Goal: Information Seeking & Learning: Learn about a topic

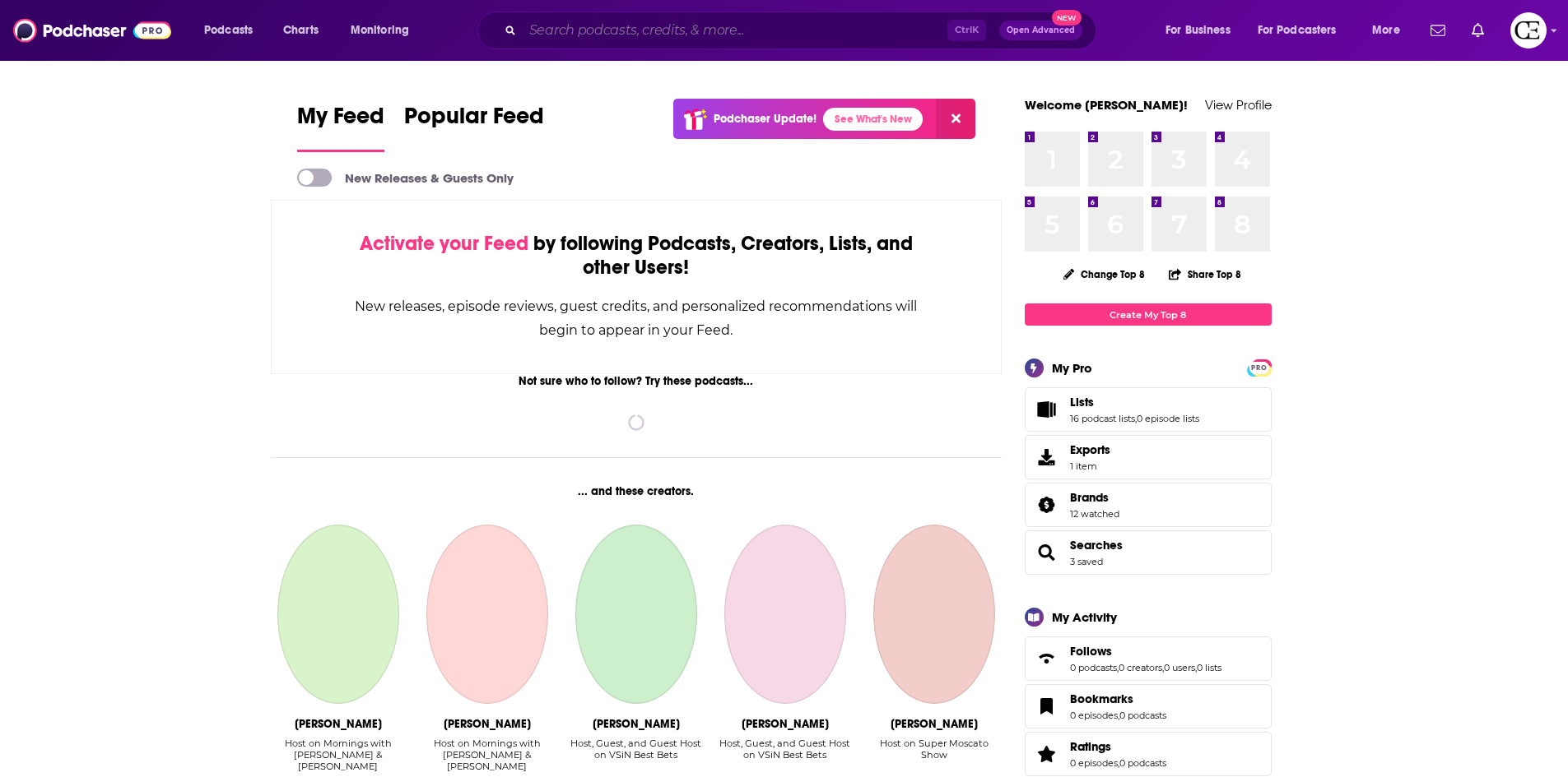
click at [620, 38] on input "Search podcasts, credits, & more..." at bounding box center [735, 30] width 425 height 26
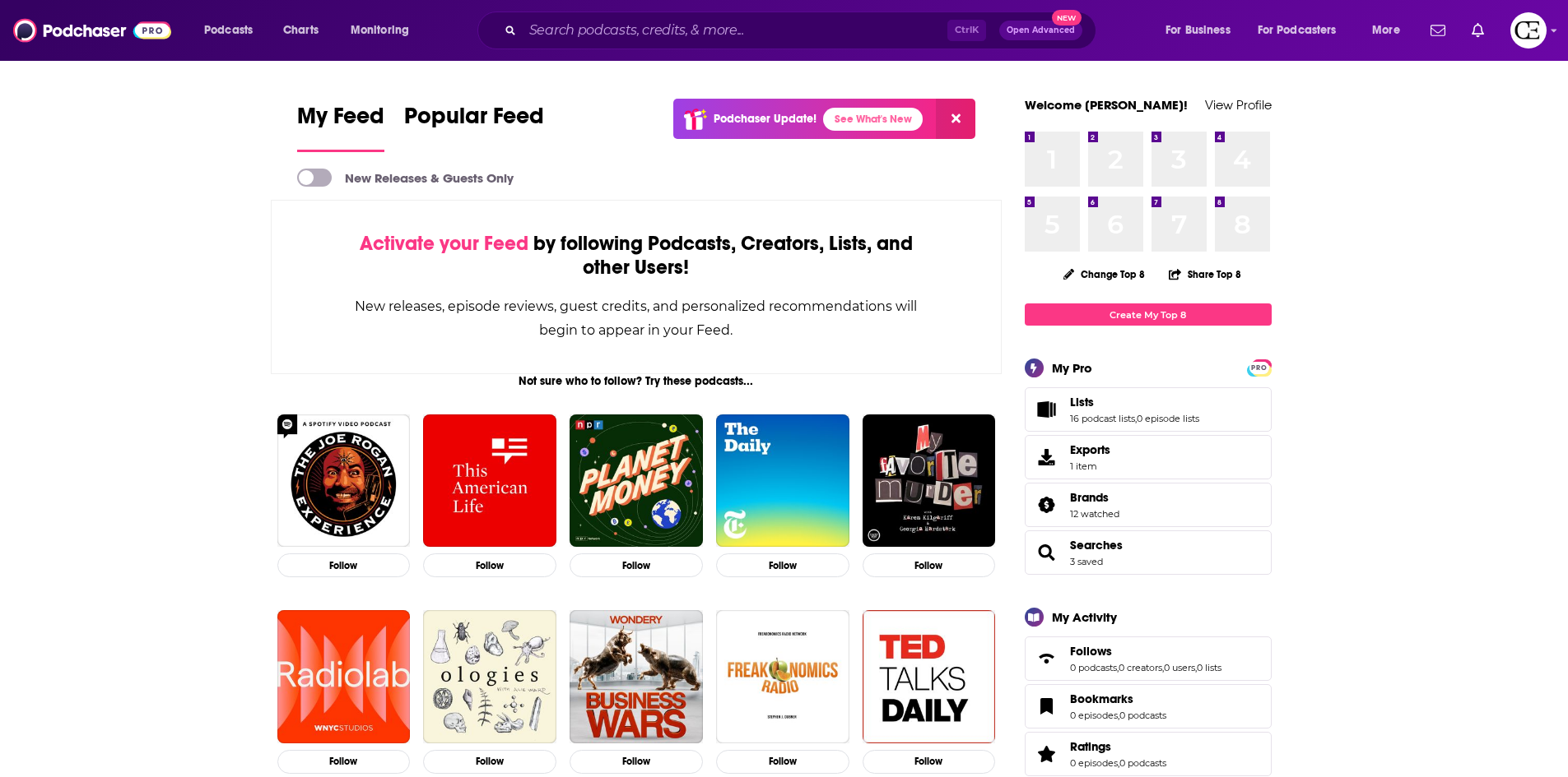
click at [1539, 30] on img "Logged in as cozyearthaudio" at bounding box center [1528, 30] width 36 height 36
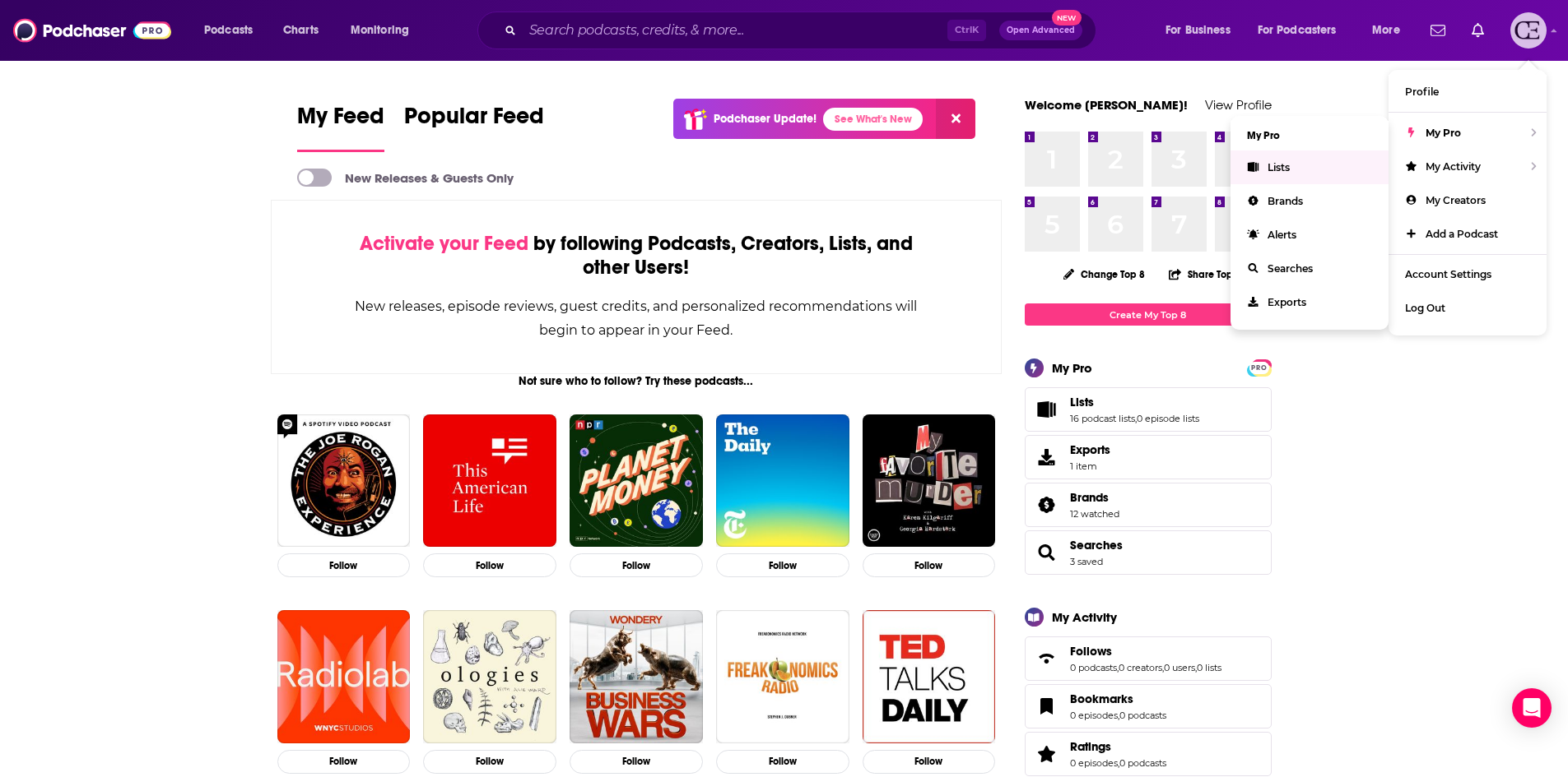
click at [1280, 174] on link "Lists" at bounding box center [1310, 168] width 158 height 34
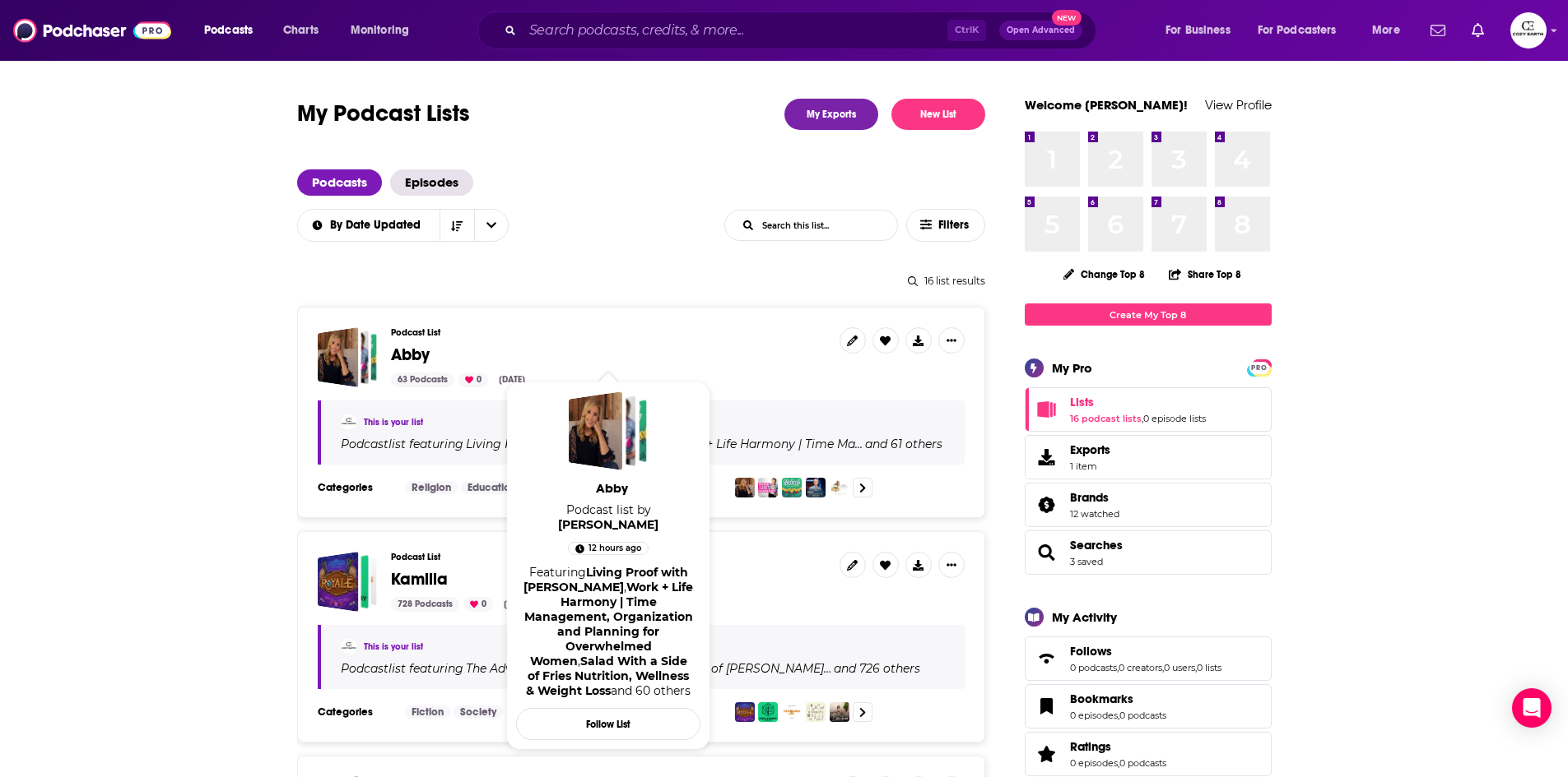
click at [419, 353] on span "Abby" at bounding box center [410, 355] width 39 height 21
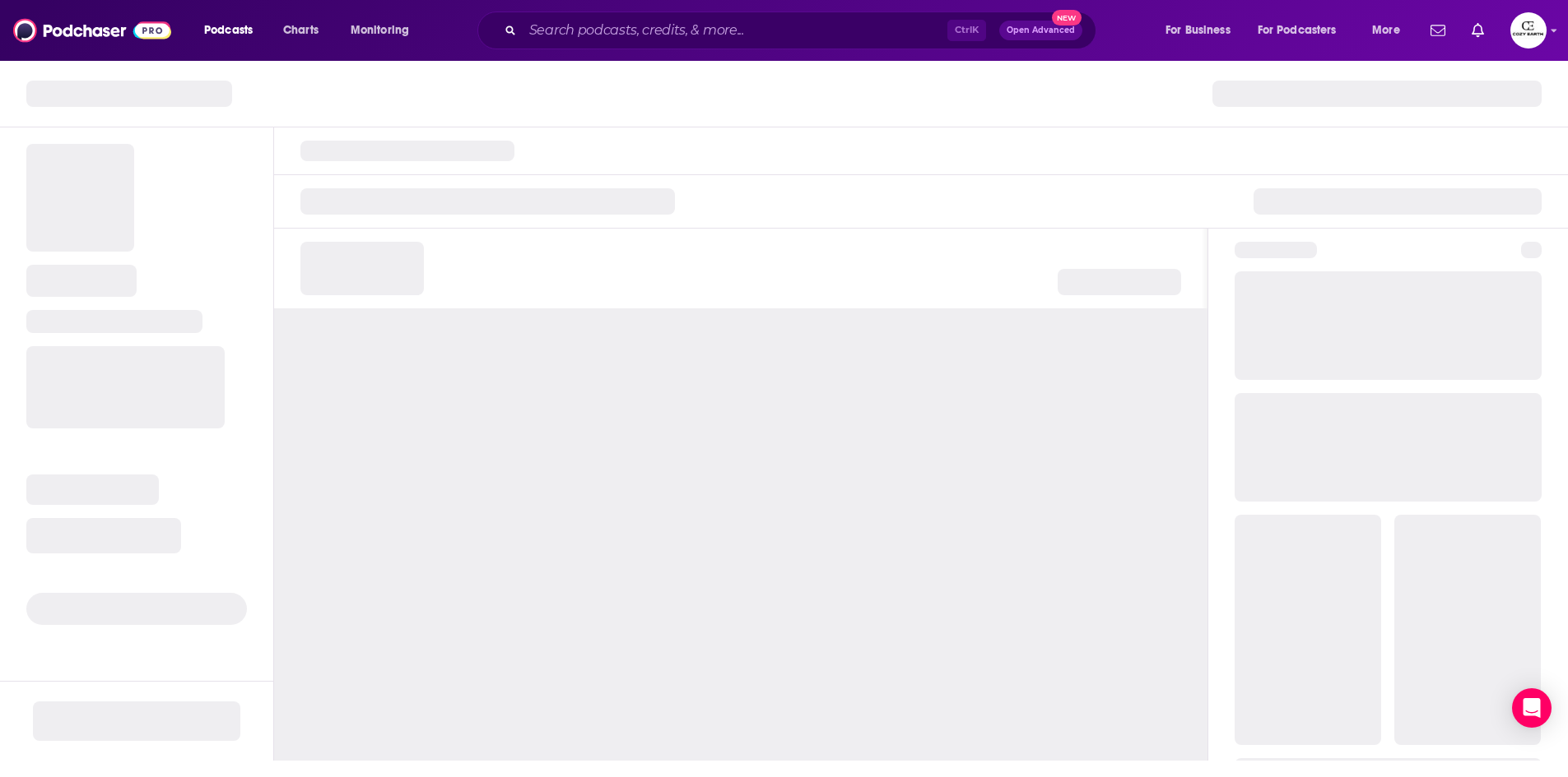
click at [419, 353] on div at bounding box center [741, 535] width 933 height 452
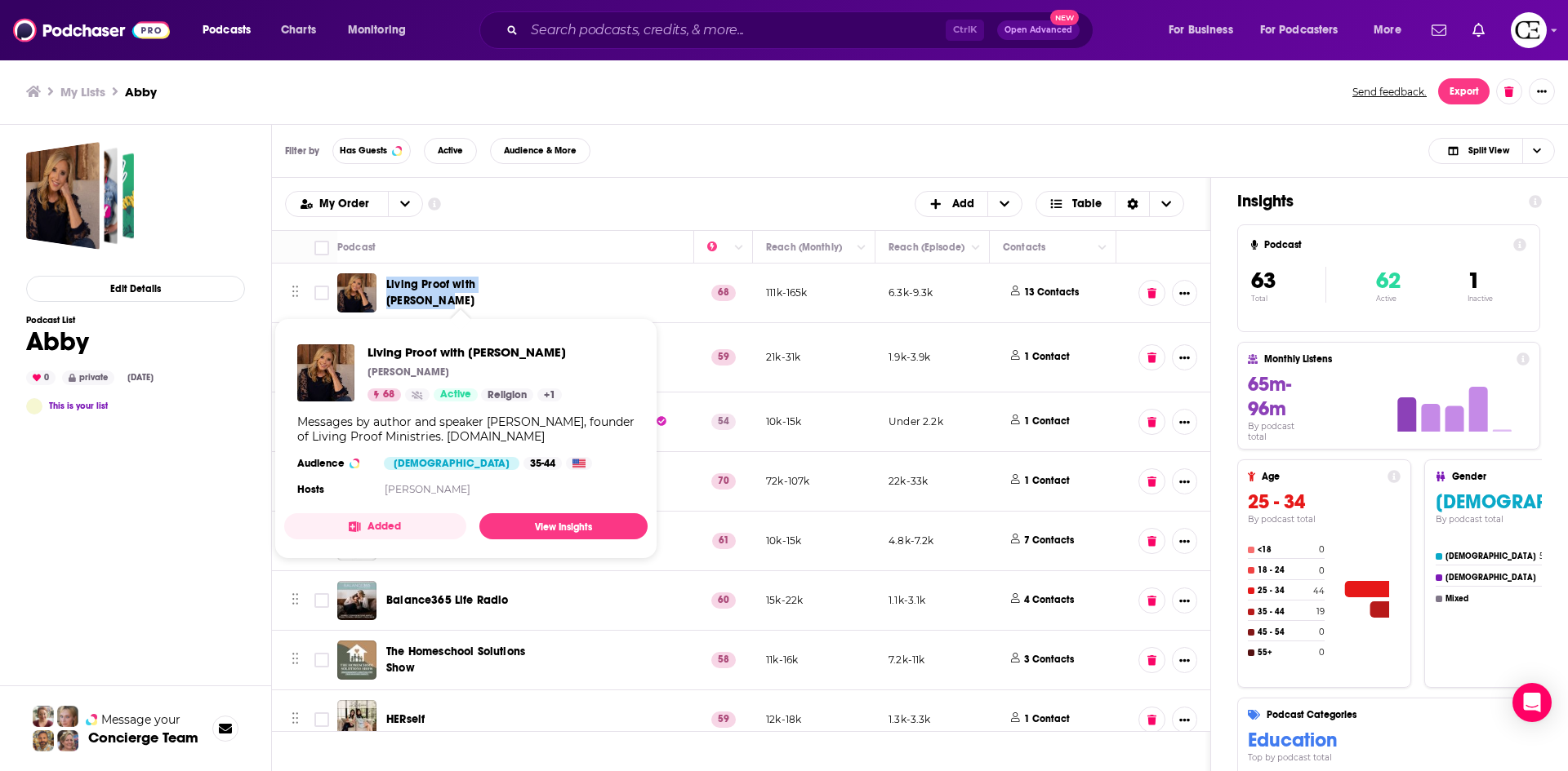
drag, startPoint x: 566, startPoint y: 280, endPoint x: 387, endPoint y: 292, distance: 179.4
click at [387, 292] on td "Living Proof with Beth Moore" at bounding box center [516, 293] width 357 height 60
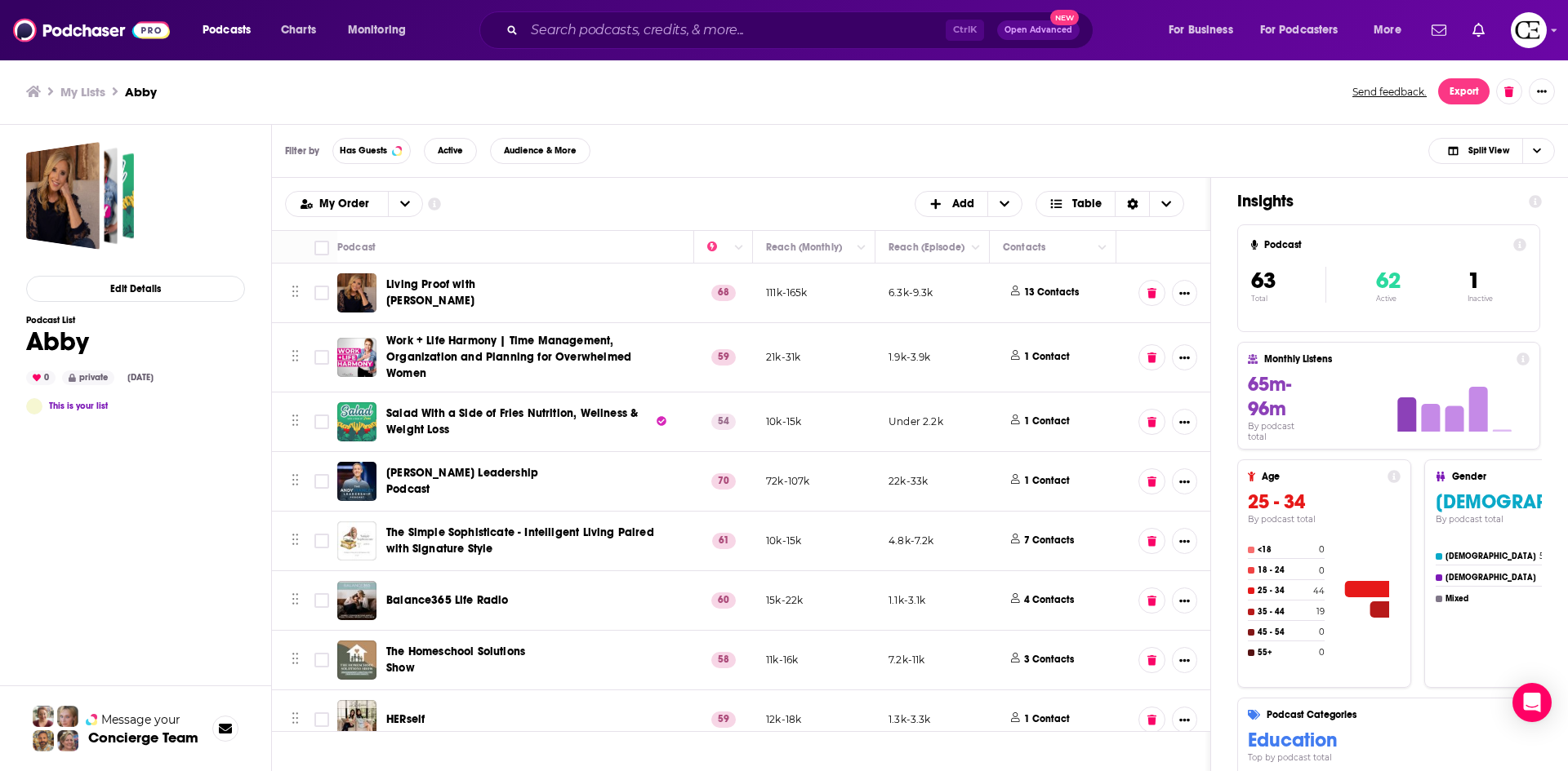
drag, startPoint x: 437, startPoint y: 251, endPoint x: 573, endPoint y: 173, distance: 156.8
click at [573, 173] on div "Filter by Has Guests Active Audience & More Split View" at bounding box center [920, 151] width 1296 height 53
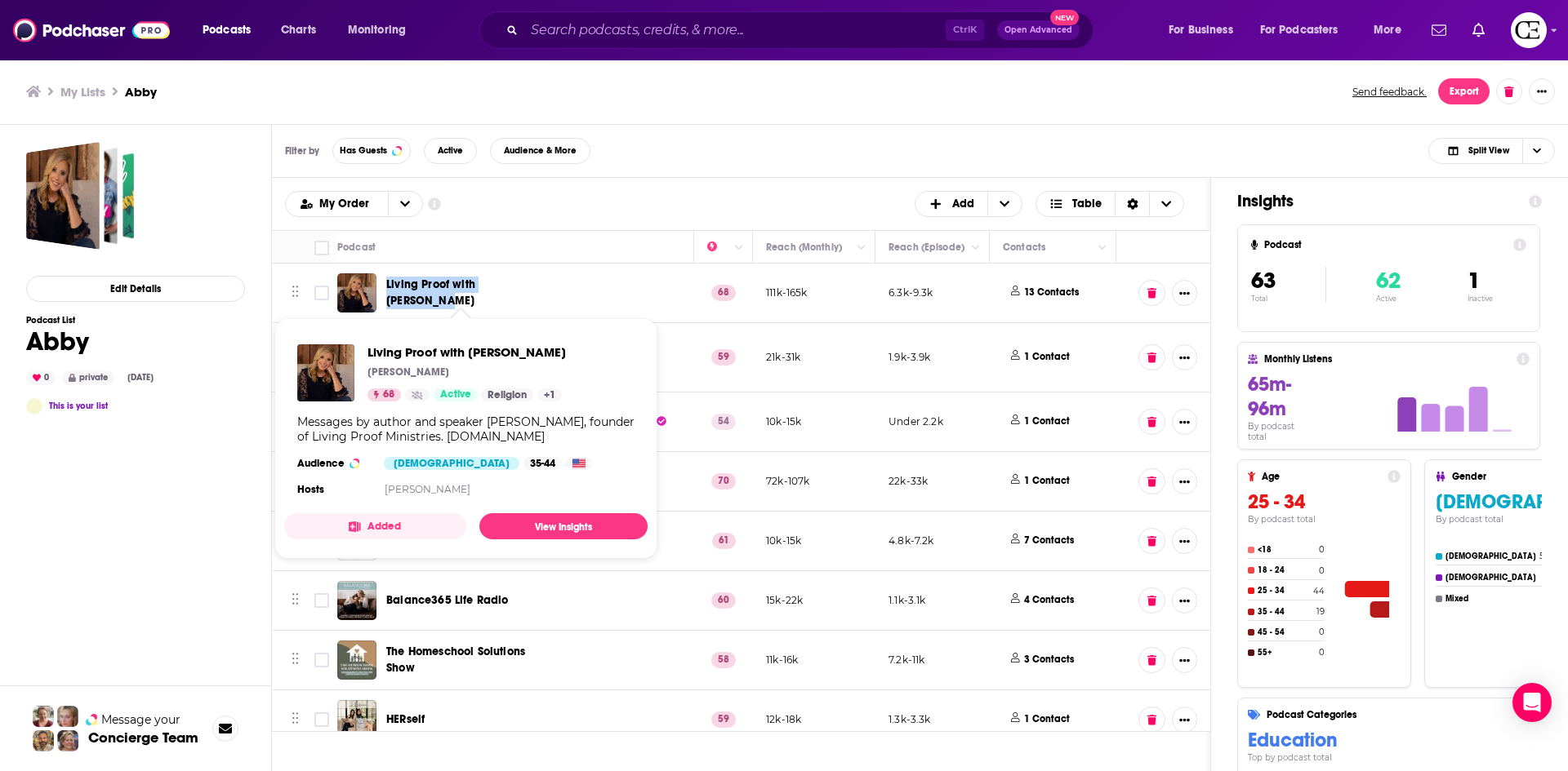
drag, startPoint x: 564, startPoint y: 295, endPoint x: 385, endPoint y: 300, distance: 179.1
click at [385, 300] on td "Living Proof with Beth Moore" at bounding box center [516, 293] width 357 height 60
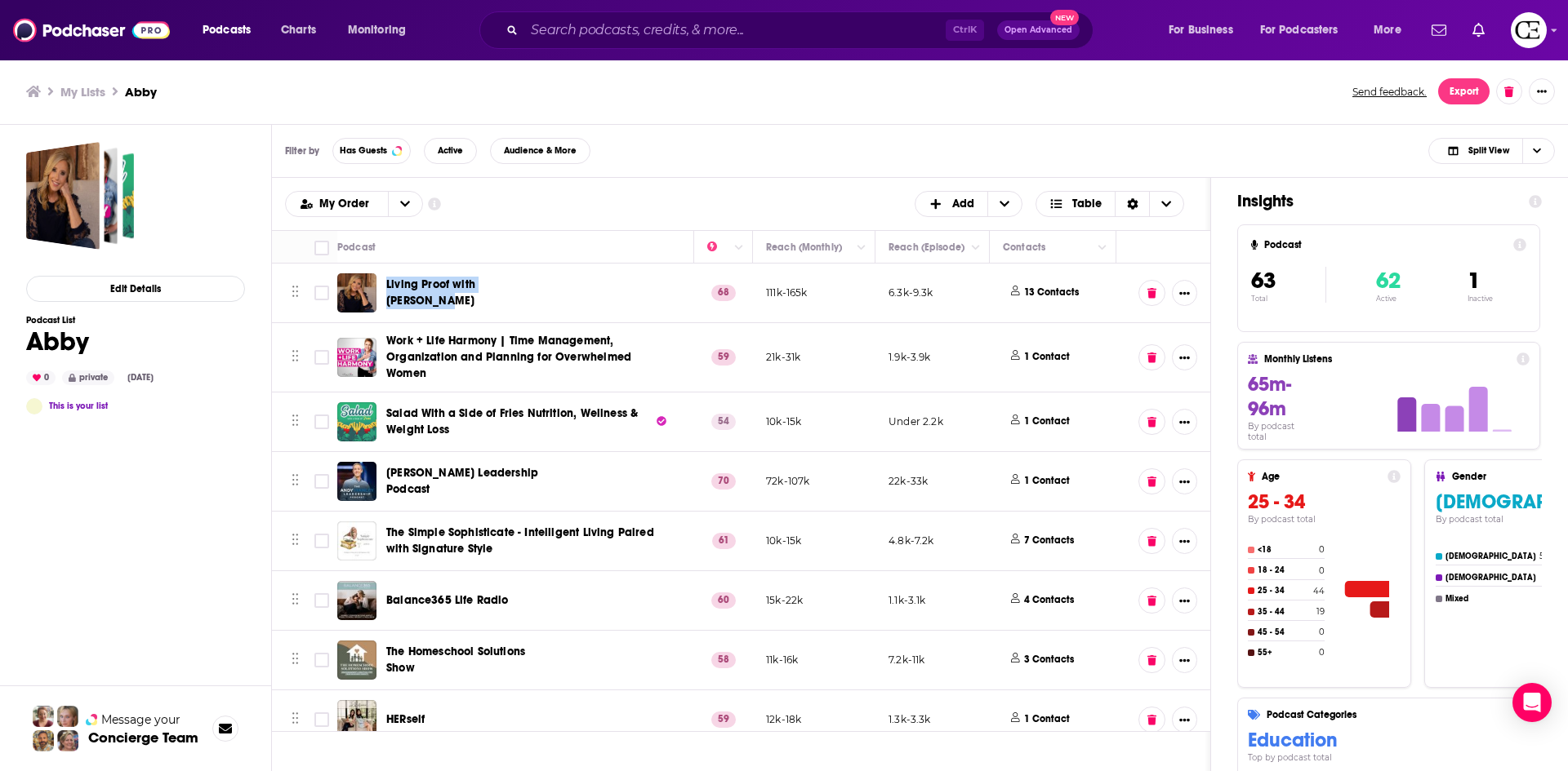
copy span "Living Proof with Beth Moore"
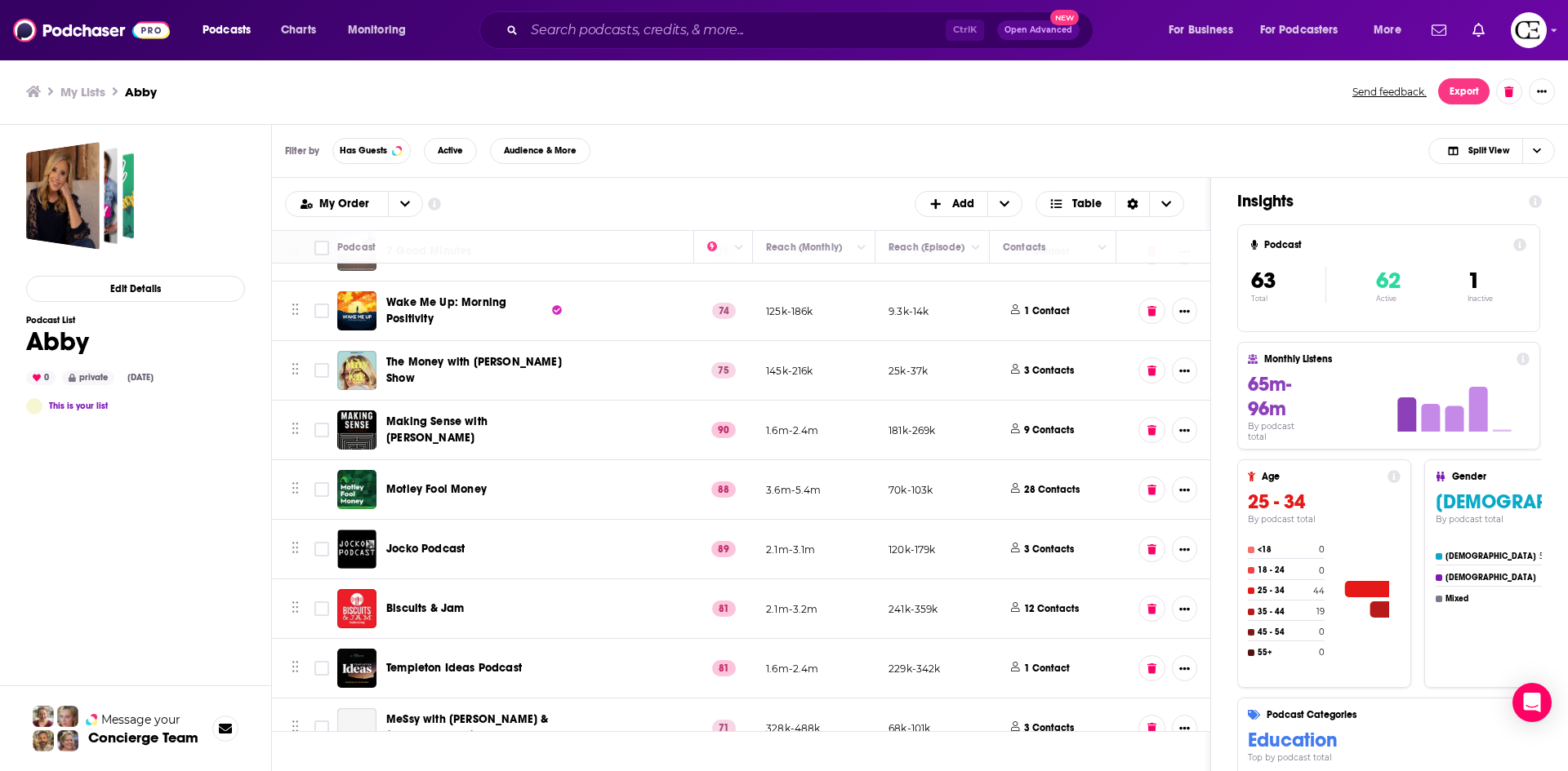
scroll to position [3305, 0]
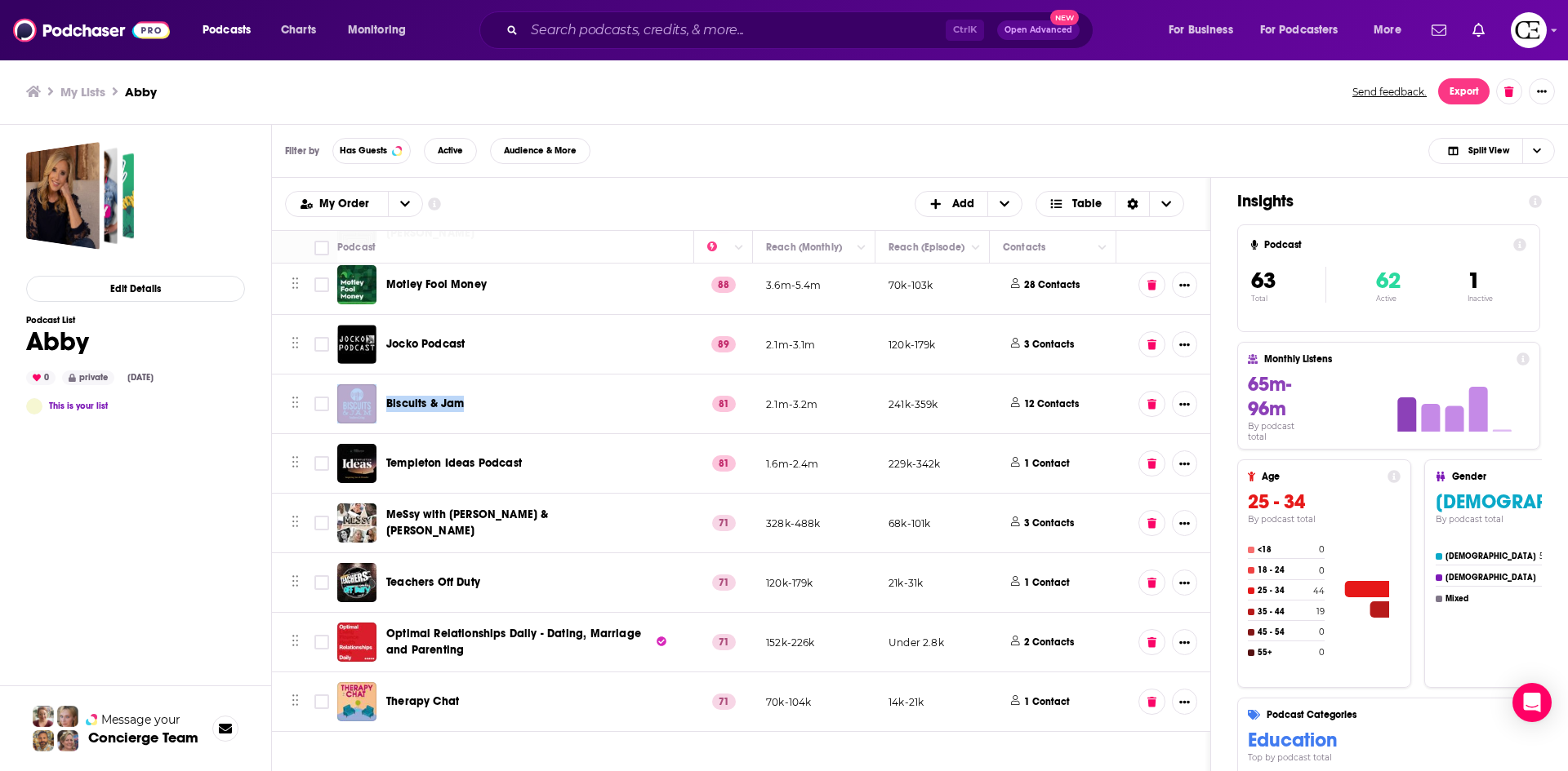
drag, startPoint x: 481, startPoint y: 407, endPoint x: 369, endPoint y: 407, distance: 112.0
click at [365, 407] on div "Biscuits & Jam" at bounding box center [447, 404] width 219 height 39
copy div "Biscuits & Jam"
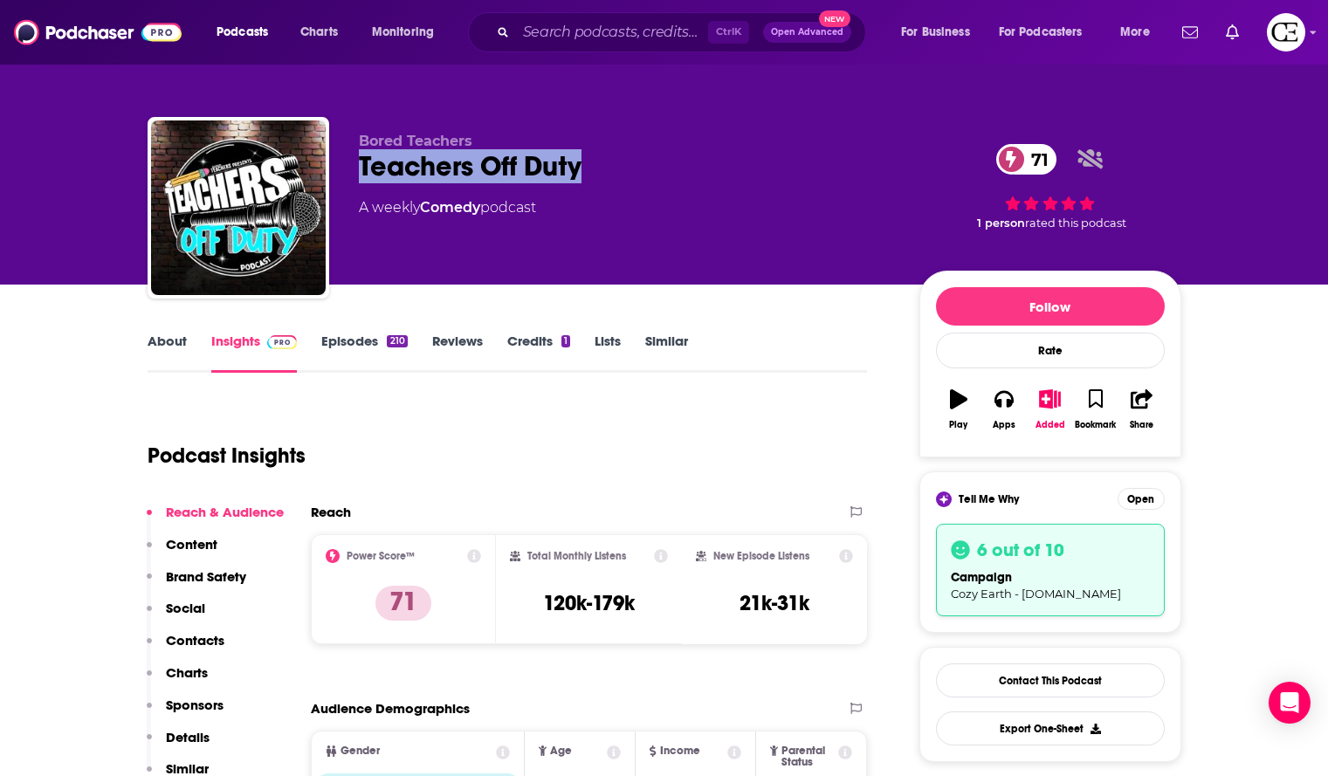
drag, startPoint x: 612, startPoint y: 163, endPoint x: 362, endPoint y: 169, distance: 249.9
click at [362, 169] on div "Teachers Off Duty 71" at bounding box center [625, 166] width 533 height 34
copy h2 "Teachers Off Duty"
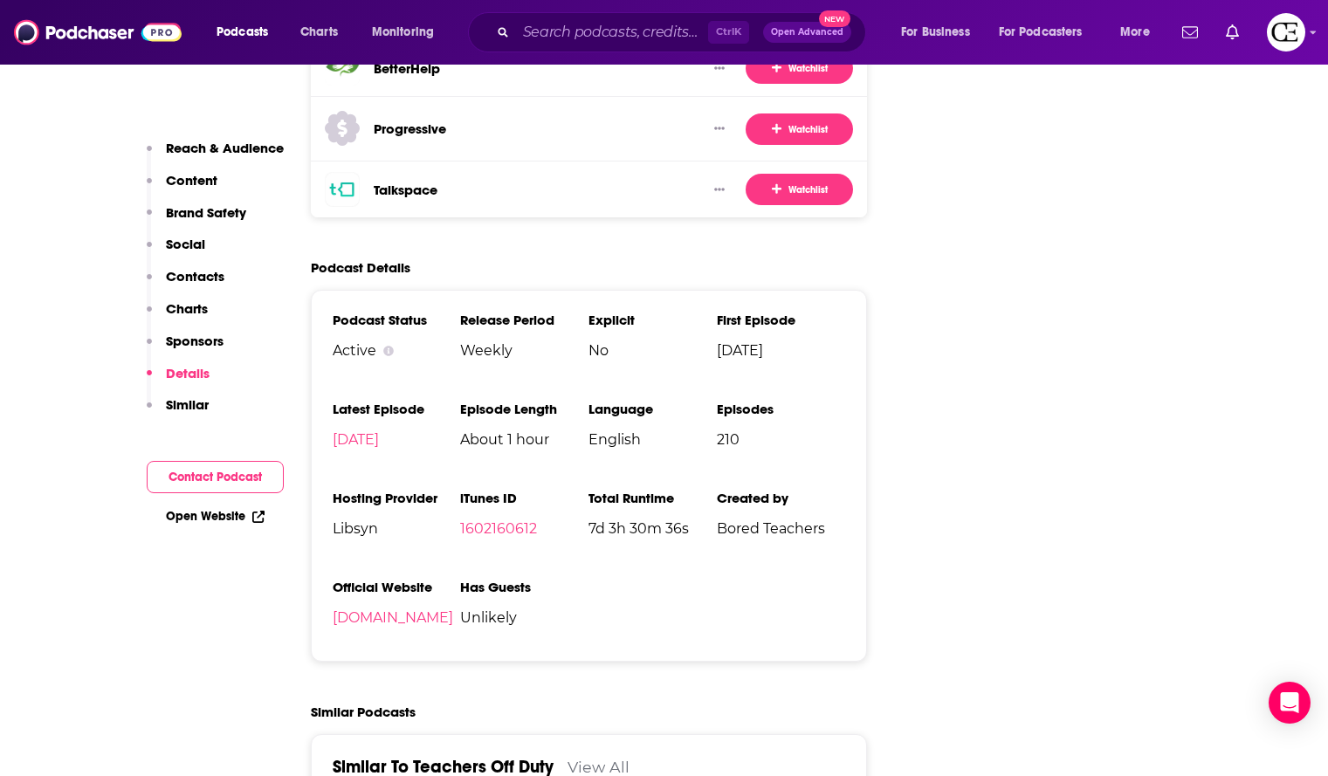
scroll to position [3057, 0]
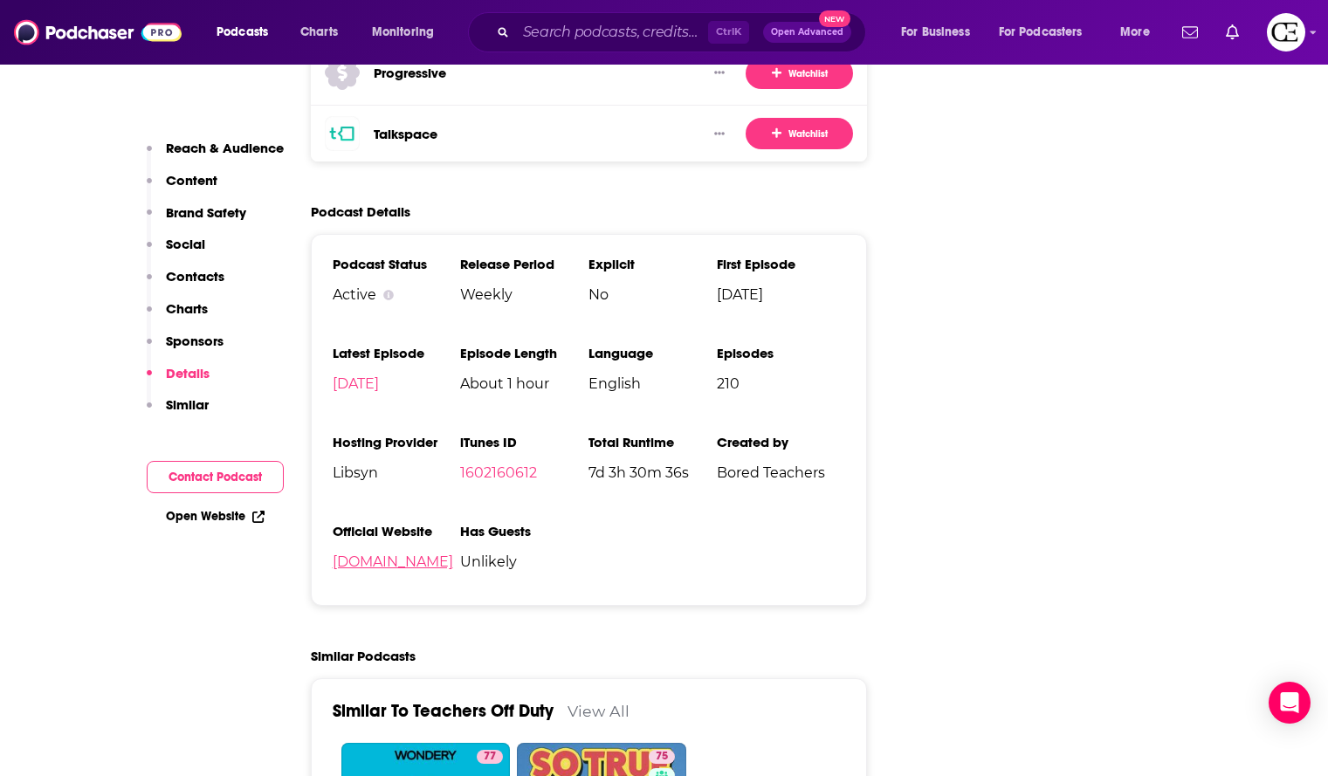
click at [407, 554] on link "sites.libsyn.com" at bounding box center [393, 562] width 121 height 17
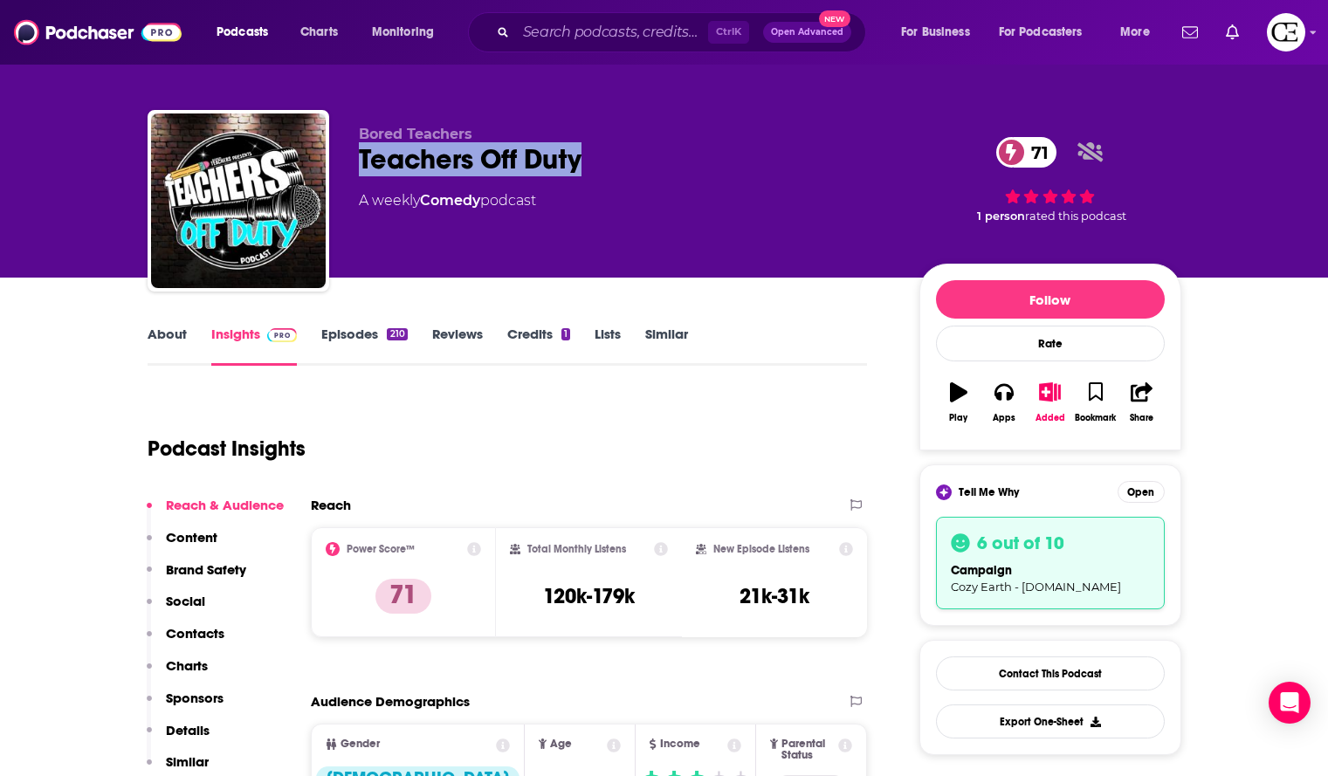
scroll to position [0, 0]
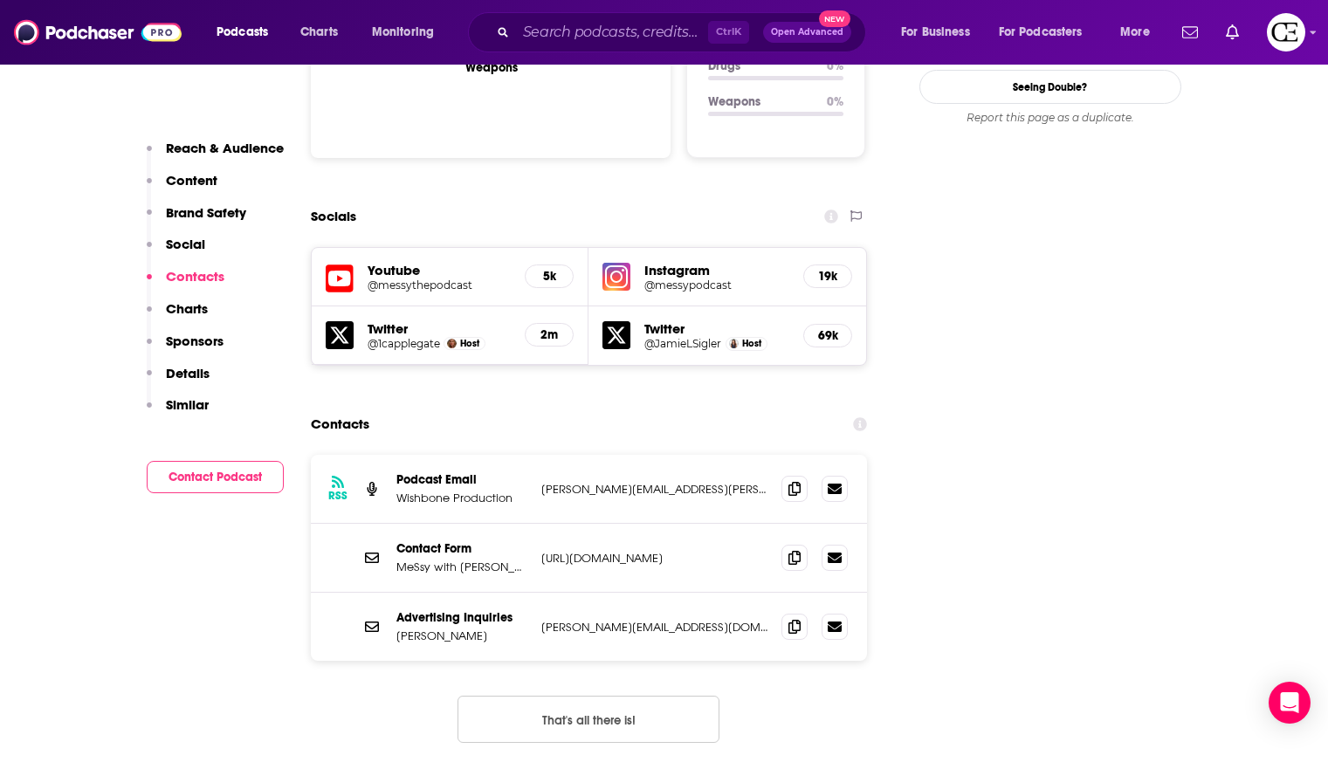
scroll to position [1922, 0]
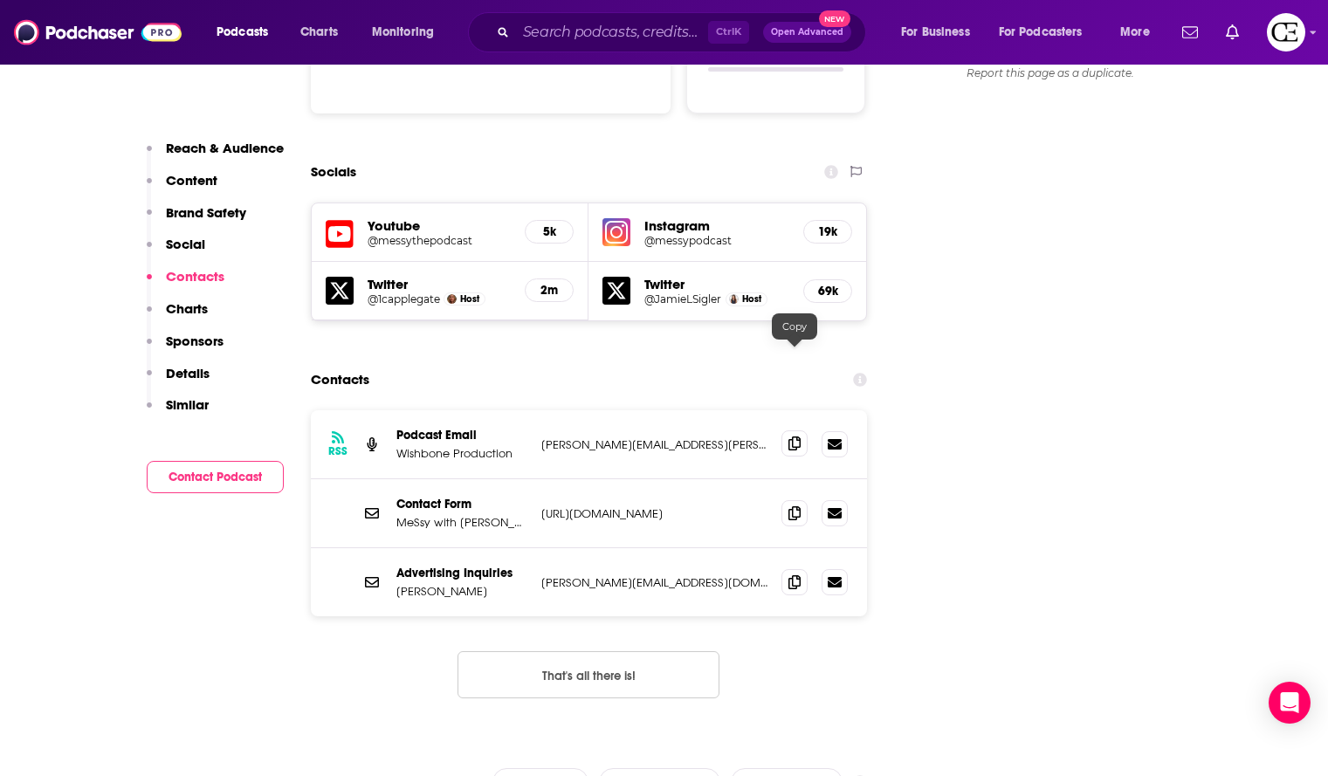
click at [799, 437] on icon at bounding box center [795, 444] width 12 height 14
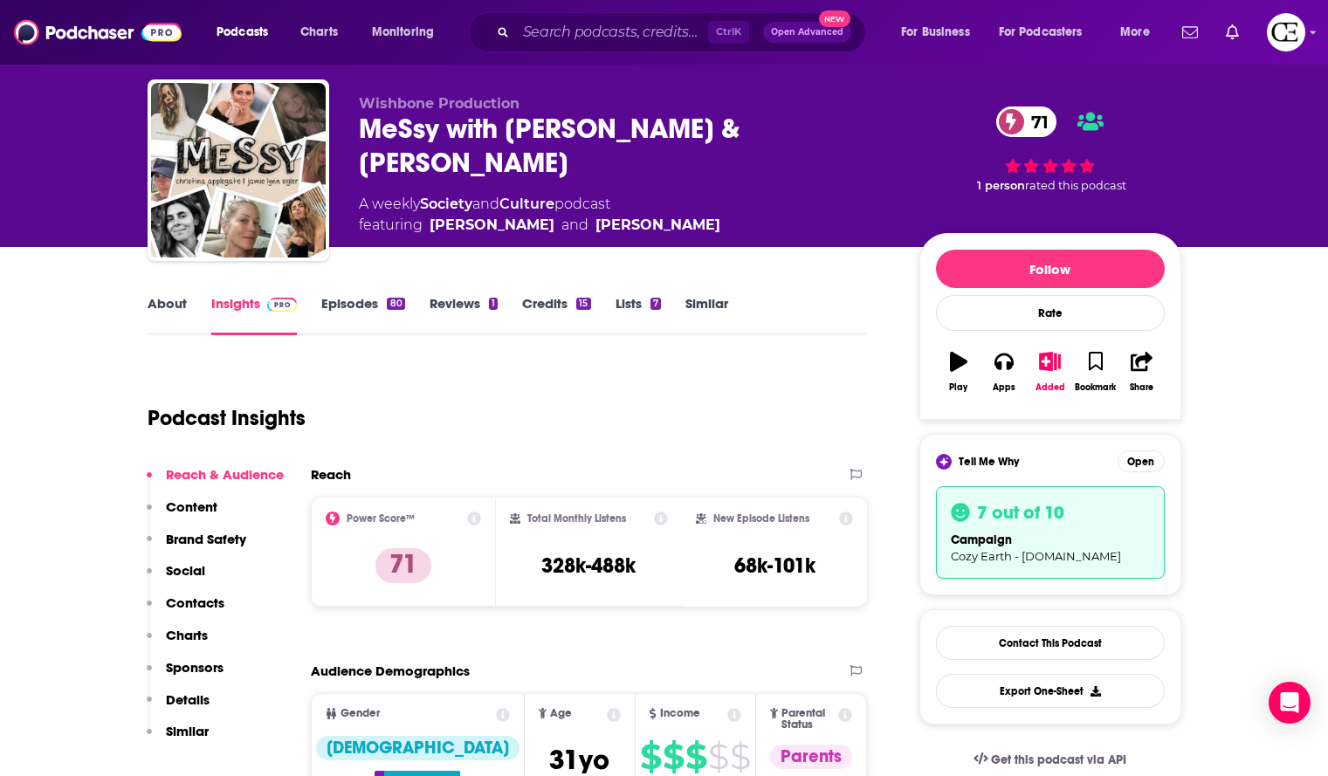
scroll to position [0, 0]
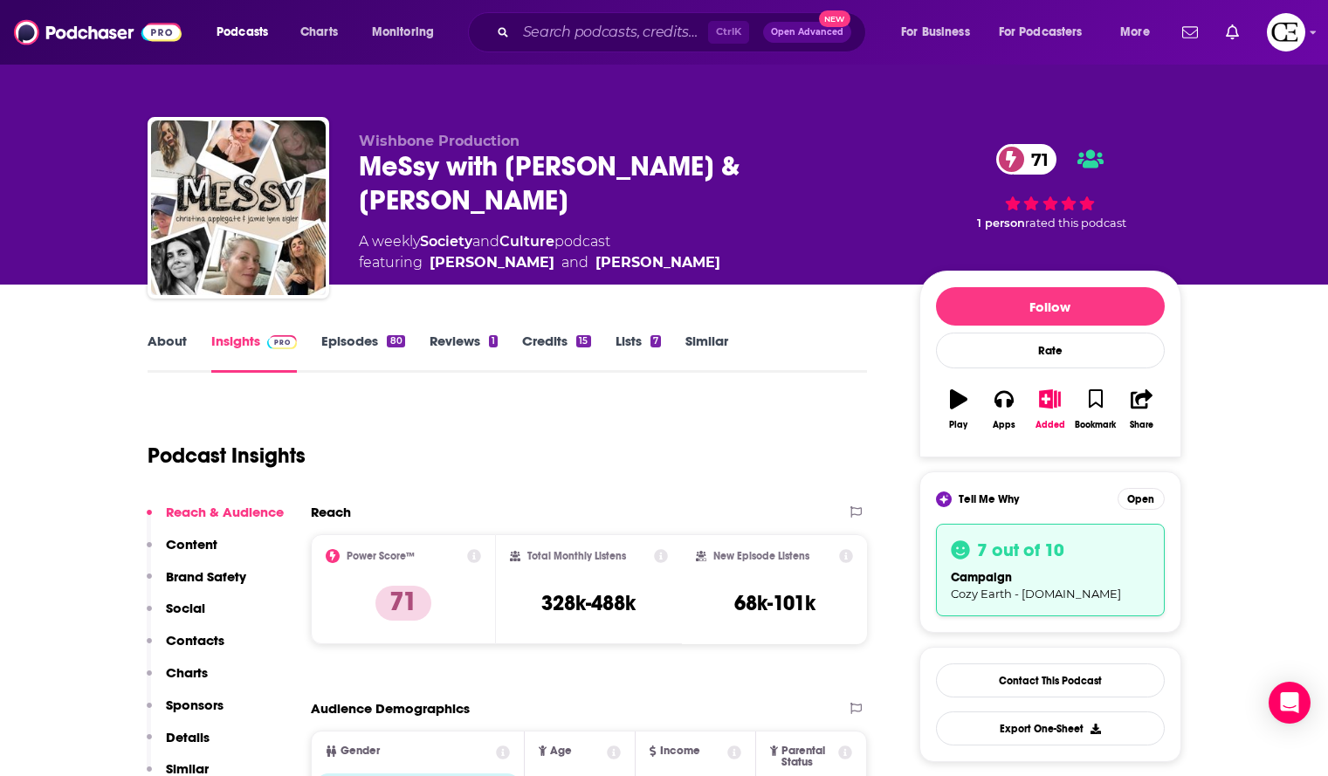
drag, startPoint x: 521, startPoint y: 203, endPoint x: 348, endPoint y: 175, distance: 176.0
click at [348, 175] on div "Wishbone Production MeSsy with Christina Applegate & Jamie Lynn Sigler 71 A wee…" at bounding box center [665, 211] width 1034 height 189
copy h2 "MeSsy with Christina Applegate & Jamie Lynn Sigler"
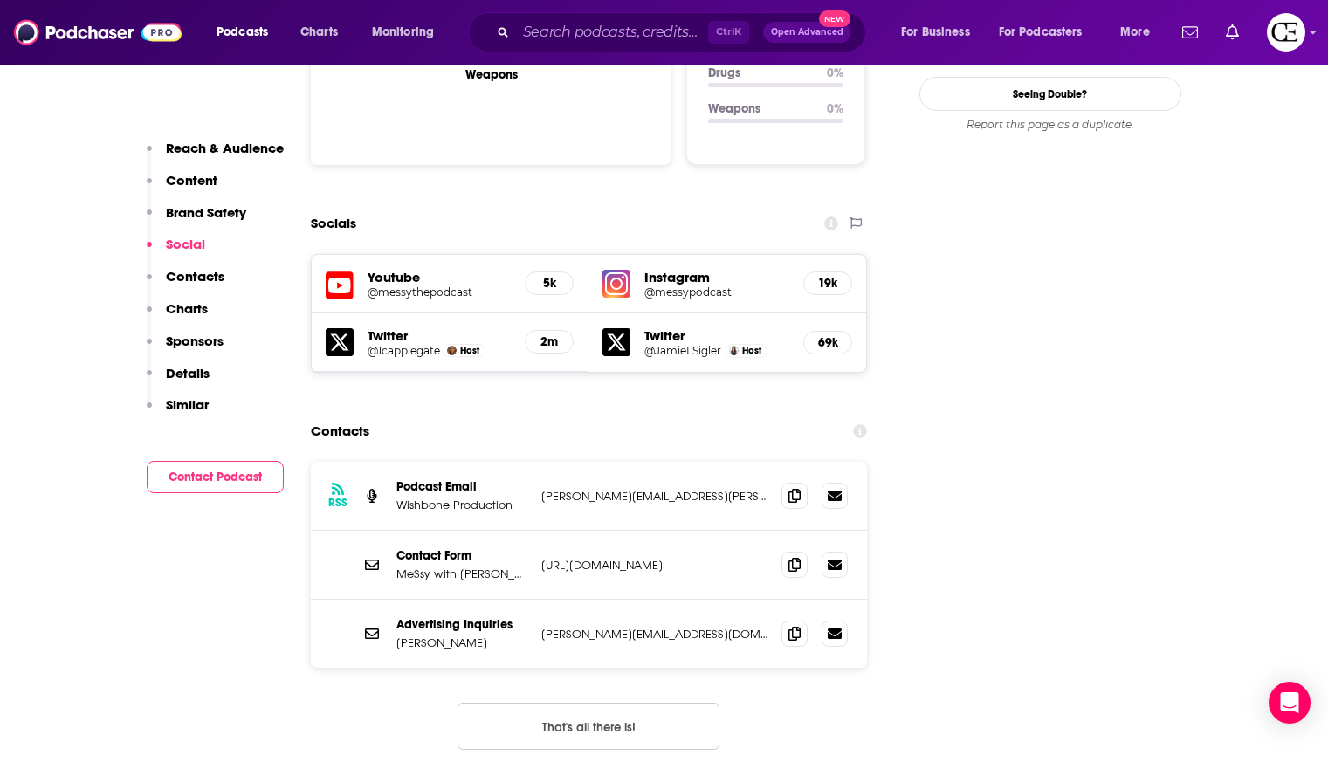
scroll to position [1922, 0]
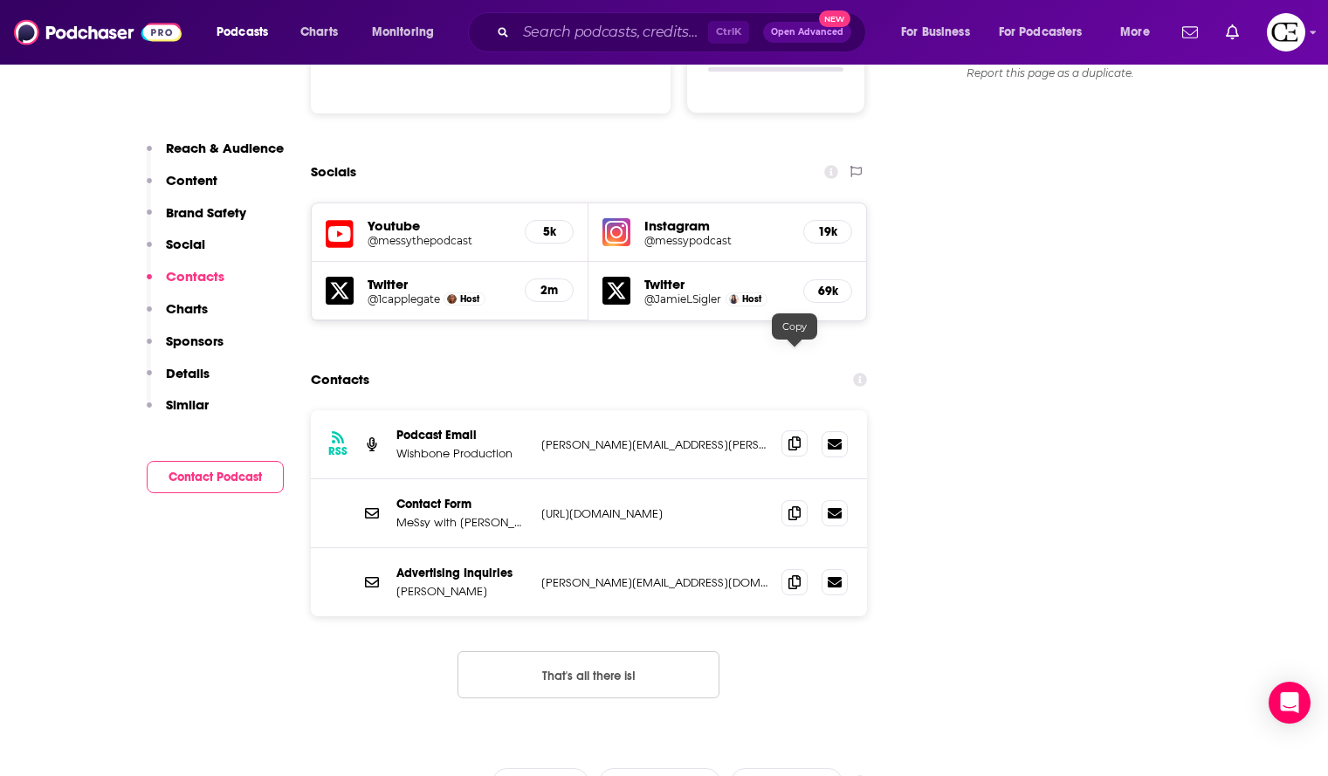
click at [800, 431] on span at bounding box center [795, 444] width 26 height 26
click at [794, 575] on icon at bounding box center [795, 582] width 12 height 14
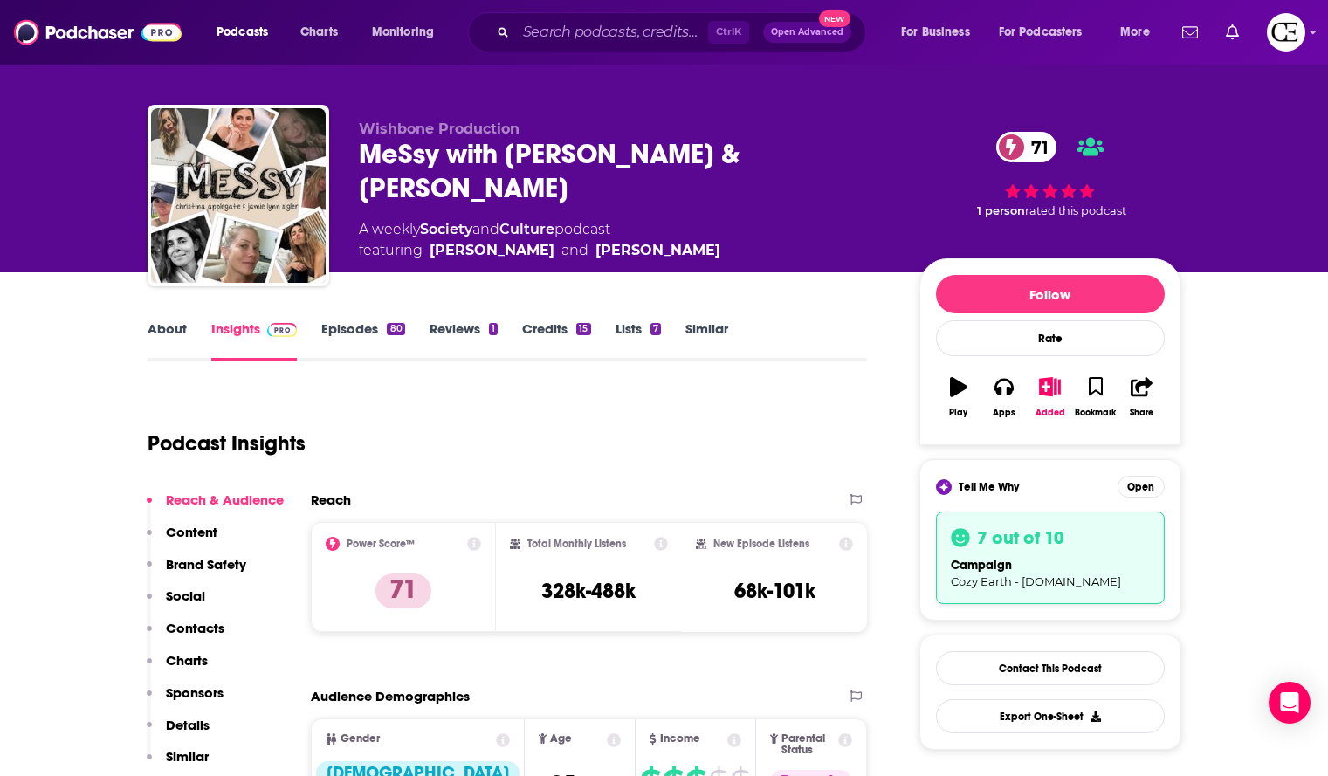
scroll to position [0, 0]
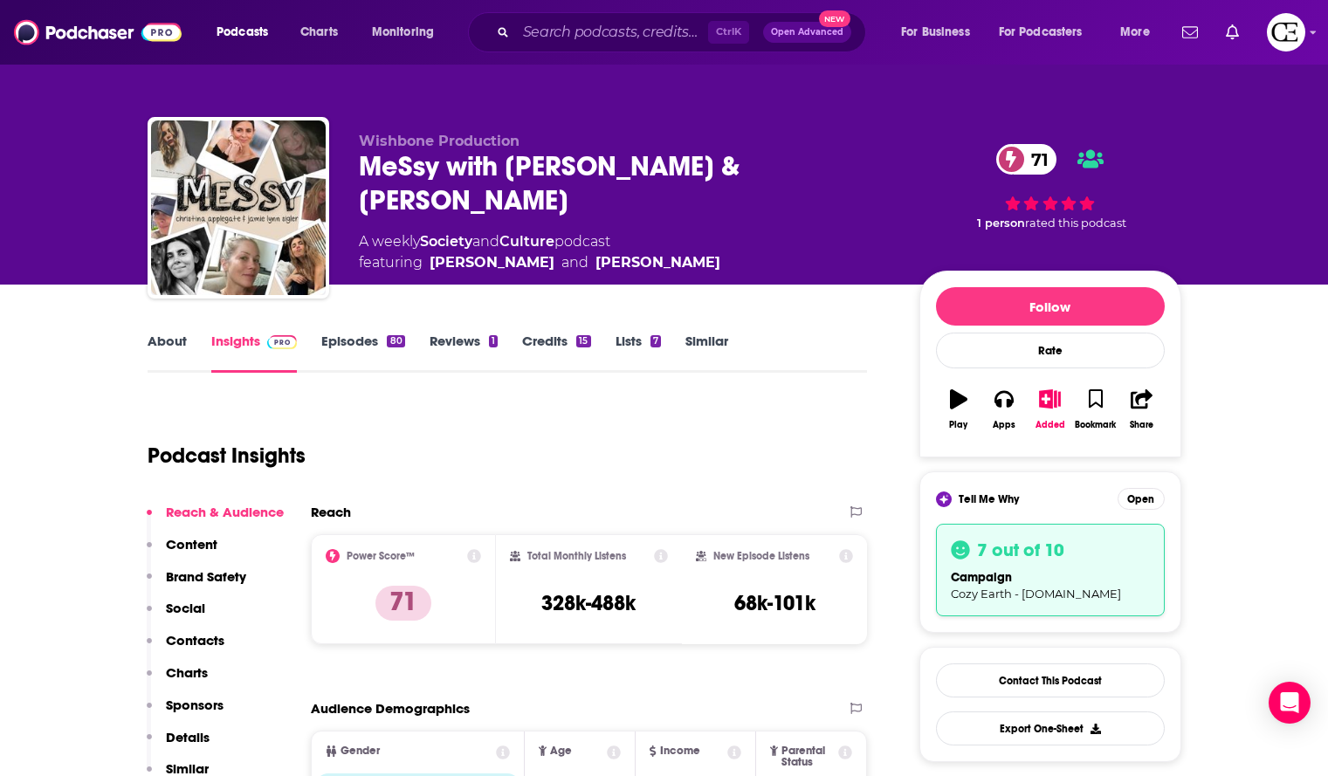
drag, startPoint x: 500, startPoint y: 191, endPoint x: 367, endPoint y: 170, distance: 134.4
click at [367, 170] on div "MeSsy with Christina Applegate & Jamie Lynn Sigler 71" at bounding box center [625, 183] width 533 height 68
copy h2 "MeSsy with Christina Applegate & Jamie Lynn Sigler"
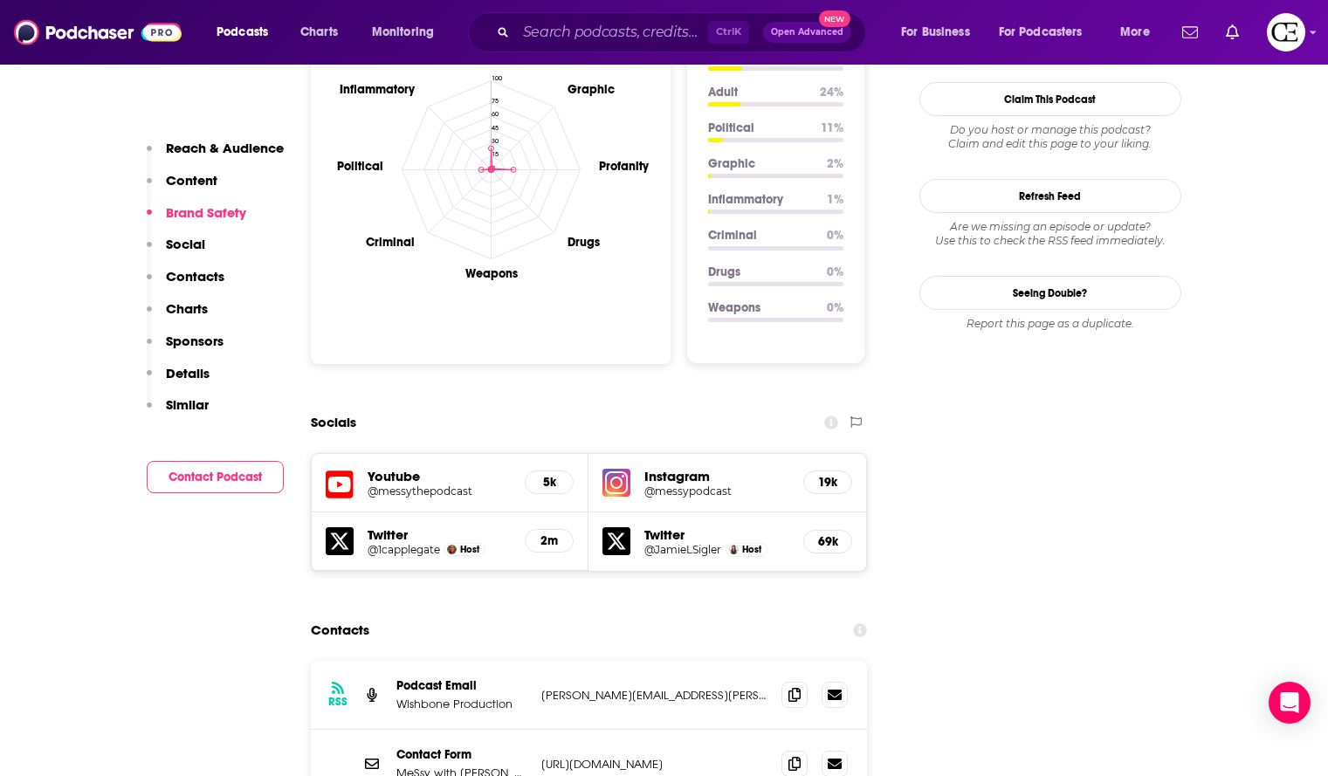
scroll to position [1834, 0]
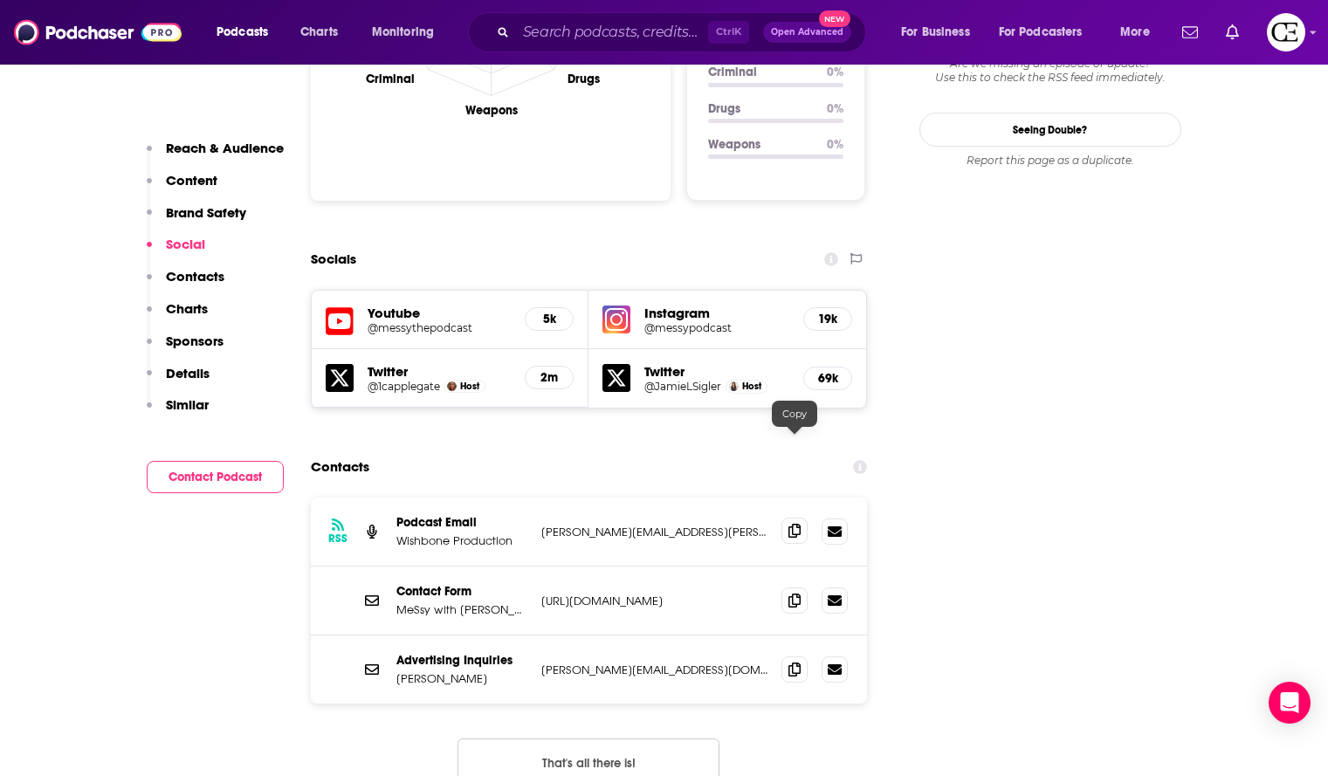
click at [796, 518] on span at bounding box center [795, 531] width 26 height 26
click at [793, 662] on icon at bounding box center [795, 669] width 12 height 14
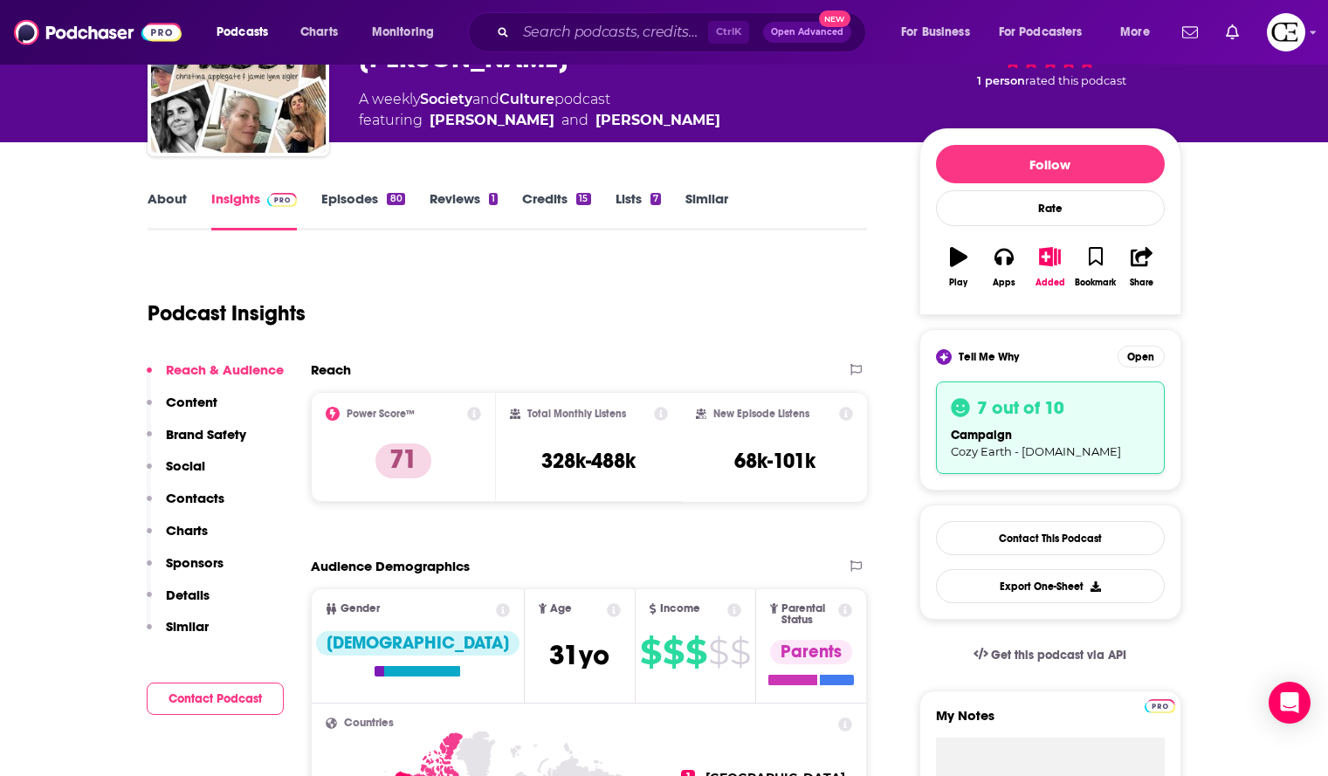
scroll to position [0, 0]
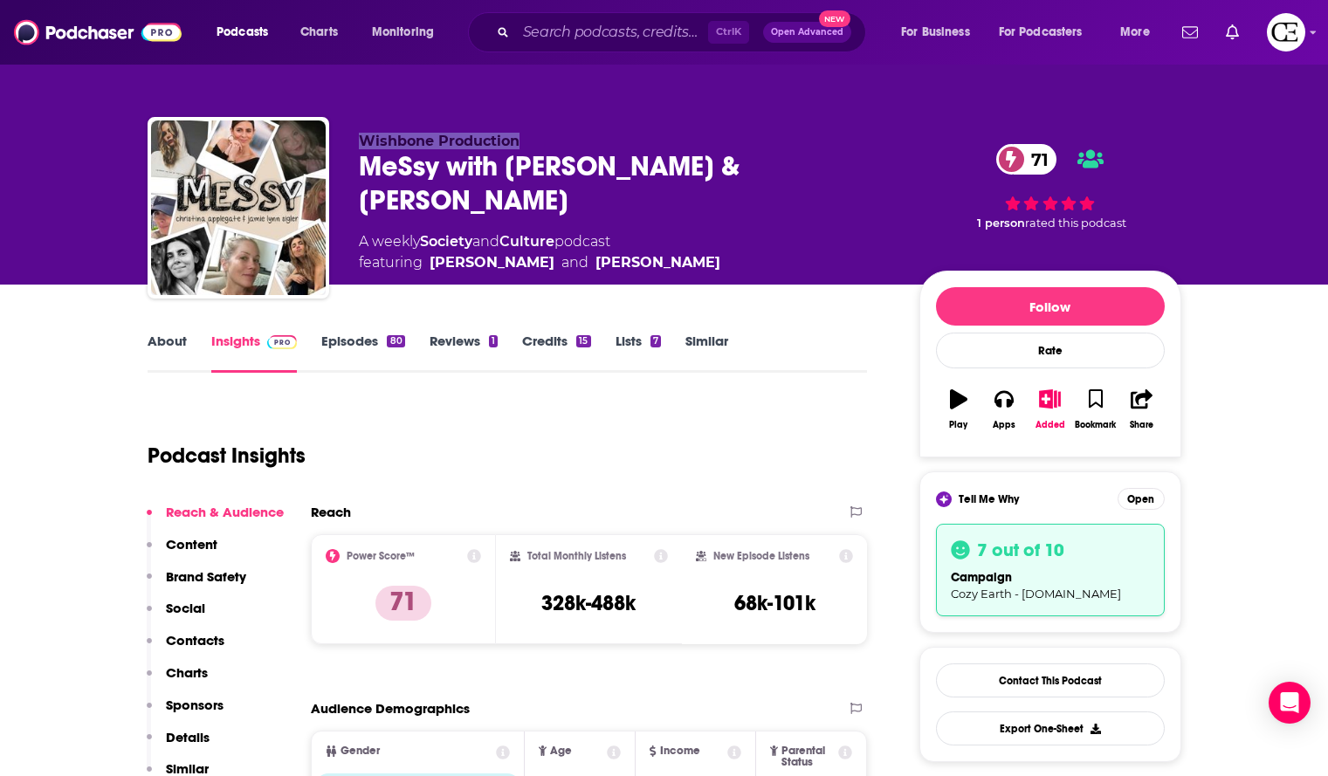
drag, startPoint x: 548, startPoint y: 130, endPoint x: 360, endPoint y: 141, distance: 188.1
click at [358, 141] on div "Wishbone Production MeSsy with Christina Applegate & Jamie Lynn Sigler 71 A wee…" at bounding box center [665, 211] width 1034 height 189
copy span "Wishbone Production"
drag, startPoint x: 518, startPoint y: 195, endPoint x: 362, endPoint y: 169, distance: 158.4
click at [362, 169] on div "MeSsy with Christina Applegate & Jamie Lynn Sigler 71" at bounding box center [625, 183] width 533 height 68
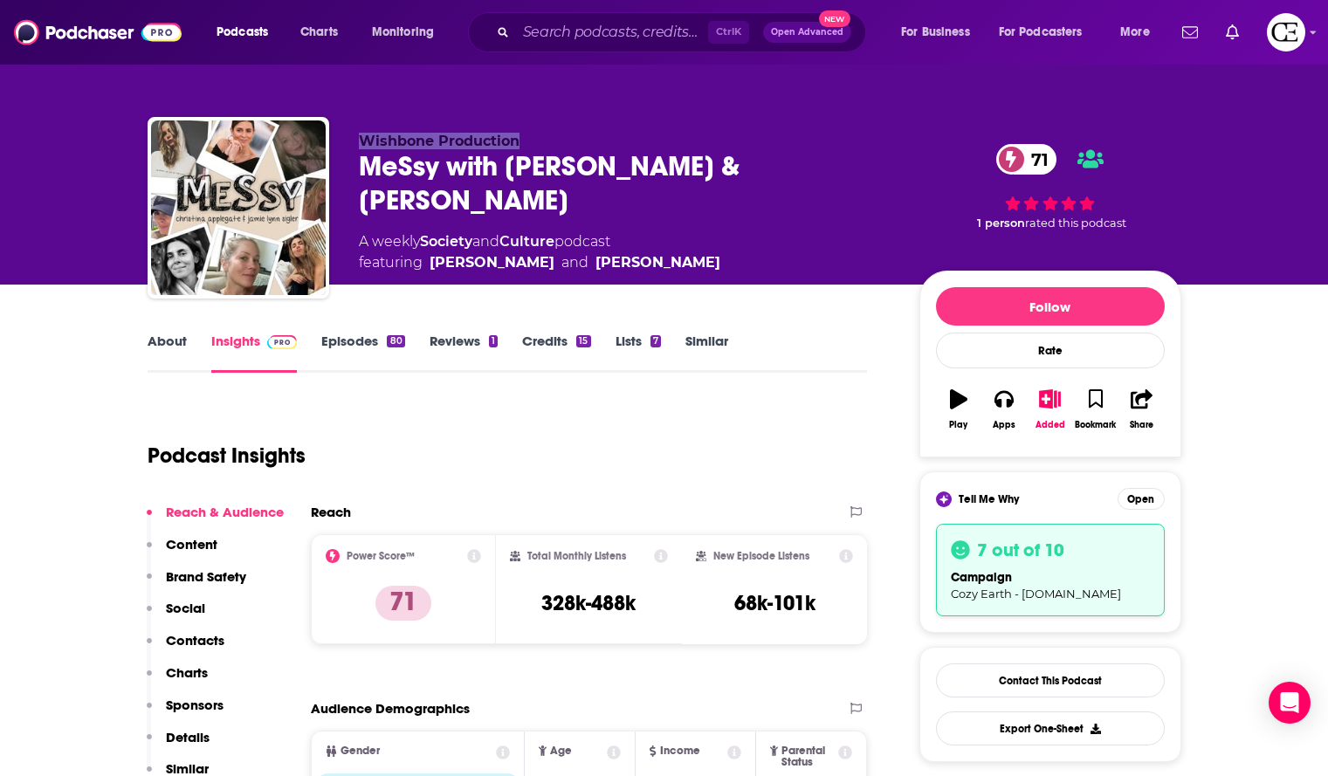
copy h2 "MeSsy with Christina Applegate & Jamie Lynn Sigler"
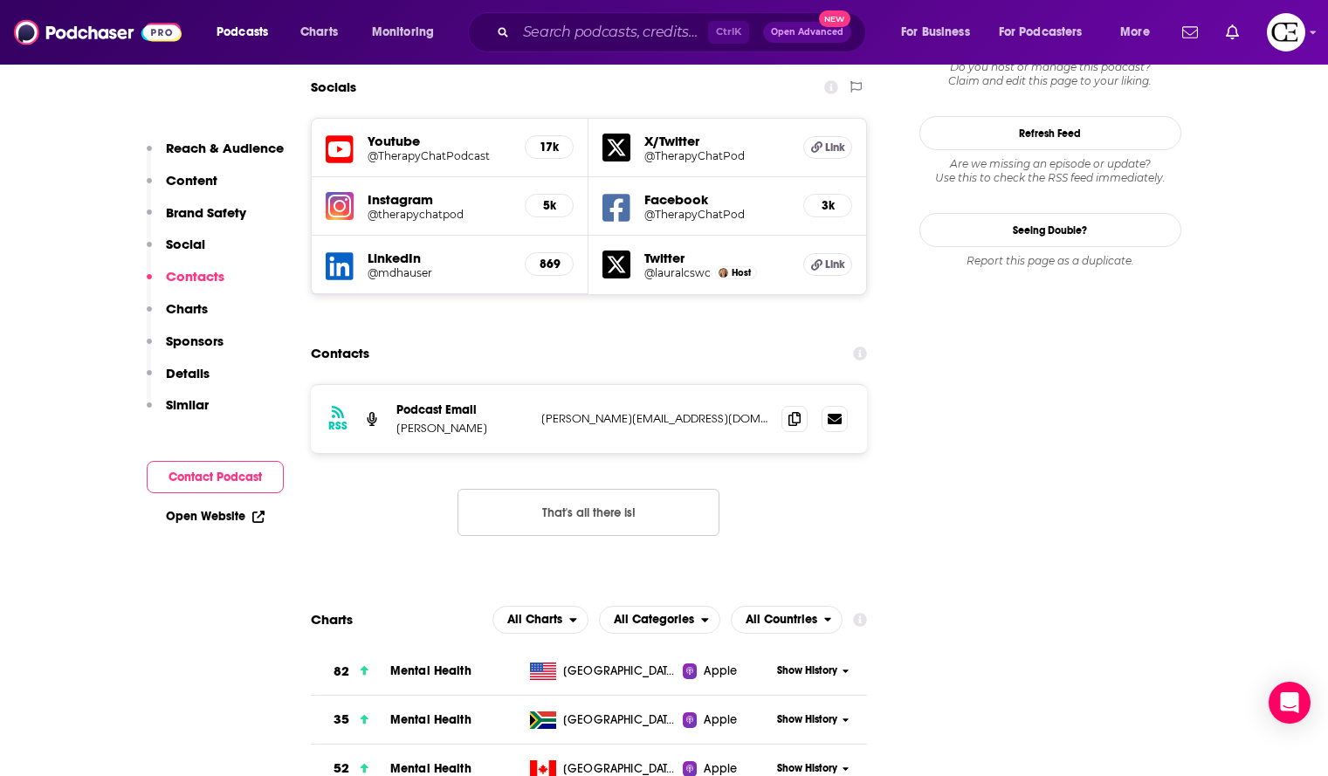
scroll to position [2009, 0]
click at [804, 404] on span at bounding box center [795, 417] width 26 height 26
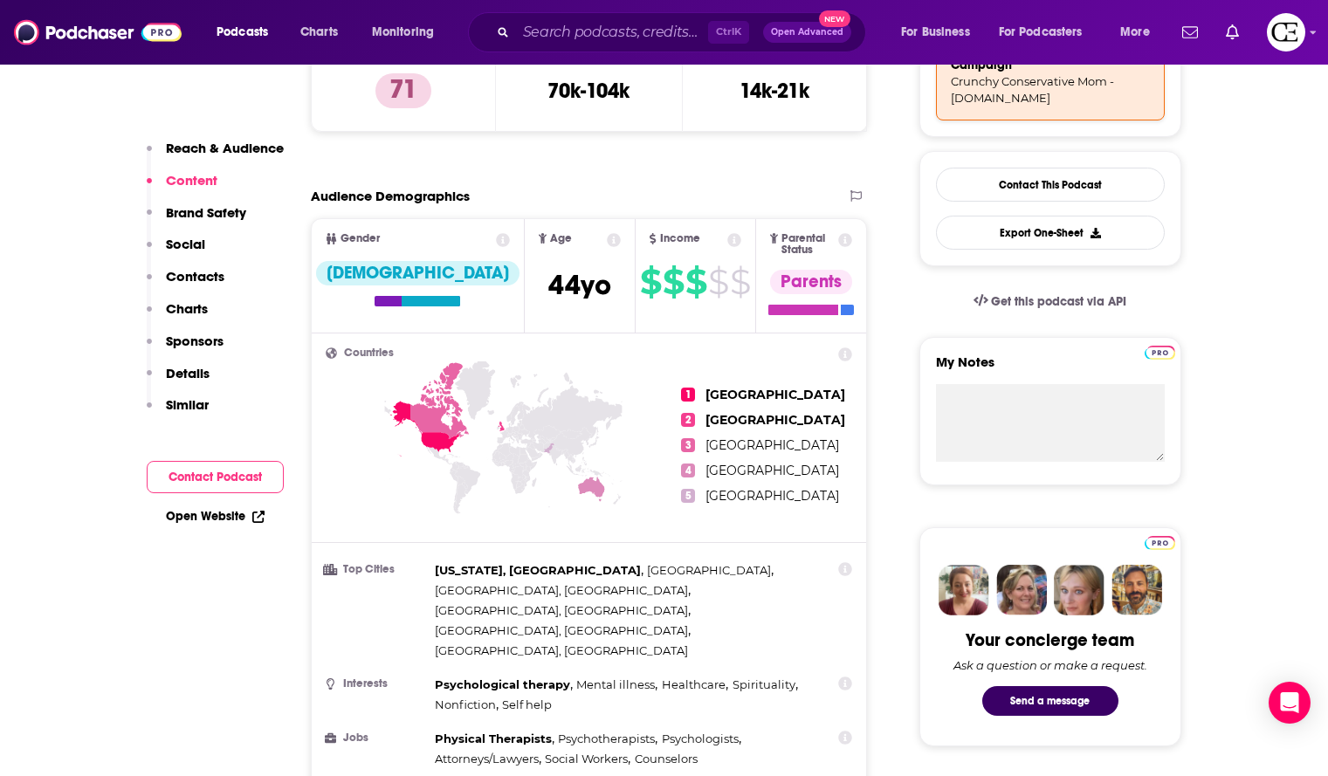
scroll to position [0, 0]
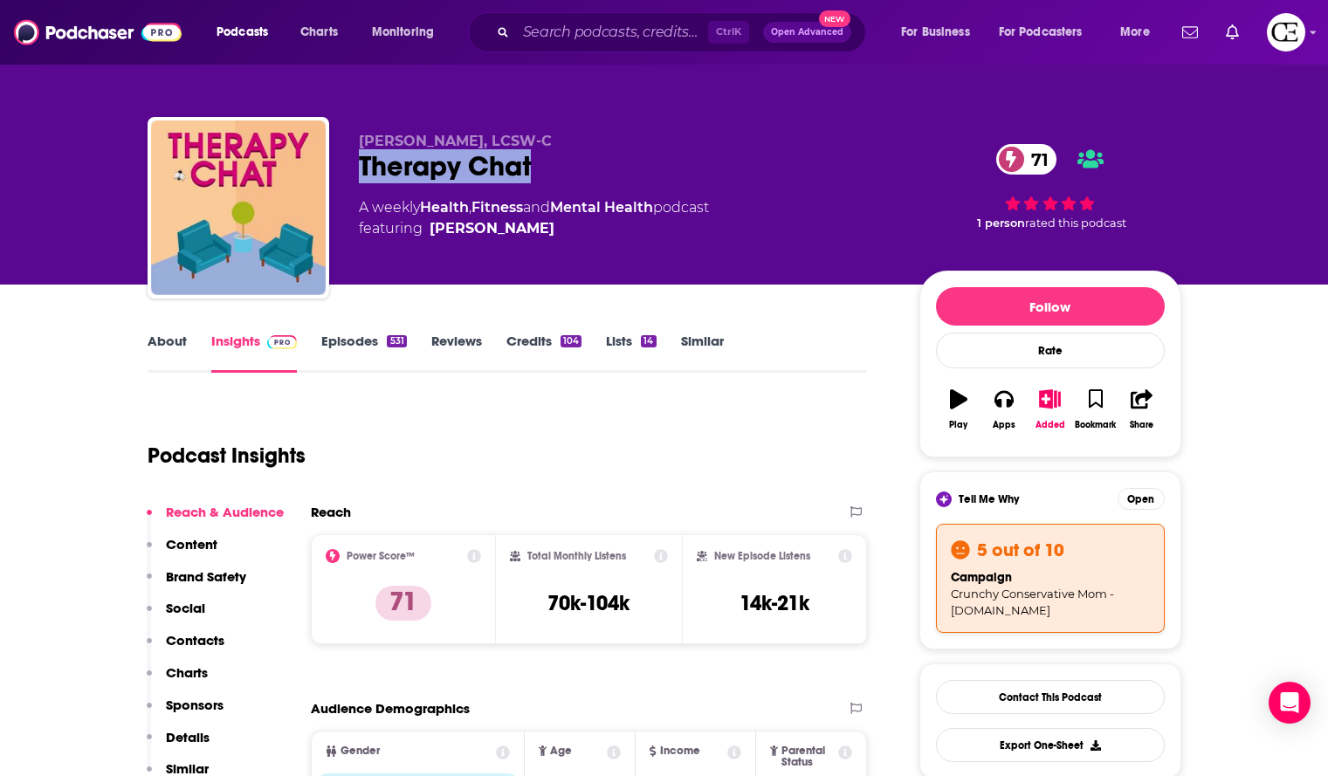
drag, startPoint x: 550, startPoint y: 171, endPoint x: 329, endPoint y: 153, distance: 221.7
click at [329, 153] on div "Laura Reagan, LCSW-C Therapy Chat 71 A weekly Health , Fitness and Mental Healt…" at bounding box center [665, 211] width 1034 height 189
copy h2 "Therapy Chat"
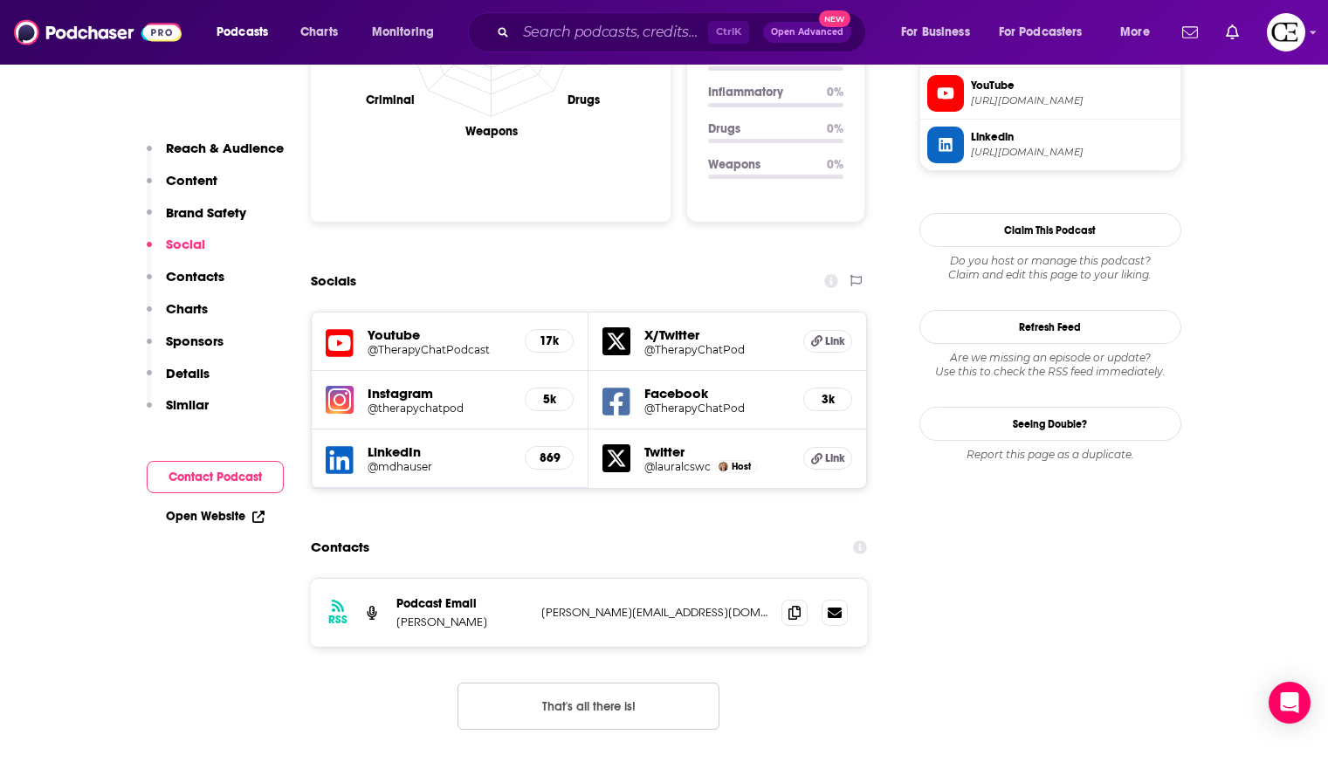
scroll to position [1834, 0]
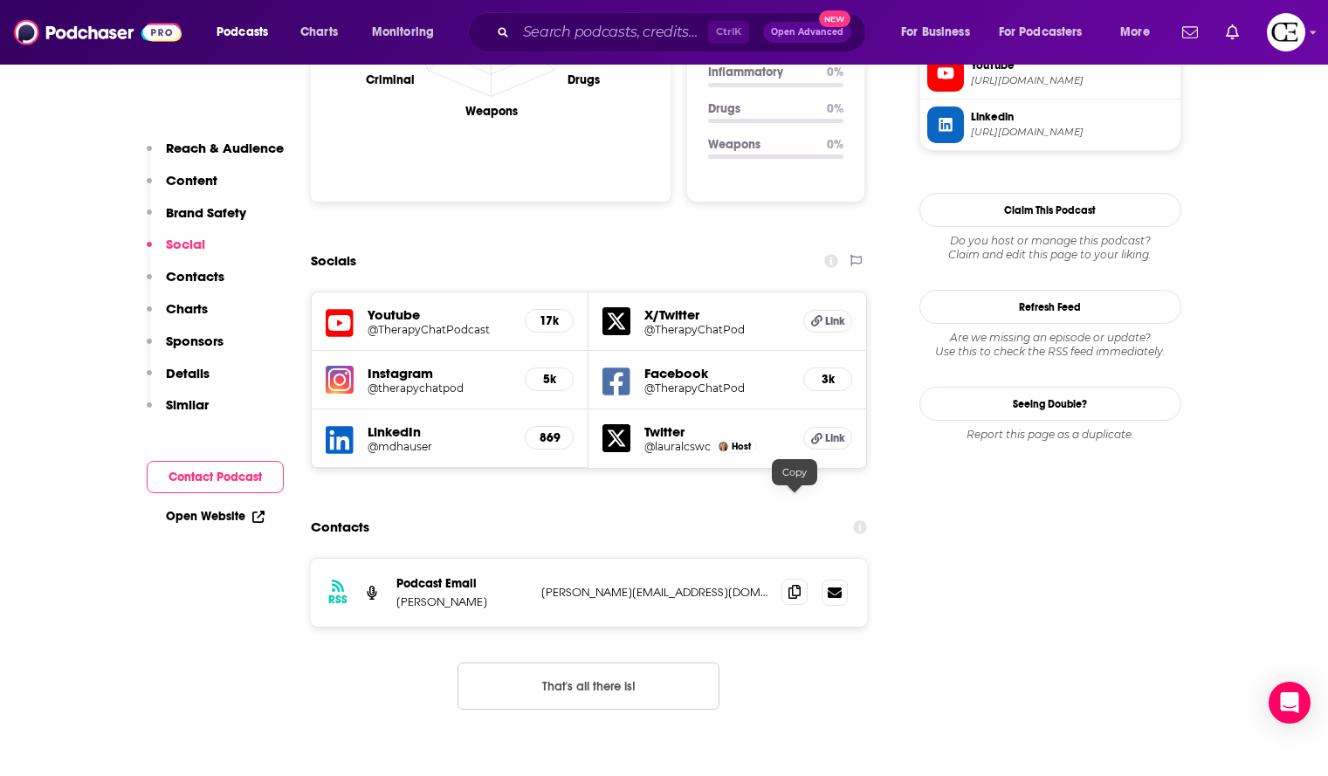
click at [785, 579] on span at bounding box center [795, 592] width 26 height 26
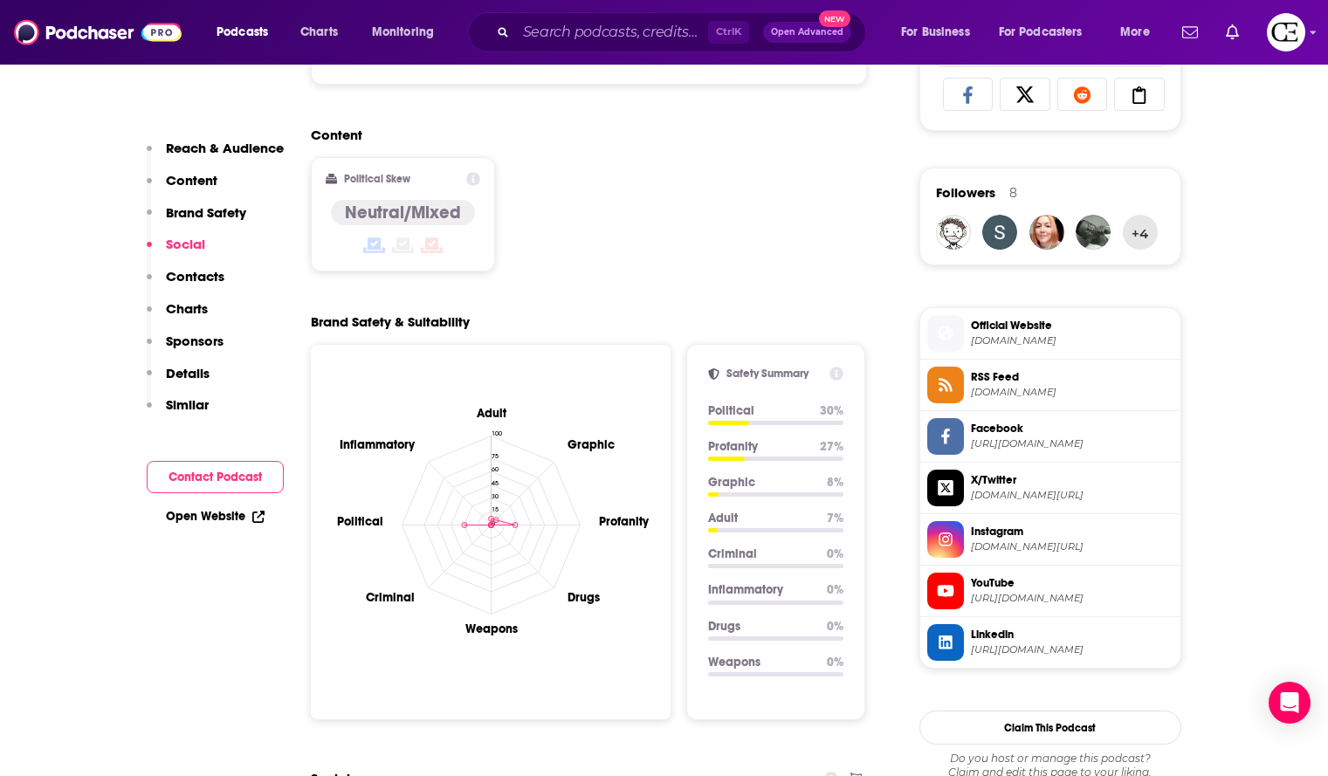
scroll to position [1310, 0]
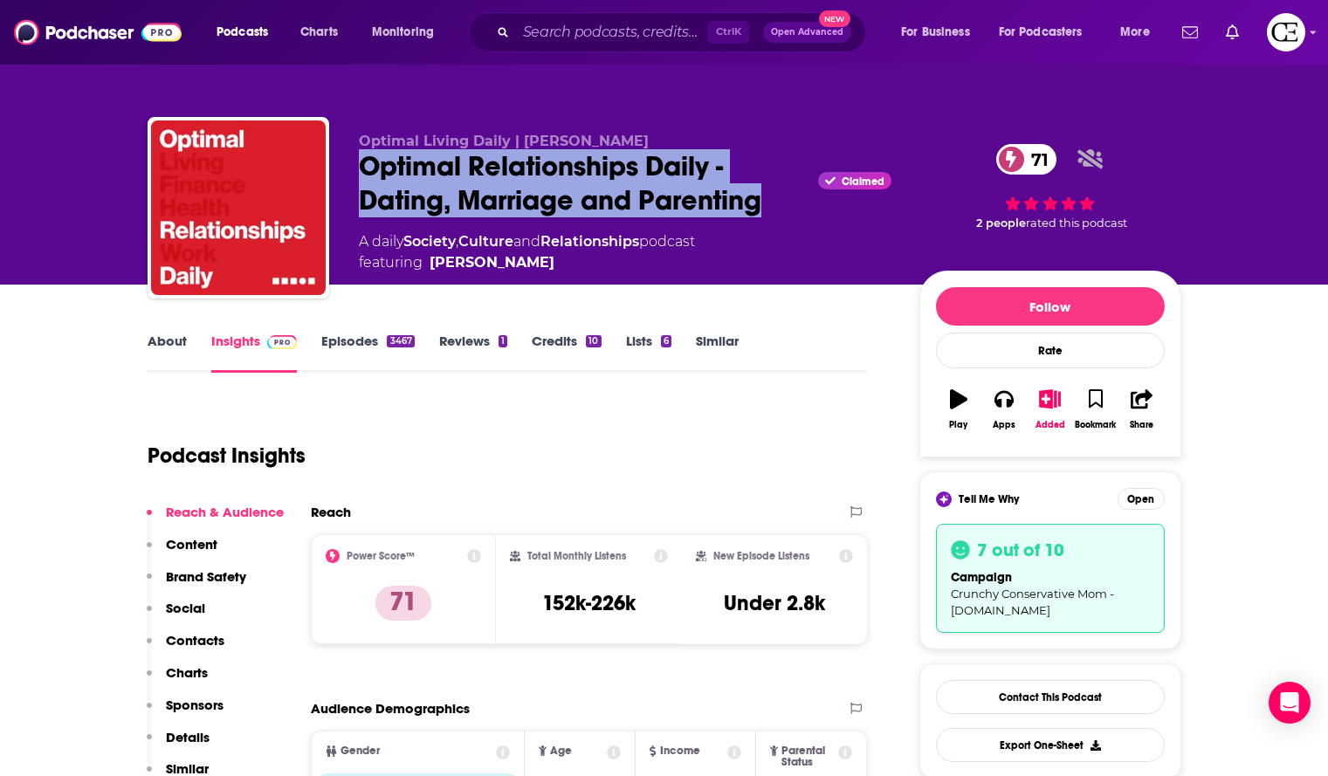
drag, startPoint x: 358, startPoint y: 159, endPoint x: 767, endPoint y: 189, distance: 409.8
click at [767, 189] on div "Optimal Relationships Daily - Dating, Marriage and Parenting Claimed 71" at bounding box center [625, 183] width 533 height 68
copy h2 "Optimal Relationships Daily - Dating, Marriage and Parenting"
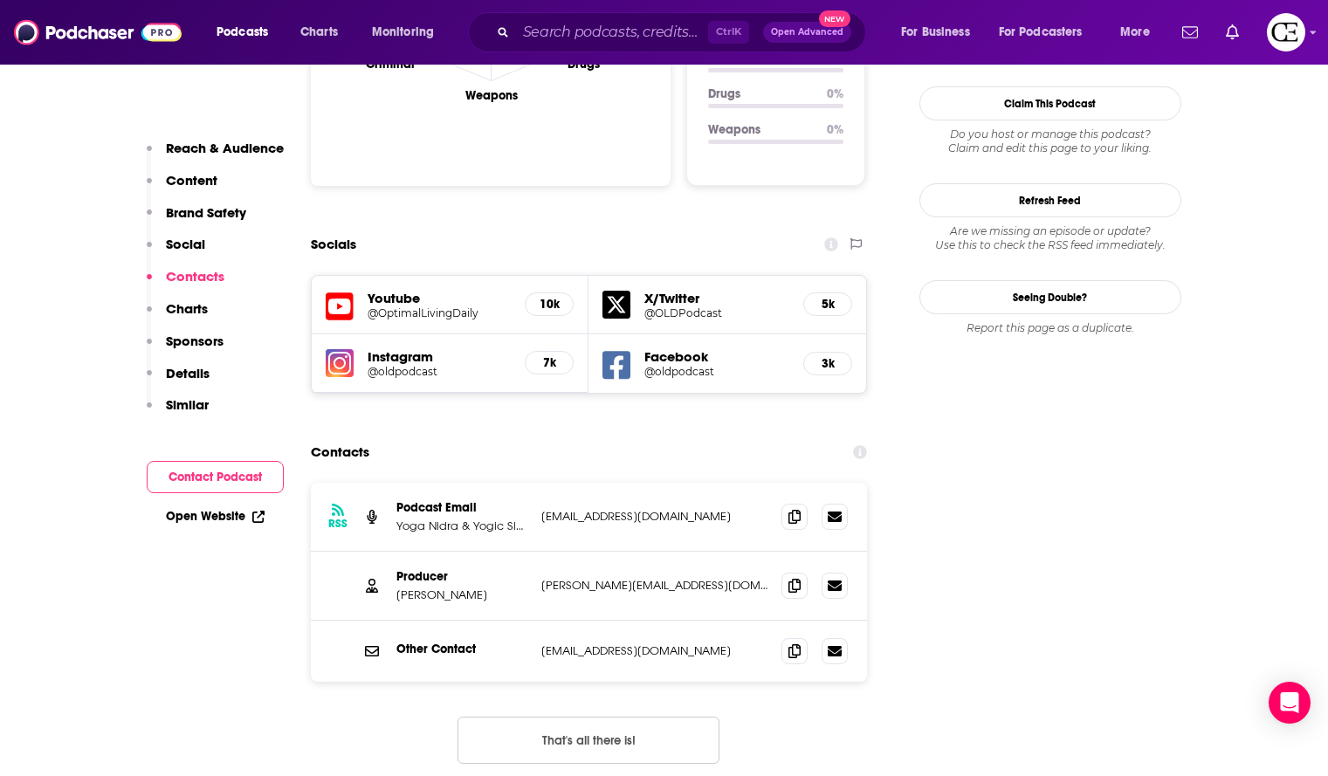
scroll to position [1922, 0]
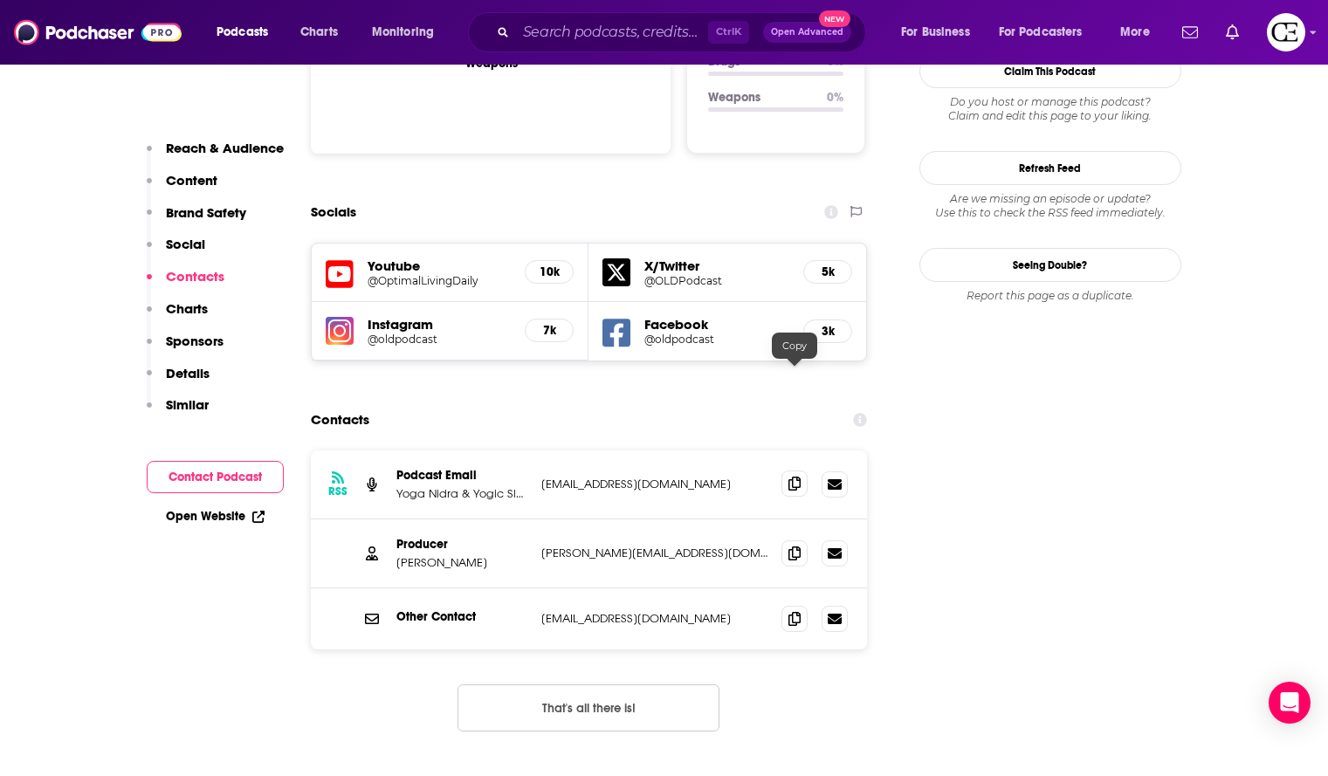
drag, startPoint x: 797, startPoint y: 380, endPoint x: 806, endPoint y: 382, distance: 8.9
click at [797, 477] on icon at bounding box center [795, 484] width 12 height 14
click at [793, 540] on span at bounding box center [795, 553] width 26 height 26
click at [795, 611] on icon at bounding box center [795, 618] width 12 height 14
click at [793, 546] on icon at bounding box center [795, 553] width 12 height 14
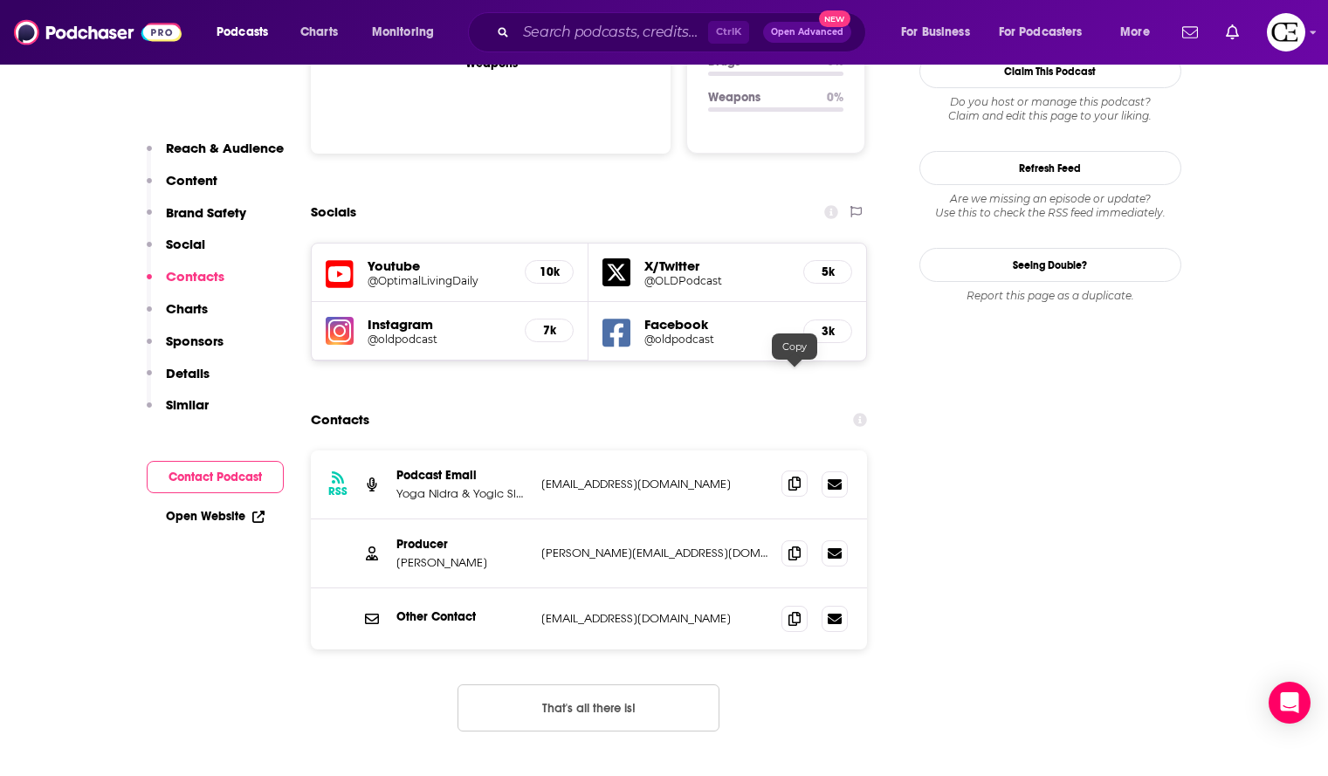
click at [804, 471] on span at bounding box center [795, 484] width 26 height 26
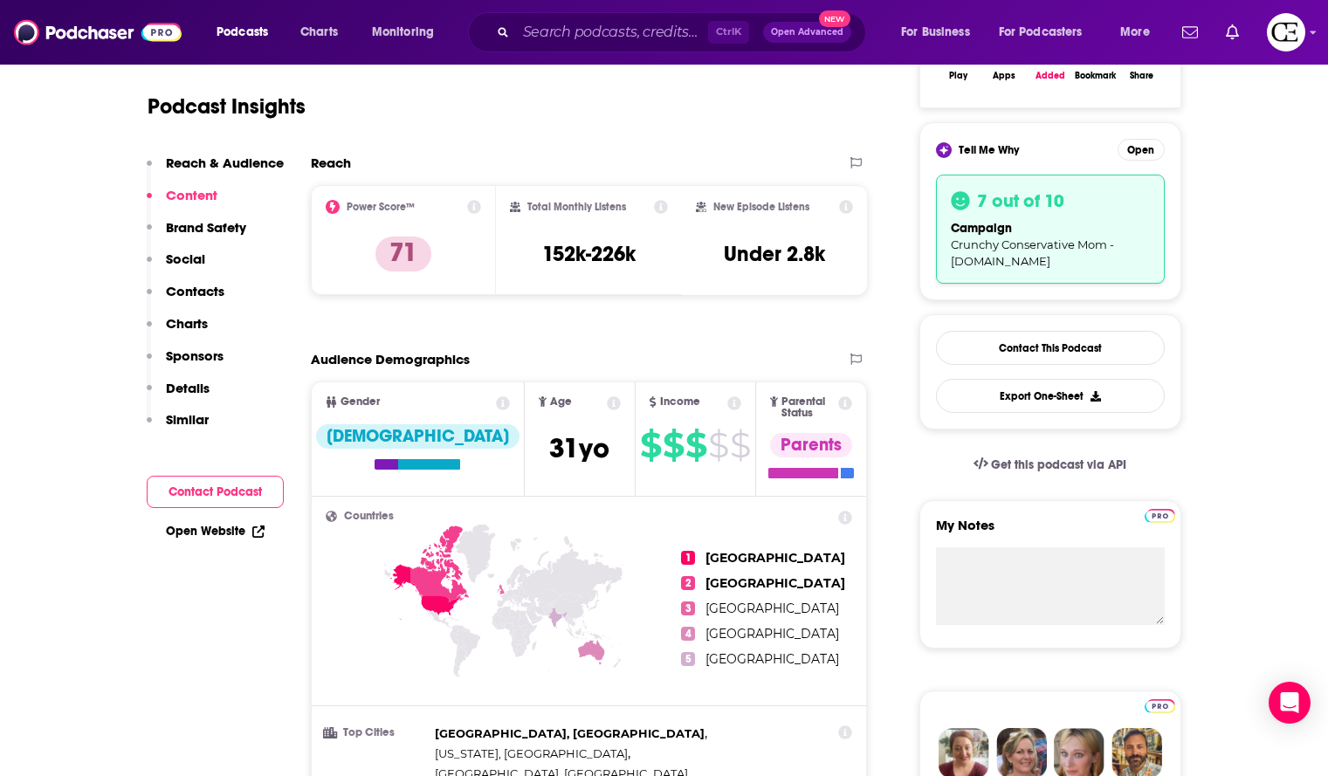
scroll to position [0, 0]
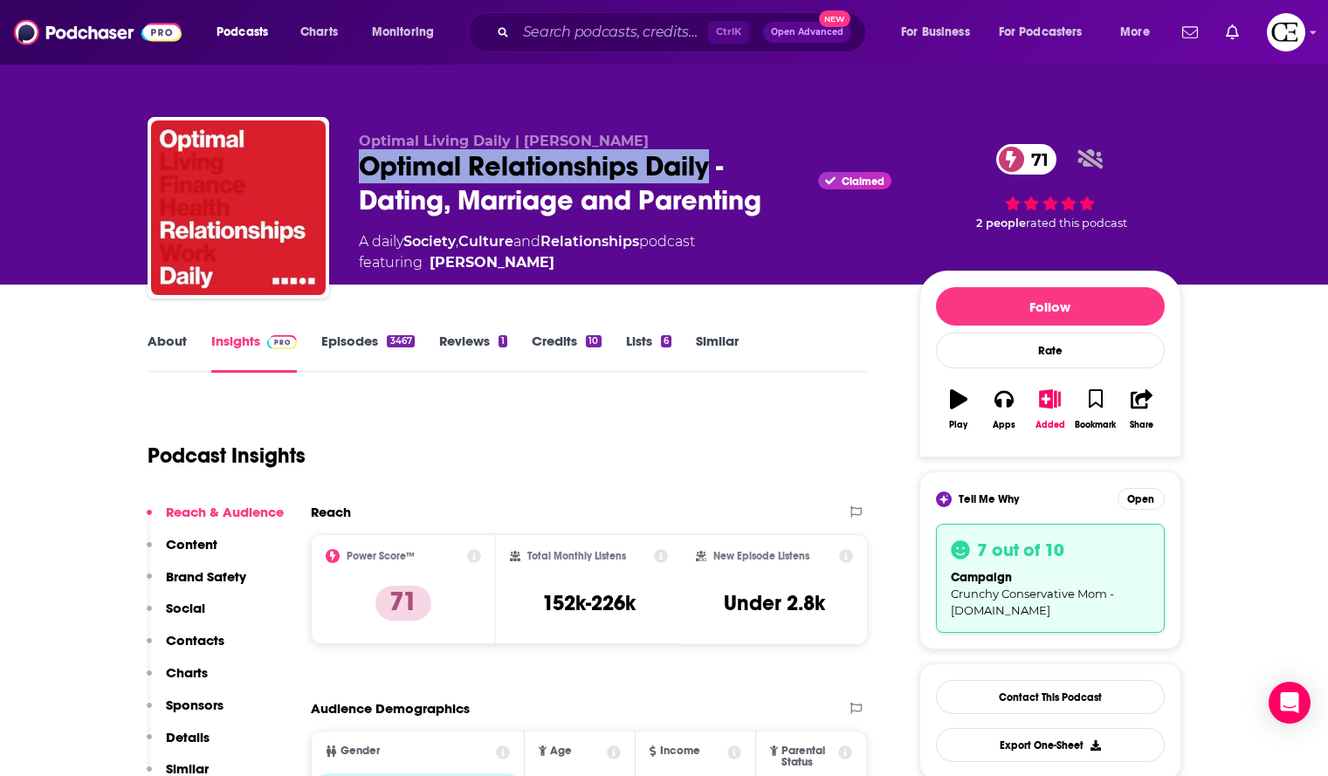
drag, startPoint x: 707, startPoint y: 159, endPoint x: 361, endPoint y: 167, distance: 346.8
click at [361, 167] on div "Optimal Relationships Daily - Dating, Marriage and Parenting Claimed 71" at bounding box center [625, 183] width 533 height 68
copy h2 "Optimal Relationships Daily"
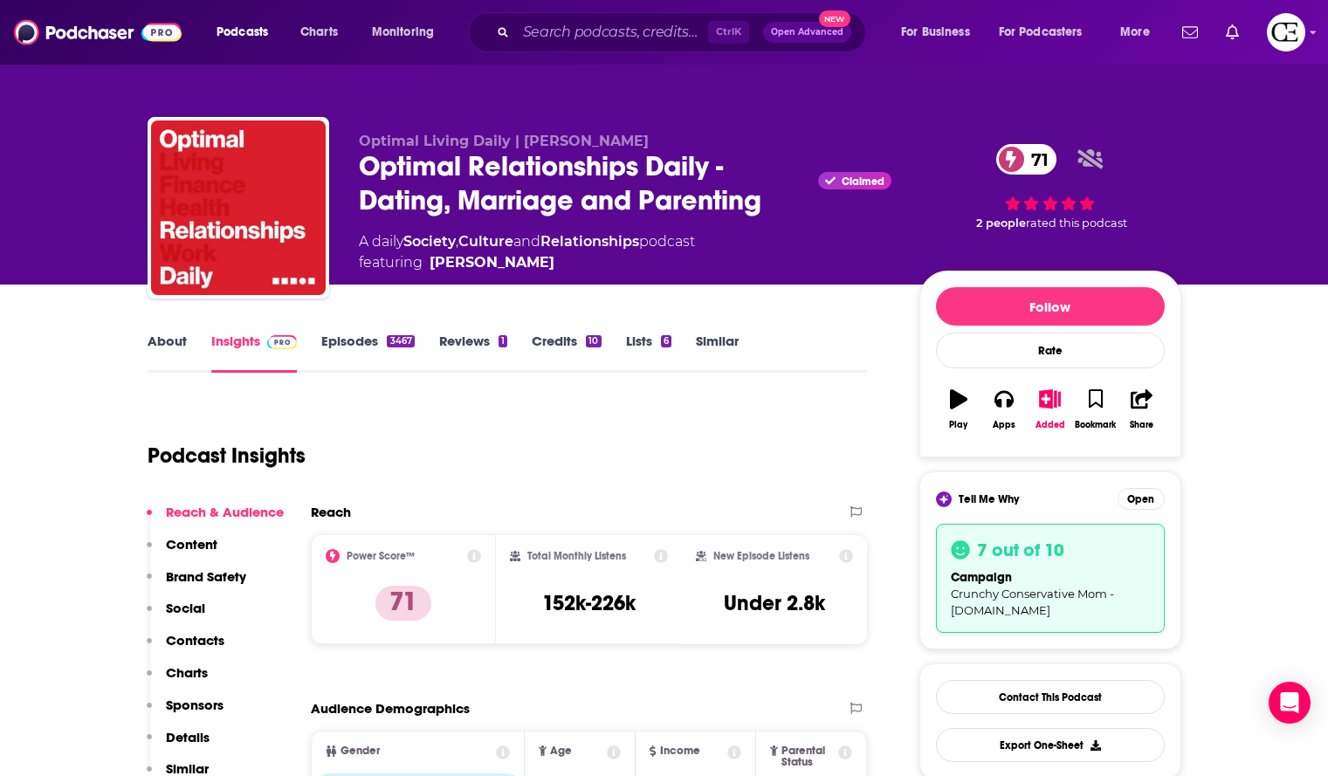
click at [626, 126] on div "Optimal Living Daily | Greg Audino Optimal Relationships Daily - Dating, Marria…" at bounding box center [665, 211] width 1034 height 189
drag, startPoint x: 657, startPoint y: 127, endPoint x: 364, endPoint y: 140, distance: 292.9
click at [364, 140] on div "Optimal Living Daily | Greg Audino Optimal Relationships Daily - Dating, Marria…" at bounding box center [665, 211] width 1034 height 189
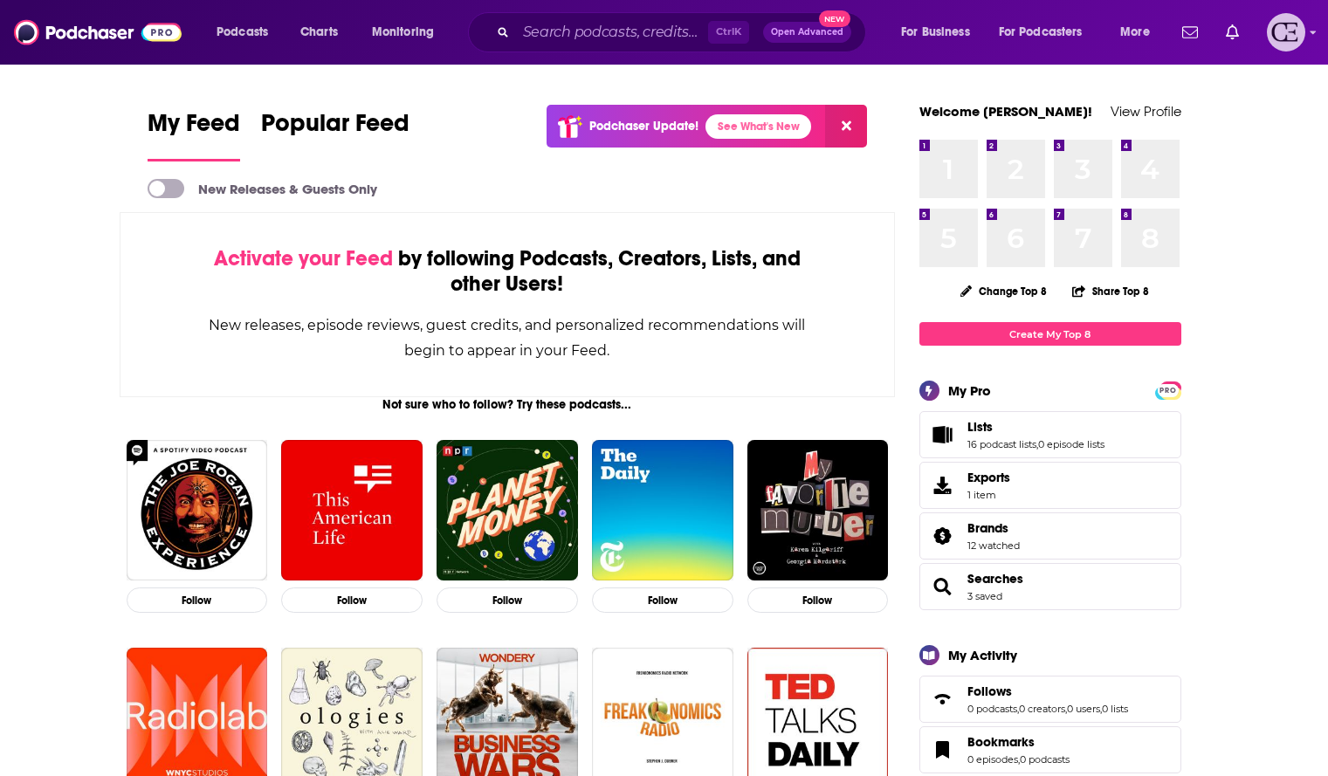
click at [1292, 37] on img "Logged in as cozyearthaudio" at bounding box center [1286, 32] width 38 height 38
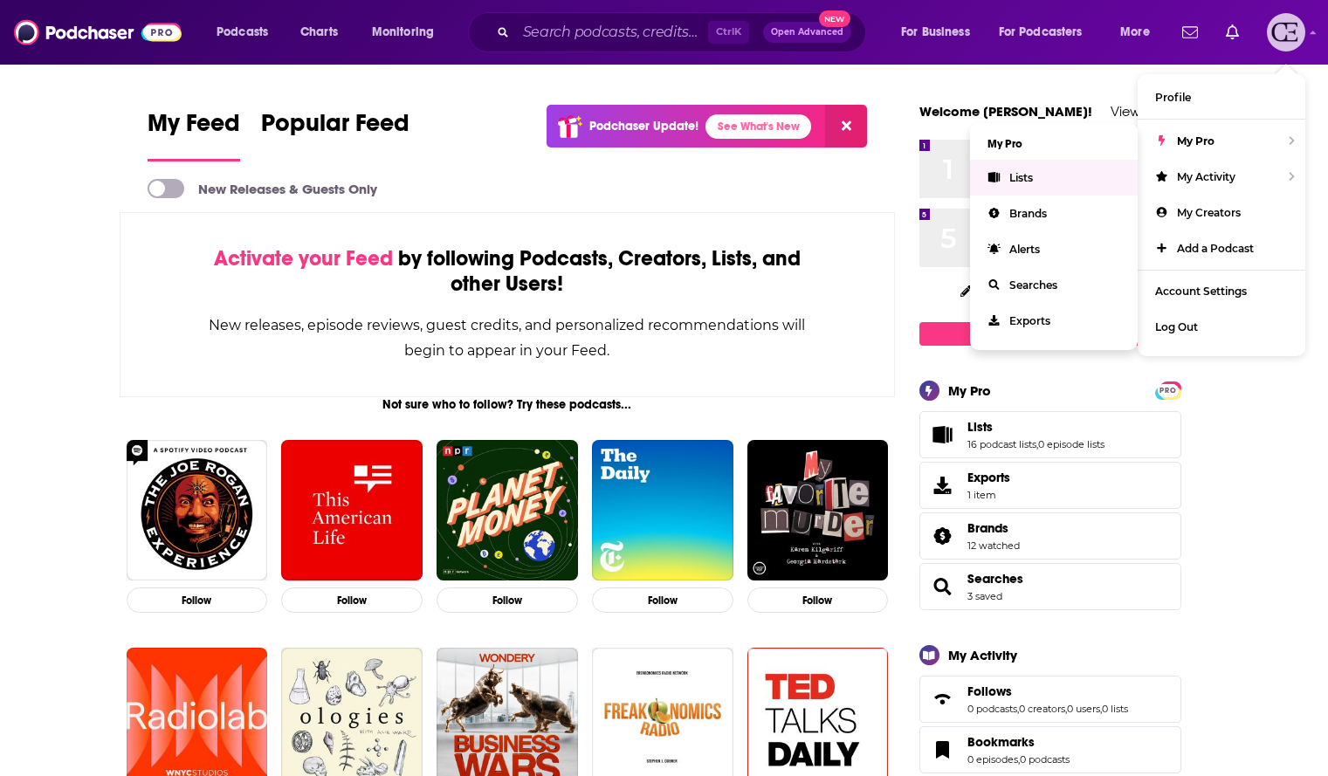
click at [1017, 180] on span "Lists" at bounding box center [1022, 177] width 24 height 13
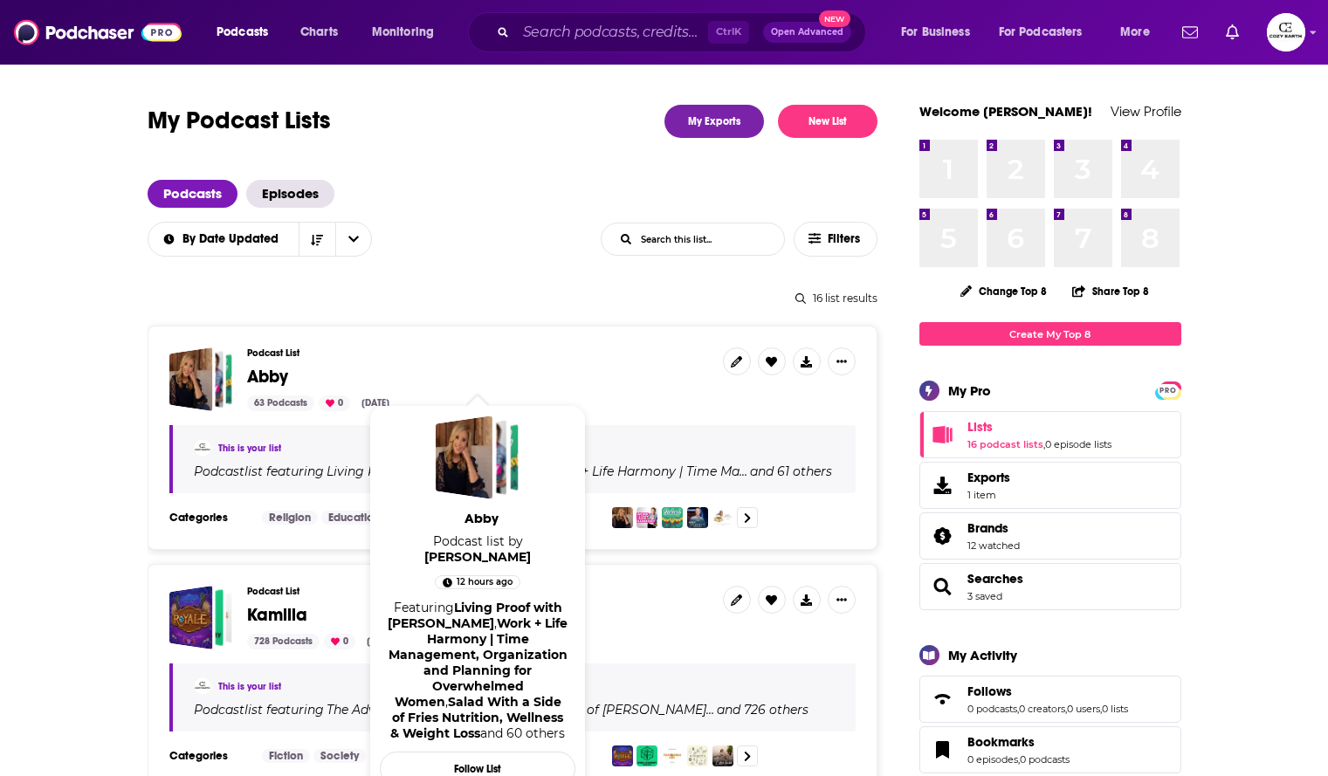
click at [279, 371] on span "Abby" at bounding box center [267, 377] width 41 height 22
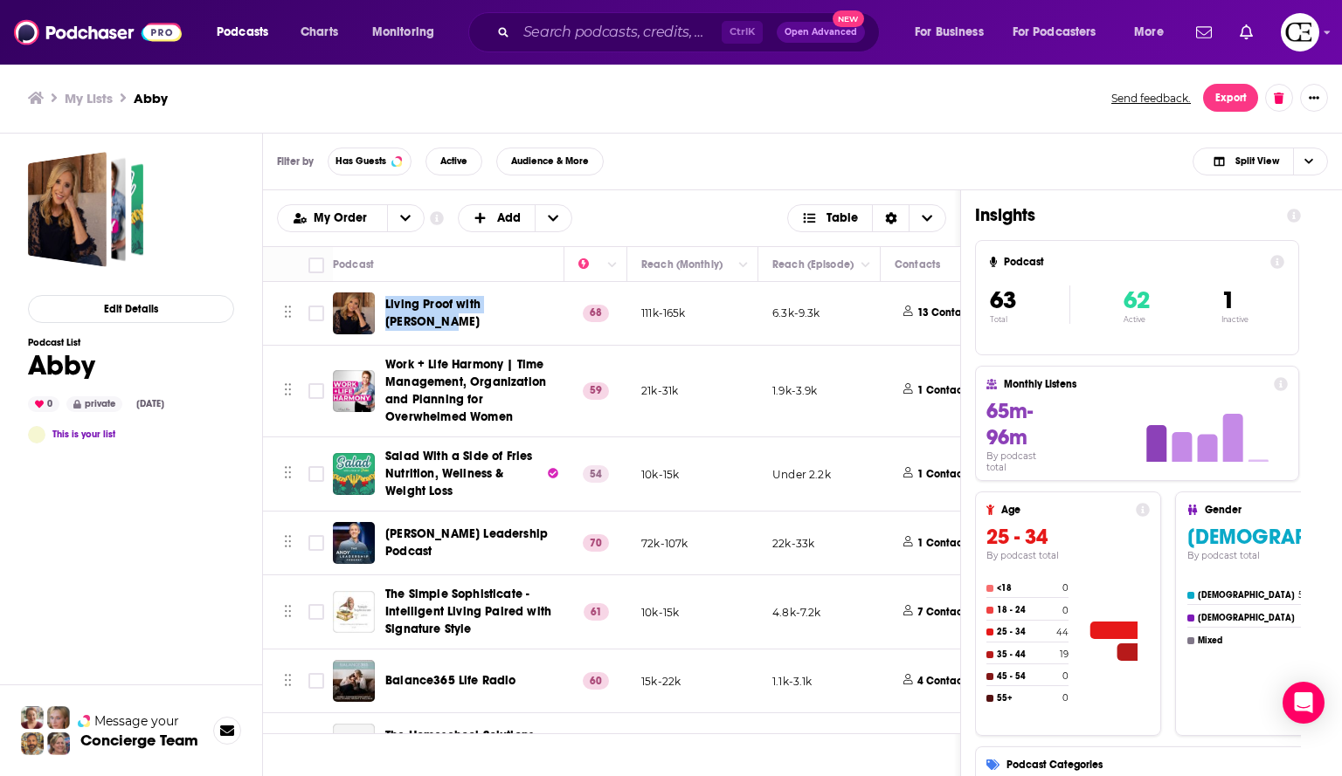
drag, startPoint x: 548, startPoint y: 312, endPoint x: 382, endPoint y: 318, distance: 166.1
click at [382, 318] on div "Living Proof with [PERSON_NAME]" at bounding box center [450, 314] width 234 height 42
copy span "Living Proof with [PERSON_NAME]"
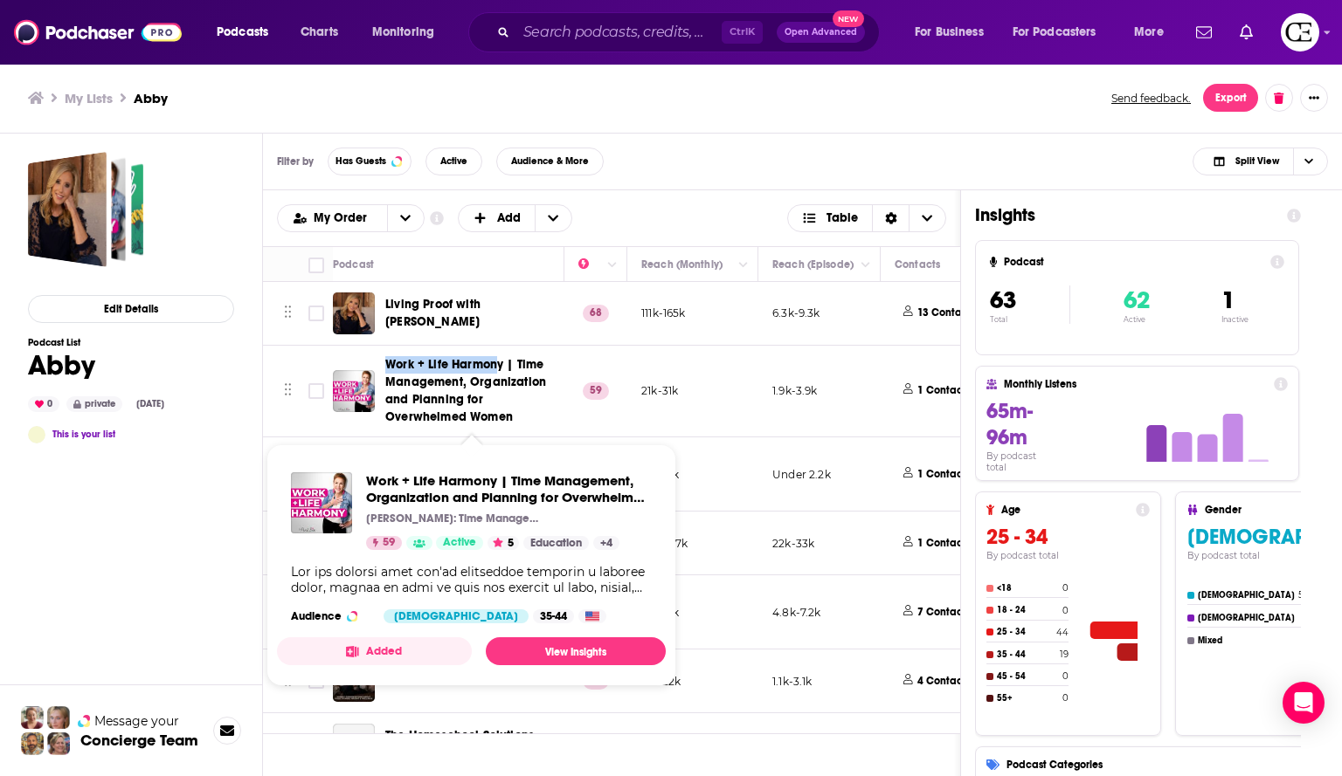
drag, startPoint x: 381, startPoint y: 355, endPoint x: 498, endPoint y: 359, distance: 117.1
click at [498, 359] on td "Work + Life Harmony | Time Management, Organization and Planning for Overwhelme…" at bounding box center [448, 392] width 231 height 92
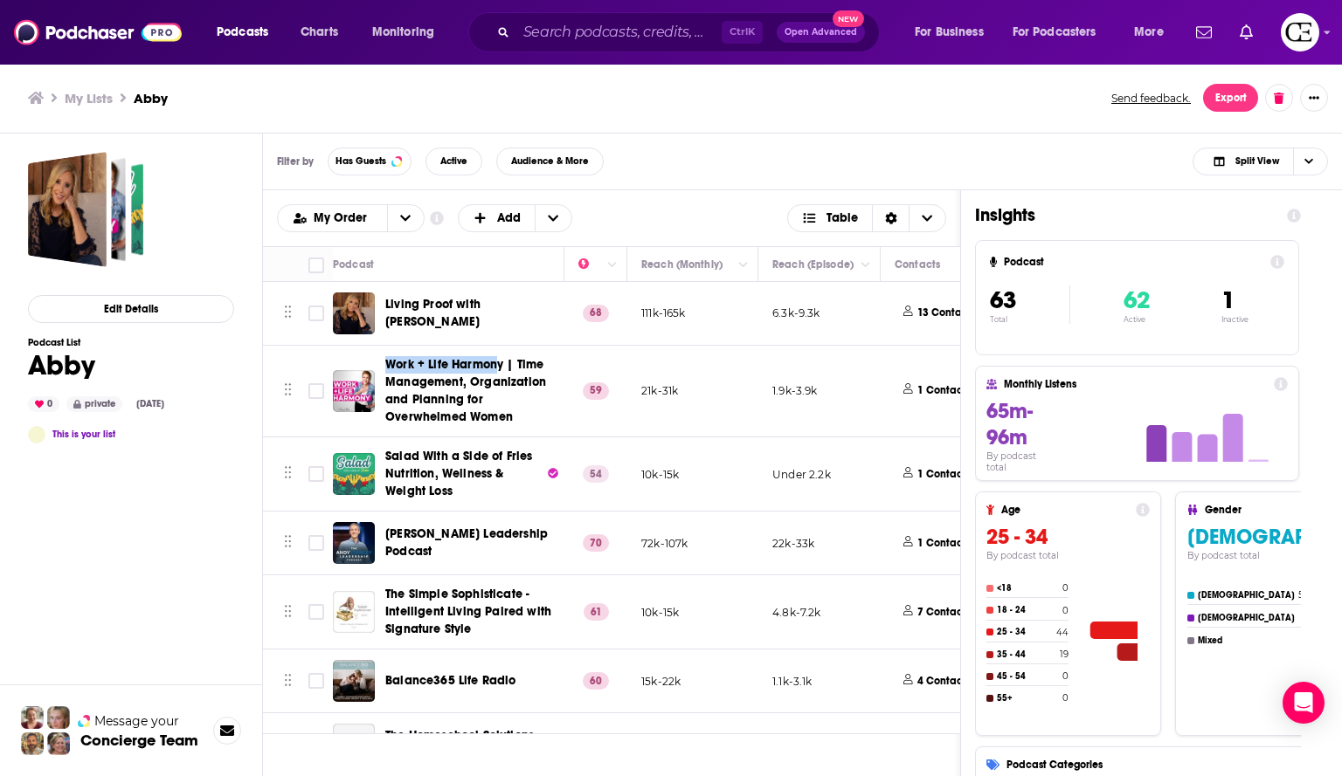
click at [498, 359] on span "Work + Life Harmony | Time Management, Organization and Planning for Overwhelme…" at bounding box center [465, 390] width 161 height 67
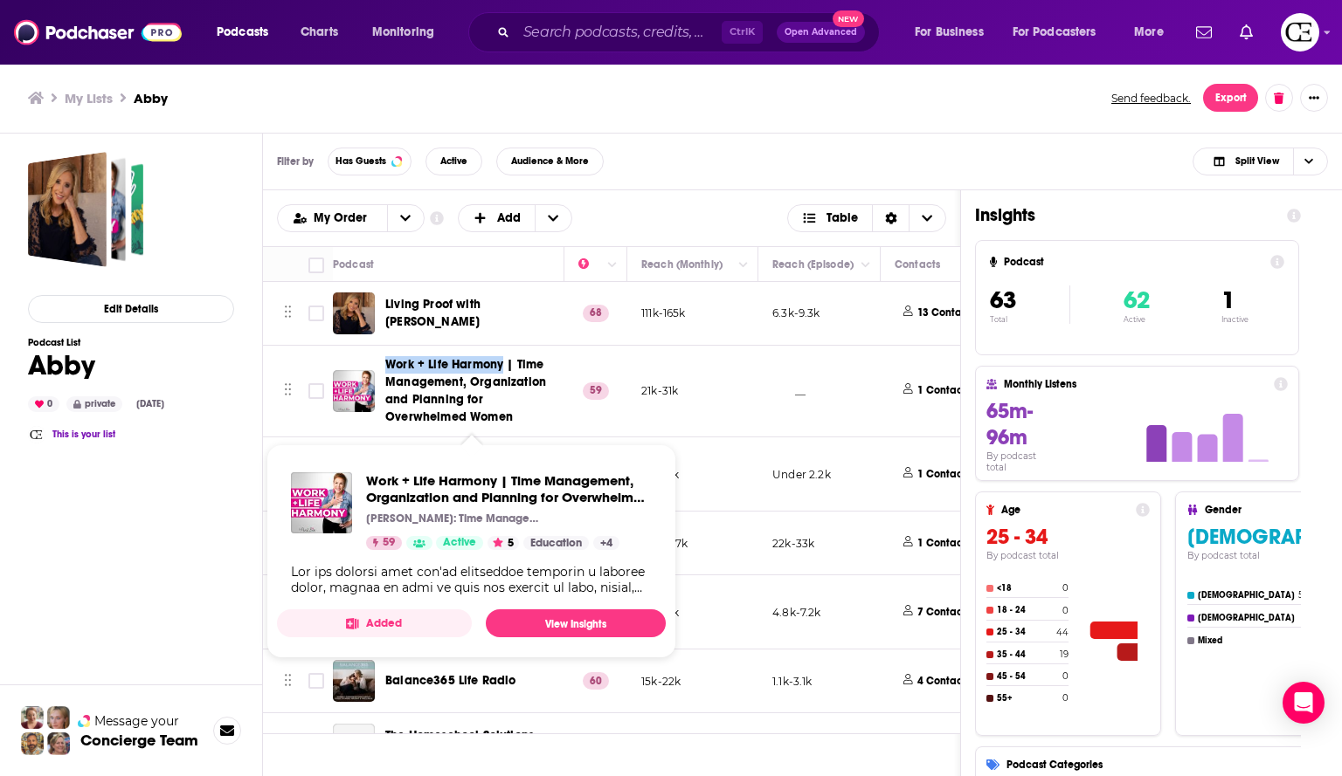
drag, startPoint x: 383, startPoint y: 361, endPoint x: 502, endPoint y: 360, distance: 119.7
click at [502, 360] on div "Work + Life Harmony | Time Management, Organization and Planning for Overwhelme…" at bounding box center [450, 391] width 234 height 70
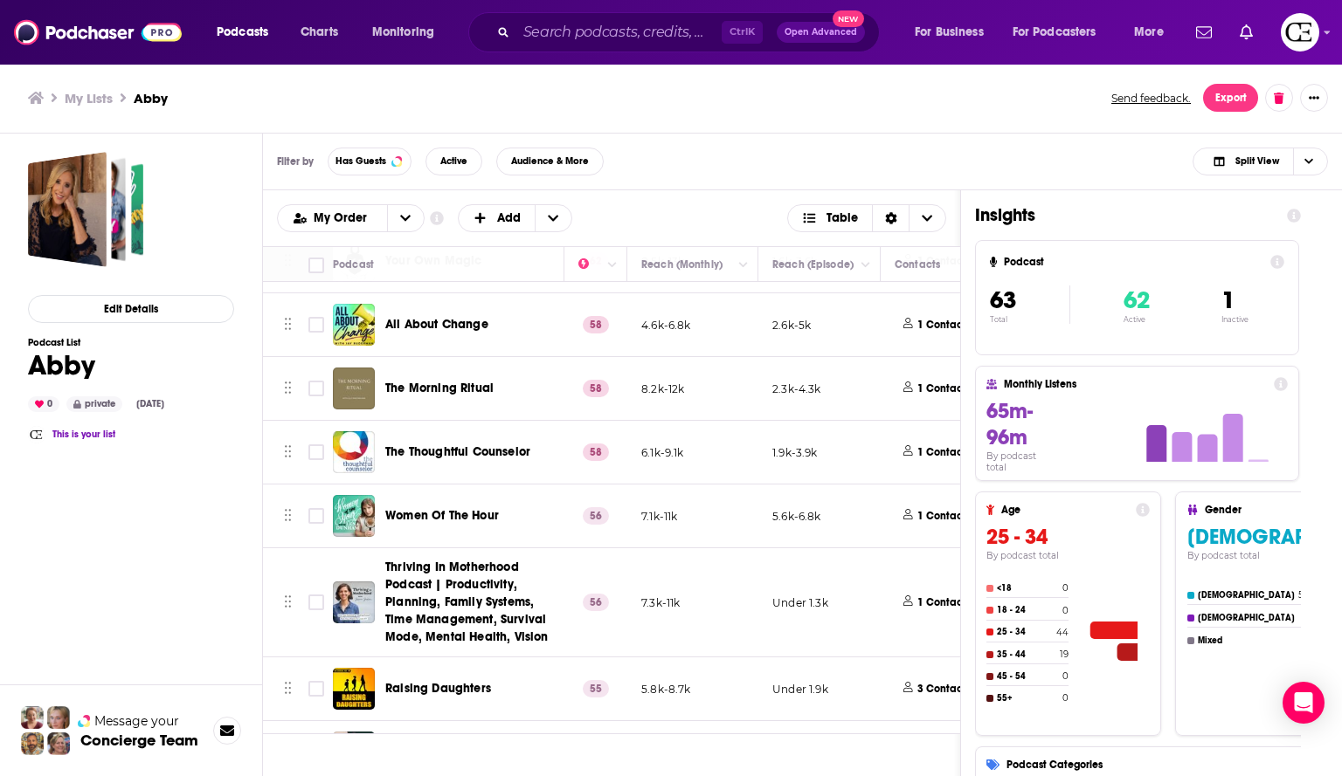
scroll to position [786, 0]
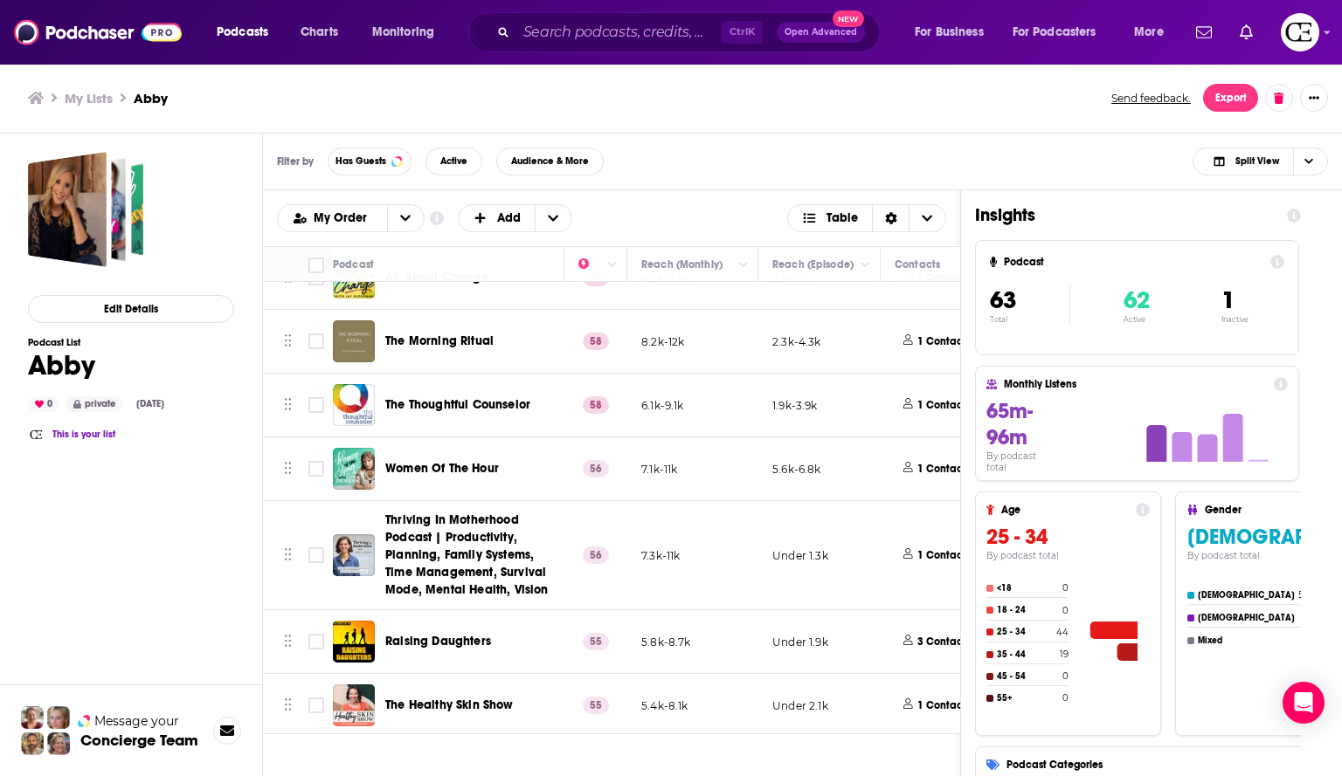
drag, startPoint x: 488, startPoint y: 406, endPoint x: 525, endPoint y: 416, distance: 37.9
click at [525, 416] on div "The Thoughtful Counselor" at bounding box center [476, 405] width 182 height 42
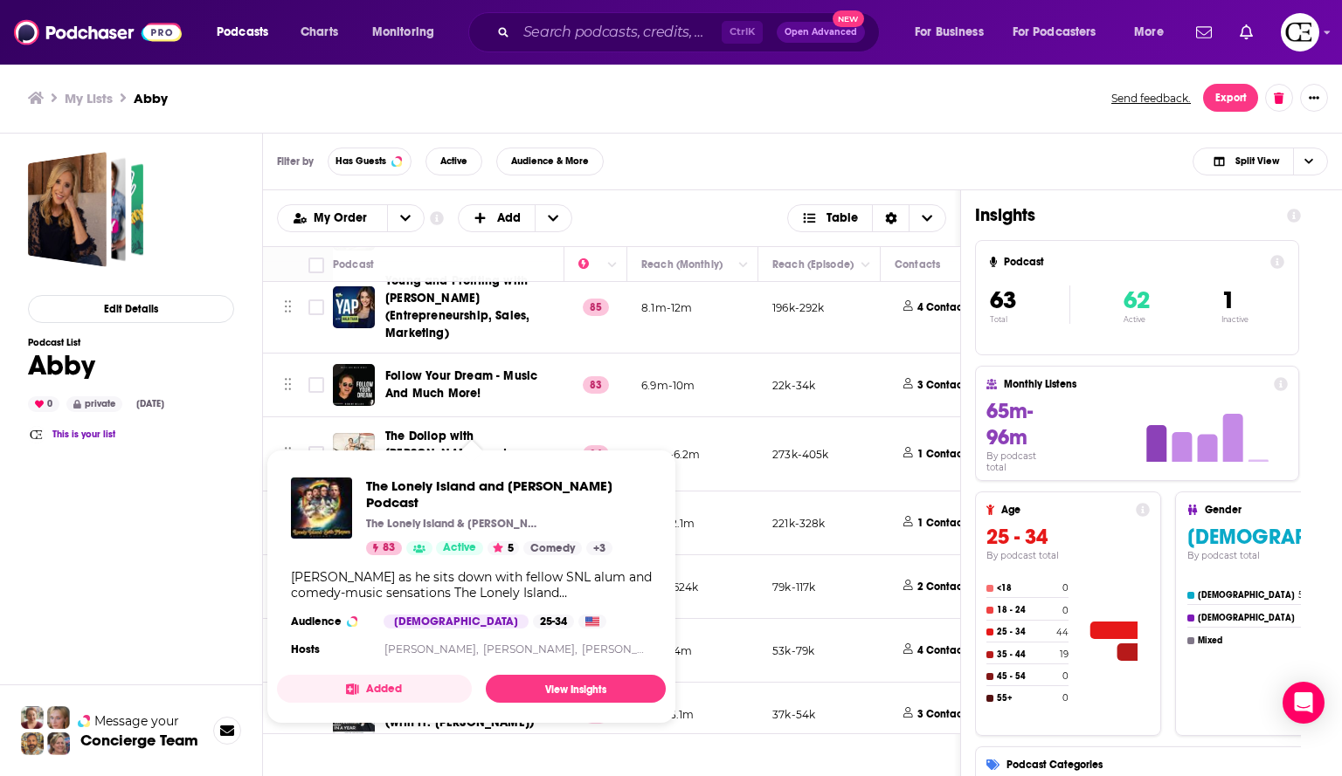
scroll to position [2271, 0]
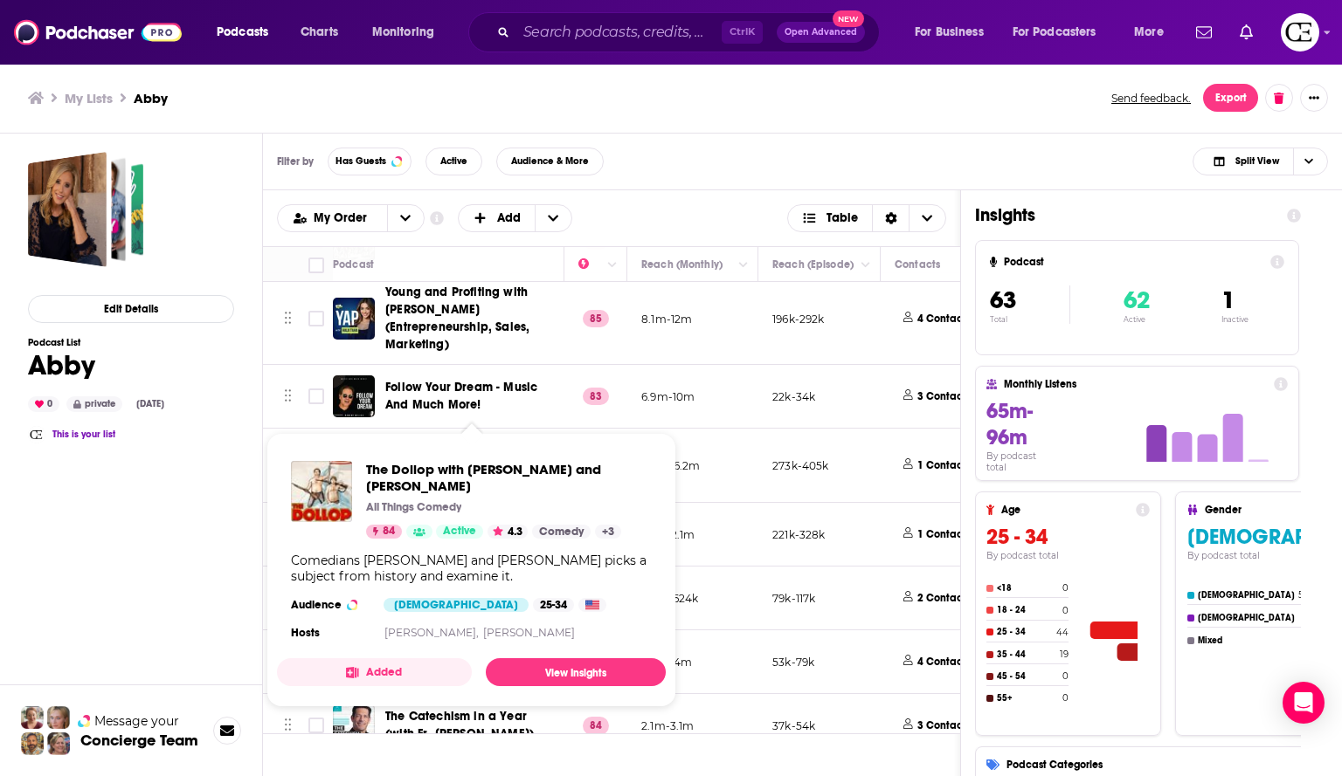
drag, startPoint x: 424, startPoint y: 431, endPoint x: 157, endPoint y: 515, distance: 280.1
click at [157, 517] on div "Edit Details Podcast List Abby 0 private Sep 17th, 2025 This is your list" at bounding box center [131, 534] width 206 height 764
drag, startPoint x: 408, startPoint y: 431, endPoint x: 398, endPoint y: 478, distance: 47.3
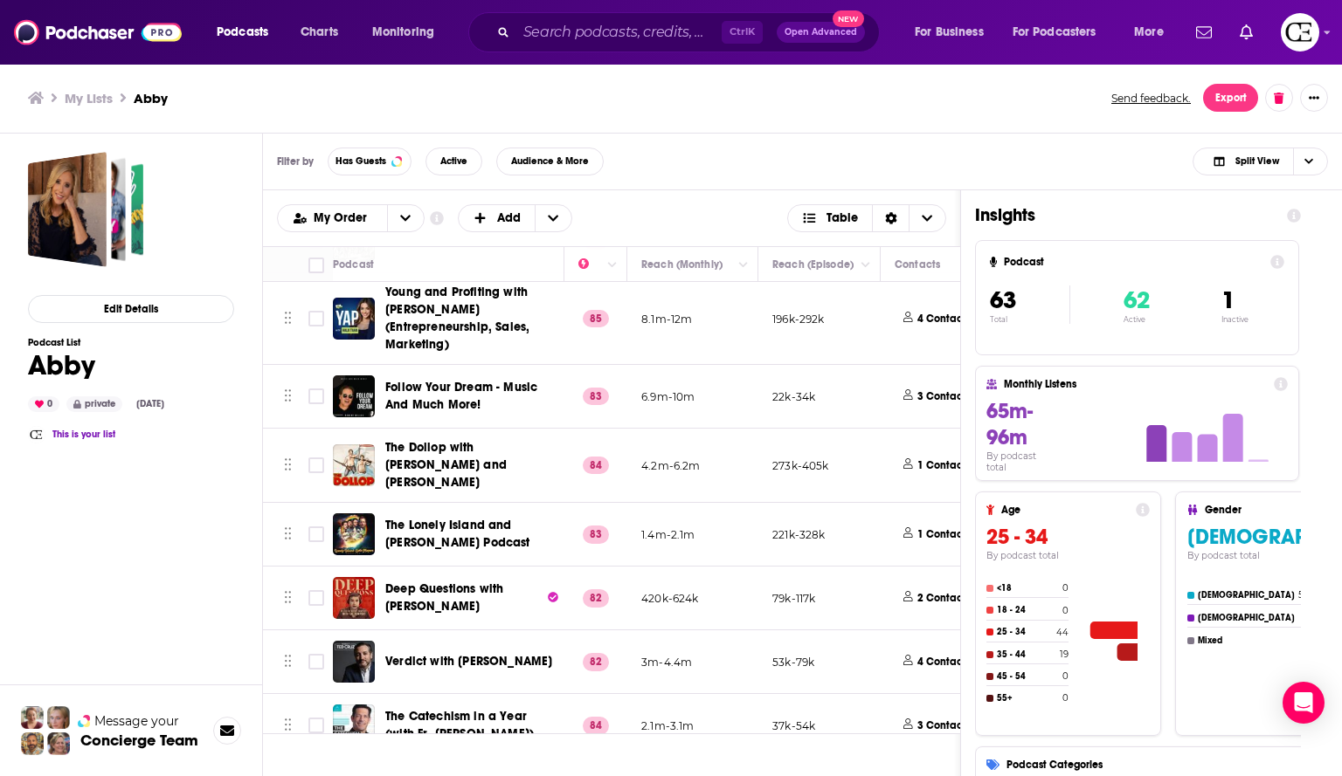
click at [93, 494] on div "Edit Details Podcast List Abby 0 private Sep 17th, 2025 This is your list" at bounding box center [131, 534] width 206 height 764
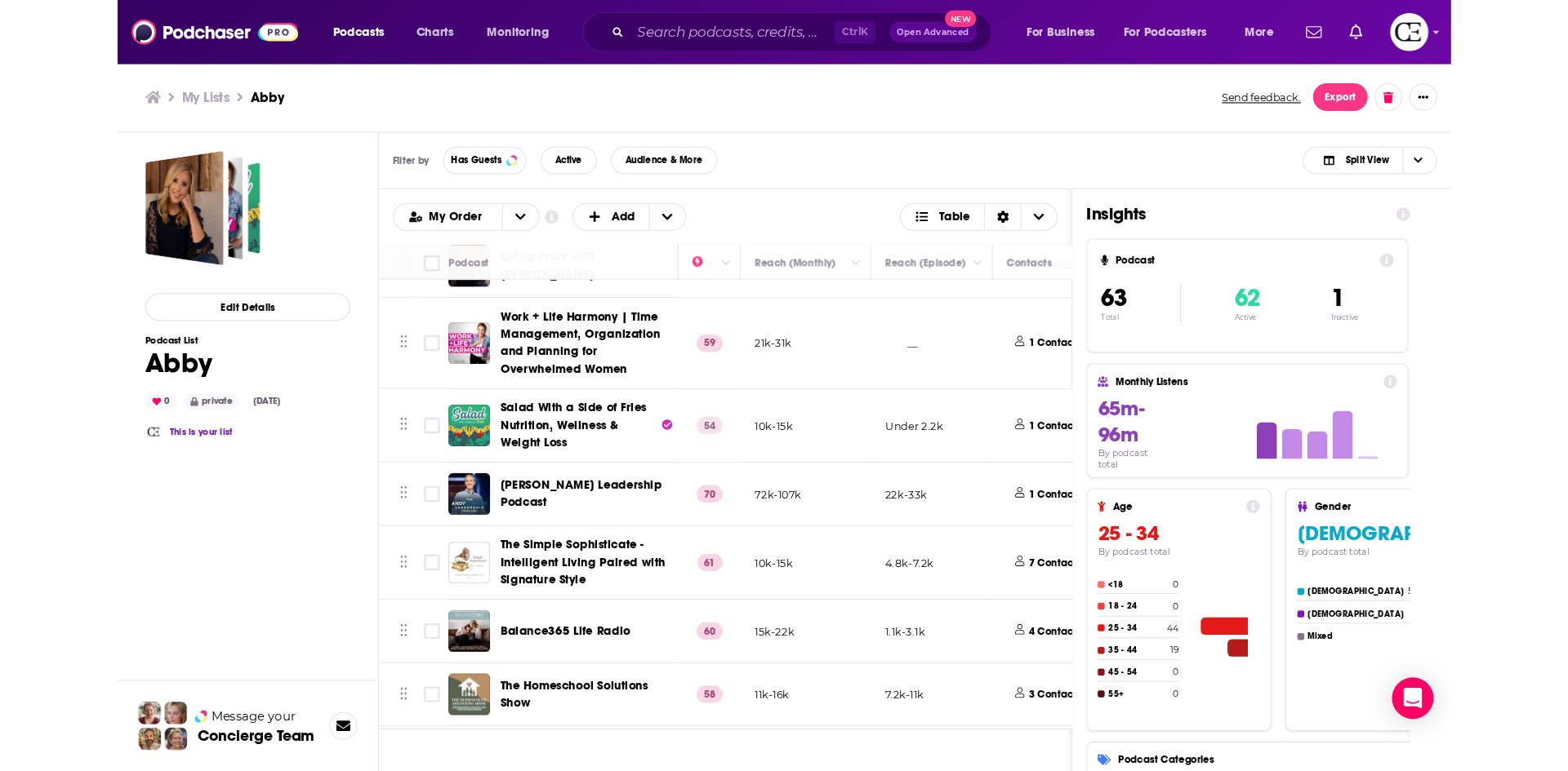
scroll to position [0, 0]
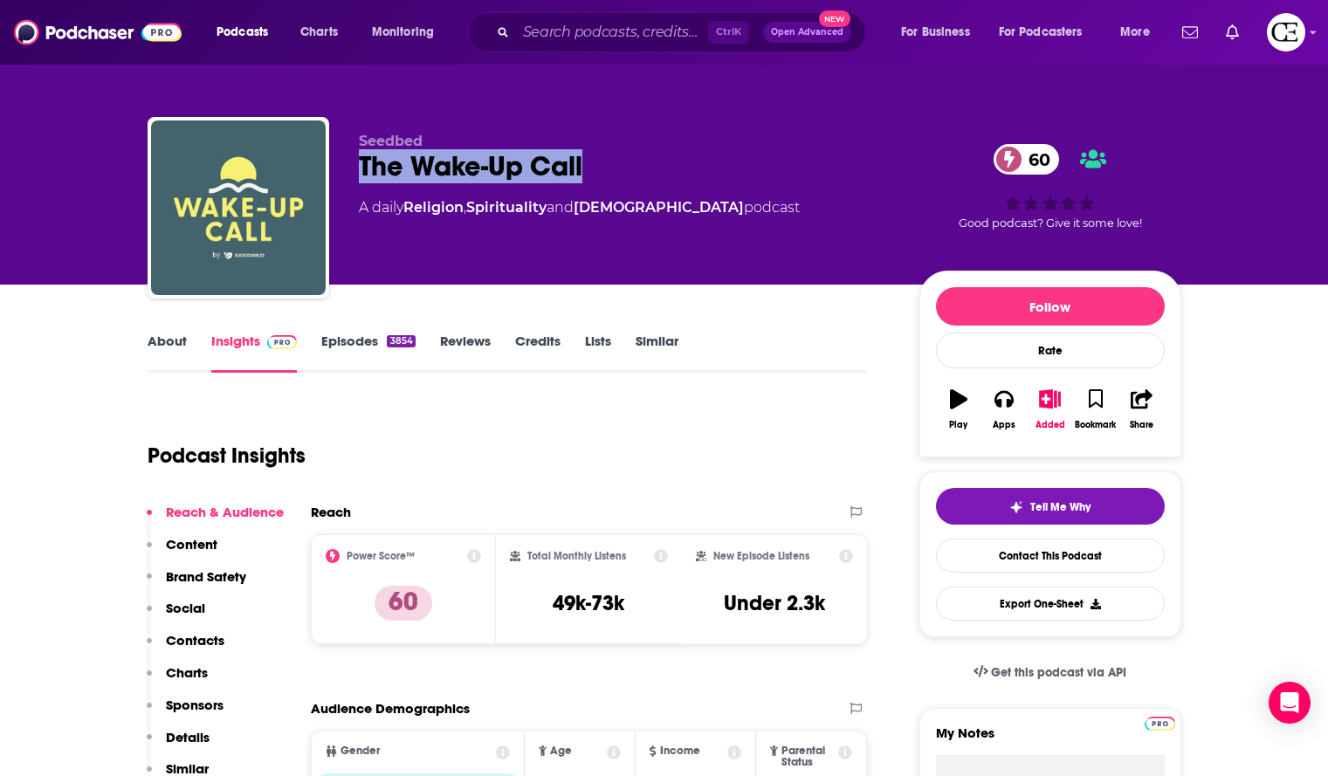
drag, startPoint x: 582, startPoint y: 174, endPoint x: 360, endPoint y: 176, distance: 221.9
click at [360, 176] on div "The Wake-Up Call 60" at bounding box center [625, 166] width 533 height 34
copy h2 "The Wake-Up Call"
click at [1042, 407] on icon "button" at bounding box center [1050, 399] width 22 height 19
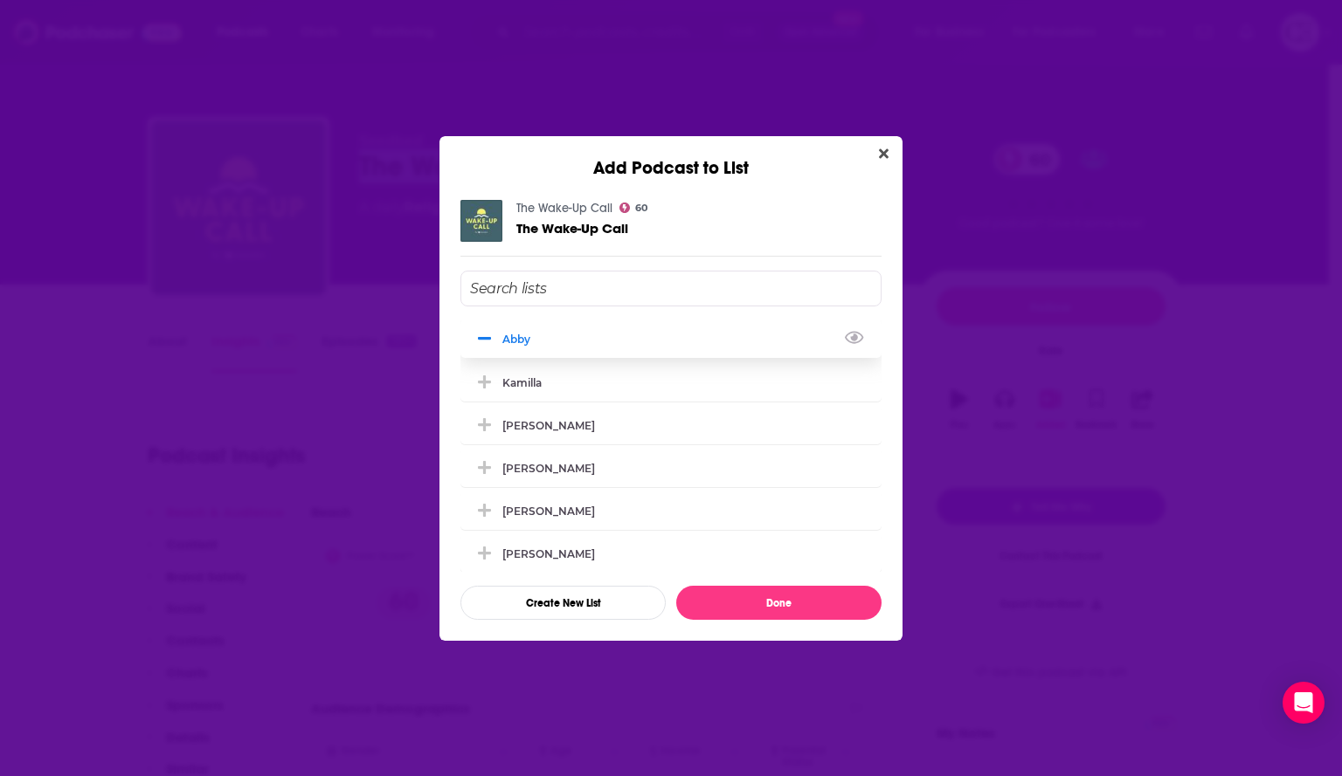
click at [484, 341] on icon "Add Podcast To List" at bounding box center [484, 339] width 13 height 16
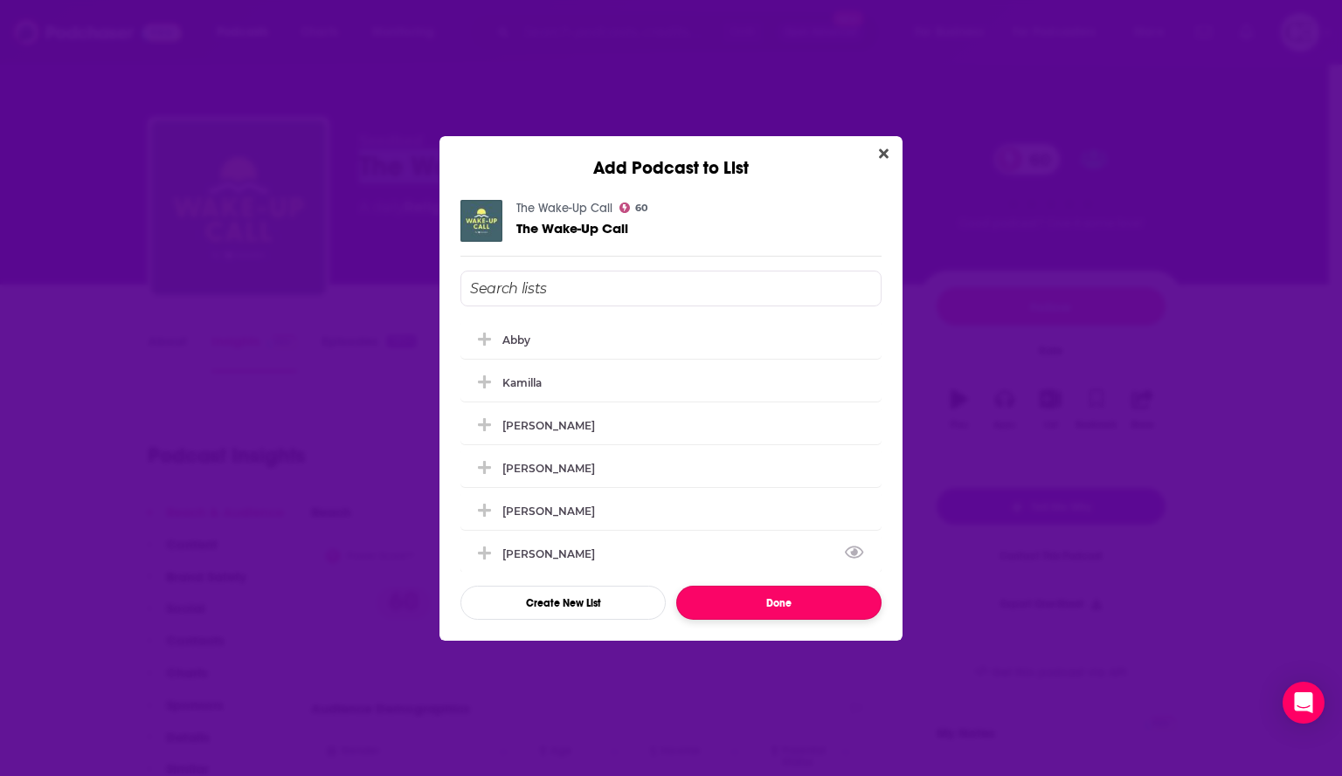
click at [826, 602] on button "Done" at bounding box center [778, 603] width 205 height 34
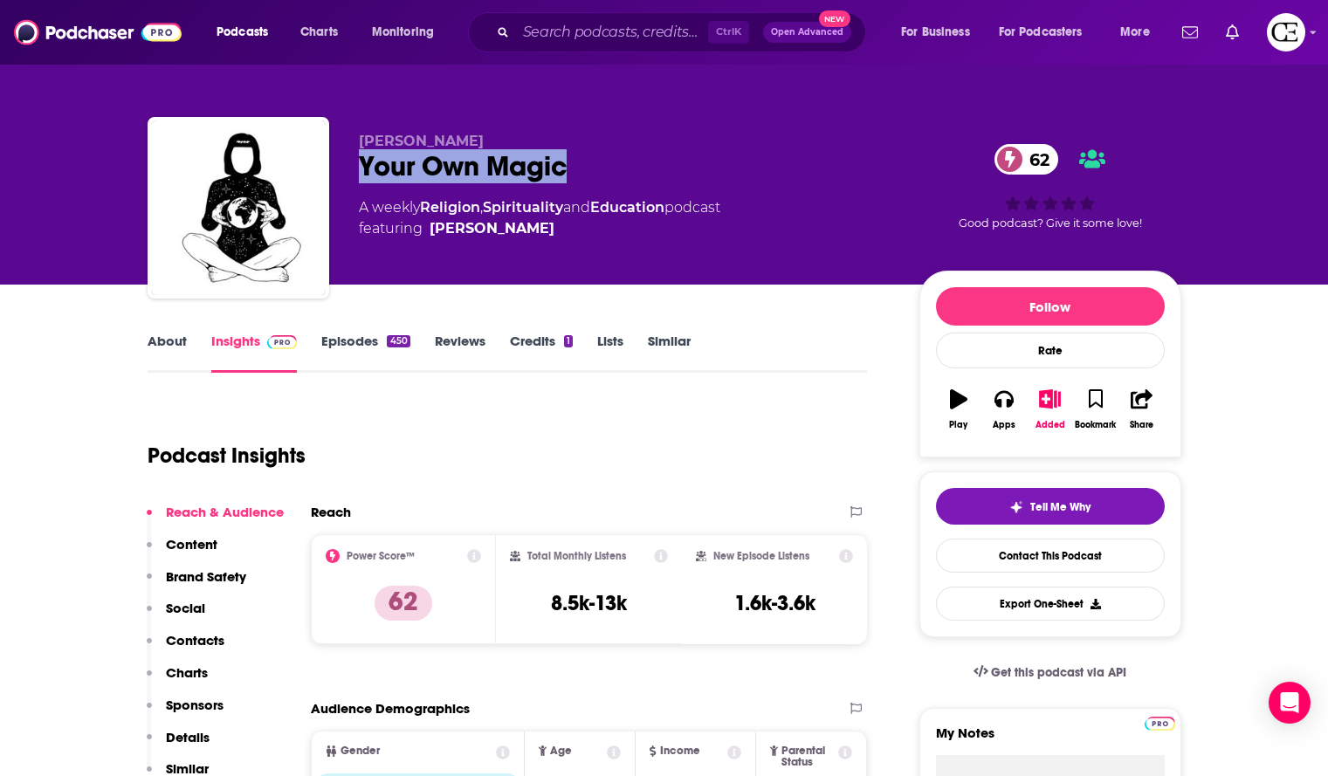
drag, startPoint x: 583, startPoint y: 159, endPoint x: 364, endPoint y: 172, distance: 218.7
click at [364, 172] on div "Your Own Magic 62" at bounding box center [625, 166] width 533 height 34
copy h2 "Your Own Magic"
click at [1103, 500] on button "Tell Me Why" at bounding box center [1050, 506] width 229 height 37
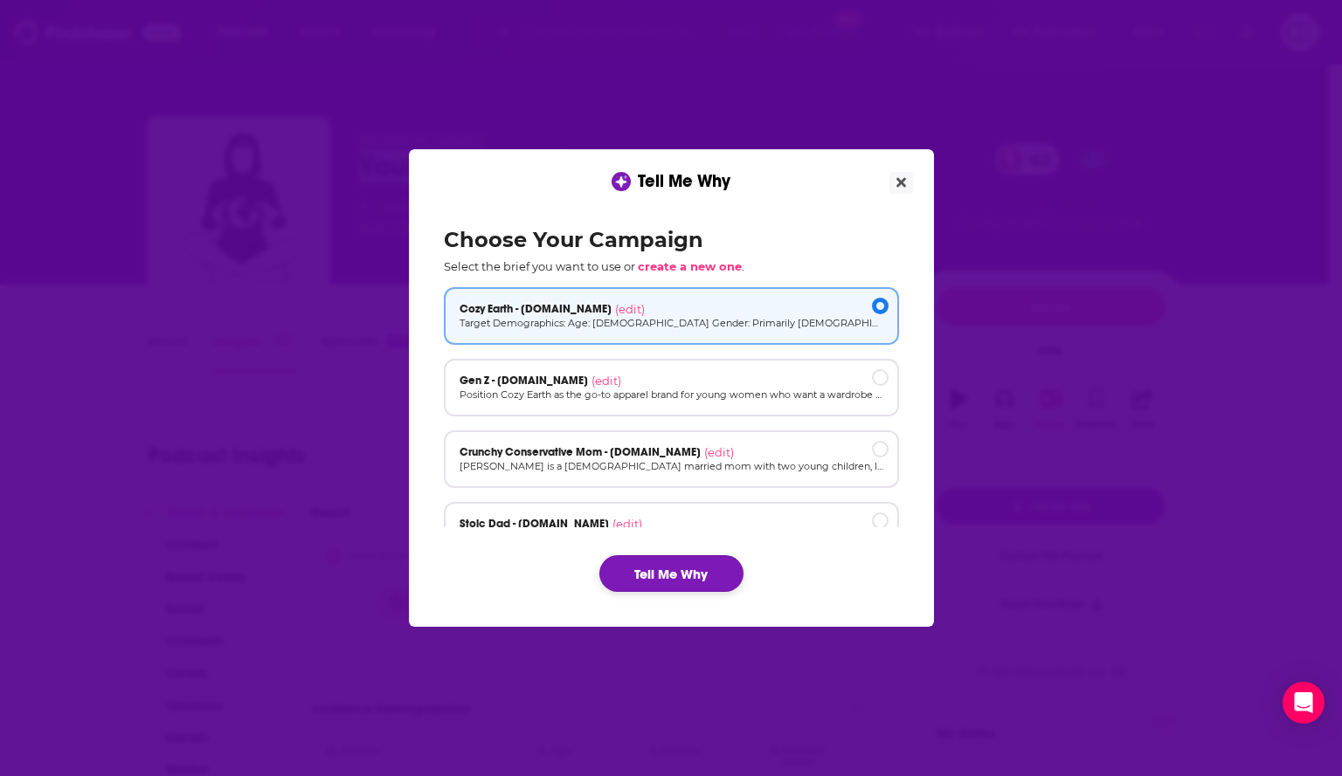
click at [722, 567] on button "Tell Me Why" at bounding box center [671, 573] width 144 height 37
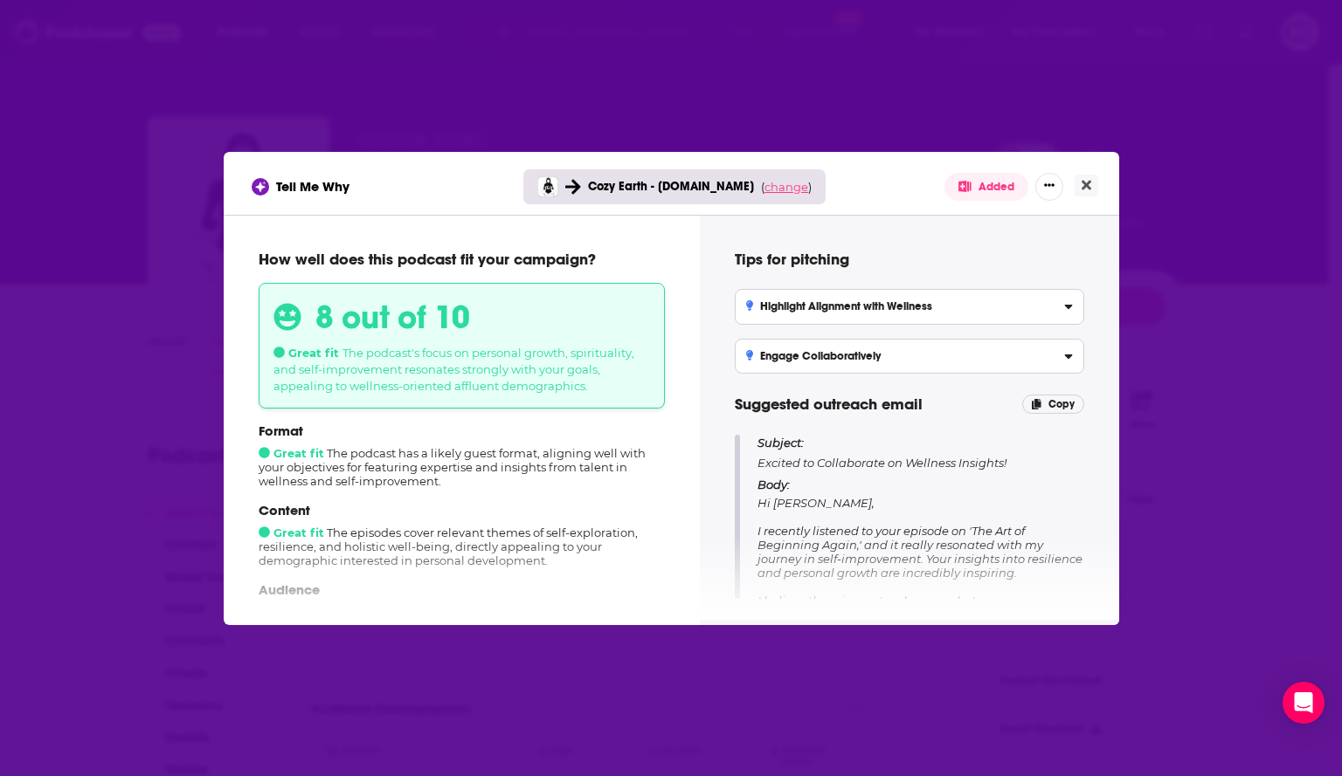
click at [796, 183] on span "change" at bounding box center [786, 187] width 44 height 14
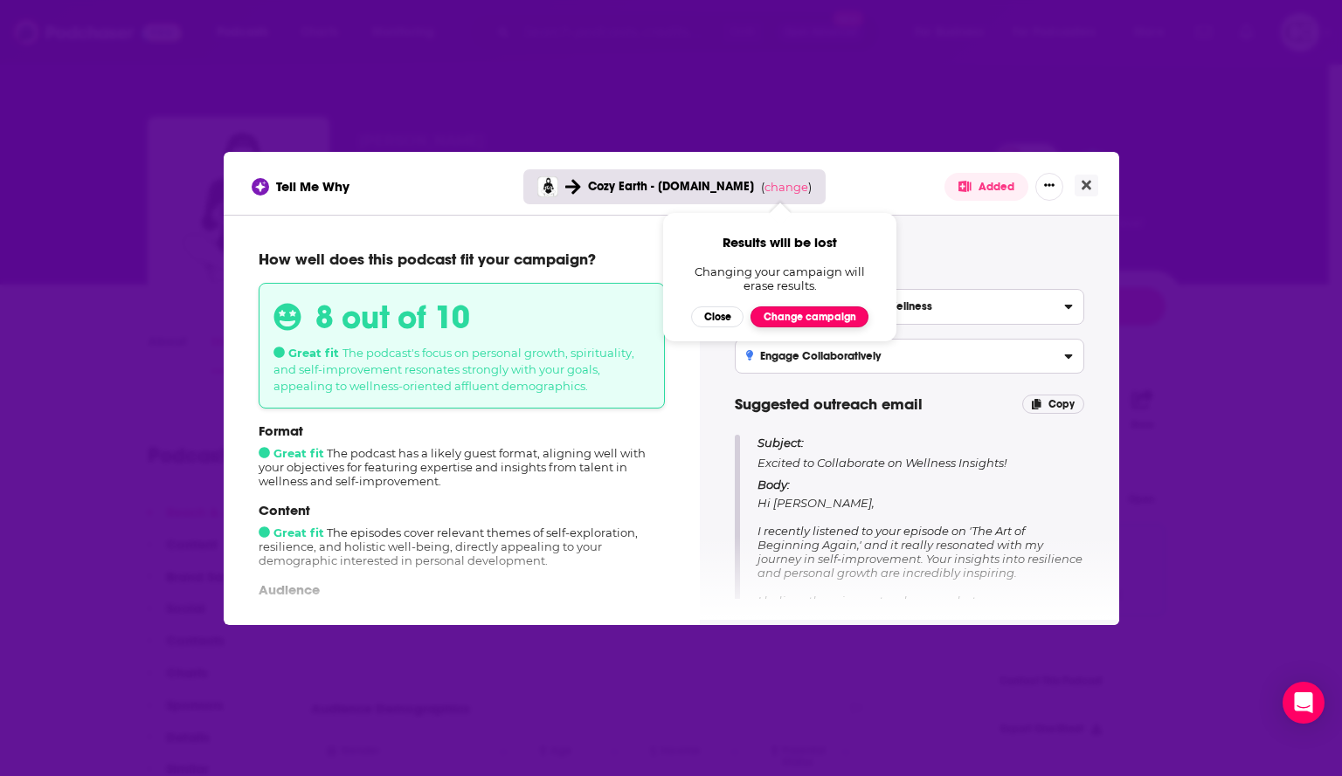
click at [772, 312] on button "Change campaign" at bounding box center [809, 317] width 118 height 21
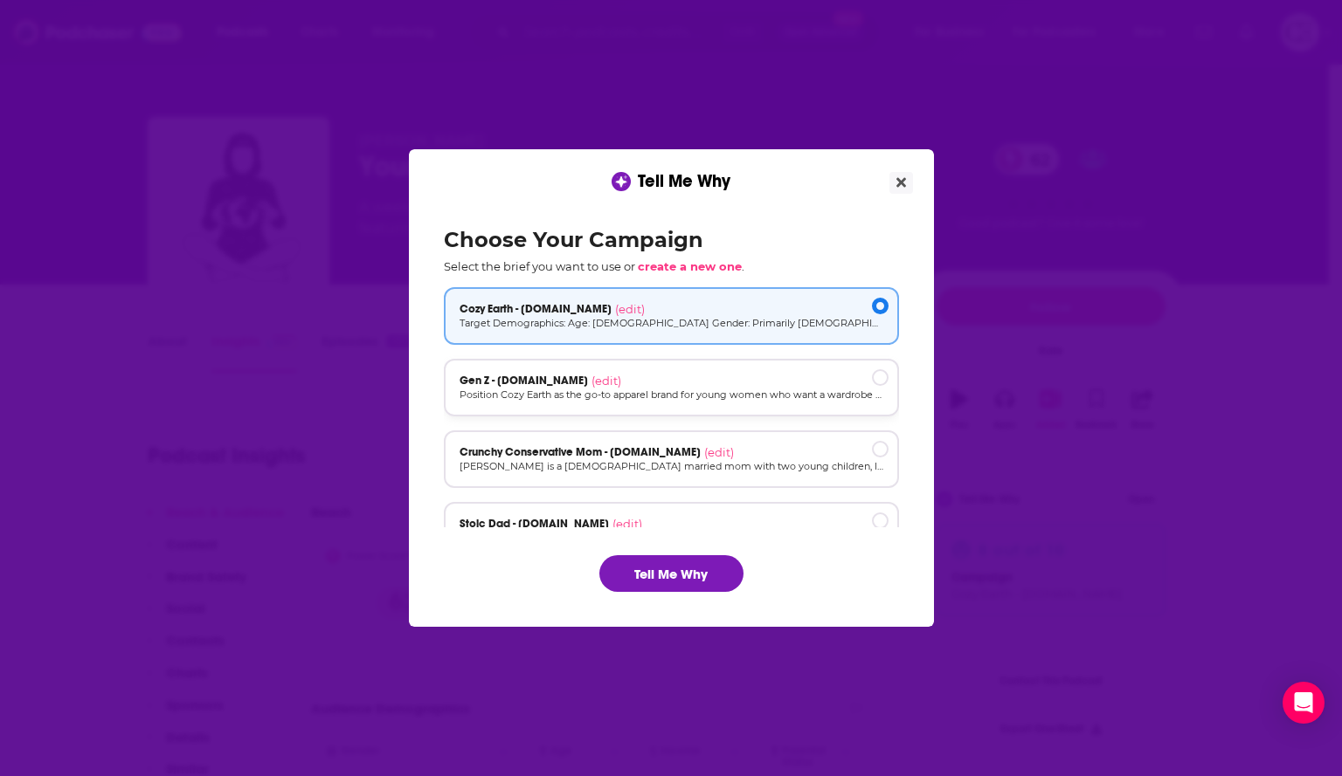
click at [756, 372] on div "Gen Z - cozyearth.com (edit) Position Cozy Earth as the go-to apparel brand for…" at bounding box center [671, 388] width 455 height 58
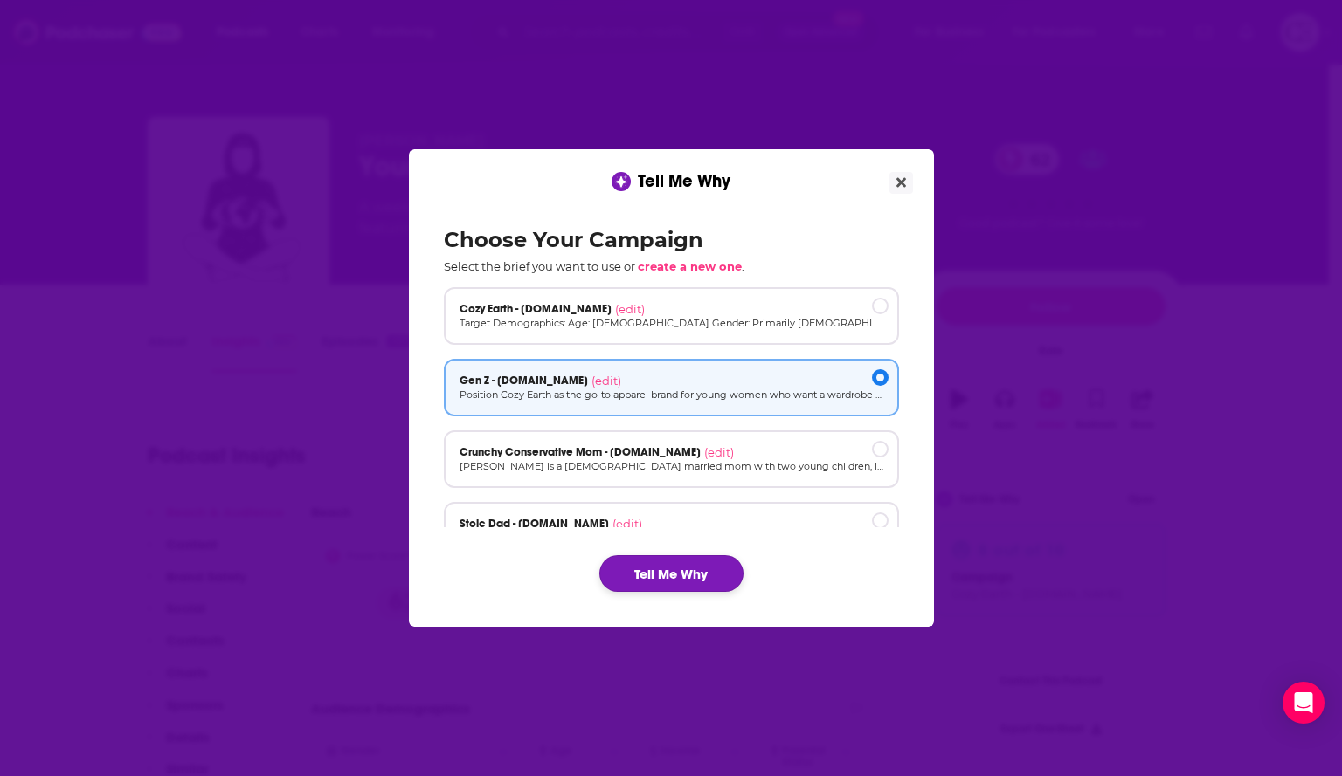
click at [730, 569] on button "Tell Me Why" at bounding box center [671, 573] width 144 height 37
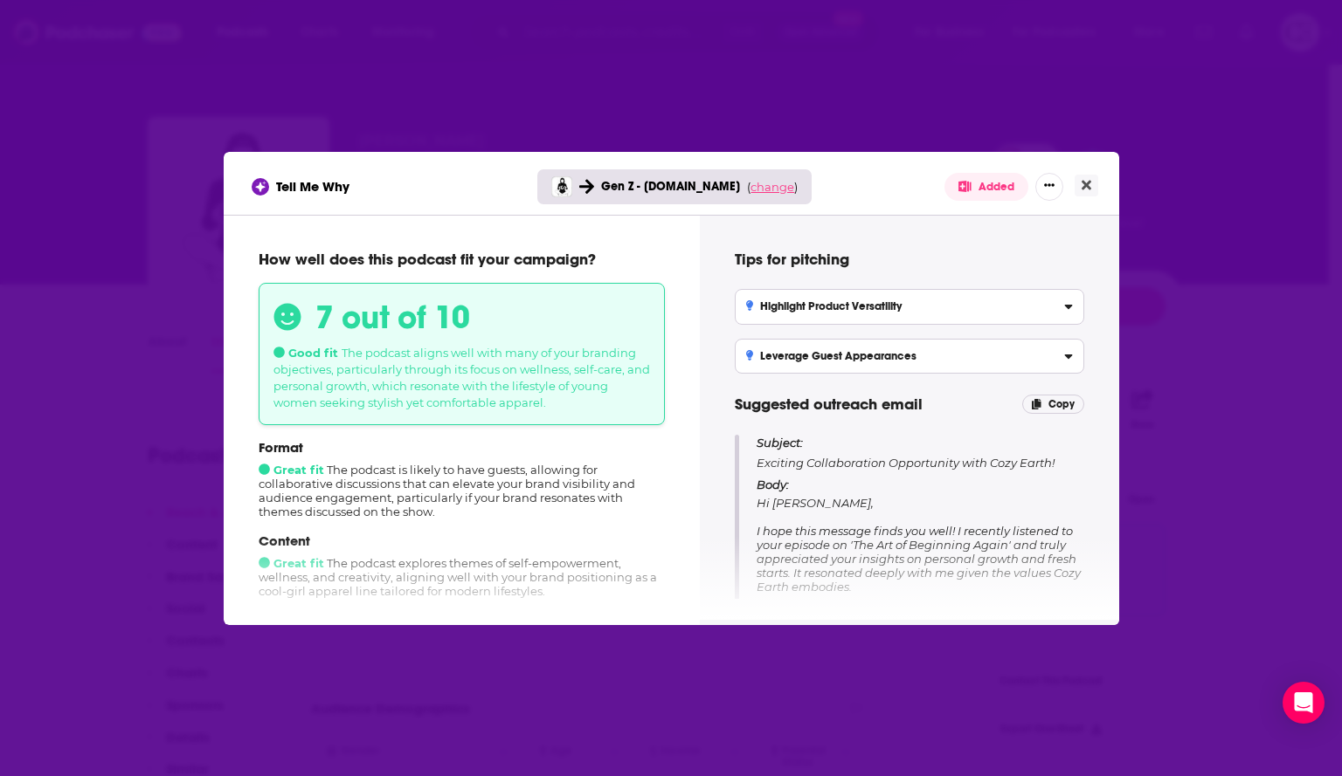
click at [775, 187] on span "change" at bounding box center [772, 187] width 44 height 14
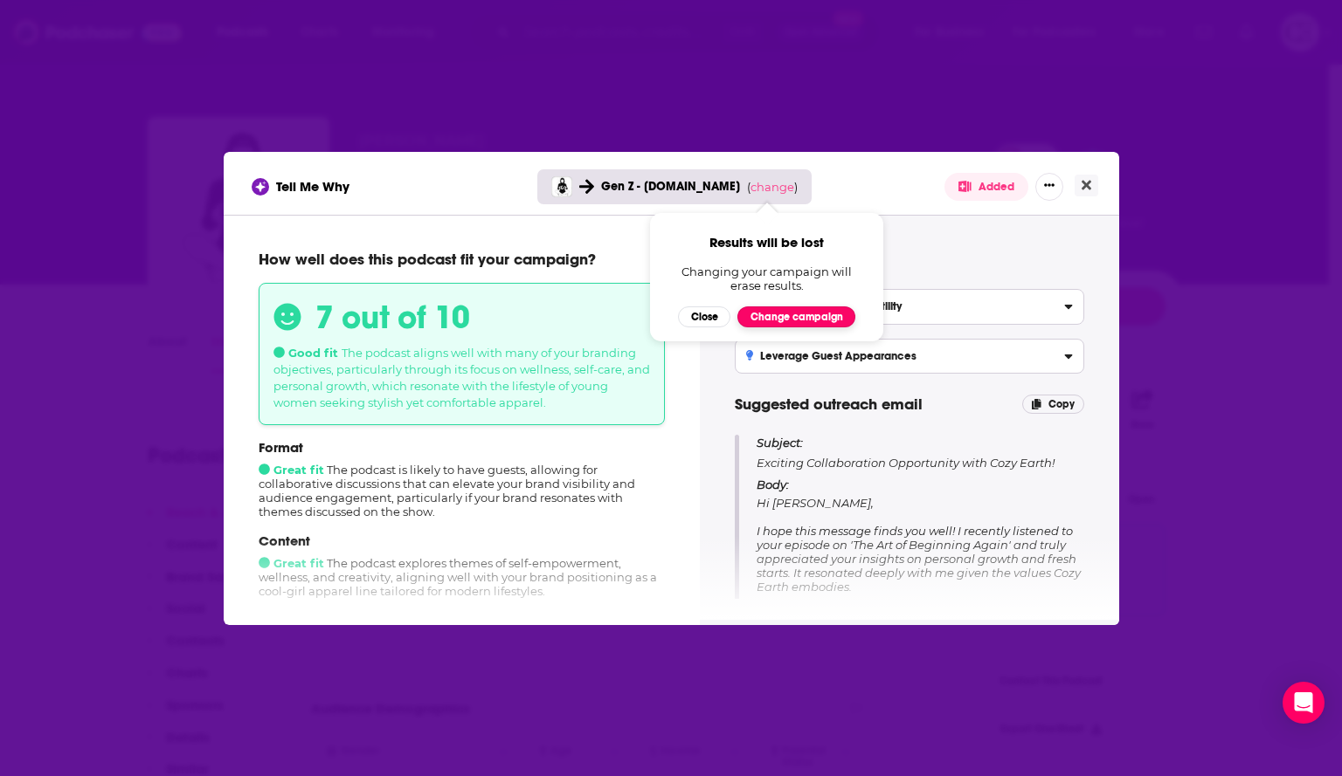
click at [763, 314] on button "Change campaign" at bounding box center [796, 317] width 118 height 21
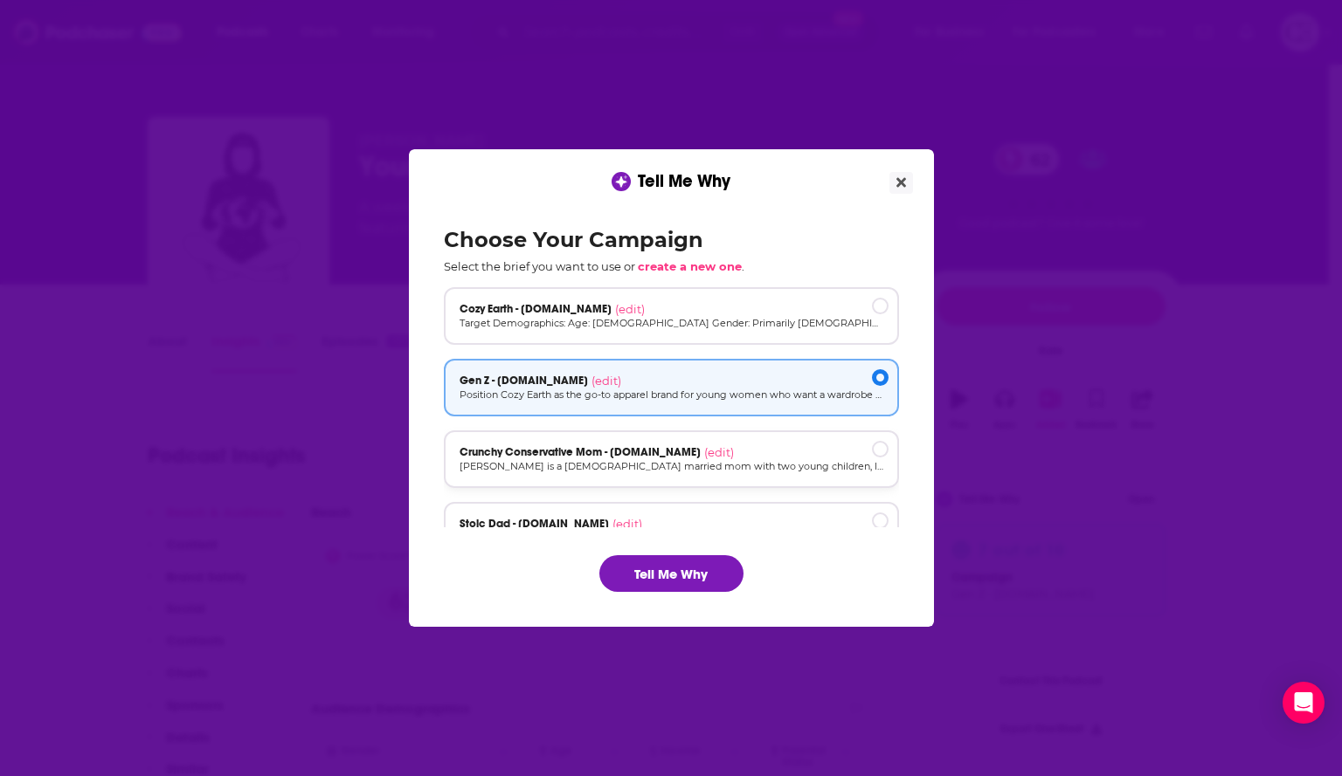
click at [788, 468] on p "Megan is a 32-year-old married mom with two young children, living in a suburba…" at bounding box center [671, 466] width 424 height 15
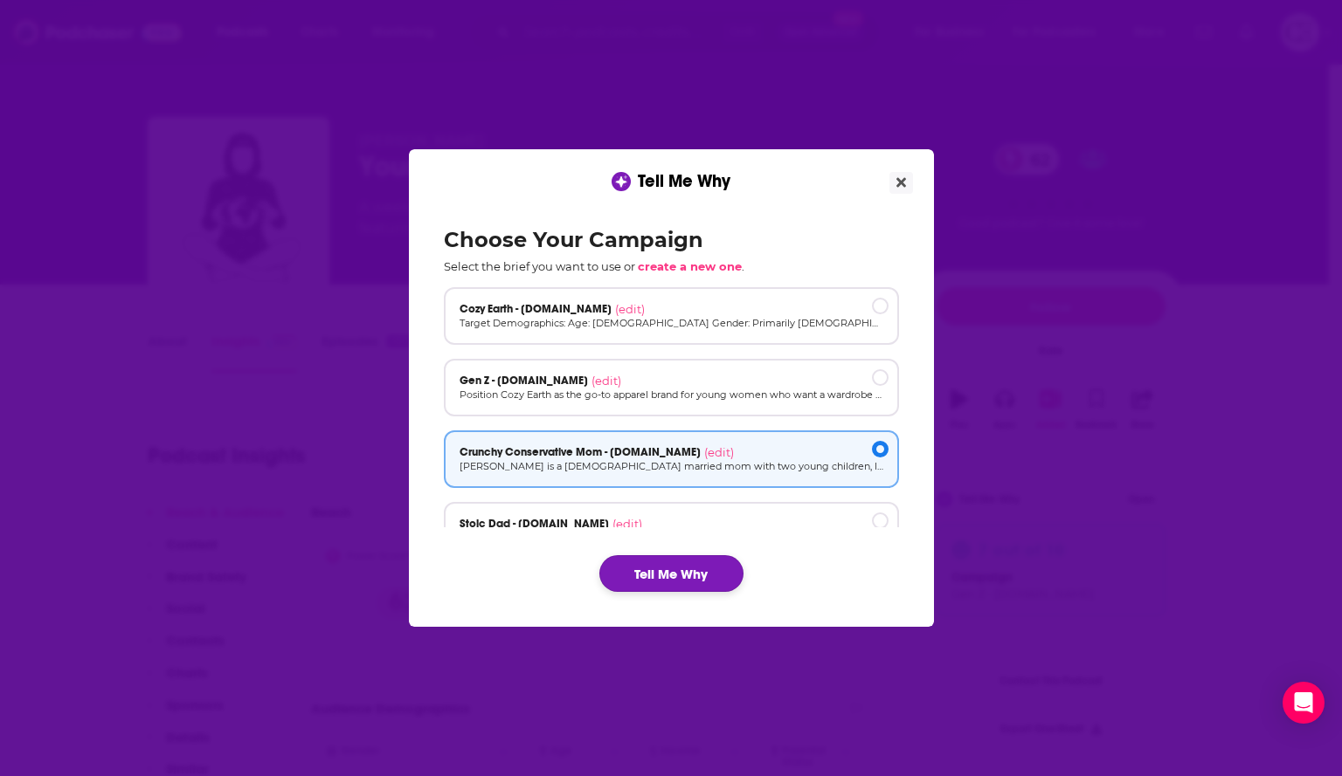
click at [683, 564] on button "Tell Me Why" at bounding box center [671, 573] width 144 height 37
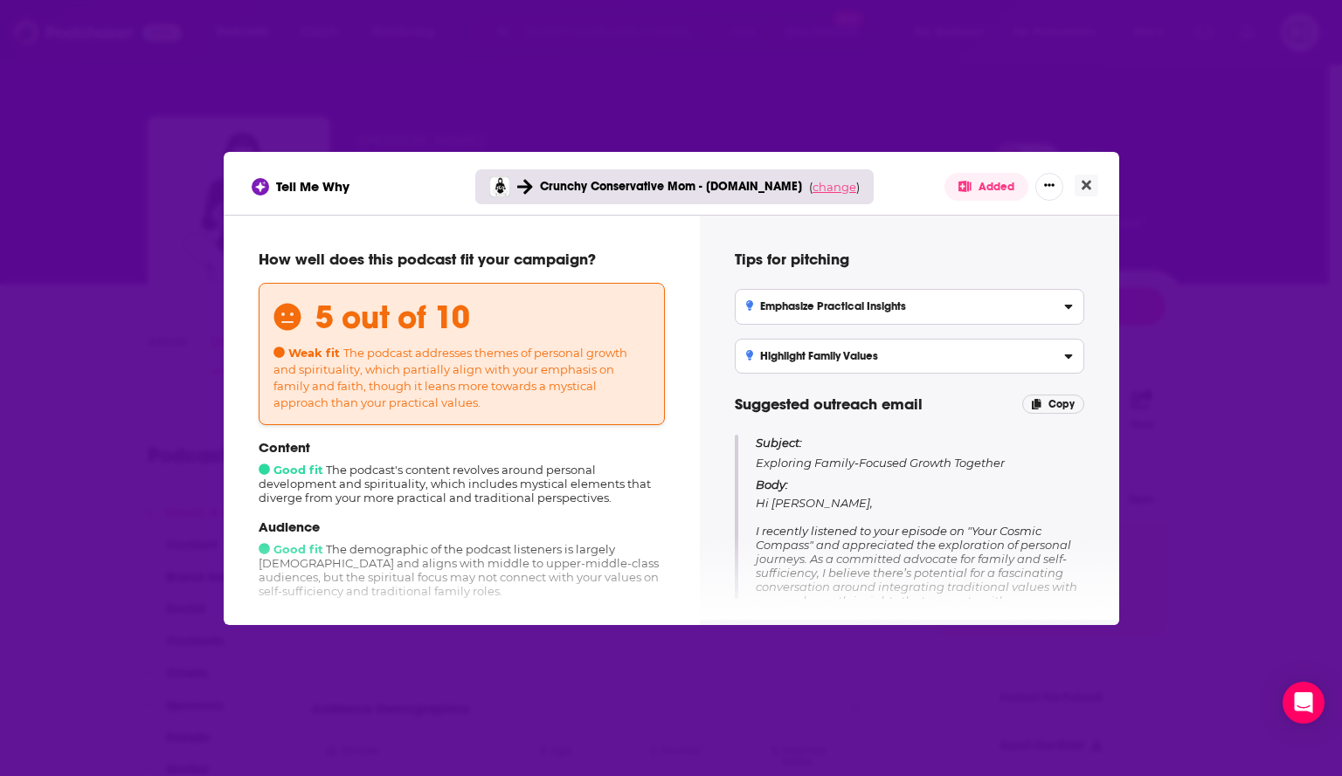
click at [838, 187] on span "change" at bounding box center [834, 187] width 44 height 14
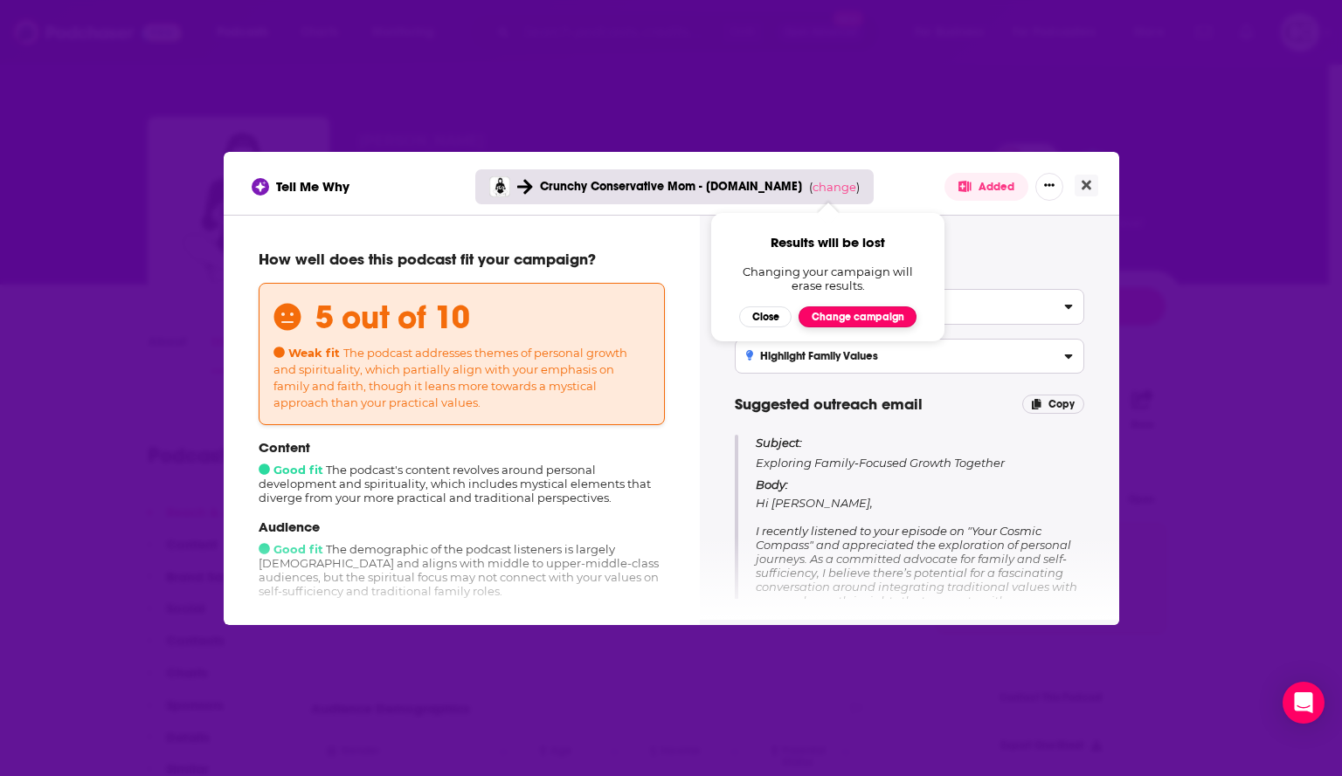
click at [845, 314] on button "Change campaign" at bounding box center [857, 317] width 118 height 21
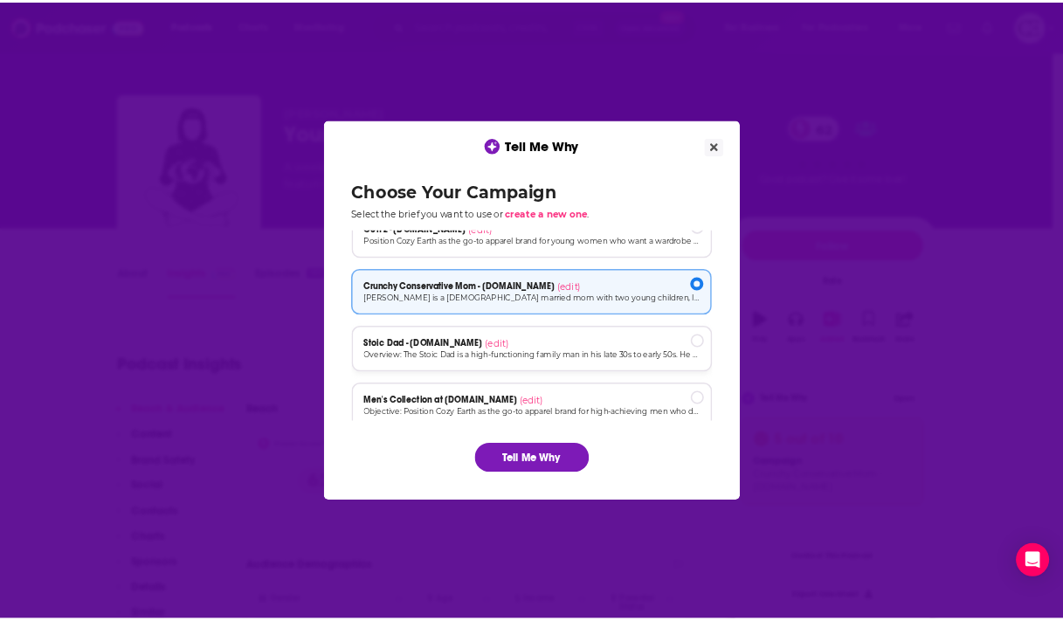
scroll to position [118, 0]
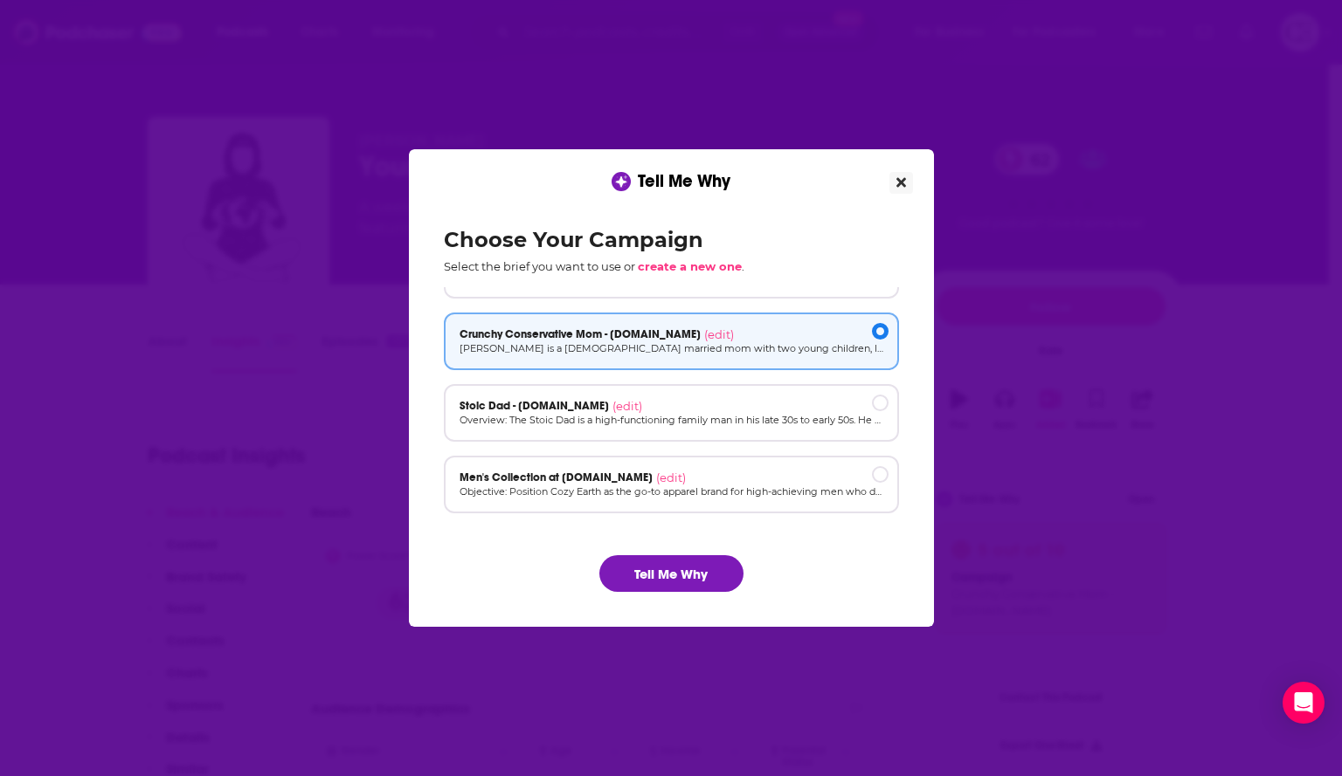
click at [906, 179] on button "Close" at bounding box center [901, 183] width 24 height 22
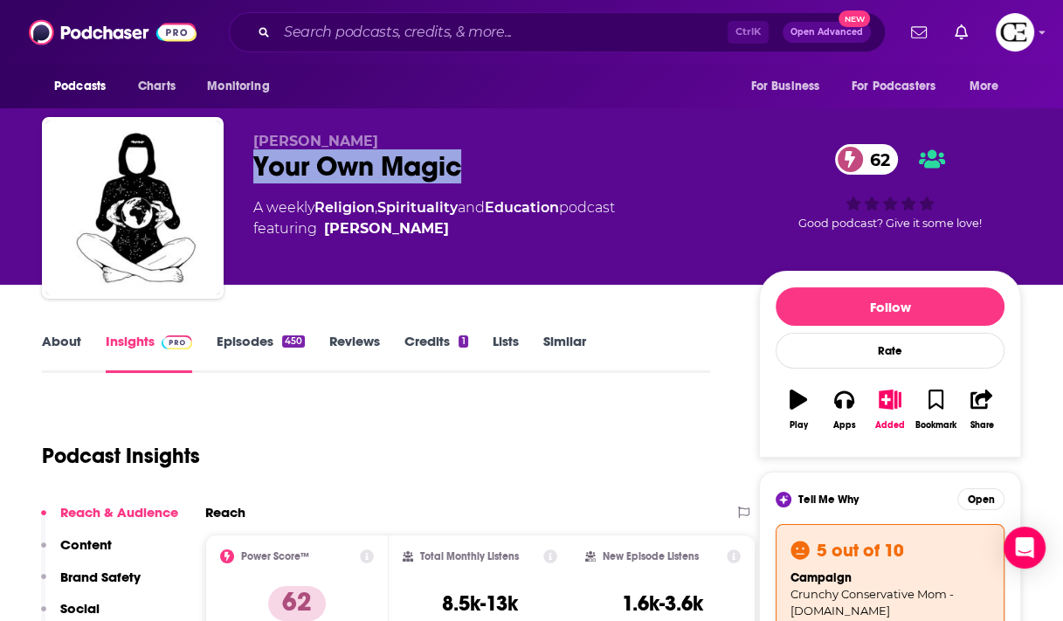
drag, startPoint x: 466, startPoint y: 156, endPoint x: 252, endPoint y: 155, distance: 214.9
click at [252, 155] on div "Raquelle Mantra Your Own Magic 62 A weekly Religion , Spirituality and Educatio…" at bounding box center [531, 211] width 979 height 189
copy h2 "Your Own Magic"
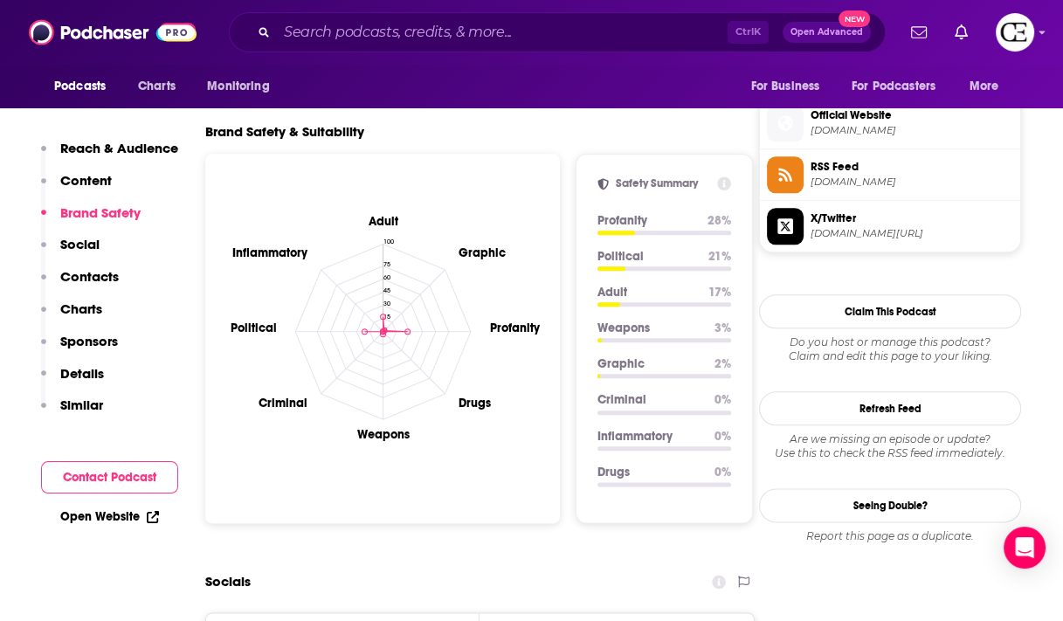
scroll to position [2026, 0]
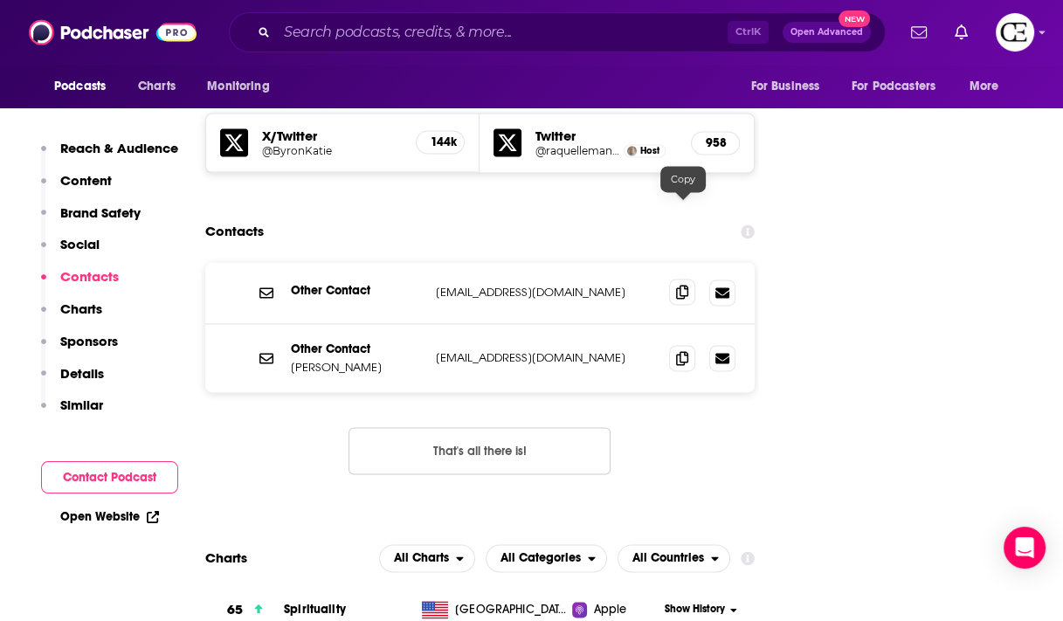
click at [678, 285] on icon at bounding box center [682, 292] width 12 height 14
click at [684, 350] on icon at bounding box center [682, 357] width 12 height 14
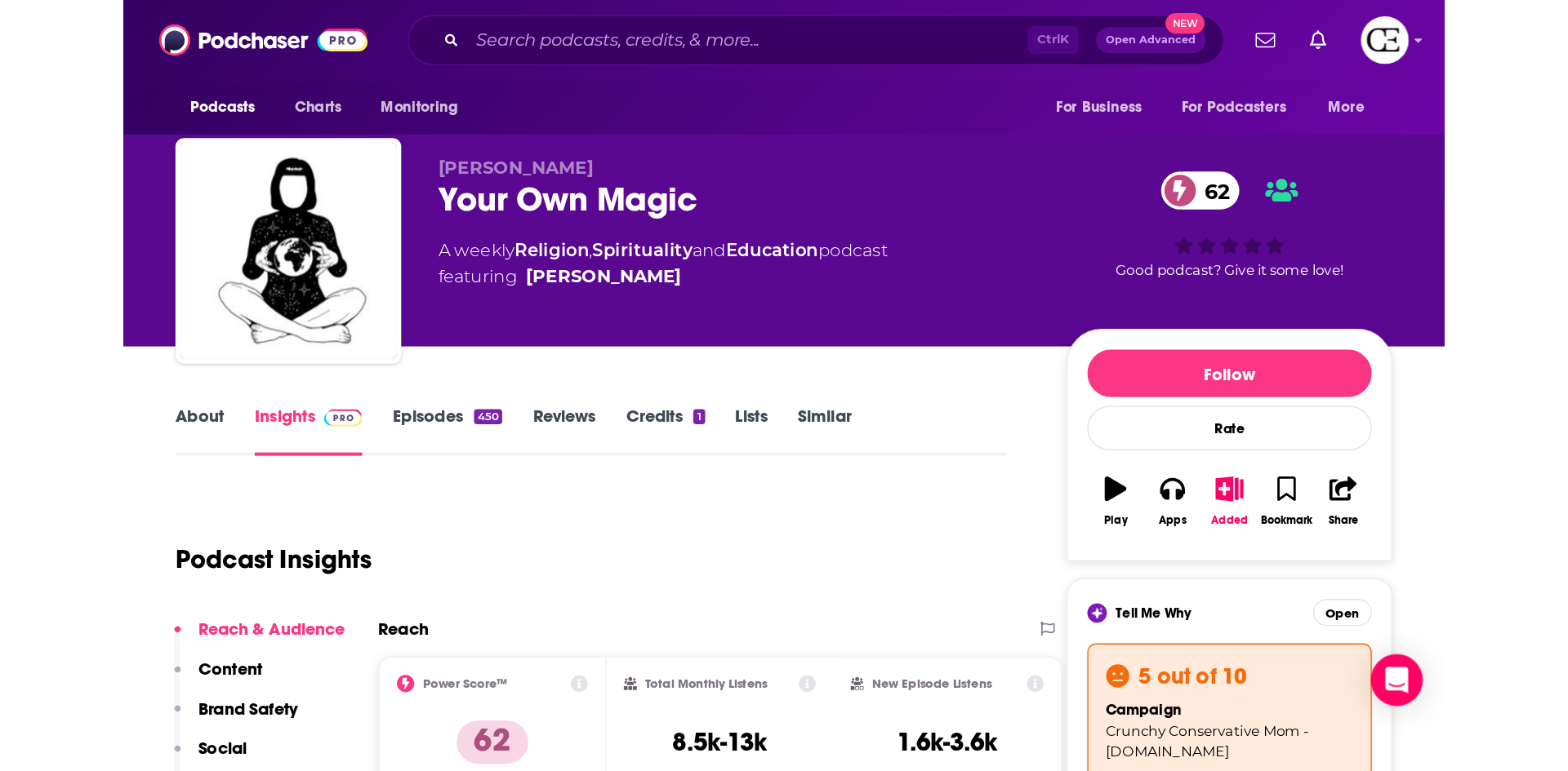
scroll to position [0, 0]
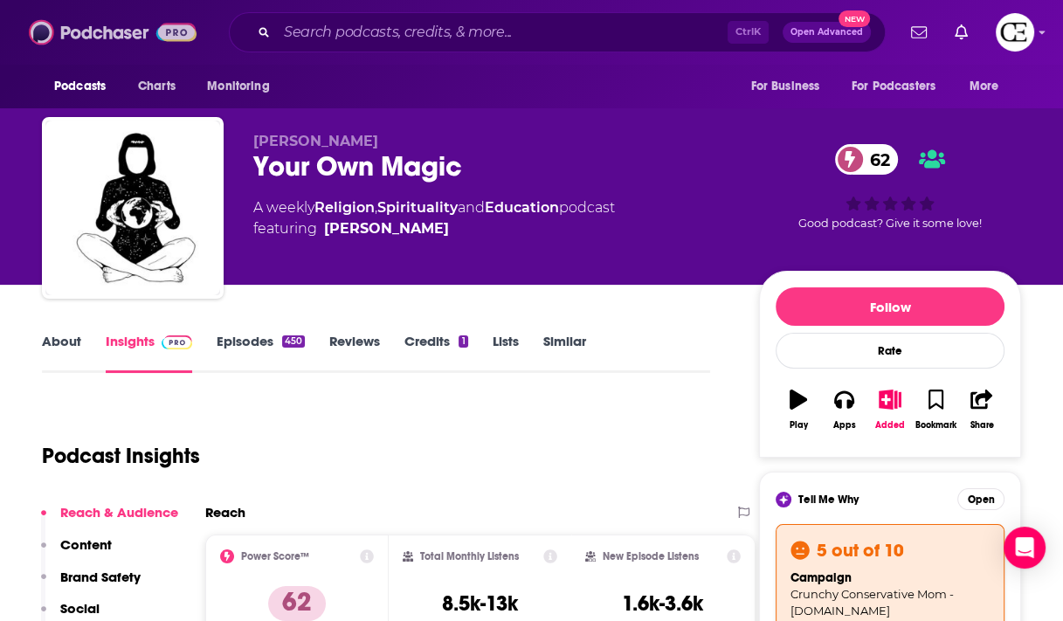
click at [126, 35] on img at bounding box center [113, 32] width 168 height 33
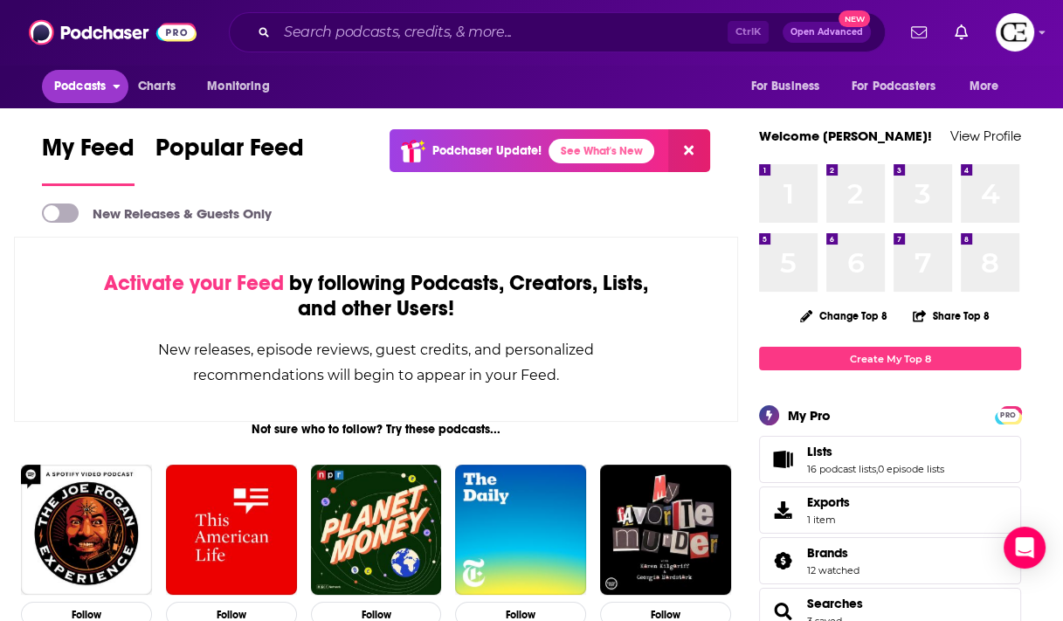
click at [105, 90] on span "Podcasts" at bounding box center [80, 86] width 52 height 24
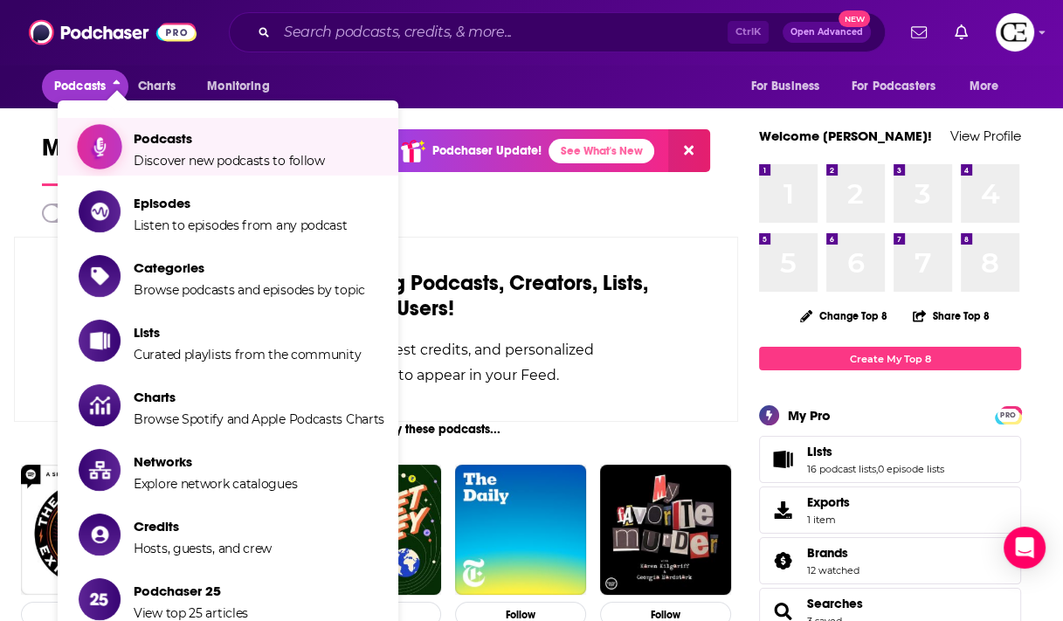
click at [121, 148] on span "Show item sub-menu" at bounding box center [99, 146] width 135 height 135
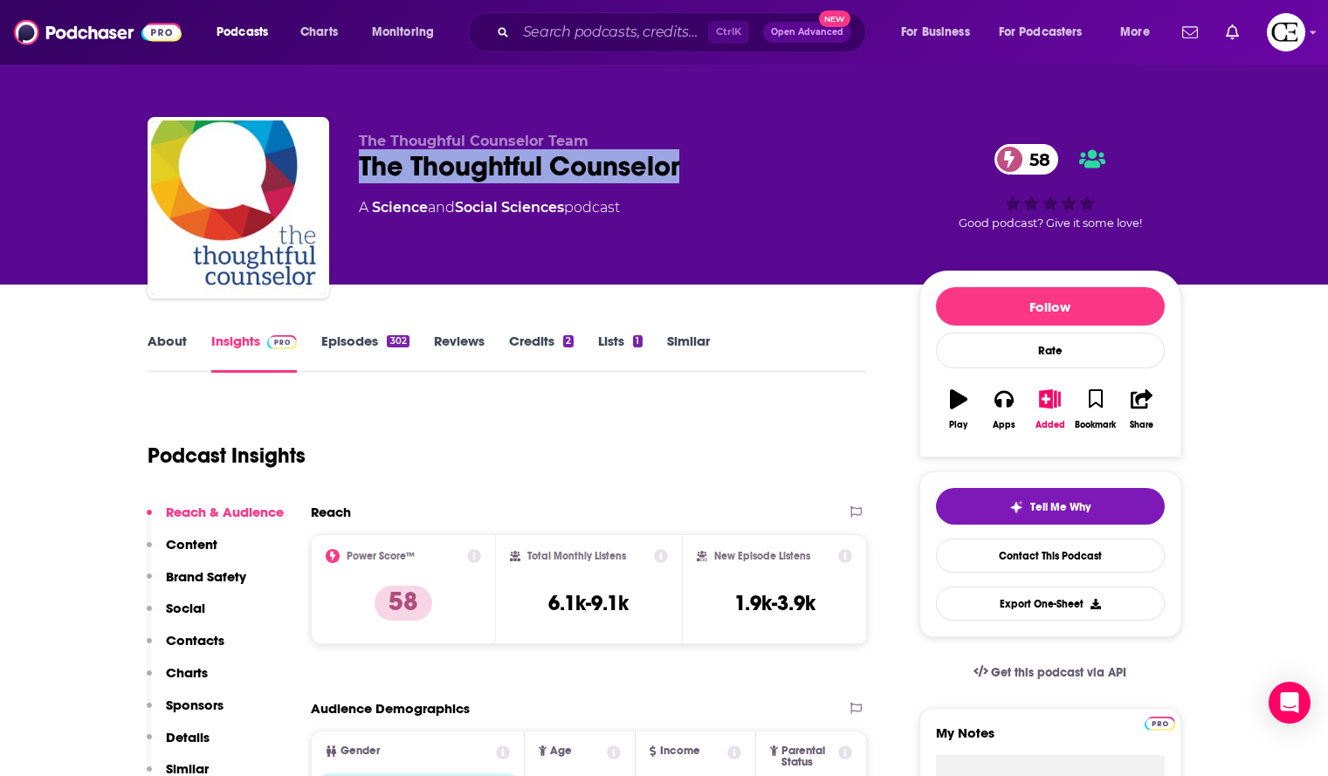
drag, startPoint x: 689, startPoint y: 165, endPoint x: 354, endPoint y: 159, distance: 335.5
click at [354, 159] on div "The Thoughful Counselor Team The Thoughtful Counselor 58 A Science and Social S…" at bounding box center [665, 211] width 1034 height 189
copy h2 "The Thoughtful Counselor"
click at [1052, 404] on icon "button" at bounding box center [1050, 399] width 22 height 19
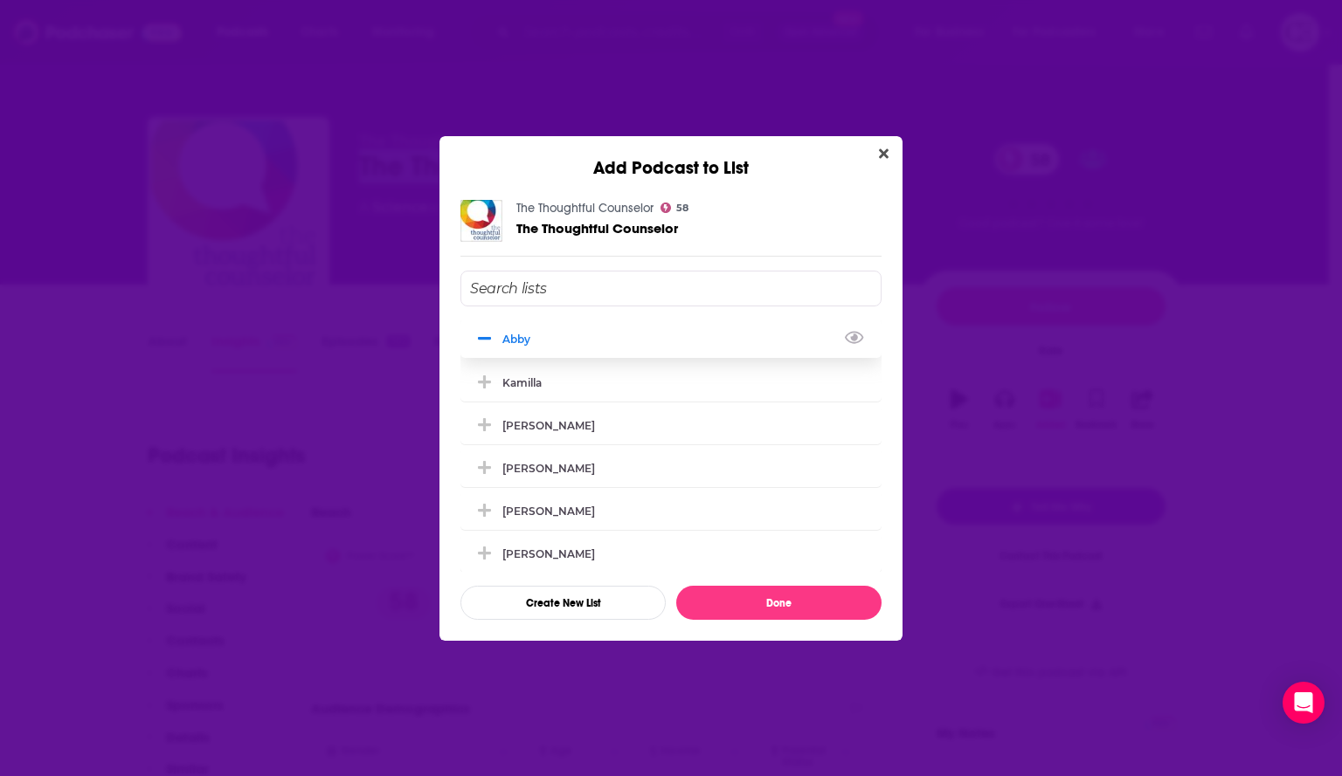
click at [481, 344] on icon "Add Podcast To List" at bounding box center [484, 339] width 13 height 16
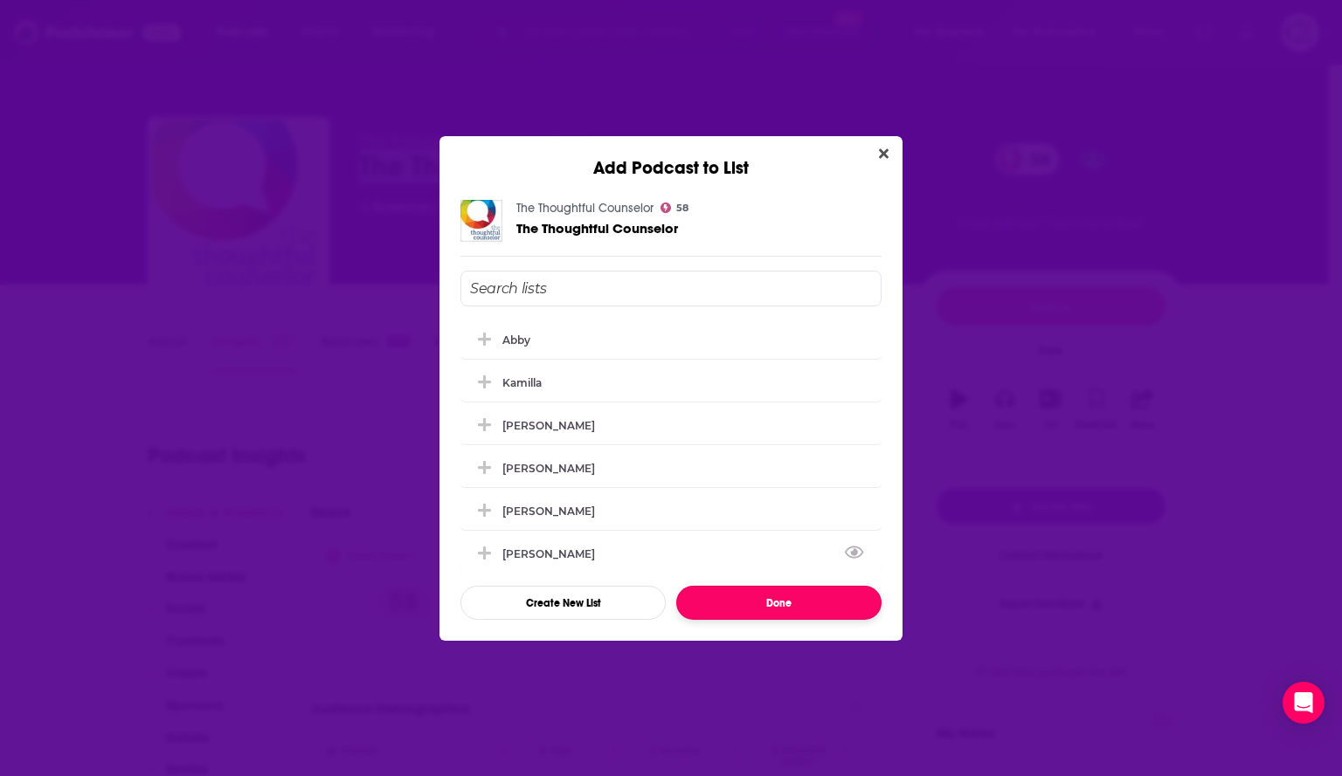
click at [746, 609] on button "Done" at bounding box center [778, 603] width 205 height 34
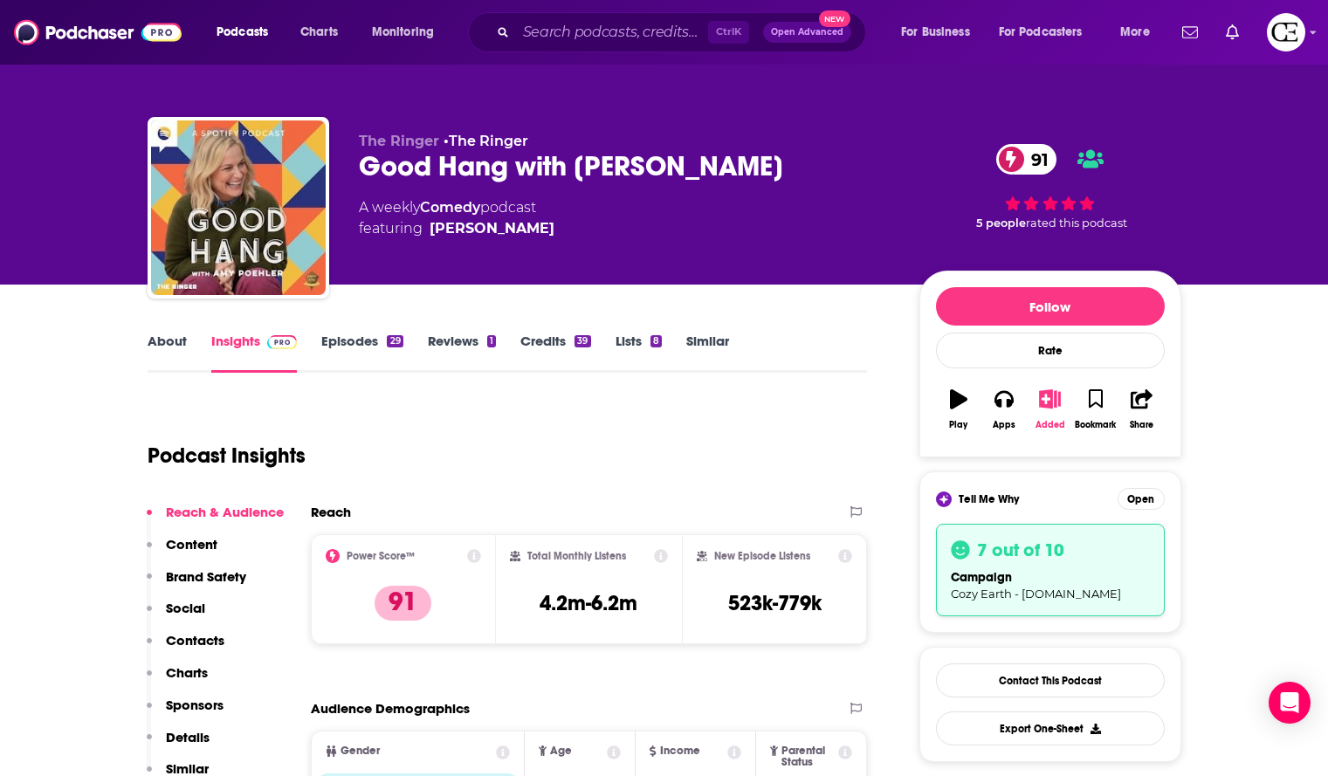
click at [1050, 407] on icon "button" at bounding box center [1050, 399] width 22 height 19
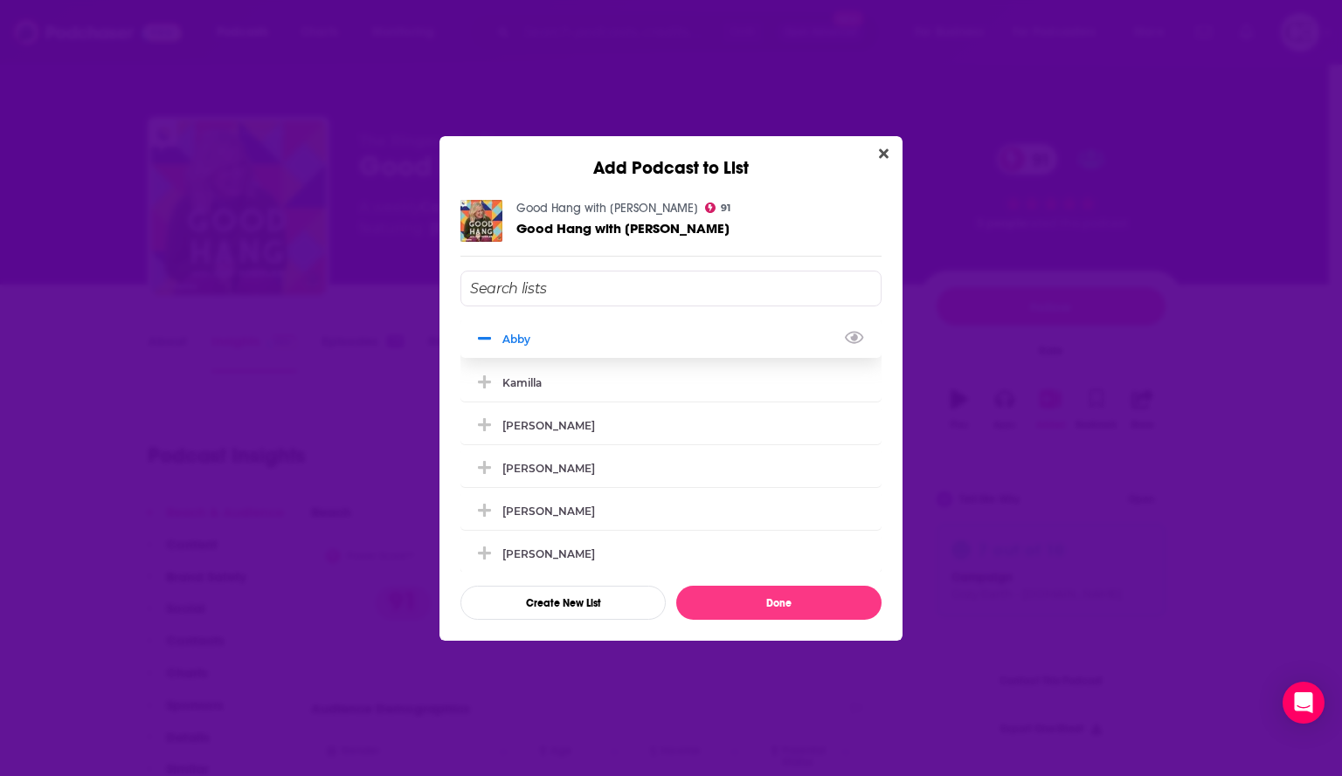
click at [487, 340] on icon "Add Podcast To List" at bounding box center [484, 338] width 13 height 3
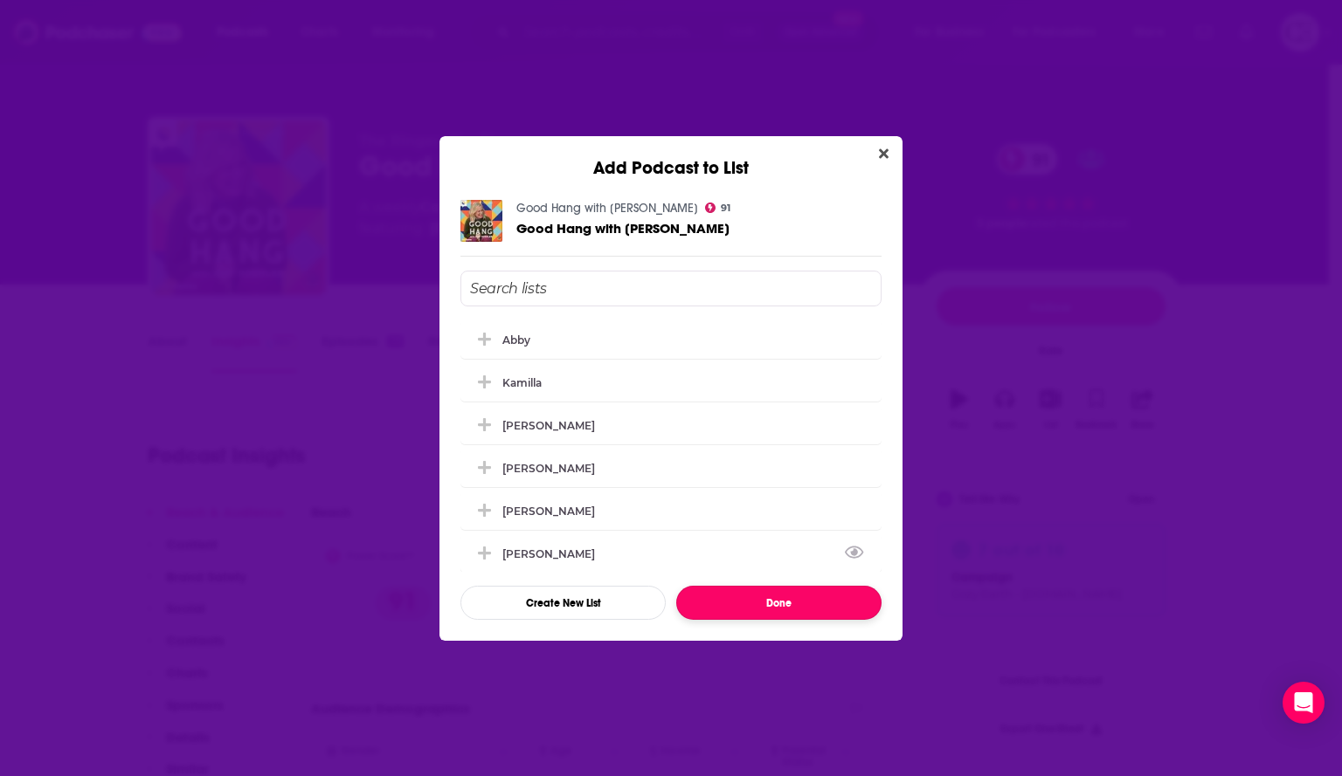
click at [736, 605] on button "Done" at bounding box center [778, 603] width 205 height 34
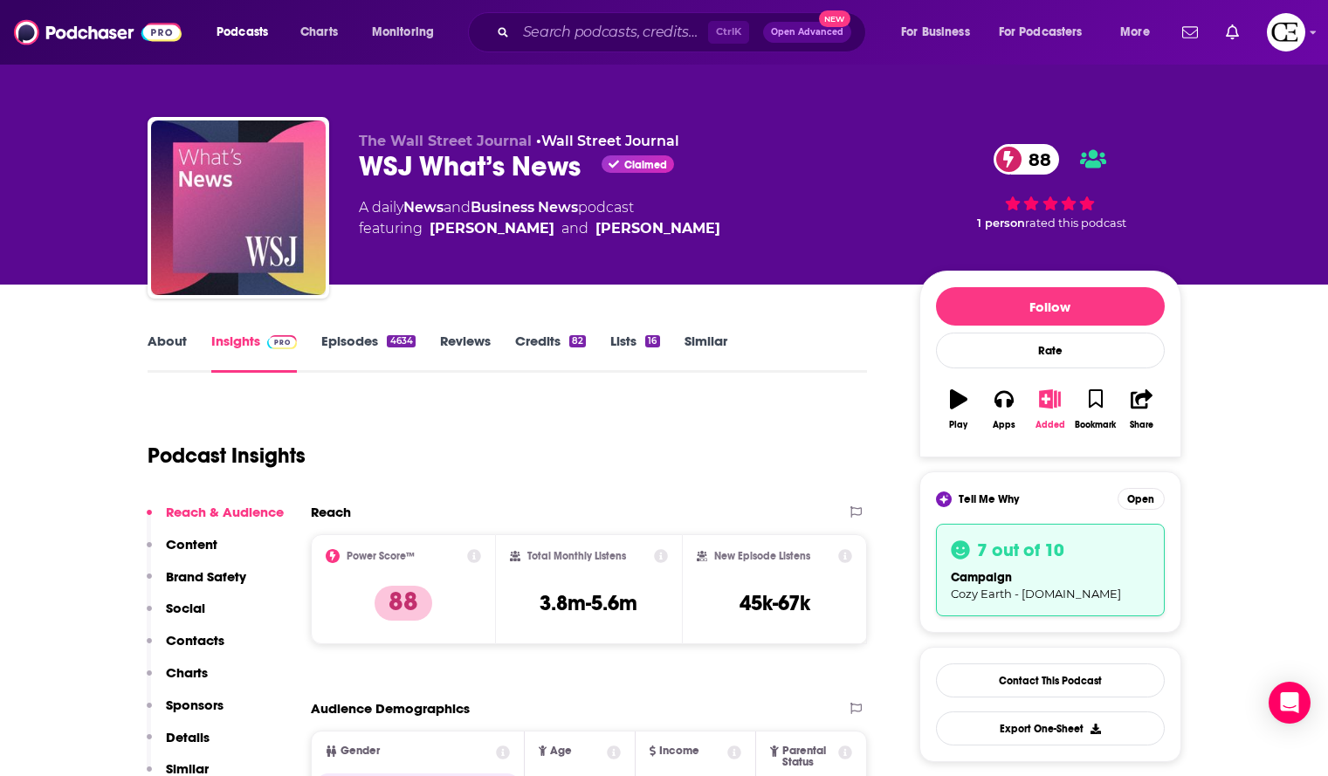
click at [1045, 402] on icon "button" at bounding box center [1050, 399] width 22 height 19
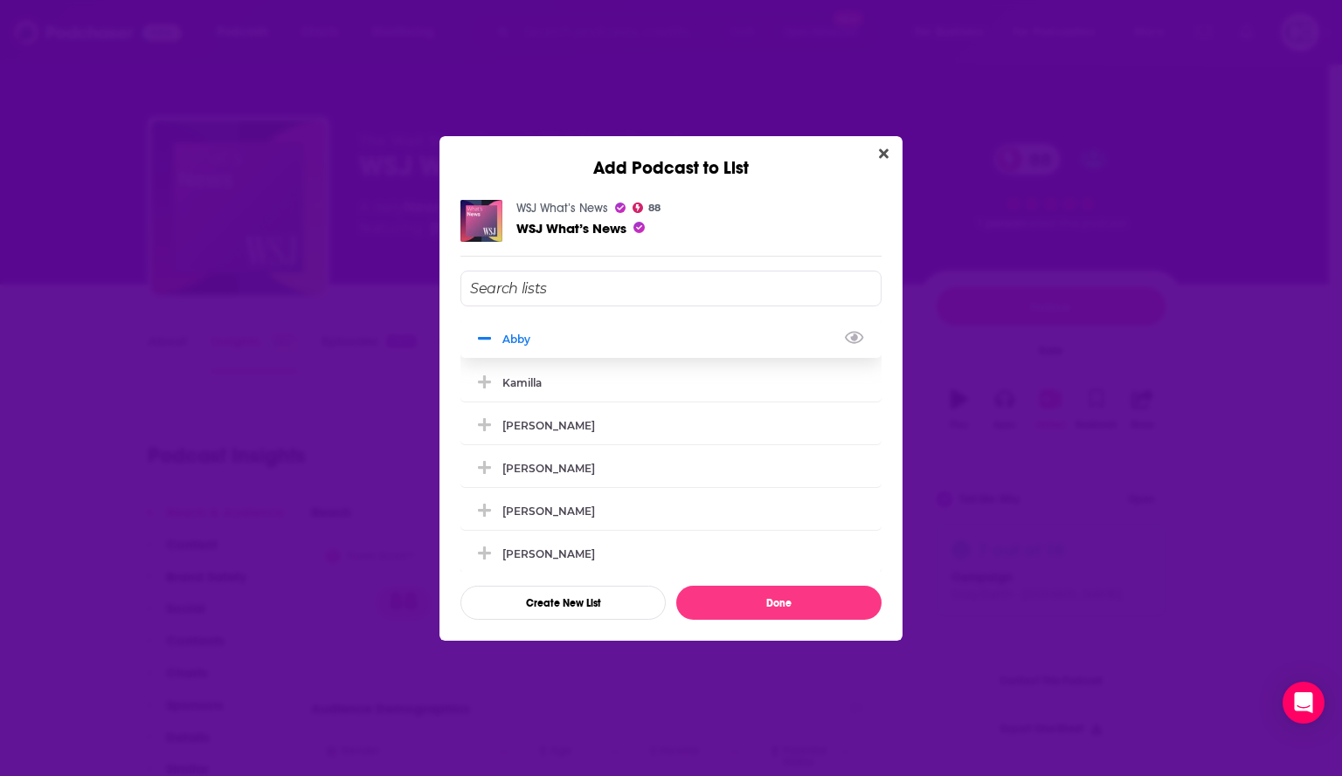
click at [489, 336] on icon "Add Podcast To List" at bounding box center [484, 339] width 13 height 16
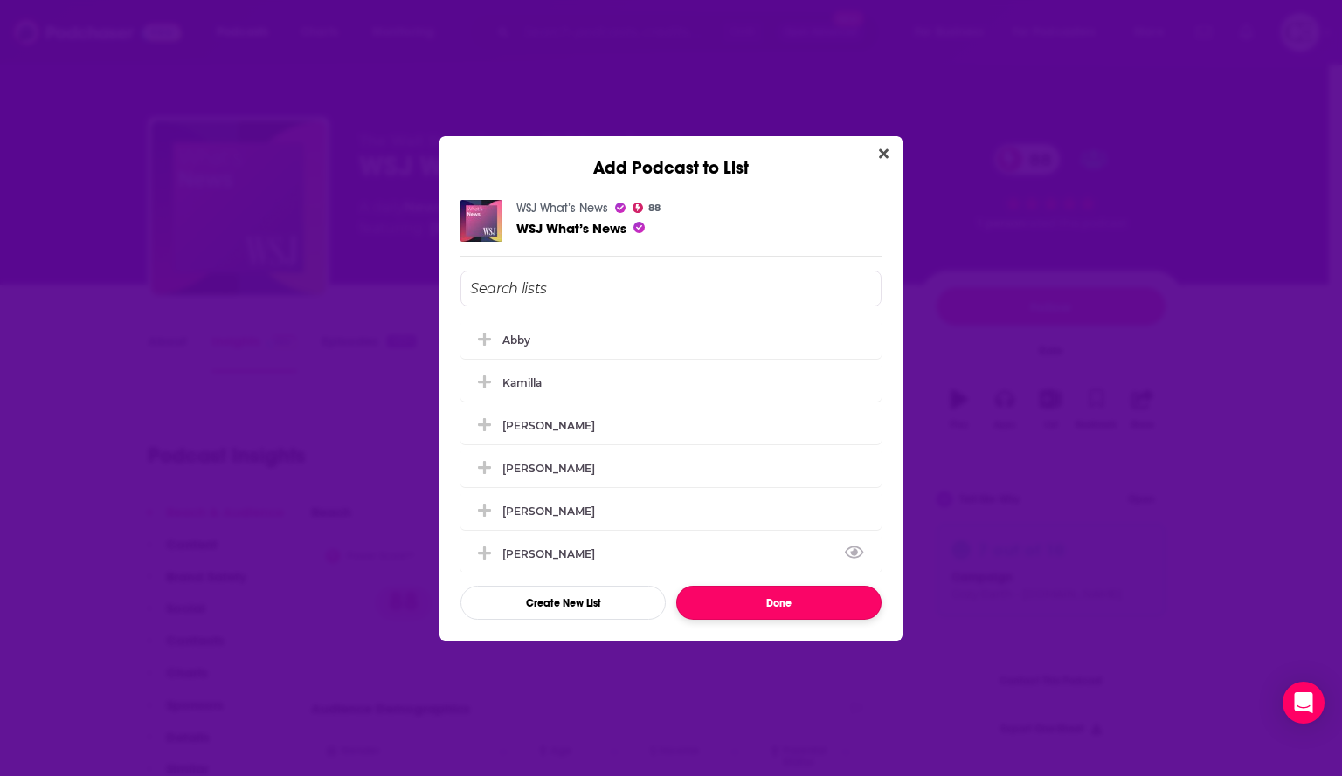
click at [755, 607] on button "Done" at bounding box center [778, 603] width 205 height 34
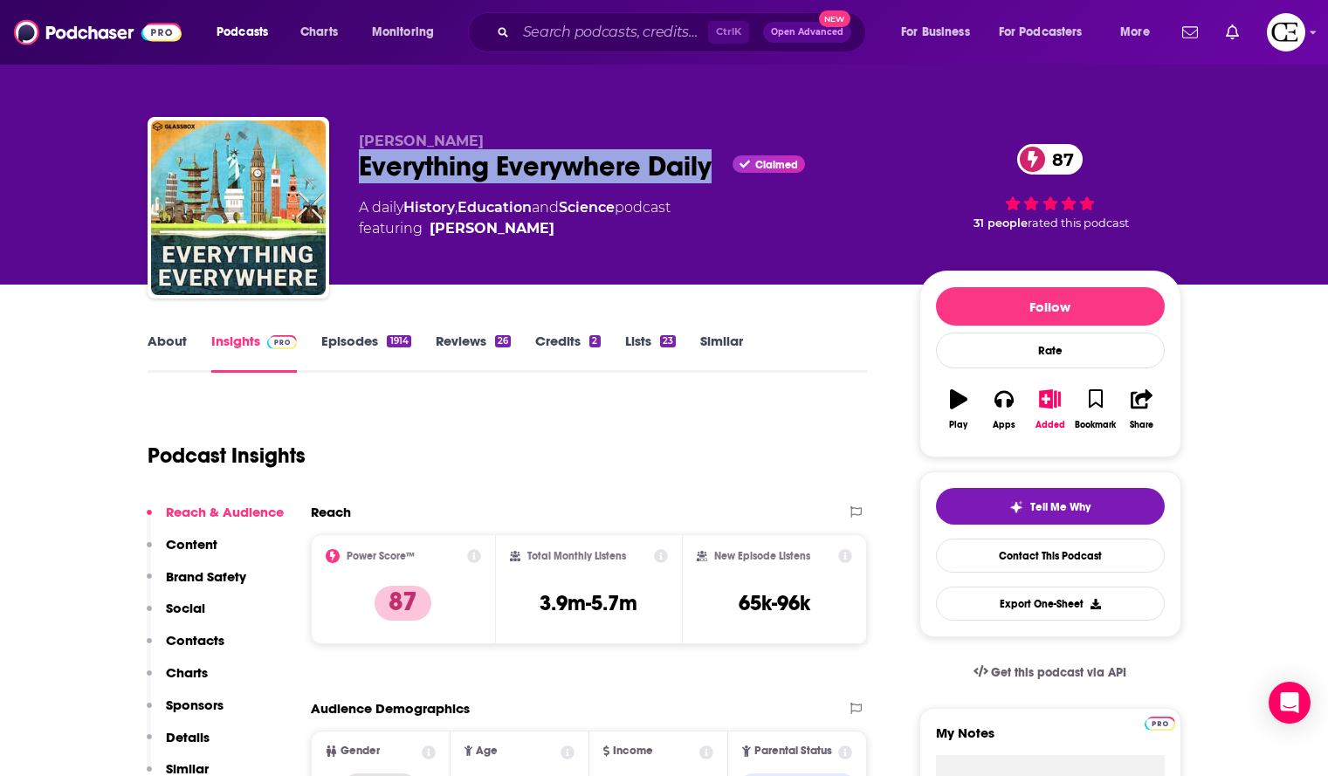
drag, startPoint x: 349, startPoint y: 154, endPoint x: 711, endPoint y: 159, distance: 361.6
click at [711, 159] on div "[PERSON_NAME] Everything Everywhere Daily Claimed 87 A daily History , Educatio…" at bounding box center [665, 211] width 1034 height 189
copy h2 "Everything Everywhere Daily"
click at [451, 369] on link "Reviews 26" at bounding box center [473, 353] width 75 height 40
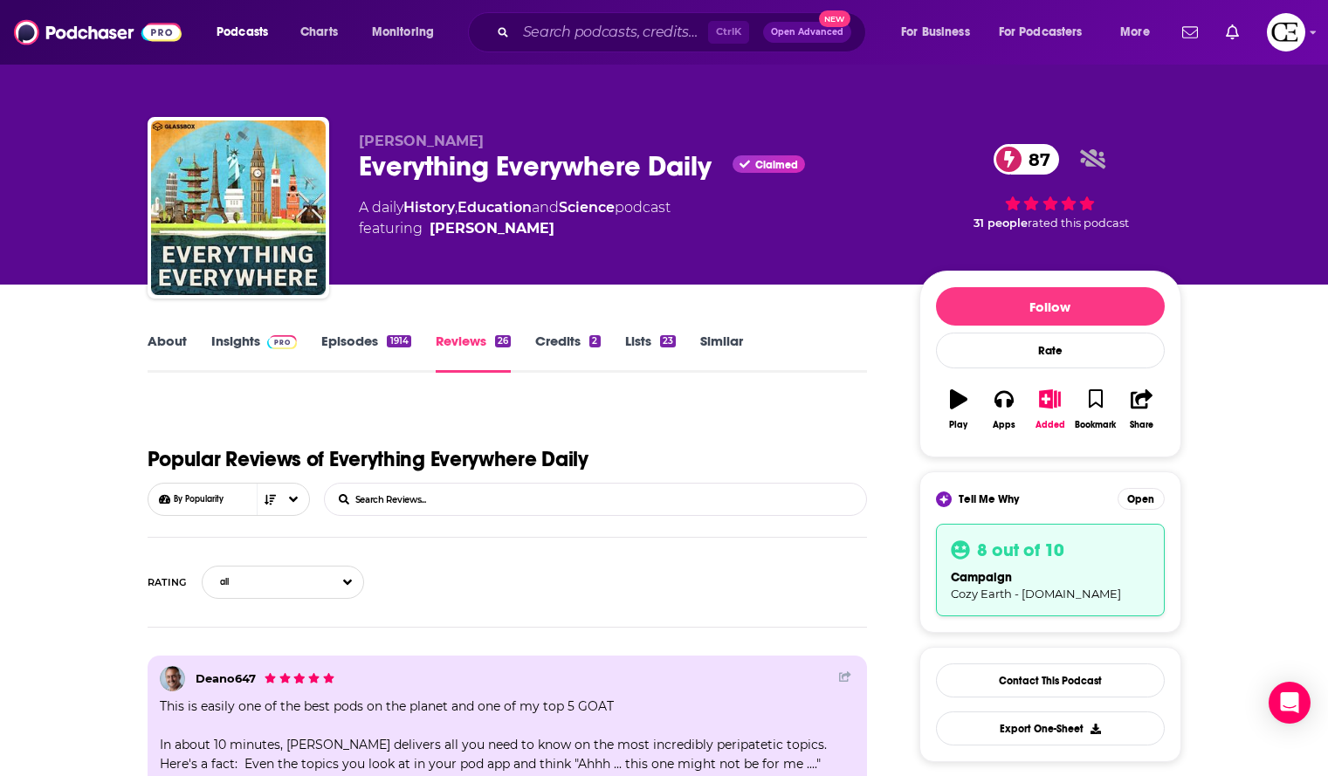
click at [165, 339] on link "About" at bounding box center [167, 353] width 39 height 40
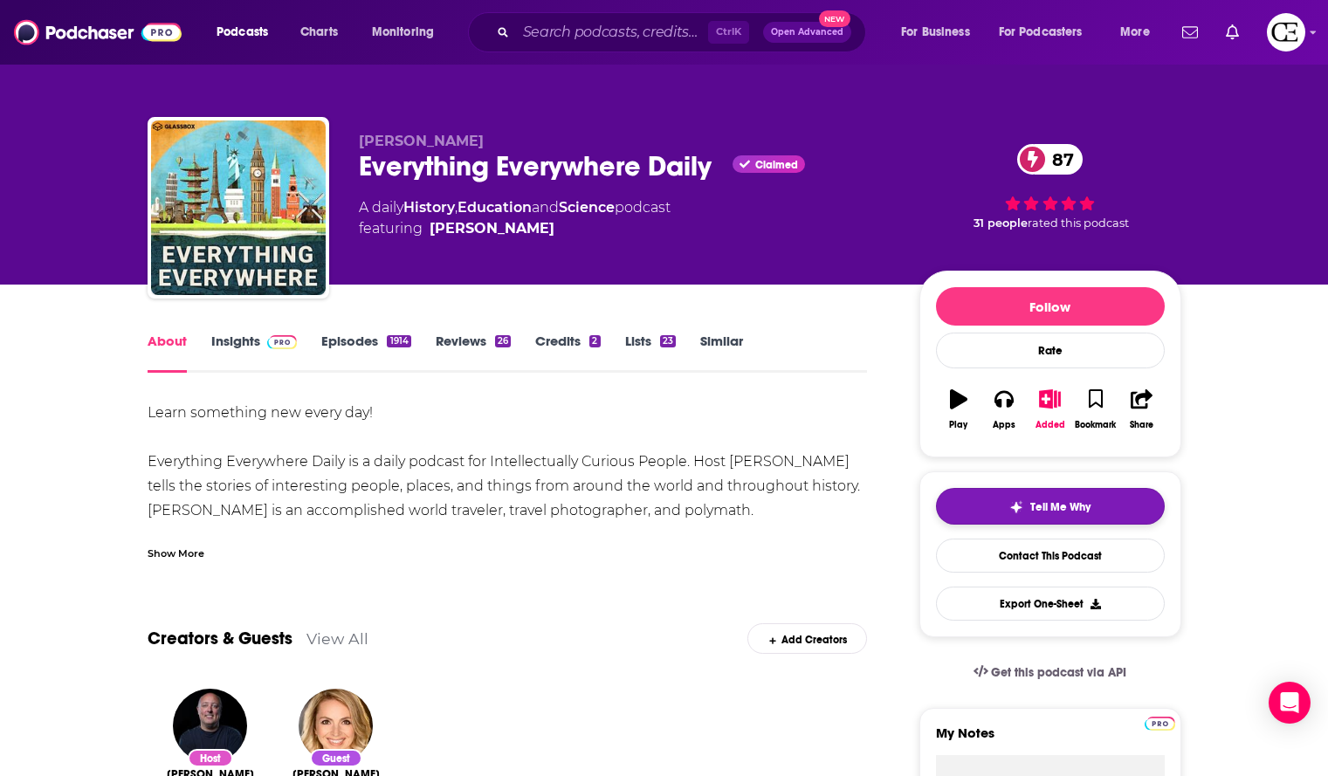
click at [1042, 497] on button "Tell Me Why" at bounding box center [1050, 506] width 229 height 37
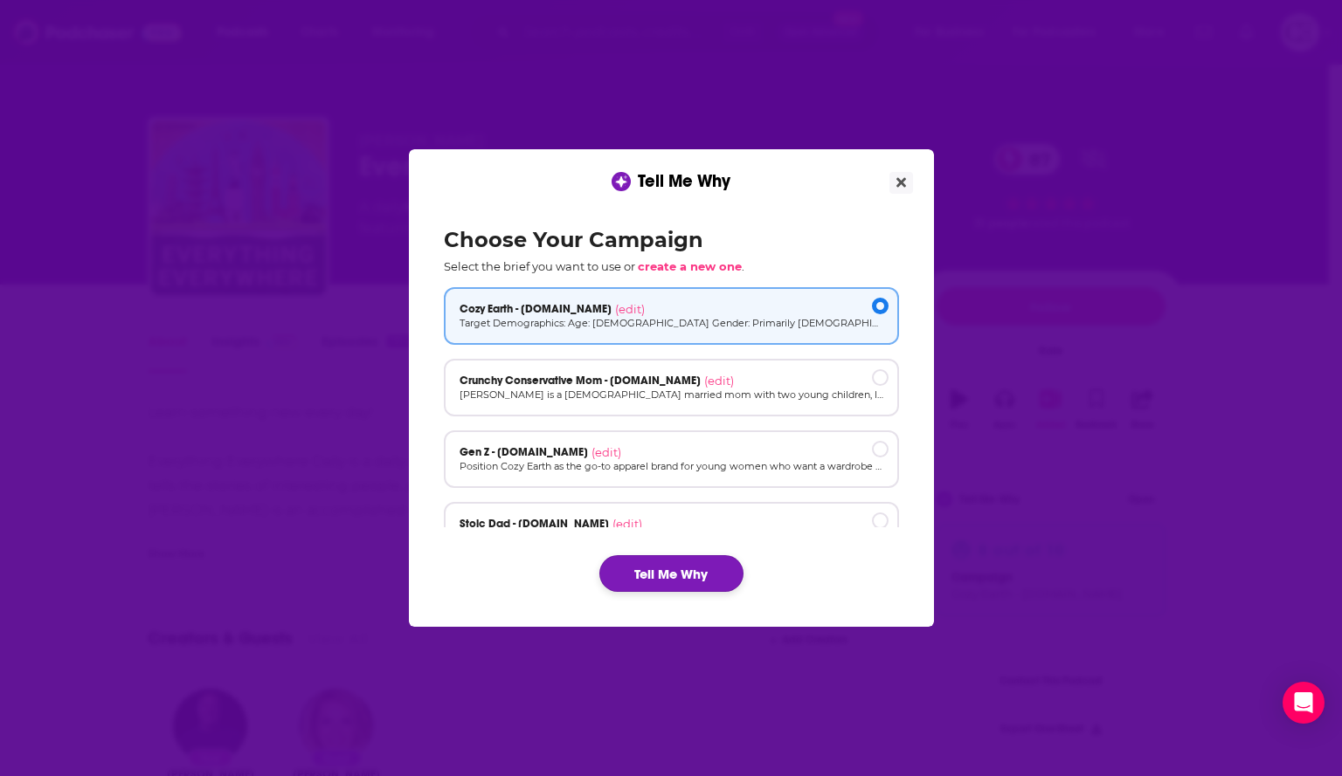
click at [721, 563] on button "Tell Me Why" at bounding box center [671, 573] width 144 height 37
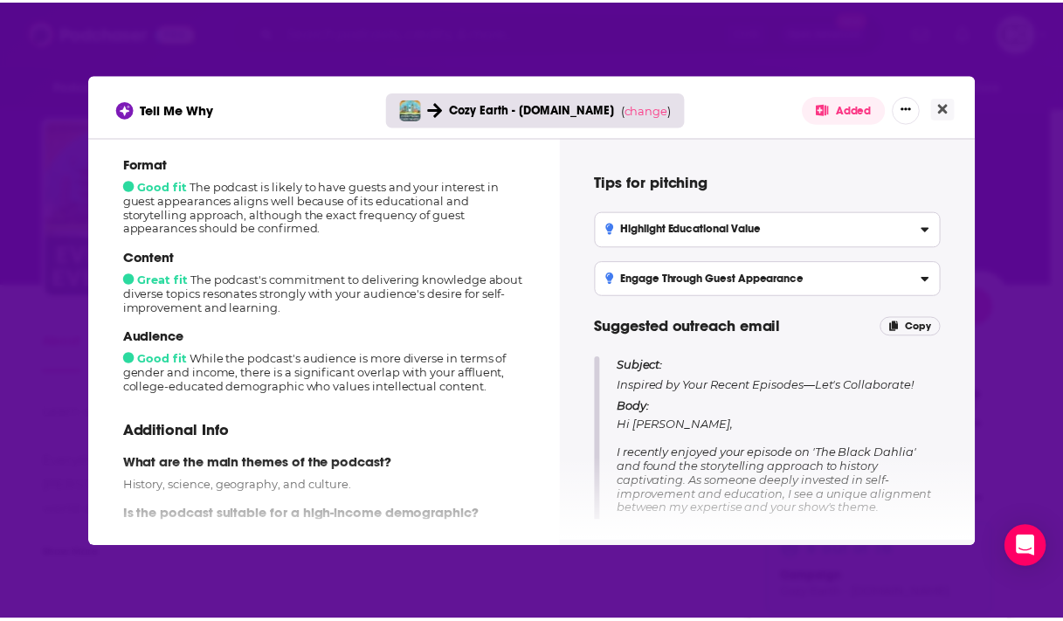
scroll to position [210, 0]
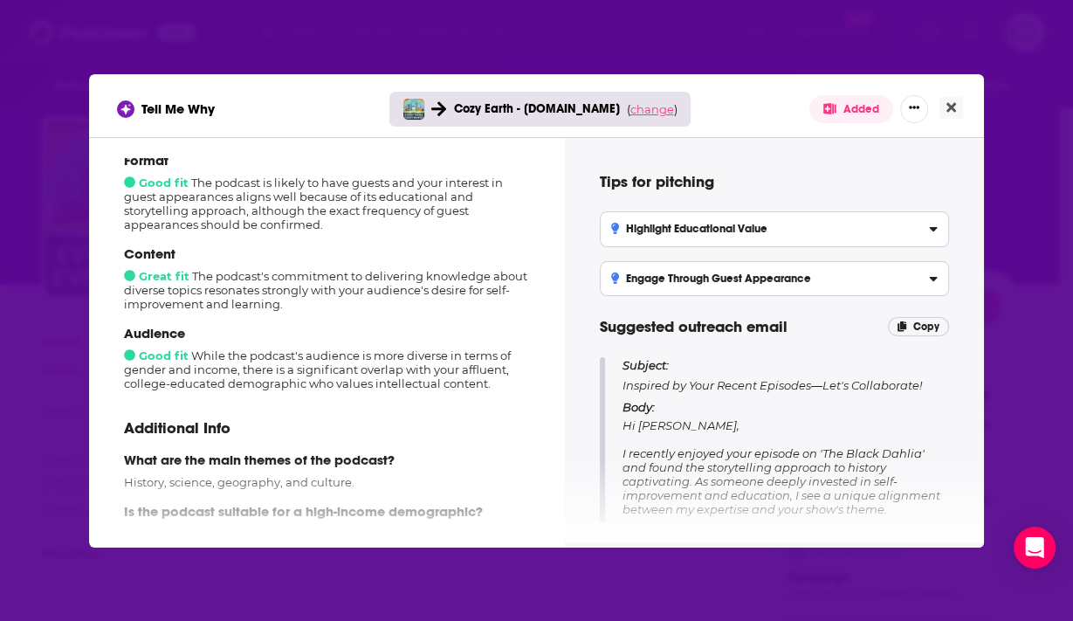
click at [638, 107] on span "change" at bounding box center [652, 109] width 44 height 14
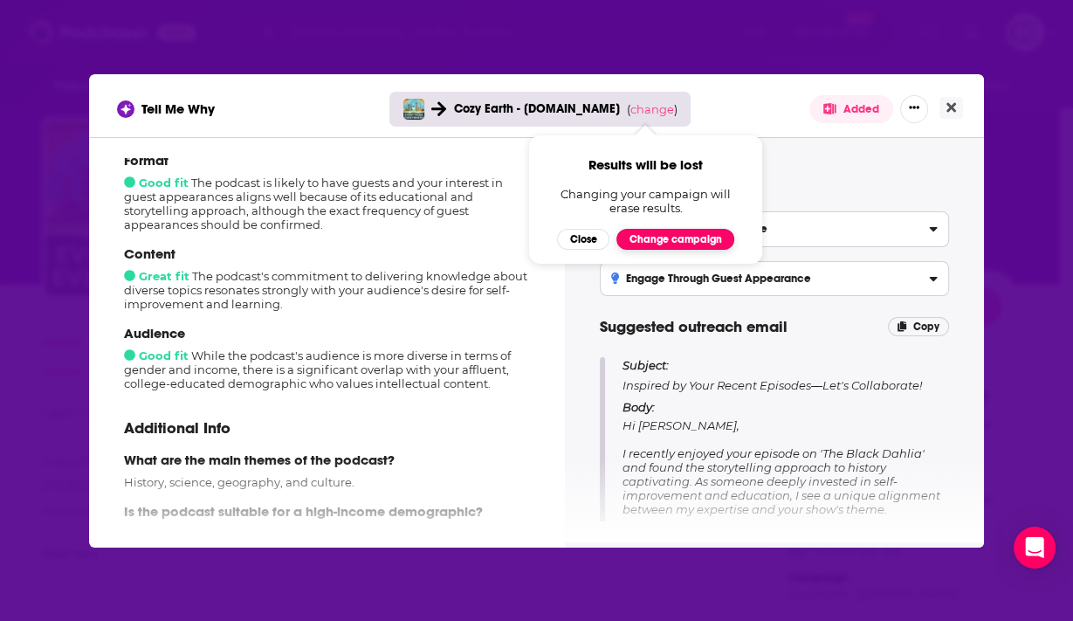
click at [638, 231] on button "Change campaign" at bounding box center [676, 239] width 118 height 21
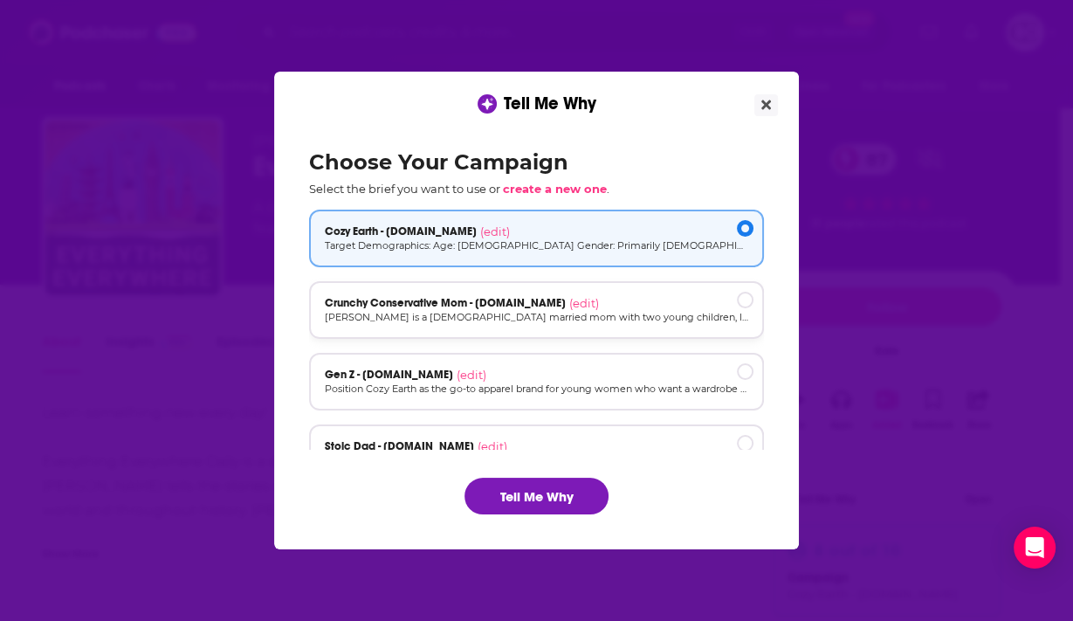
click at [630, 320] on p "[PERSON_NAME] is a [DEMOGRAPHIC_DATA] married mom with two young children, livi…" at bounding box center [537, 317] width 424 height 15
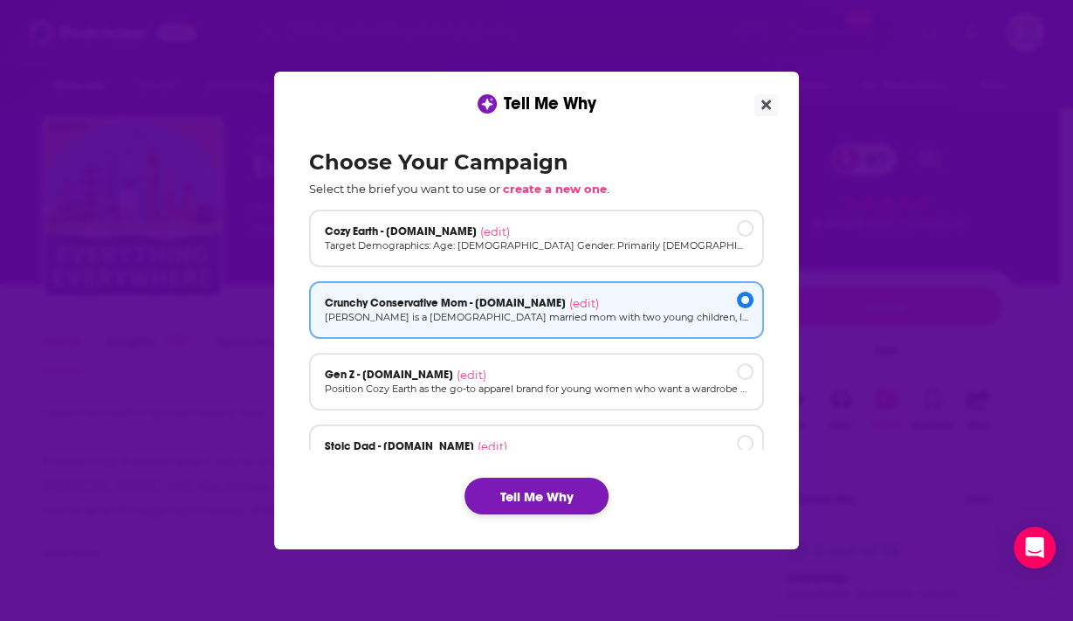
click at [583, 489] on button "Tell Me Why" at bounding box center [537, 496] width 144 height 37
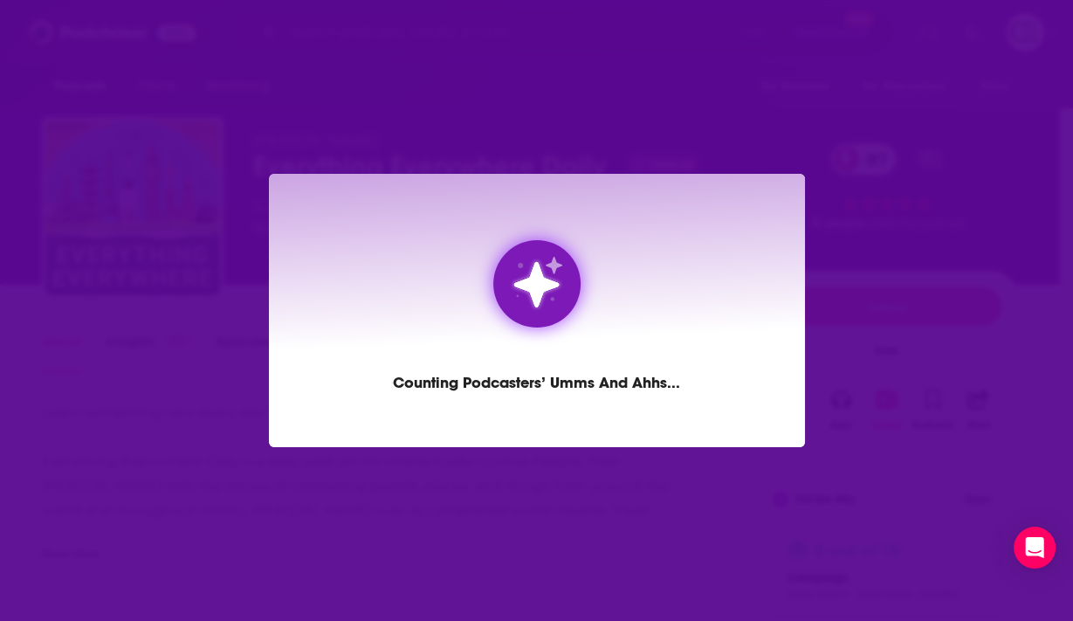
click at [859, 169] on div "Counting Podcasters’ Umms and Ahhs ..." at bounding box center [536, 310] width 1073 height 621
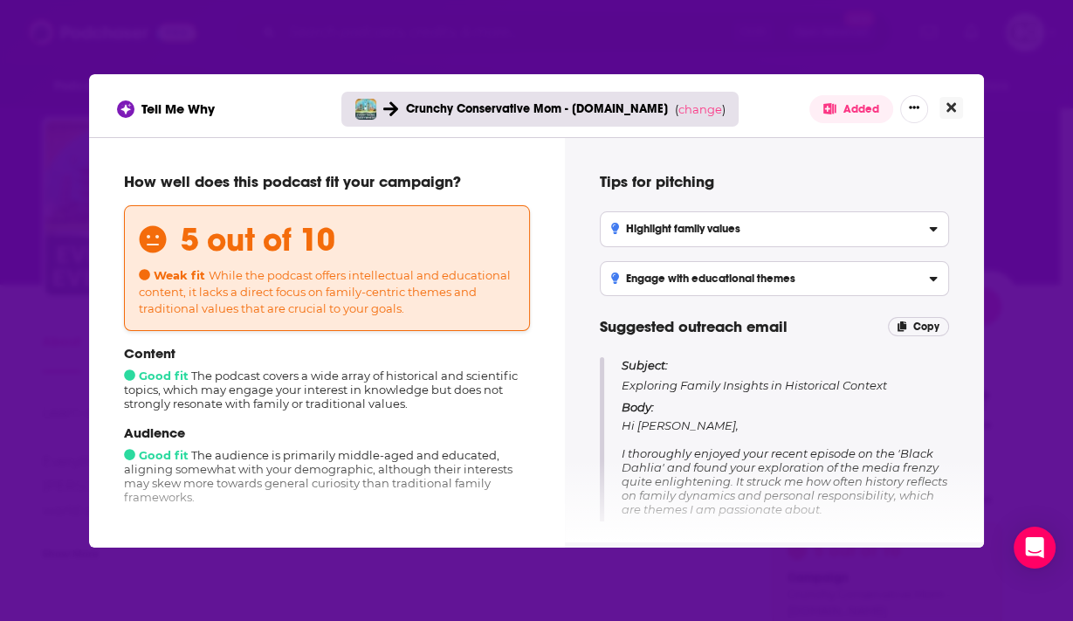
click at [953, 113] on icon "Close" at bounding box center [952, 107] width 10 height 14
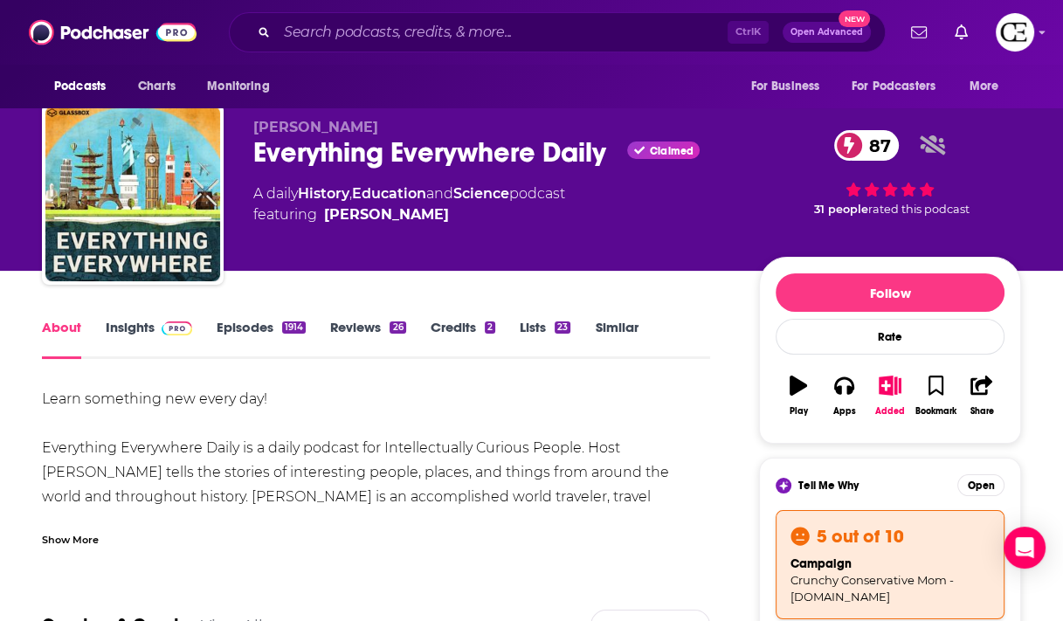
scroll to position [0, 0]
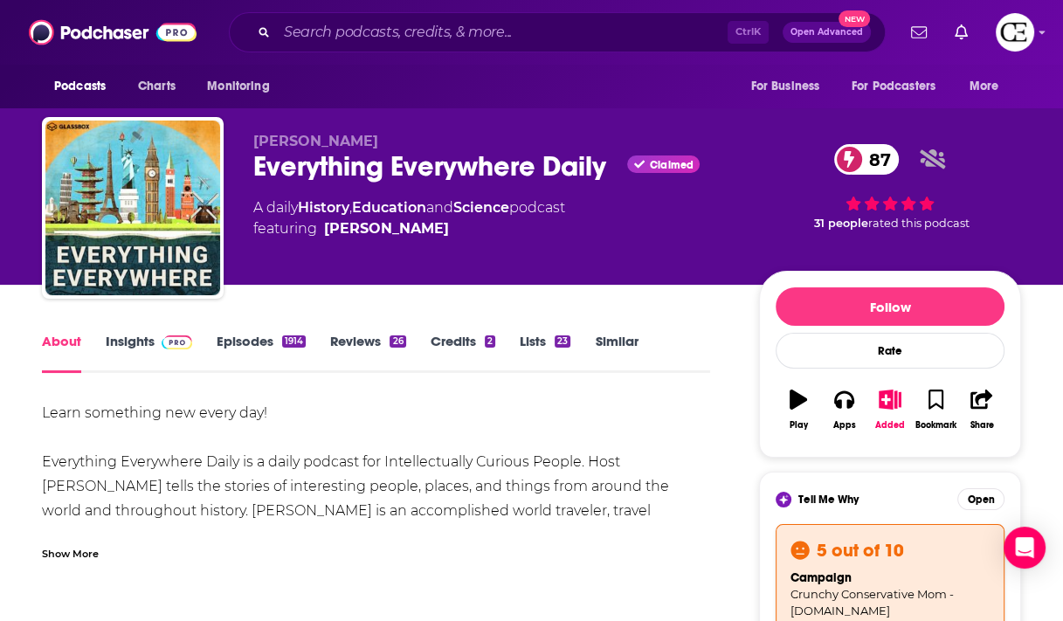
click at [119, 342] on link "Insights" at bounding box center [149, 353] width 86 height 40
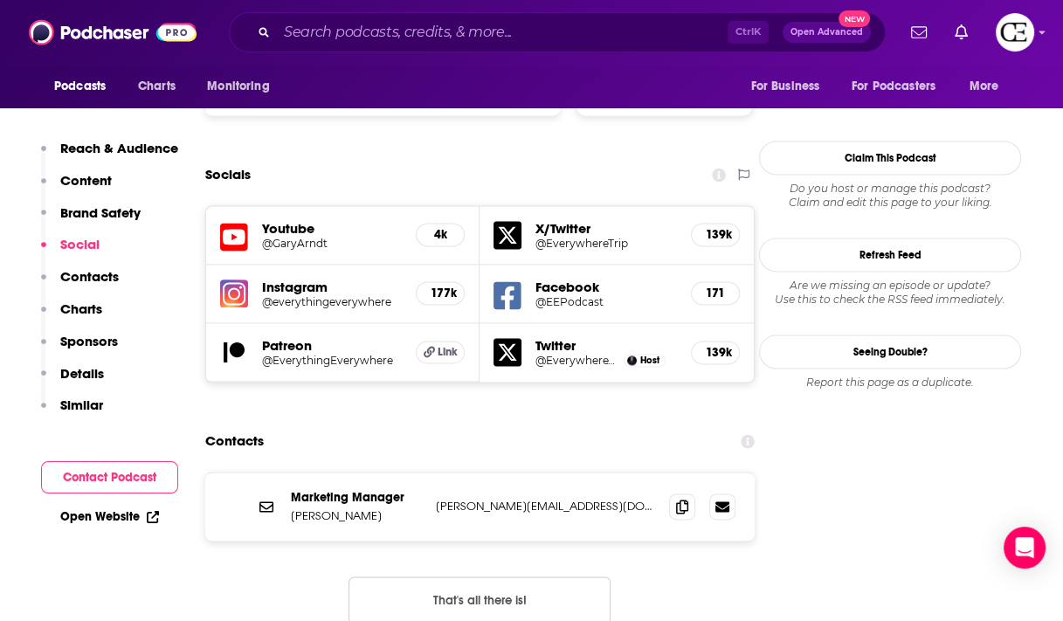
scroll to position [1956, 0]
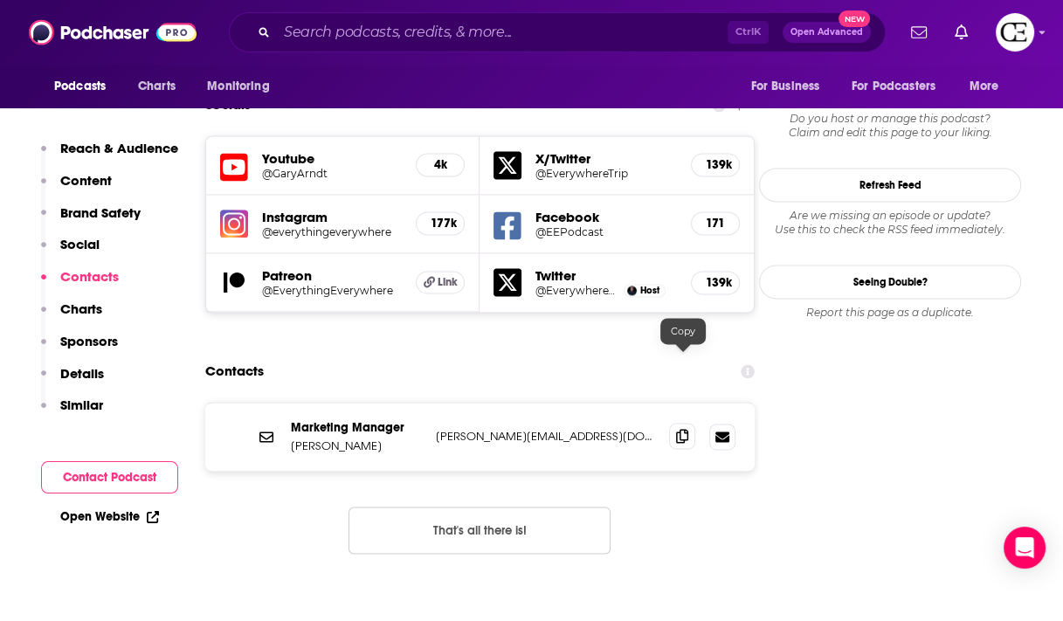
click at [687, 429] on icon at bounding box center [682, 436] width 12 height 14
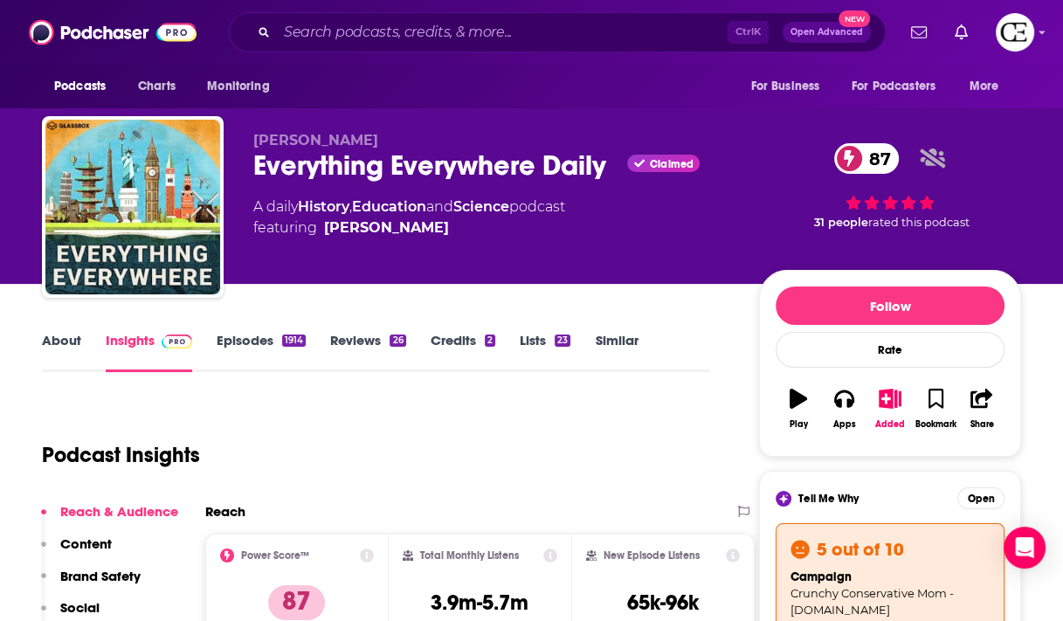
scroll to position [0, 0]
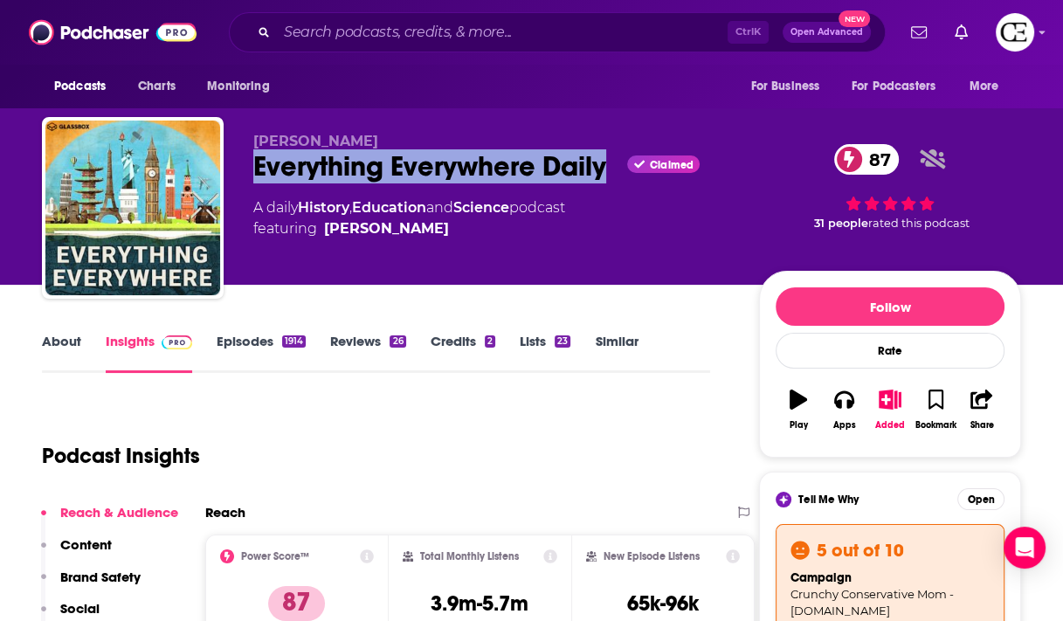
drag, startPoint x: 244, startPoint y: 162, endPoint x: 604, endPoint y: 171, distance: 360.8
click at [604, 171] on div "Gary Arndt Everything Everywhere Daily Claimed 87 A daily History , Education a…" at bounding box center [531, 211] width 979 height 189
copy h2 "Everything Everywhere Daily"
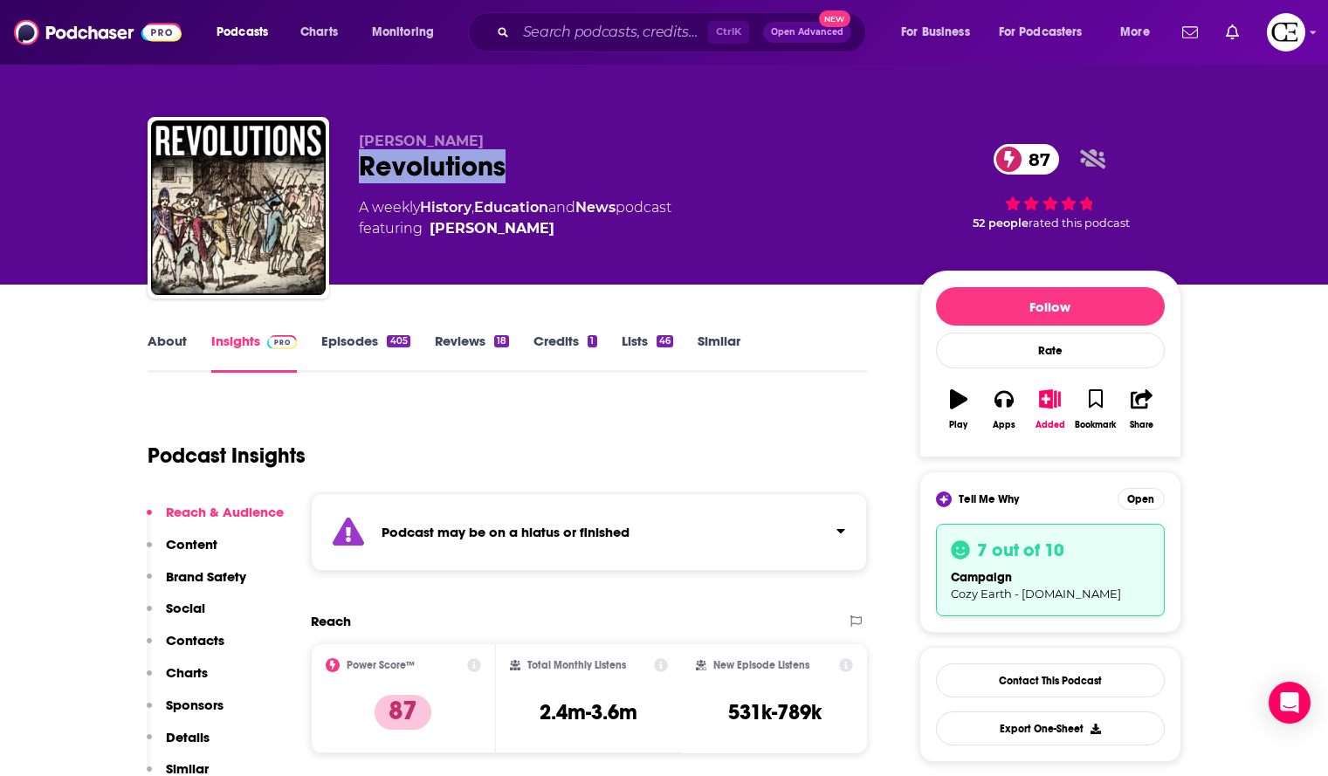
drag, startPoint x: 431, startPoint y: 175, endPoint x: 337, endPoint y: 169, distance: 93.6
click at [337, 169] on div "Mike Duncan Revolutions 87 A weekly History , Education and News podcast featur…" at bounding box center [665, 211] width 1034 height 189
copy h2 "Revolutions"
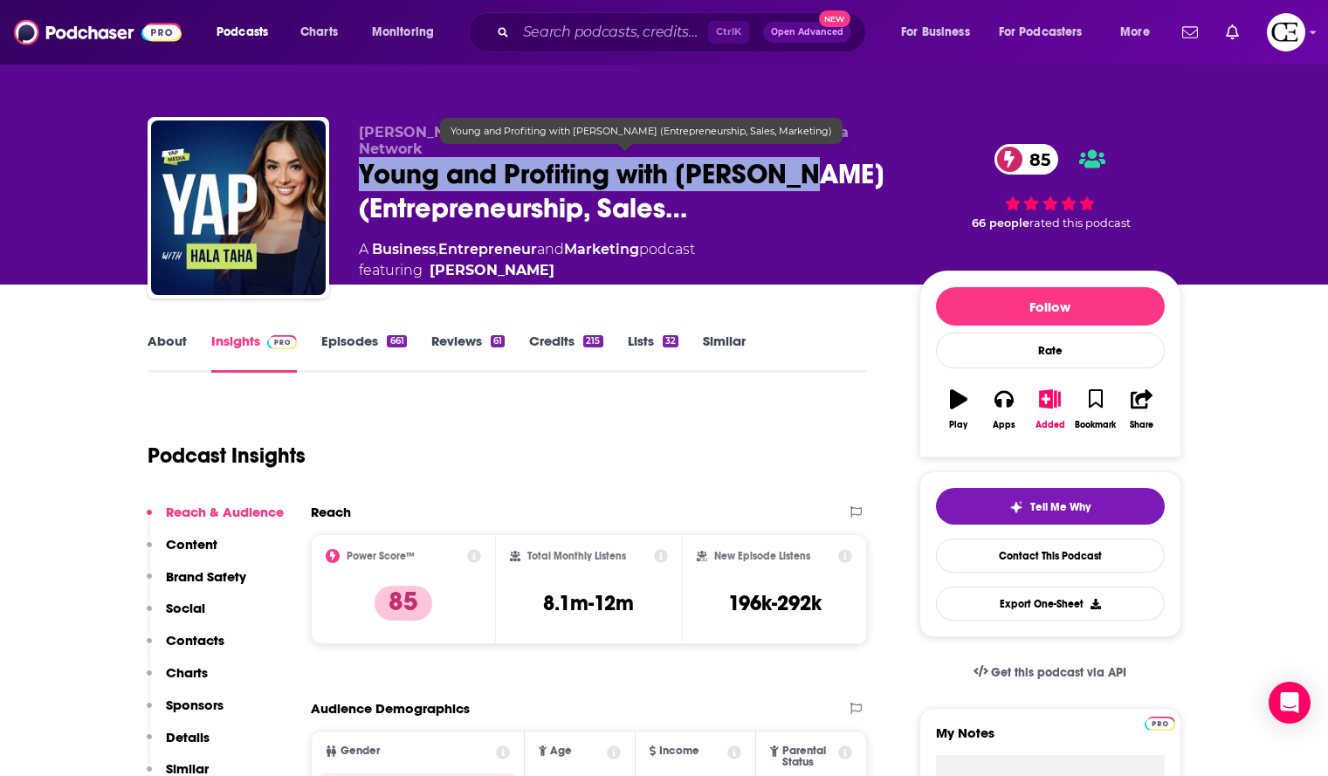
drag, startPoint x: 352, startPoint y: 159, endPoint x: 818, endPoint y: 174, distance: 465.8
click at [818, 174] on div "Hala Taha | Entrepreneurship, Sales, Marketing | YAP Media Network Young and Pr…" at bounding box center [665, 211] width 1034 height 189
copy h2 "Young and Profiting with Hala Taha"
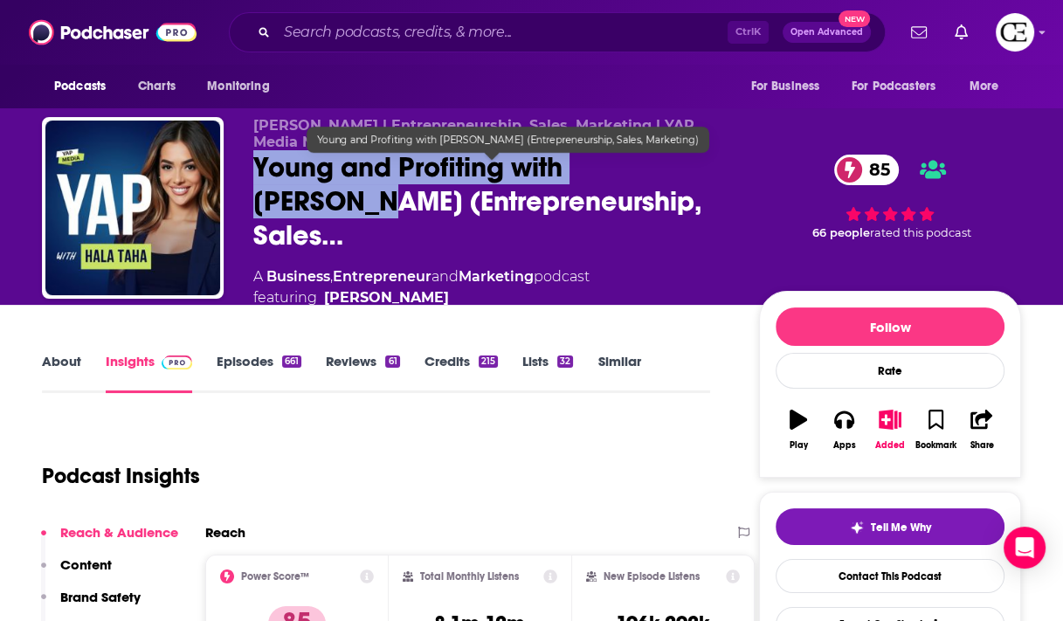
copy h2 "Young and Profiting with Hala Taha"
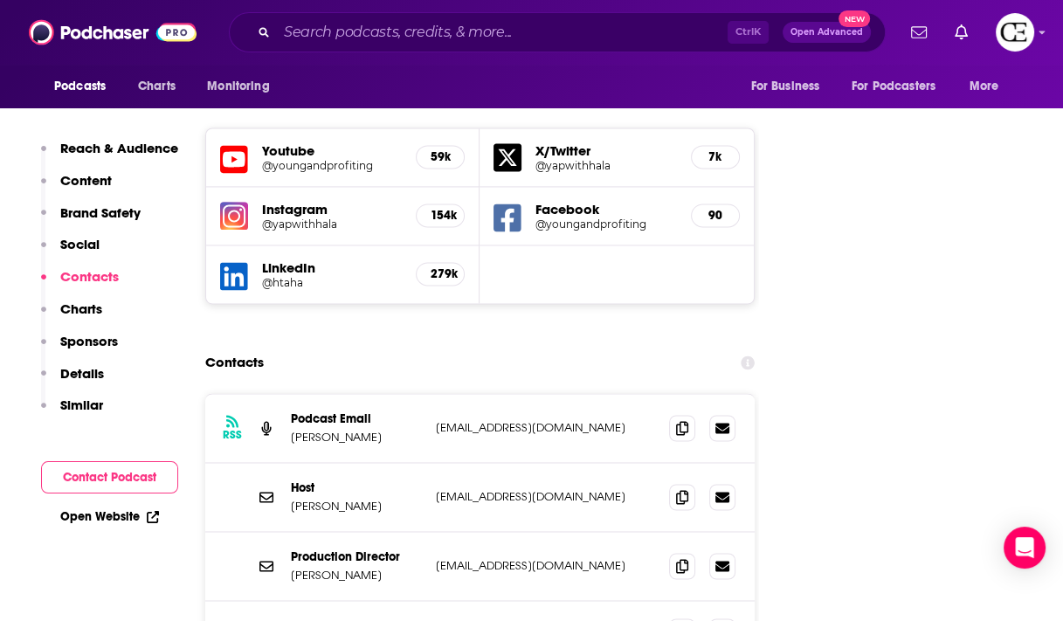
scroll to position [2026, 0]
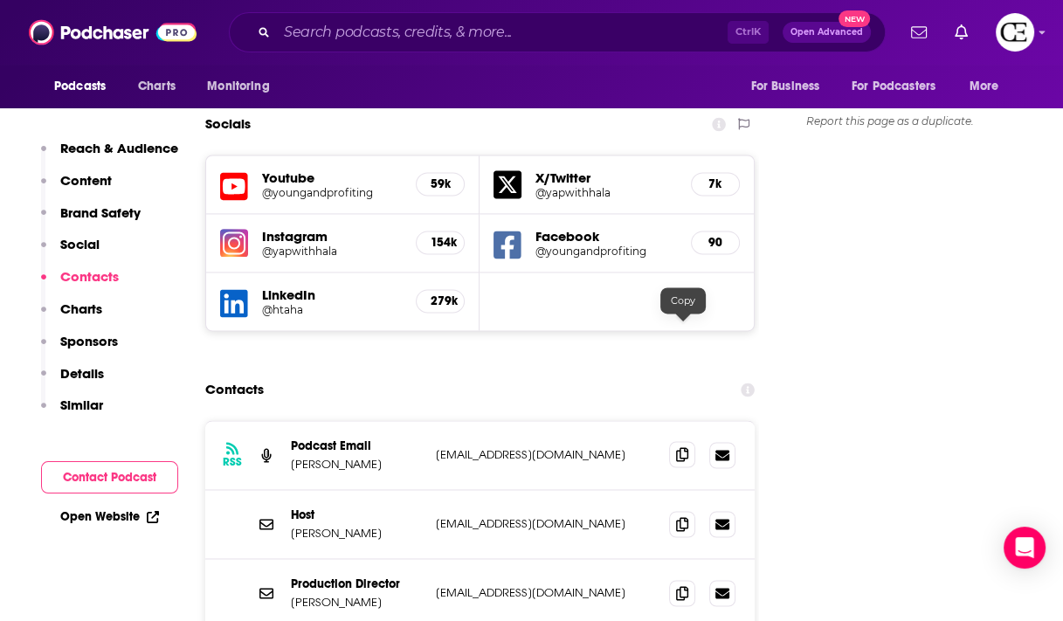
click at [681, 447] on icon at bounding box center [682, 454] width 12 height 14
click at [691, 510] on span at bounding box center [682, 523] width 26 height 26
click at [682, 579] on span at bounding box center [682, 592] width 26 height 26
click at [676, 585] on icon at bounding box center [682, 592] width 12 height 14
drag, startPoint x: 1058, startPoint y: 466, endPoint x: 693, endPoint y: 532, distance: 370.9
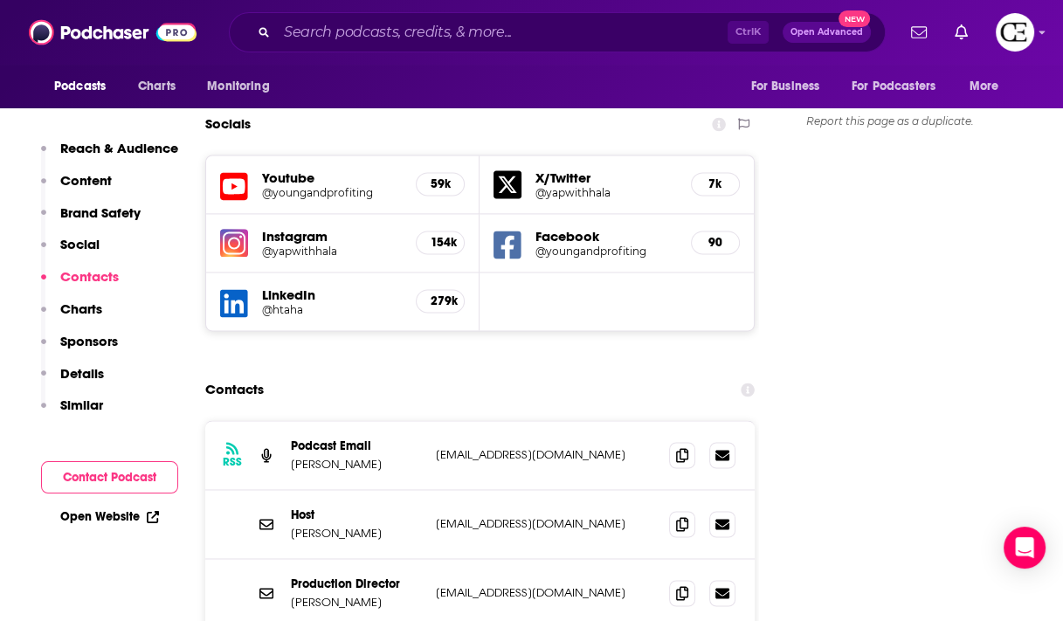
drag, startPoint x: 676, startPoint y: 332, endPoint x: 686, endPoint y: 324, distance: 12.4
click at [676, 447] on icon at bounding box center [682, 454] width 12 height 14
drag, startPoint x: 673, startPoint y: 398, endPoint x: 680, endPoint y: 394, distance: 9.0
click at [673, 510] on span at bounding box center [682, 523] width 26 height 26
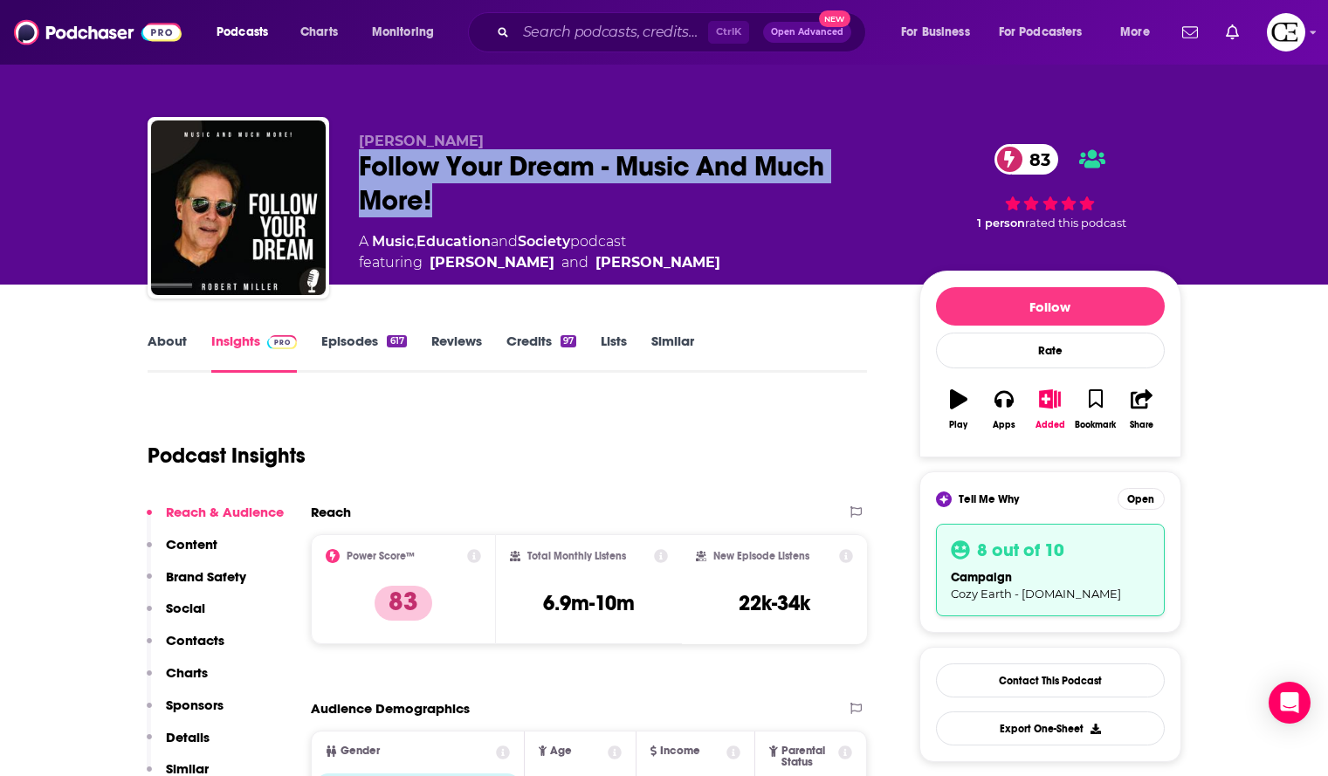
drag, startPoint x: 444, startPoint y: 194, endPoint x: 364, endPoint y: 163, distance: 85.2
click at [355, 163] on div "Robert Miller Follow Your Dream - Music And Much More! 83 A Music , Education a…" at bounding box center [665, 211] width 1034 height 189
copy h2 "Follow Your Dream - Music And Much More!"
click at [1052, 411] on button "Added" at bounding box center [1049, 409] width 45 height 63
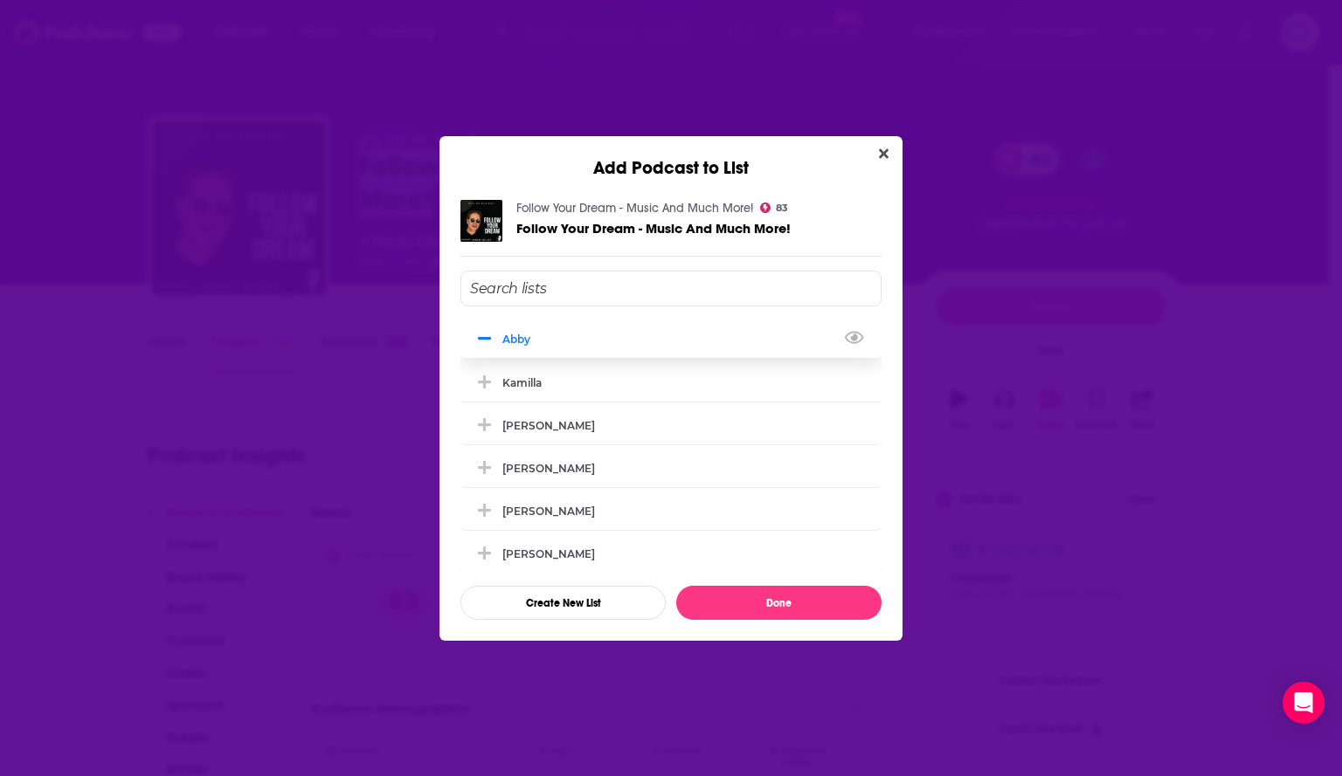
click at [488, 339] on icon "Add Podcast To List" at bounding box center [484, 338] width 13 height 3
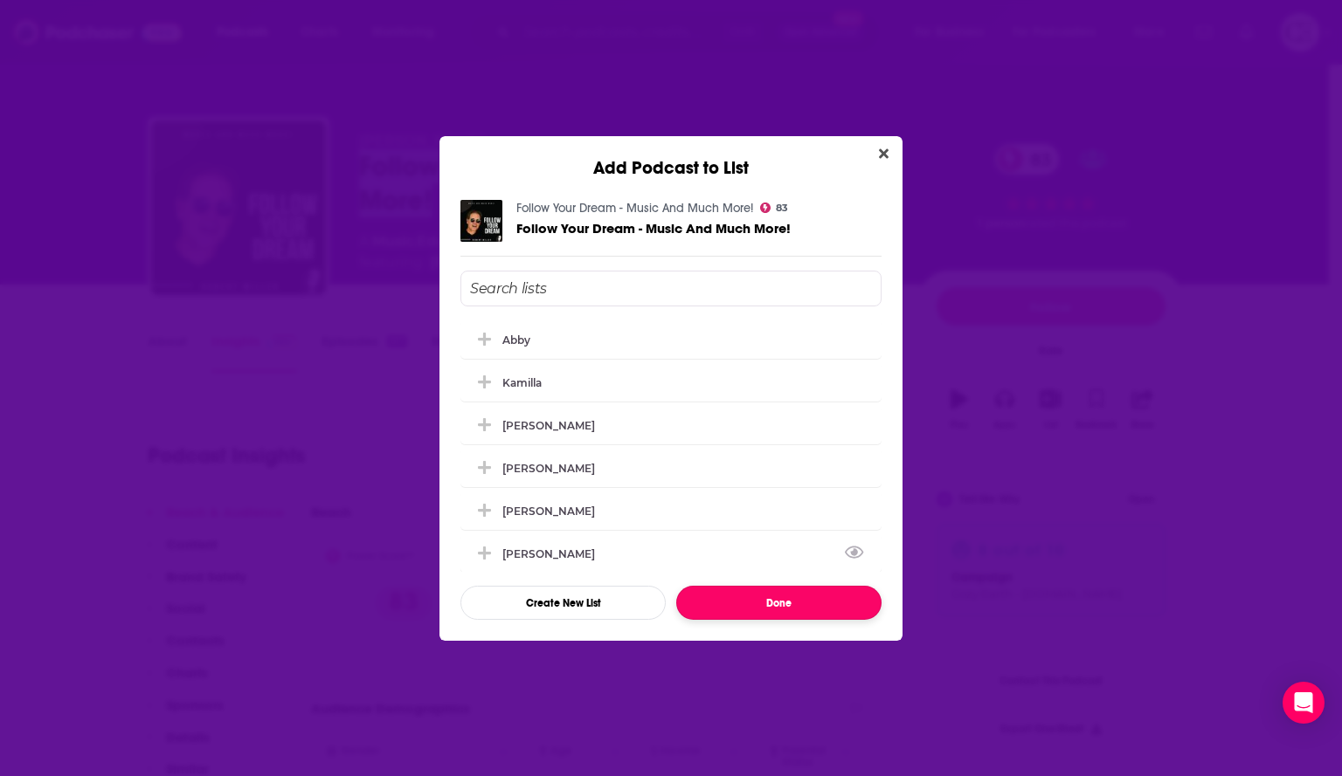
click at [760, 598] on button "Done" at bounding box center [778, 603] width 205 height 34
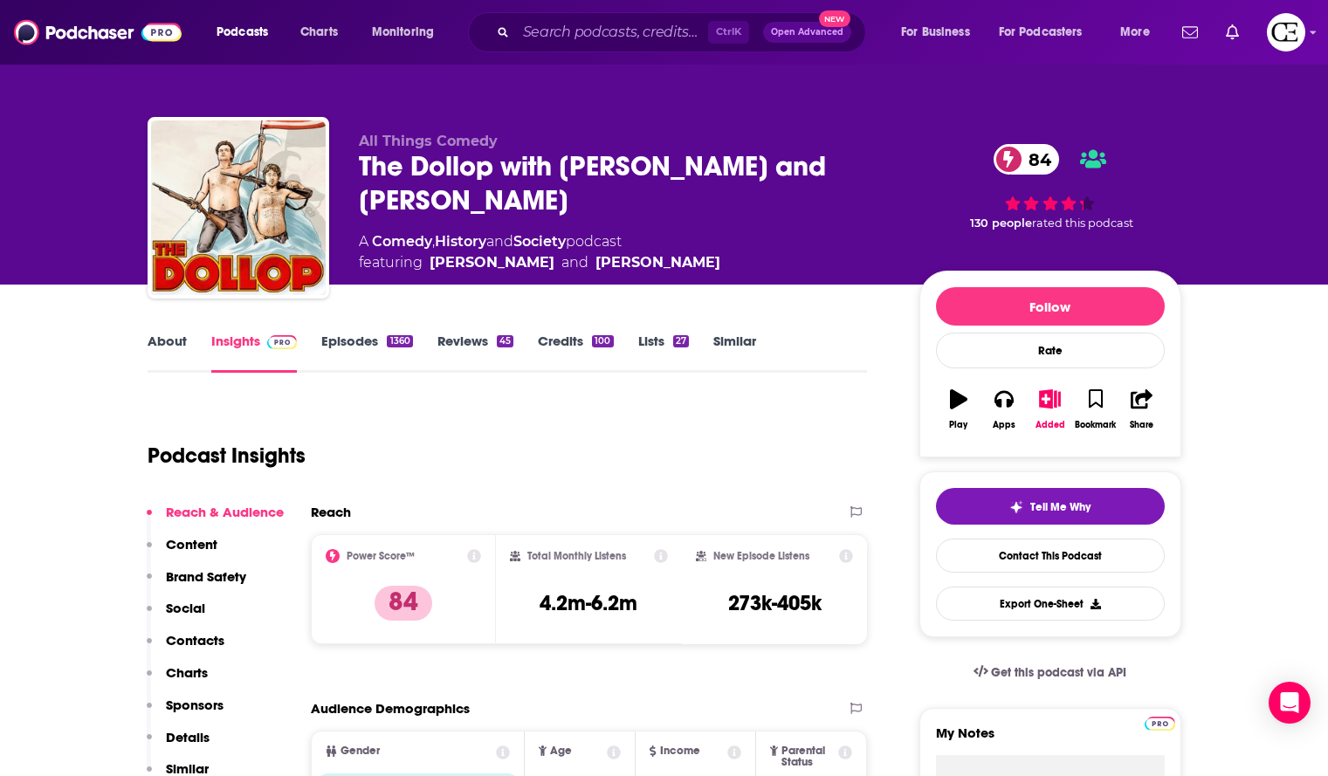
drag, startPoint x: 579, startPoint y: 192, endPoint x: 353, endPoint y: 175, distance: 226.9
click at [353, 175] on div "All Things Comedy The Dollop with [PERSON_NAME] and [PERSON_NAME] 84 A Comedy ,…" at bounding box center [665, 211] width 1034 height 189
copy h2 "The Dollop with [PERSON_NAME] and [PERSON_NAME]"
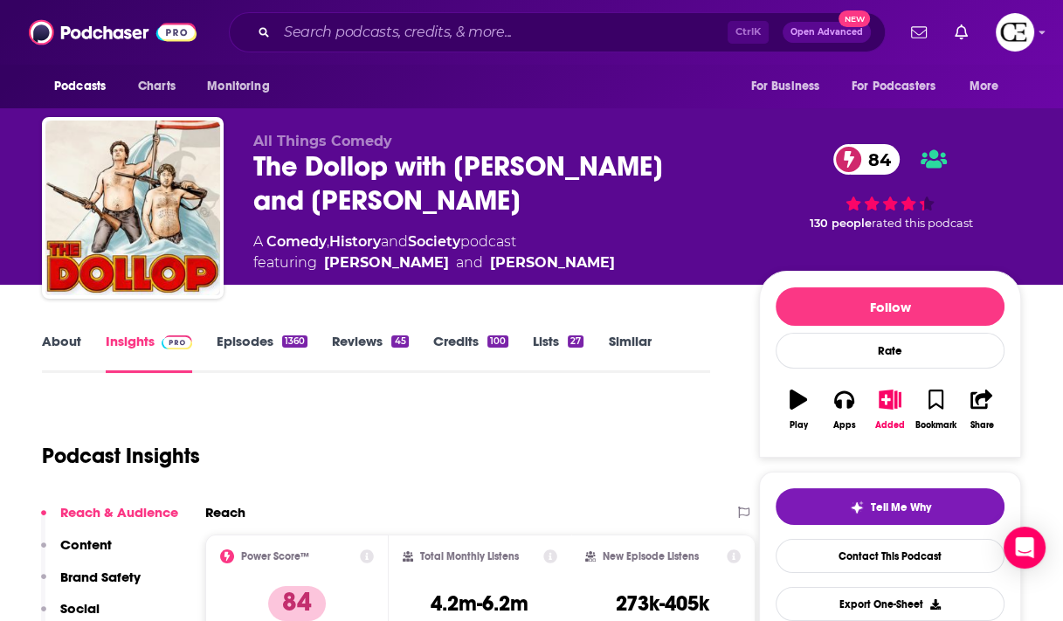
copy h2 "The Dollop with [PERSON_NAME] and [PERSON_NAME]"
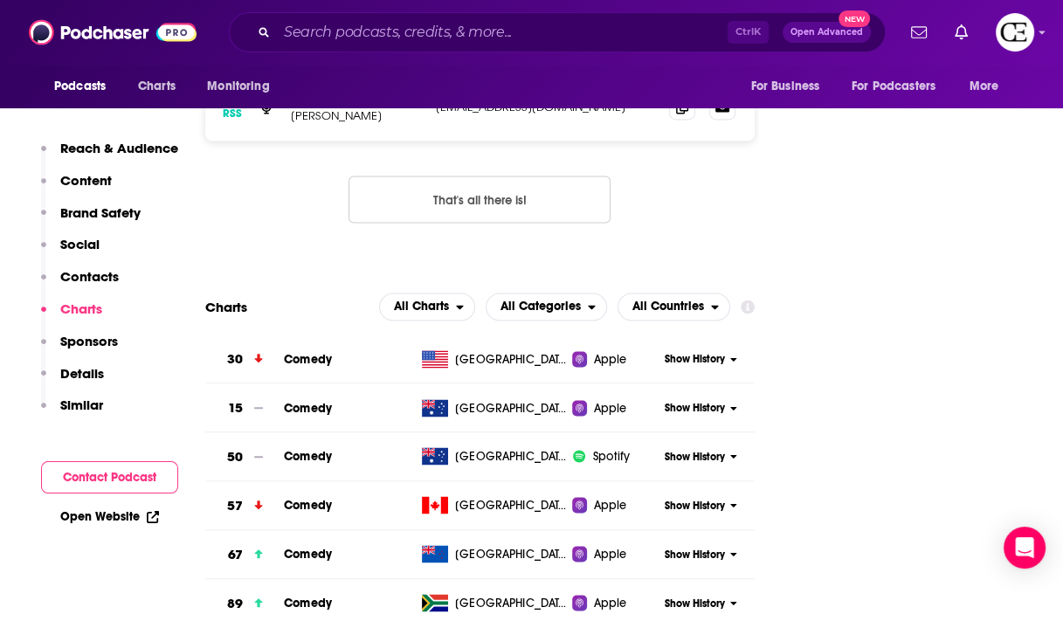
scroll to position [2166, 0]
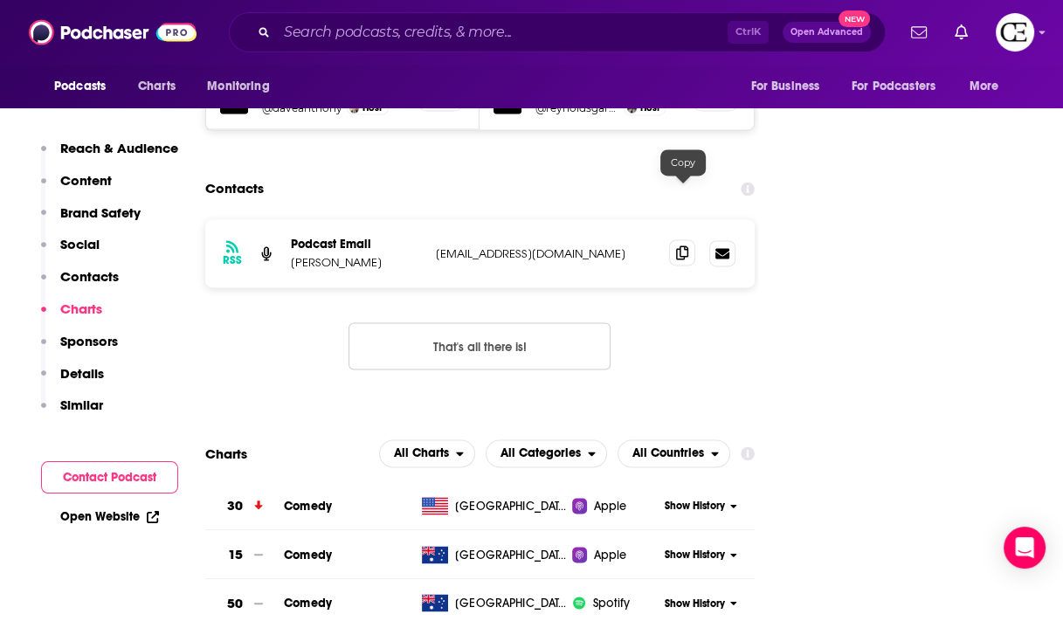
click at [680, 239] on span at bounding box center [682, 252] width 26 height 26
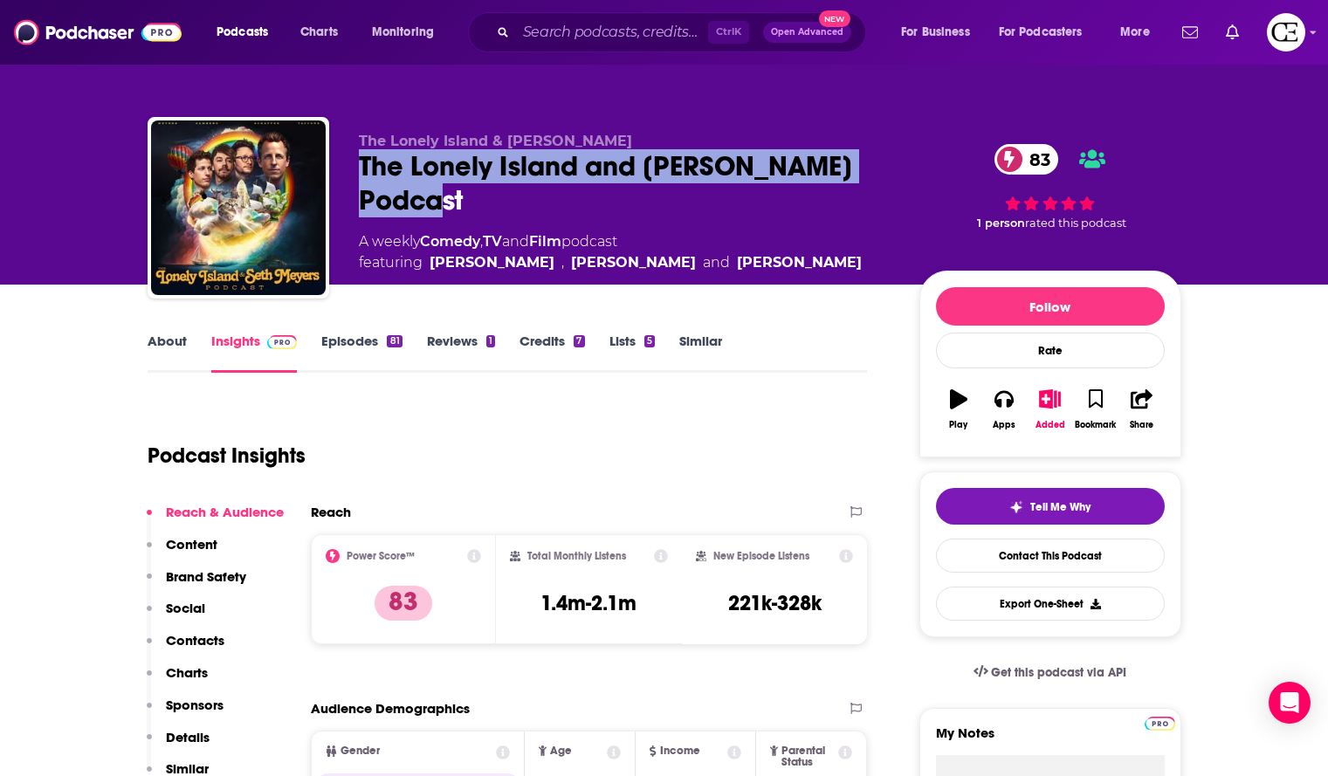
drag, startPoint x: 477, startPoint y: 202, endPoint x: 339, endPoint y: 168, distance: 142.1
click at [339, 168] on div "The Lonely Island & [PERSON_NAME] The Lonely Island and [PERSON_NAME] Podcast 8…" at bounding box center [665, 211] width 1034 height 189
copy h2 "The Lonely Island and Seth Meyers Podcast"
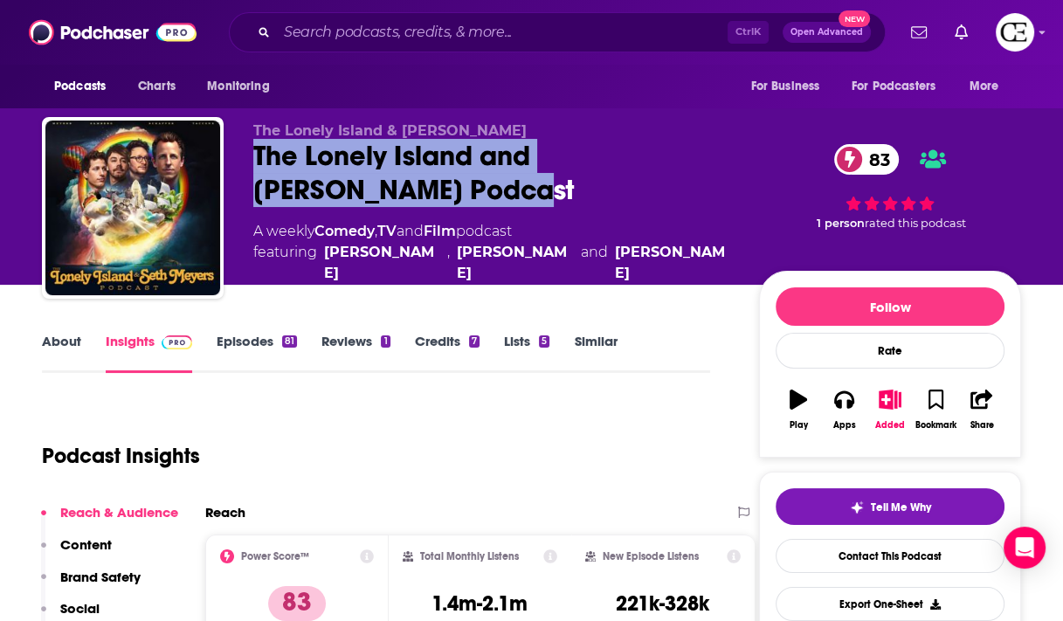
copy h2 "The Lonely Island and Seth Meyers Podcast"
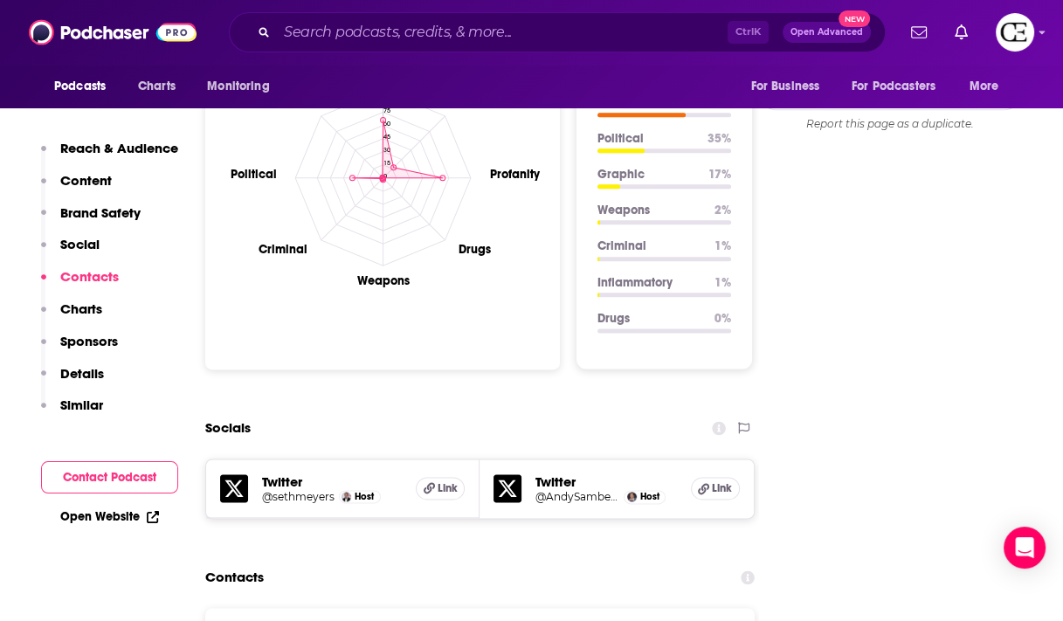
scroll to position [1887, 0]
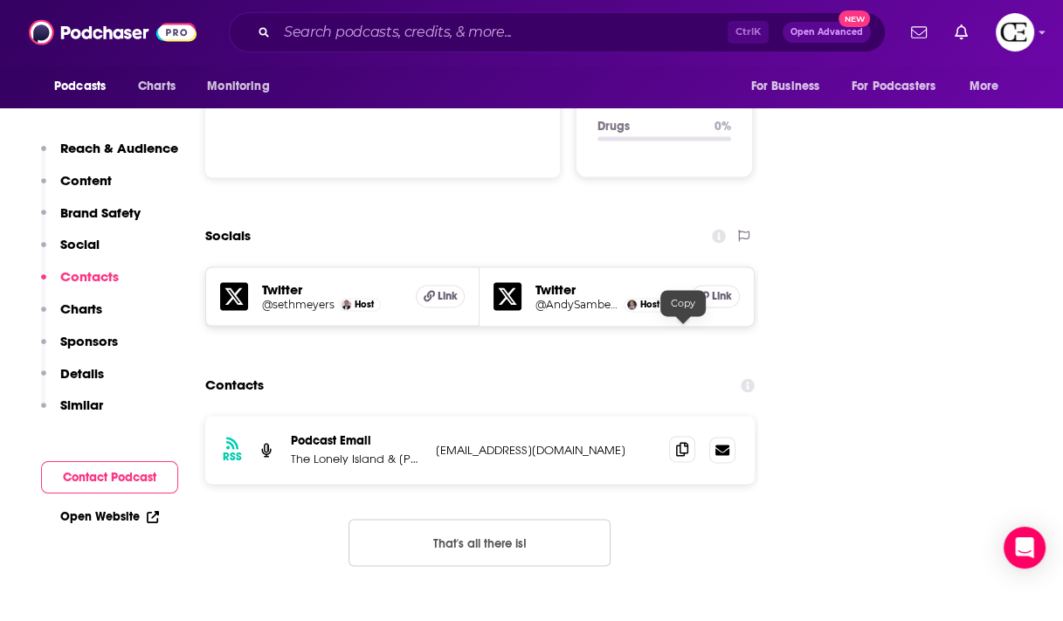
click at [682, 436] on span at bounding box center [682, 449] width 26 height 26
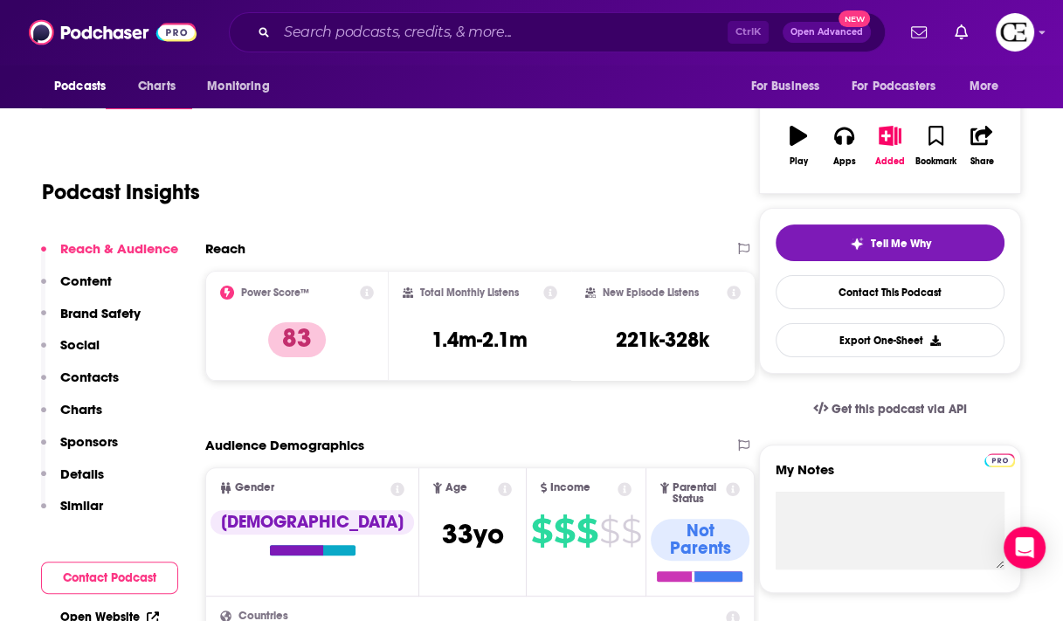
scroll to position [0, 0]
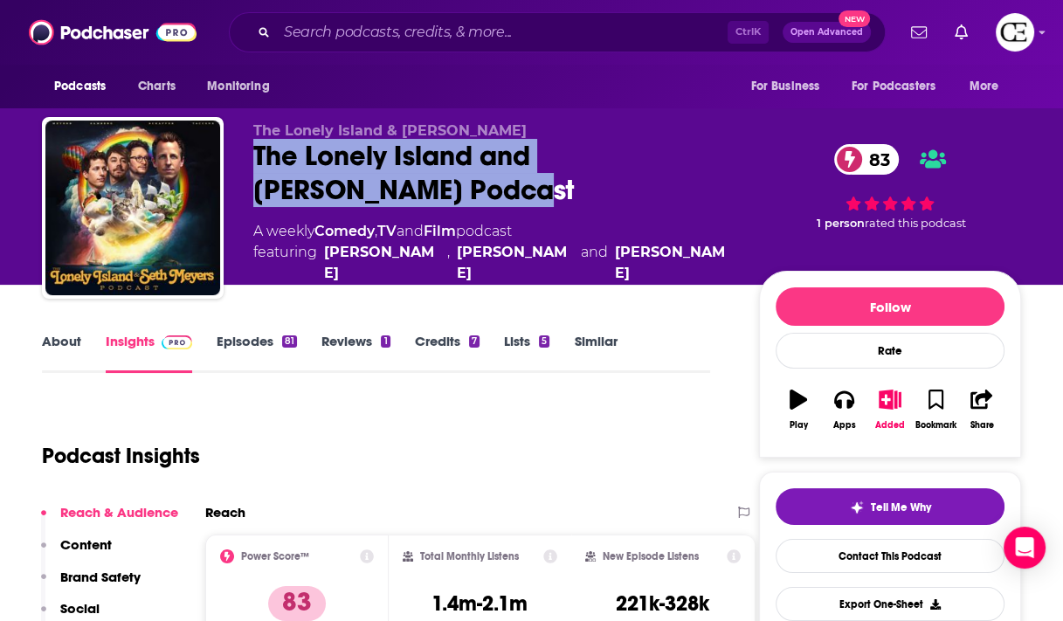
drag, startPoint x: 367, startPoint y: 207, endPoint x: 258, endPoint y: 165, distance: 117.0
click at [258, 165] on div "The Lonely Island and Seth Meyers Podcast 83" at bounding box center [492, 173] width 478 height 68
copy h2 "The Lonely Island and Seth Meyers Podcast"
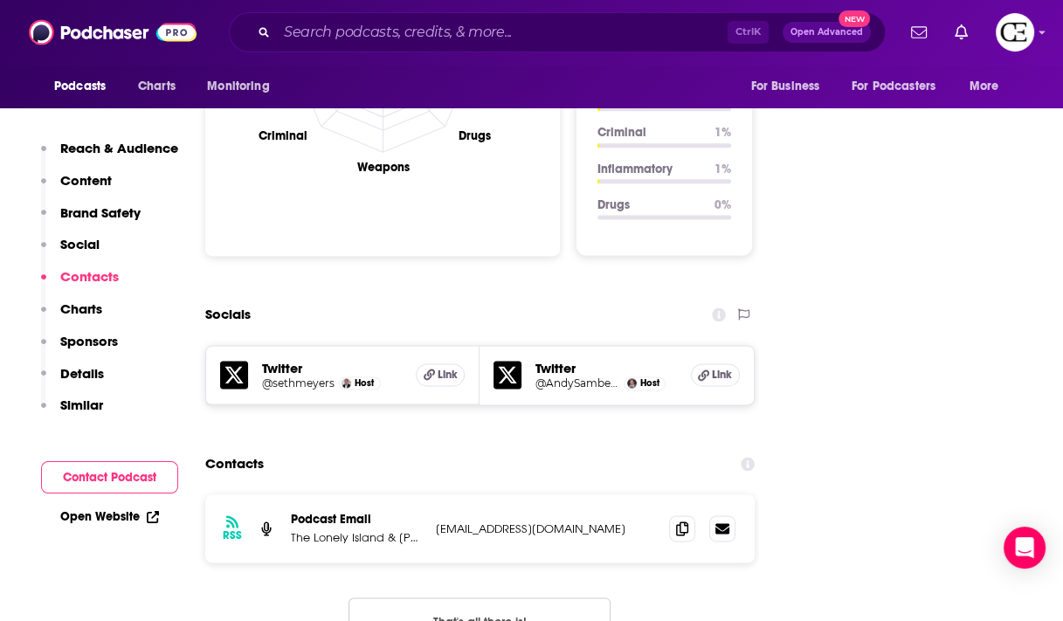
scroll to position [1817, 0]
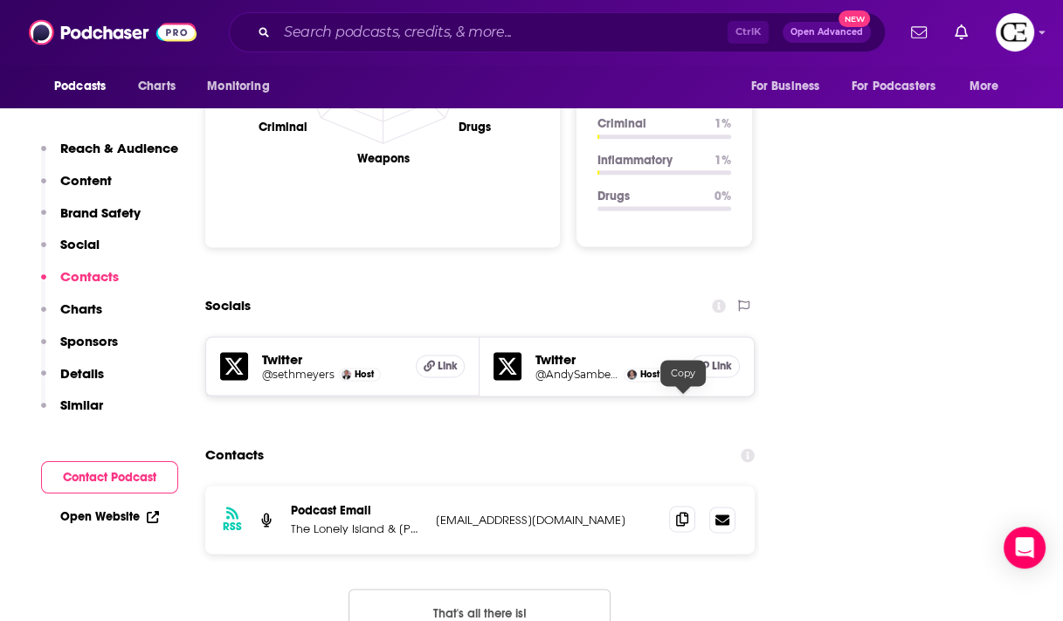
drag, startPoint x: 685, startPoint y: 405, endPoint x: 694, endPoint y: 399, distance: 11.4
click at [686, 512] on icon at bounding box center [682, 519] width 12 height 14
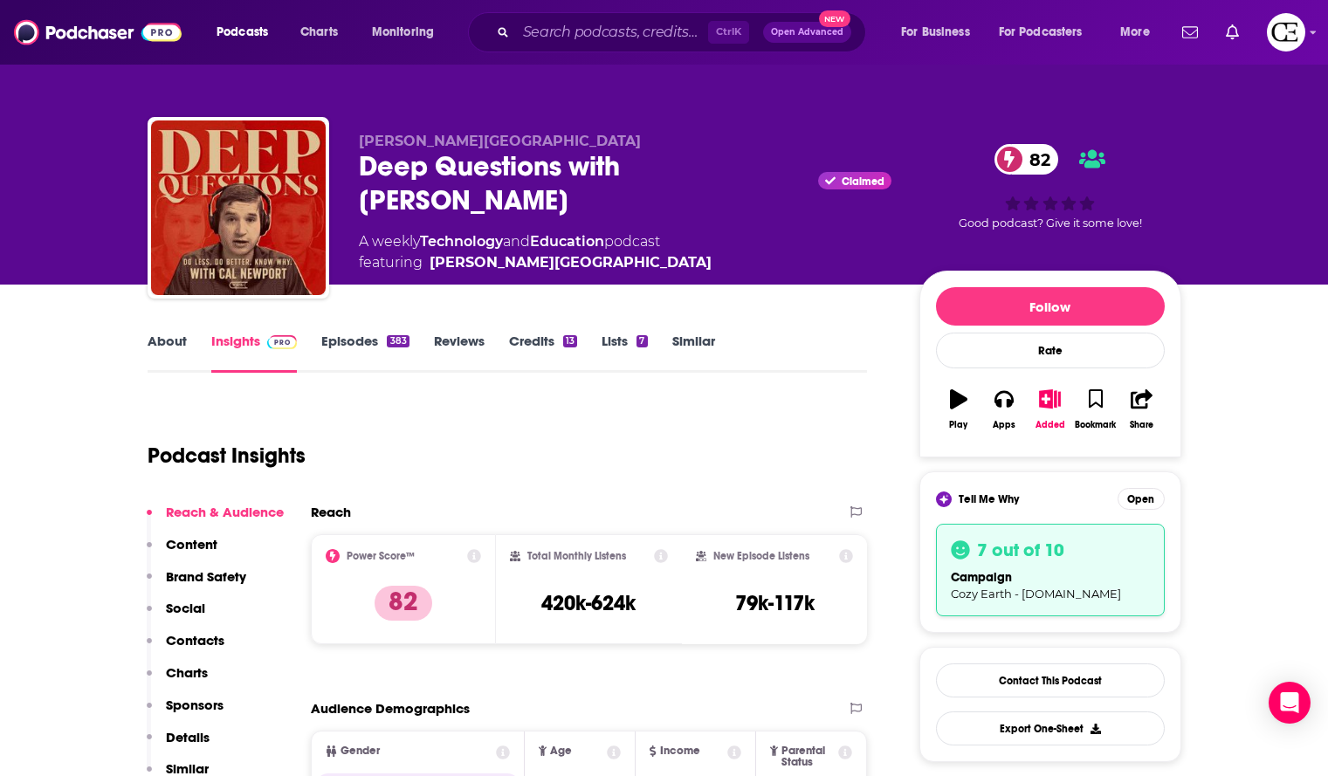
click at [818, 172] on span "Claimed" at bounding box center [854, 180] width 72 height 17
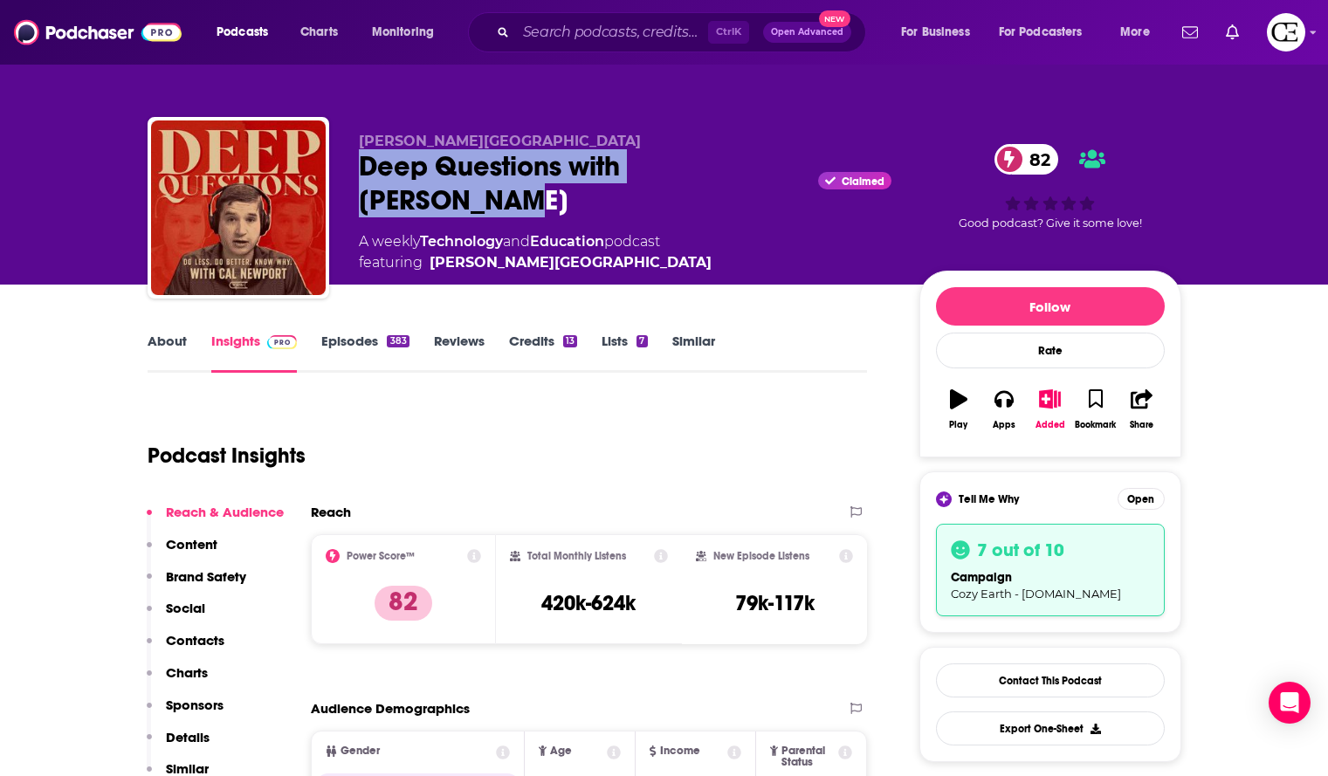
drag, startPoint x: 793, startPoint y: 161, endPoint x: 342, endPoint y: 162, distance: 450.7
click at [342, 162] on div "Cal Newport Deep Questions with Cal Newport Claimed 82 A weekly Technology and …" at bounding box center [665, 211] width 1034 height 189
copy h2 "Deep Questions with Cal Newport"
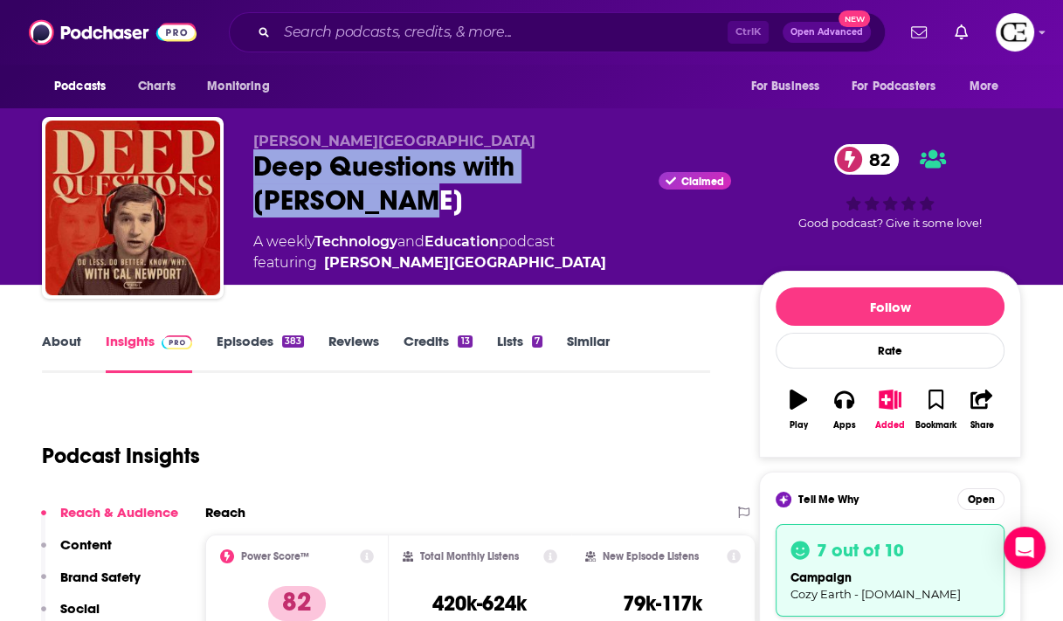
copy h2 "Deep Questions with Cal Newport"
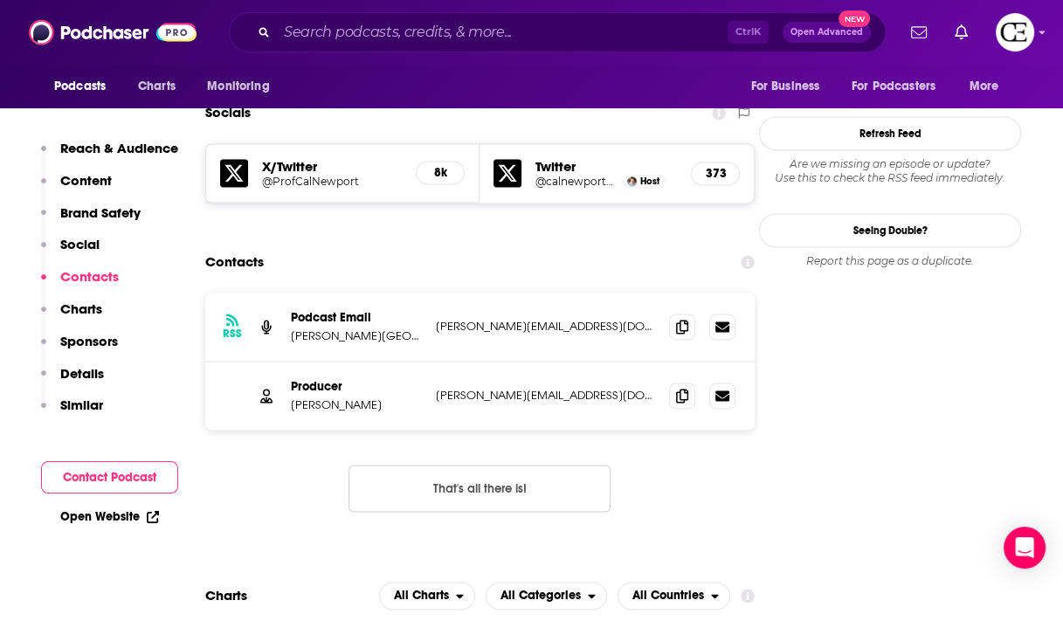
scroll to position [1956, 0]
click at [685, 318] on icon at bounding box center [682, 325] width 12 height 14
click at [688, 387] on icon at bounding box center [682, 394] width 12 height 14
click at [685, 318] on icon at bounding box center [682, 325] width 12 height 14
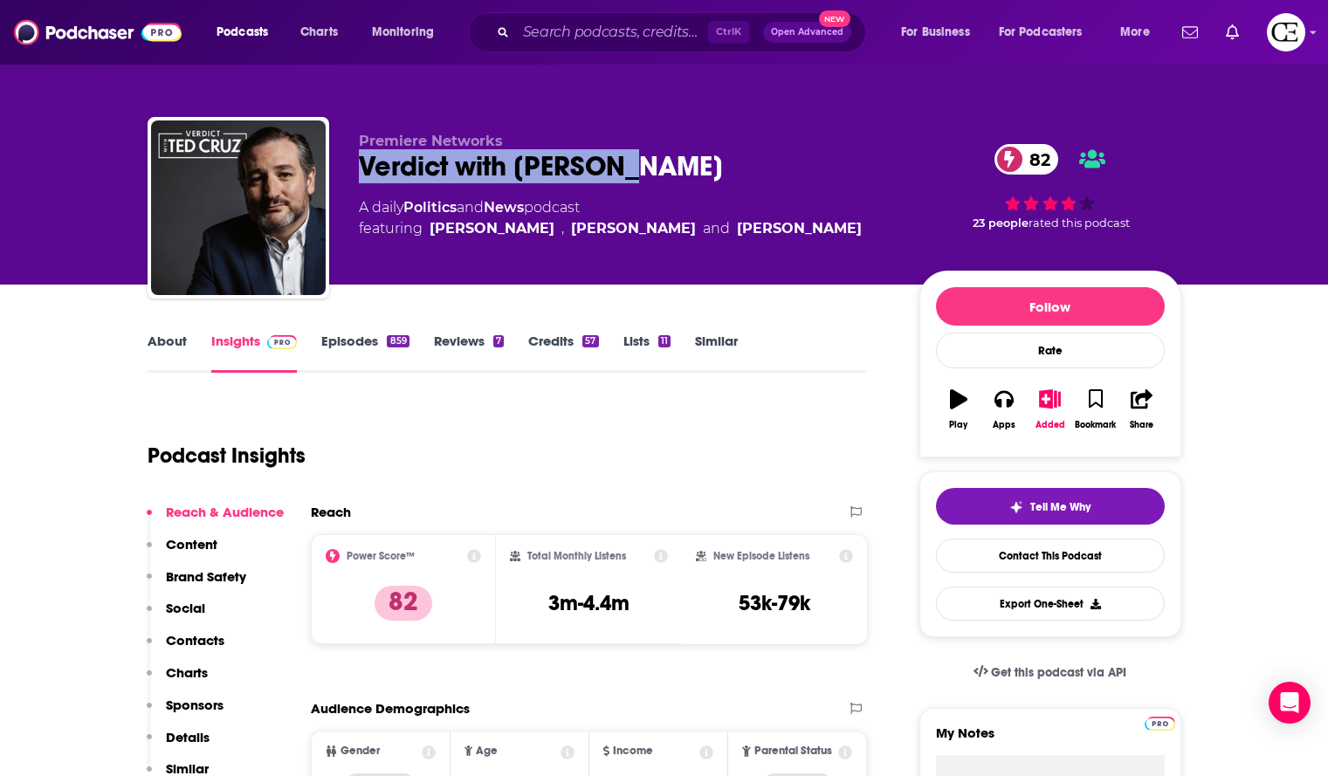
drag, startPoint x: 637, startPoint y: 160, endPoint x: 355, endPoint y: 165, distance: 282.2
click at [355, 165] on div "Premiere Networks Verdict with Ted Cruz 82 A daily Politics and News podcast fe…" at bounding box center [665, 211] width 1034 height 189
copy h2 "Verdict with Ted Cruz"
click at [1043, 503] on span "Tell Me Why" at bounding box center [1061, 507] width 60 height 14
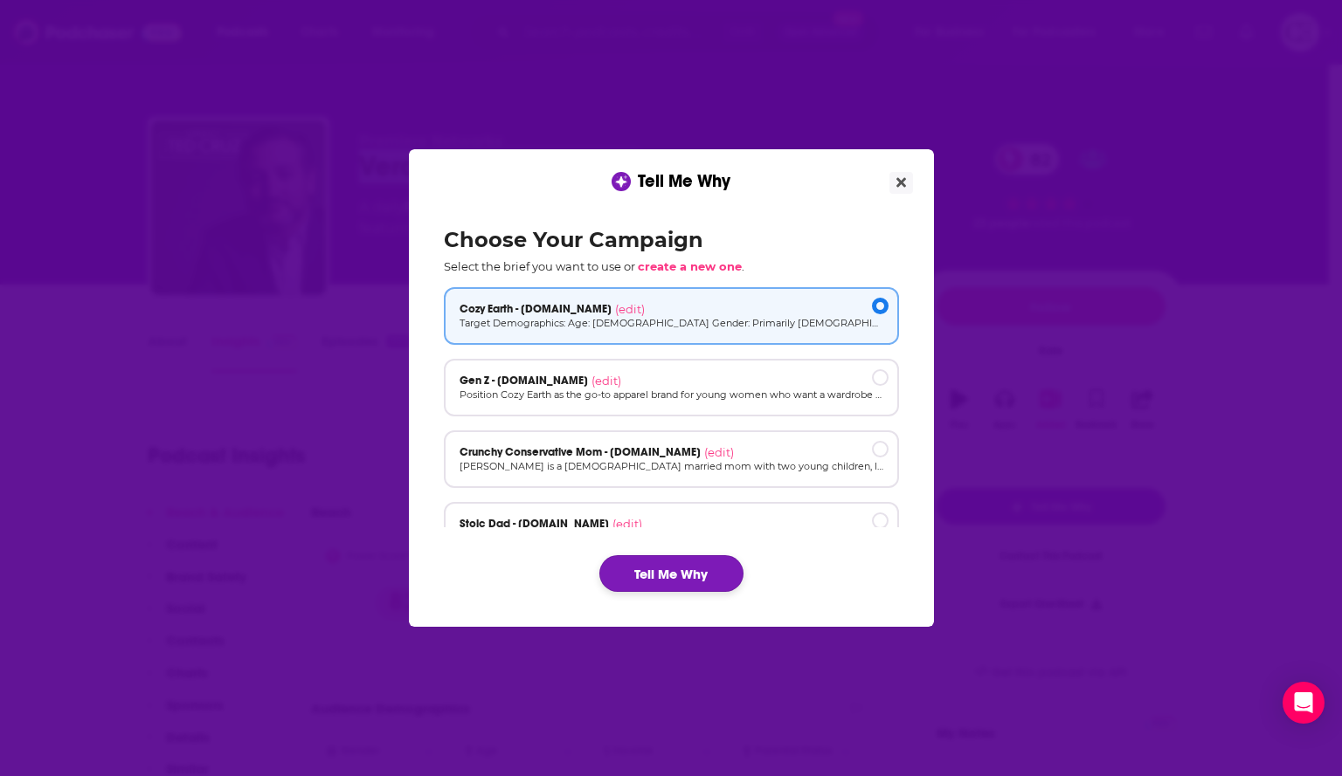
click at [670, 558] on button "Tell Me Why" at bounding box center [671, 573] width 144 height 37
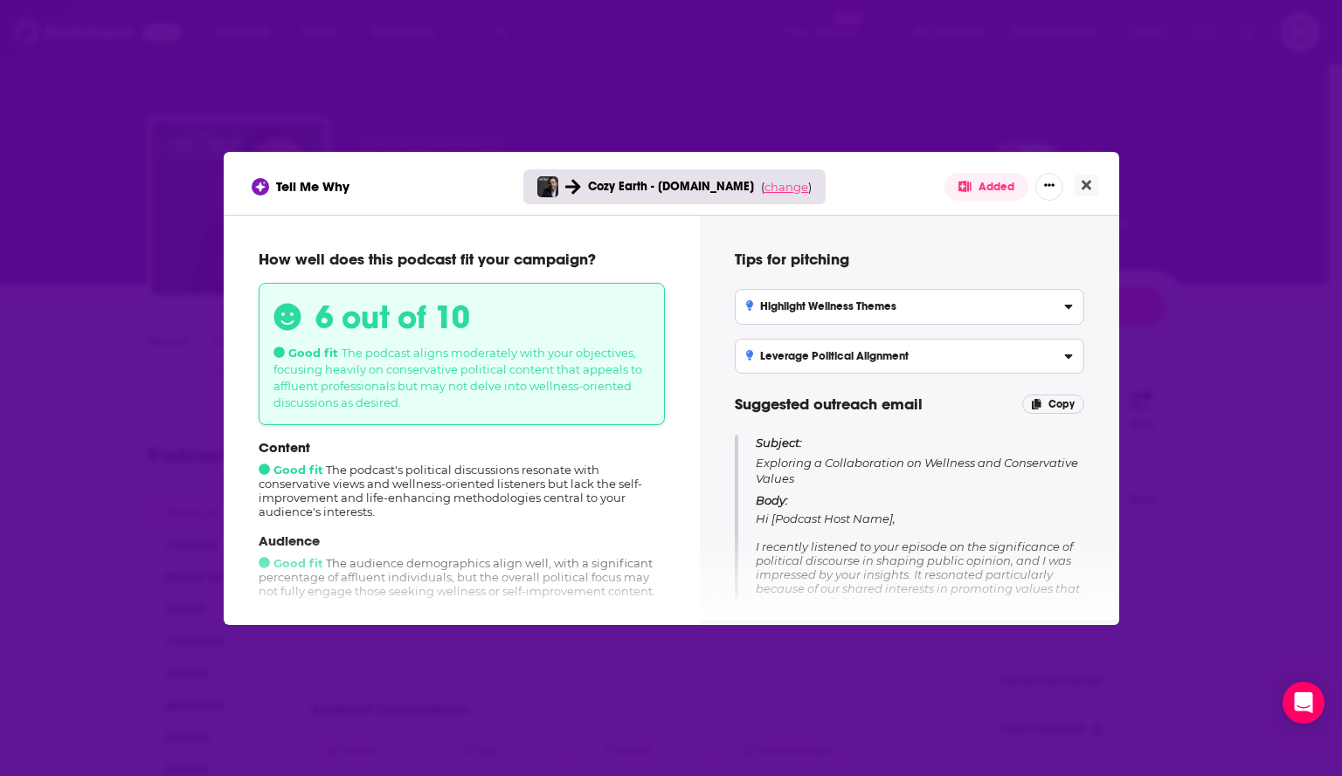
click at [776, 186] on span "change" at bounding box center [786, 187] width 44 height 14
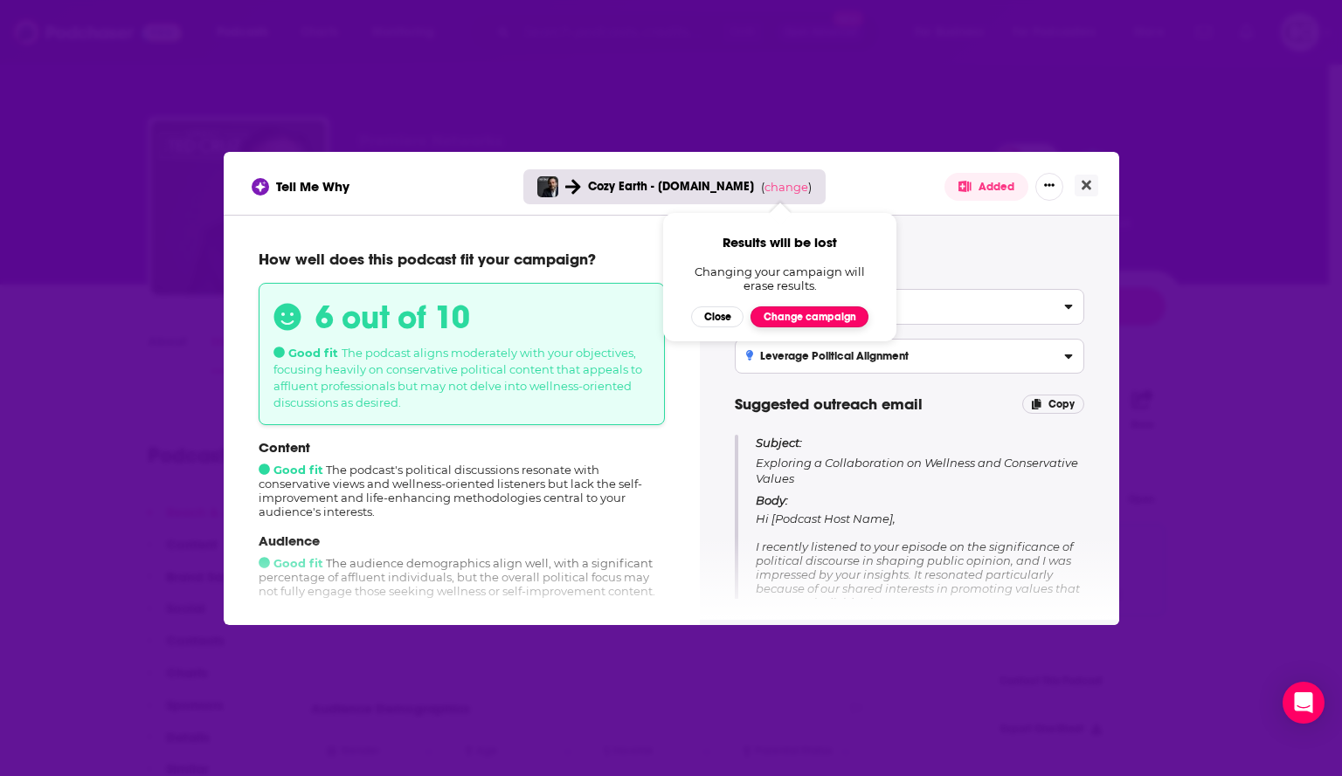
click at [799, 326] on button "Change campaign" at bounding box center [809, 317] width 118 height 21
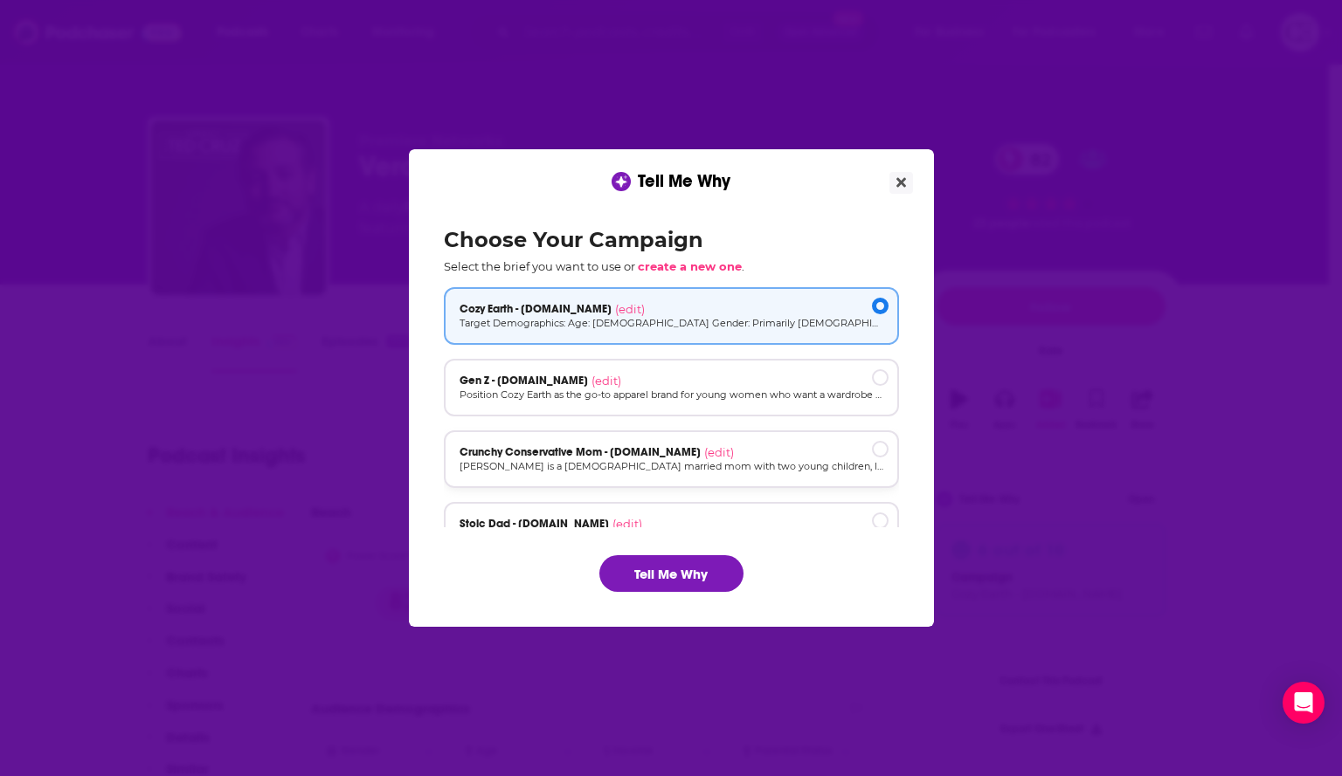
click at [652, 445] on span "Crunchy Conservative Mom - cozyearth.com" at bounding box center [579, 452] width 241 height 14
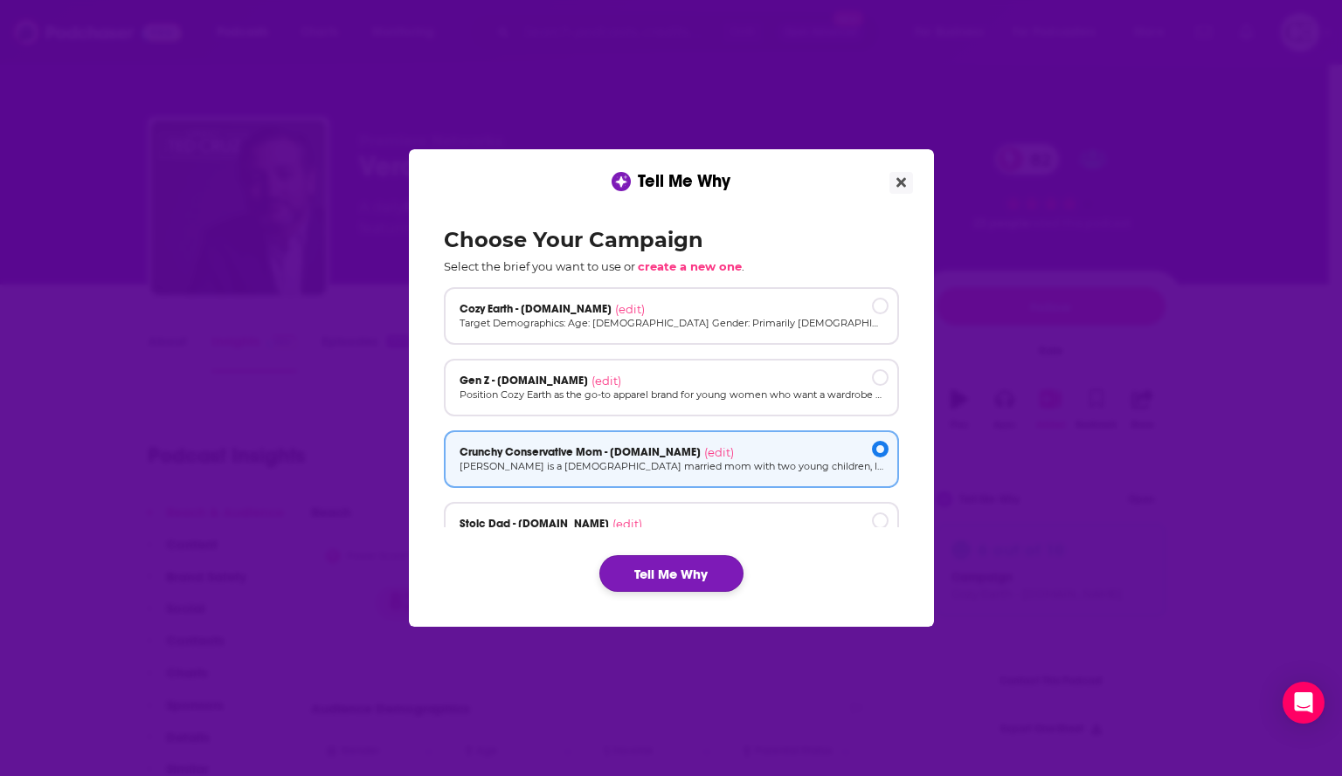
click at [678, 574] on button "Tell Me Why" at bounding box center [671, 573] width 144 height 37
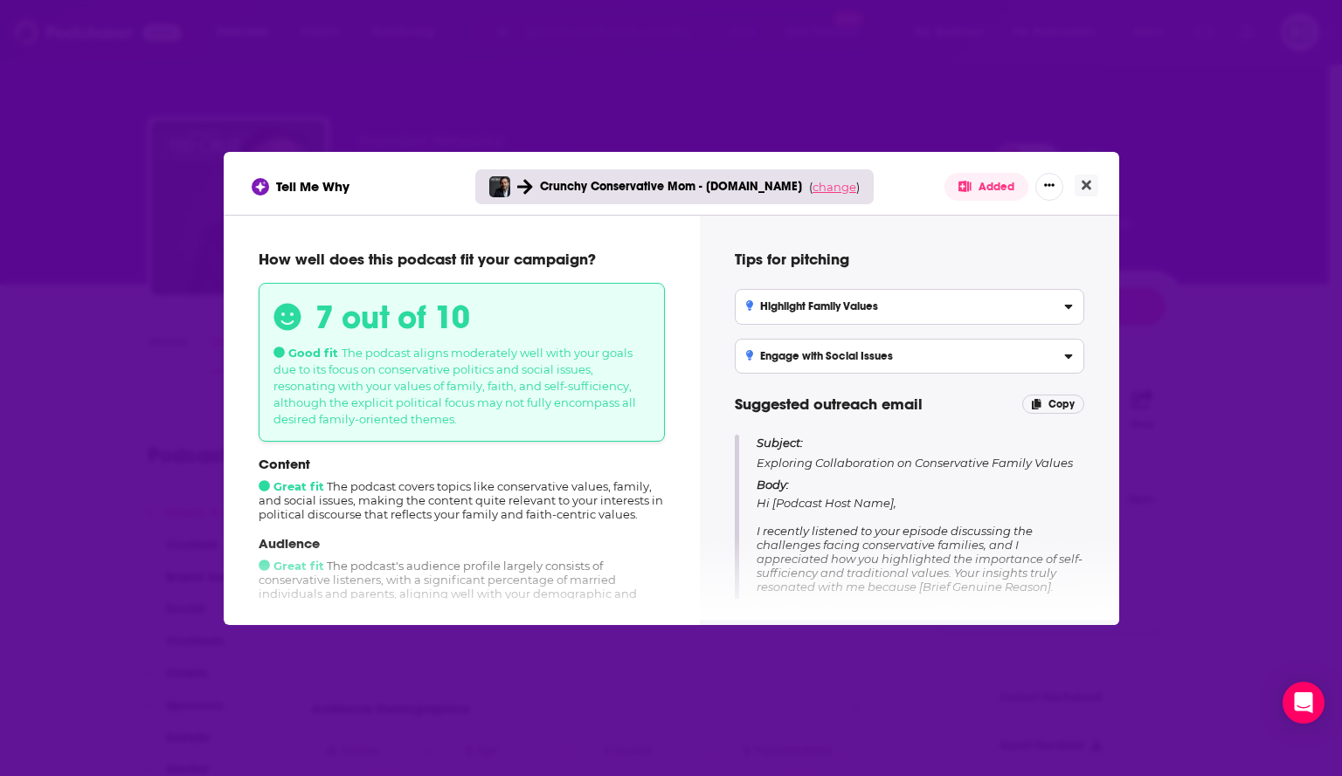
click at [825, 188] on span "change" at bounding box center [834, 187] width 44 height 14
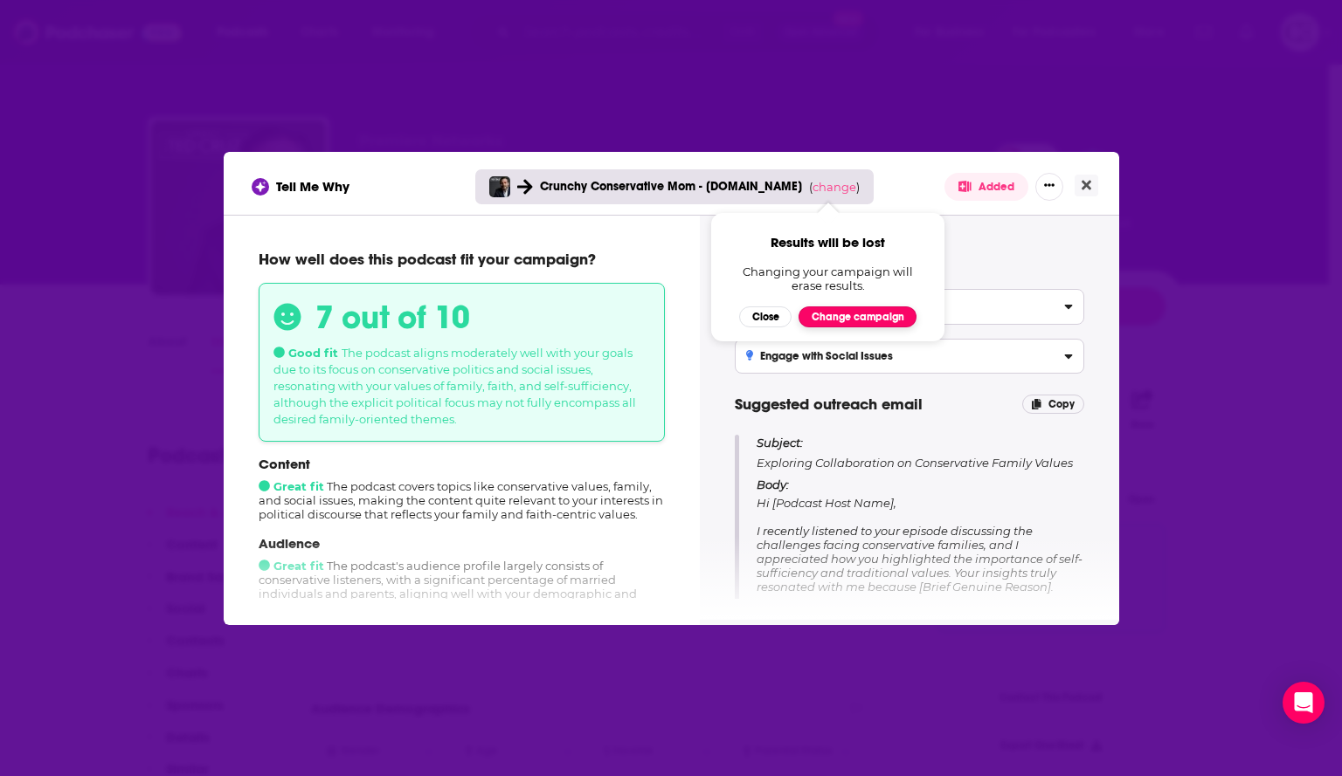
click at [859, 317] on button "Change campaign" at bounding box center [857, 317] width 118 height 21
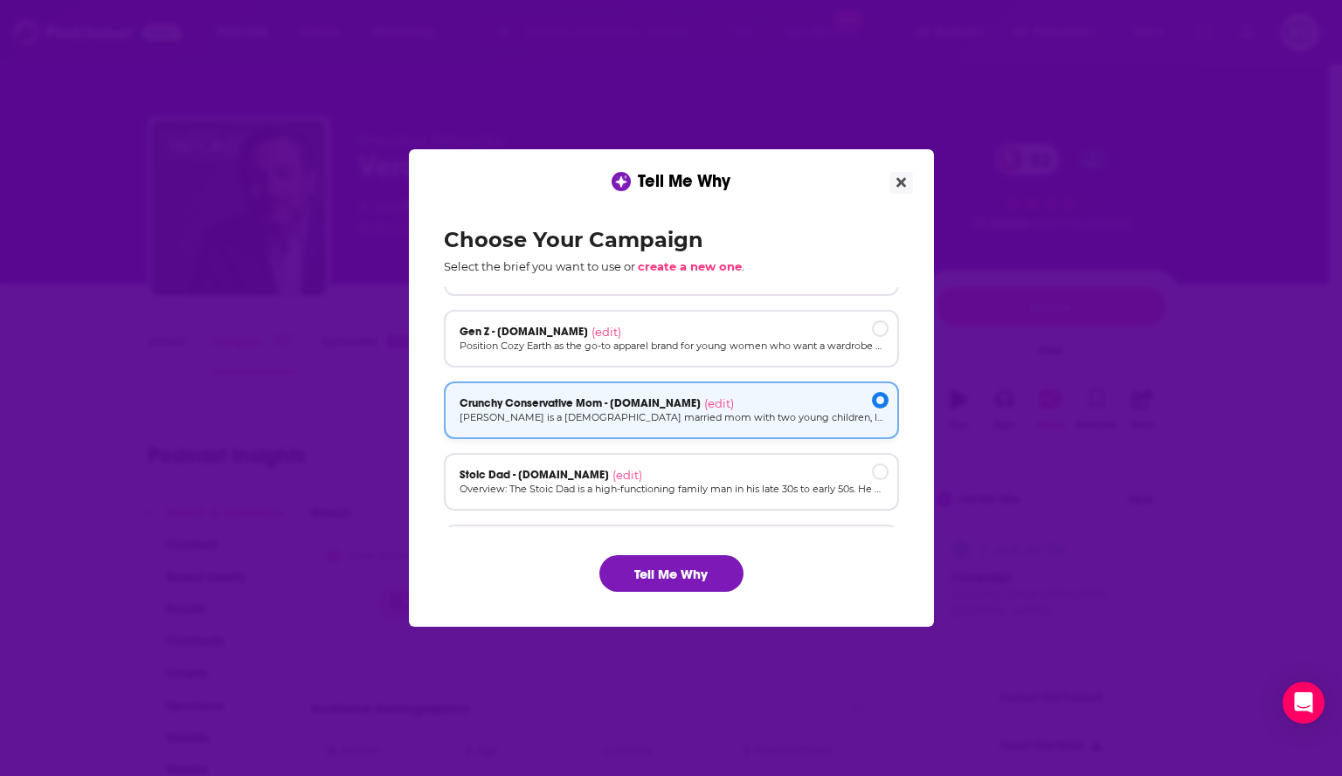
scroll to position [118, 0]
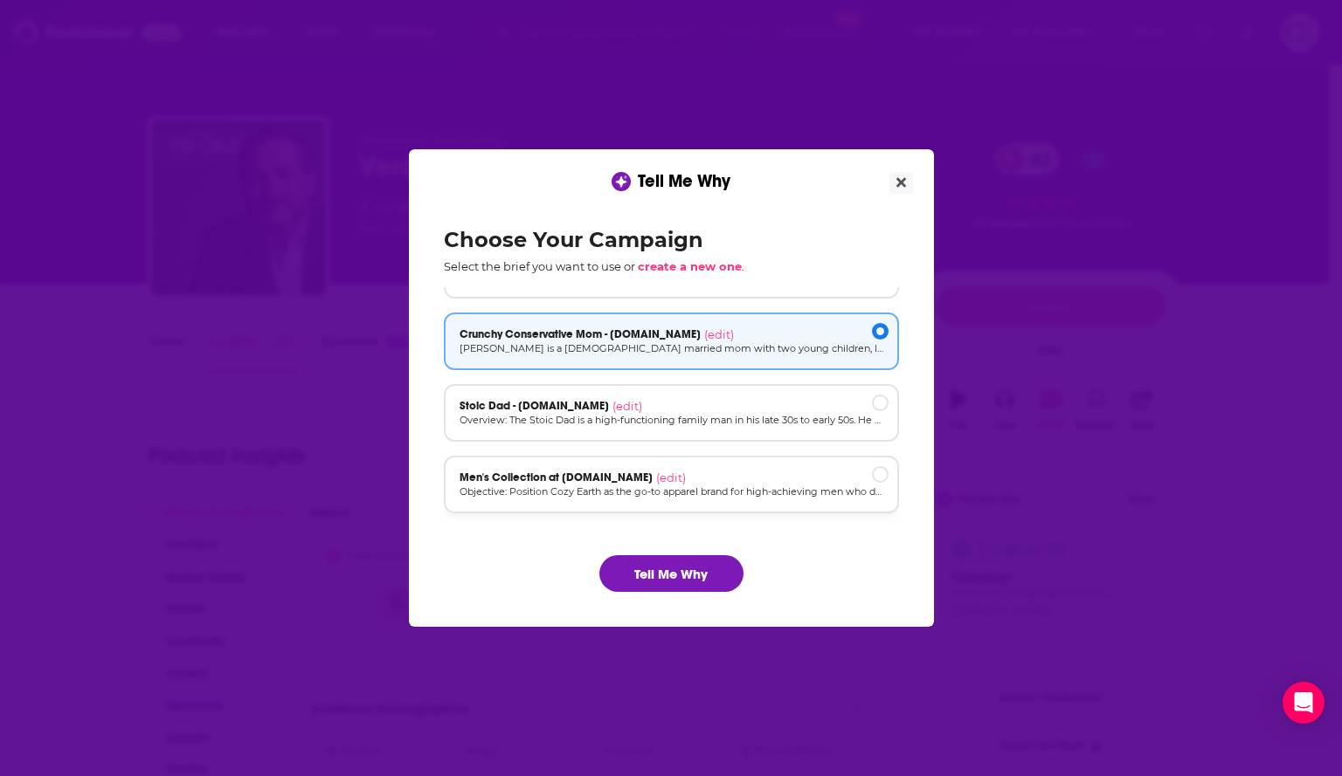
click at [737, 493] on p "Objective: Position Cozy Earth as the go-to apparel brand for high-achieving me…" at bounding box center [671, 492] width 424 height 15
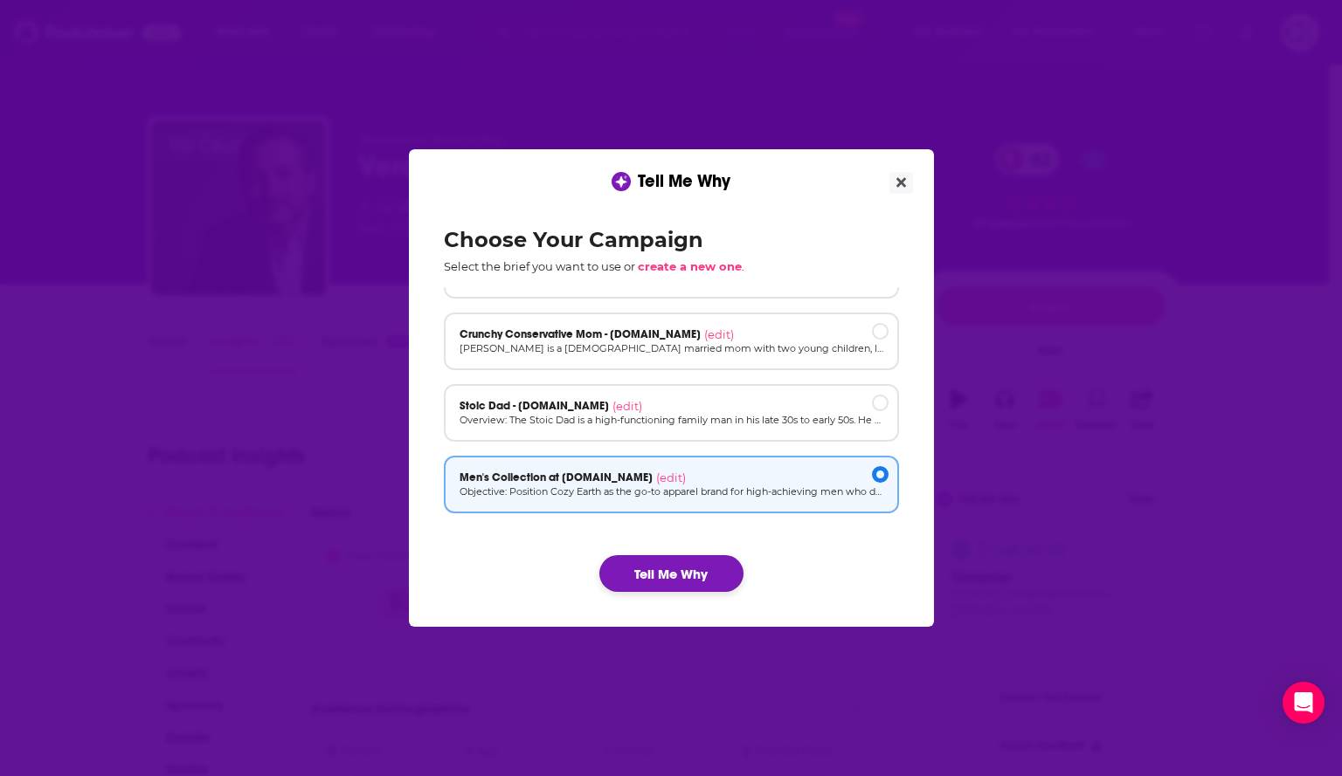
click at [670, 570] on button "Tell Me Why" at bounding box center [671, 573] width 144 height 37
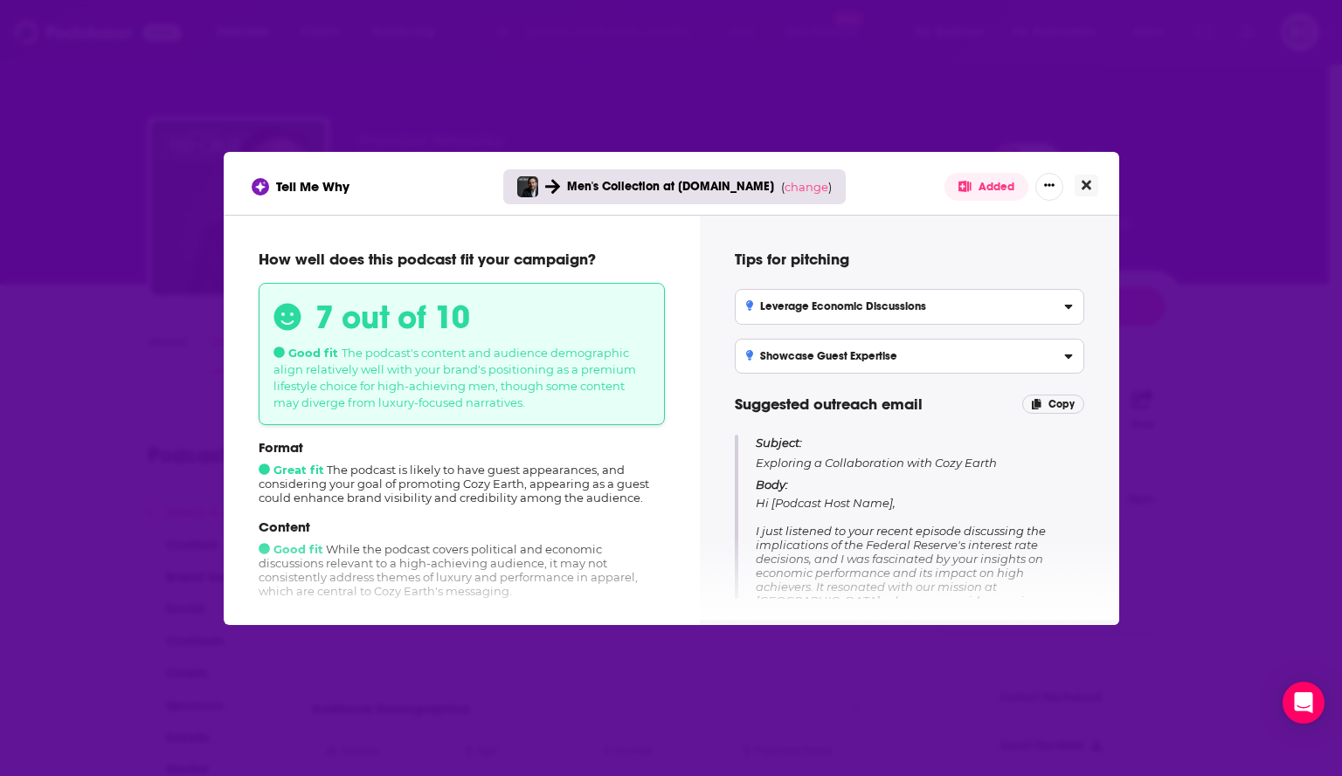
click at [1091, 190] on button "Close" at bounding box center [1086, 186] width 24 height 22
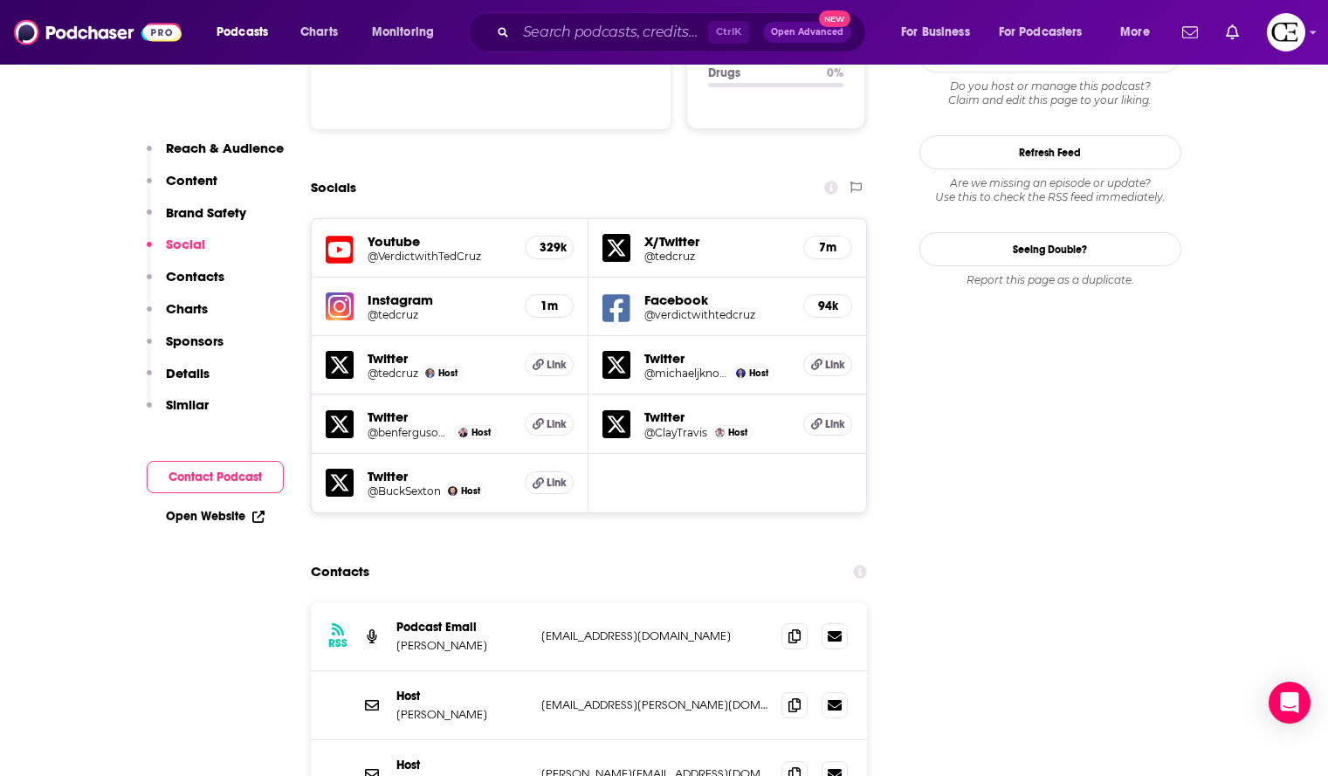
scroll to position [2096, 0]
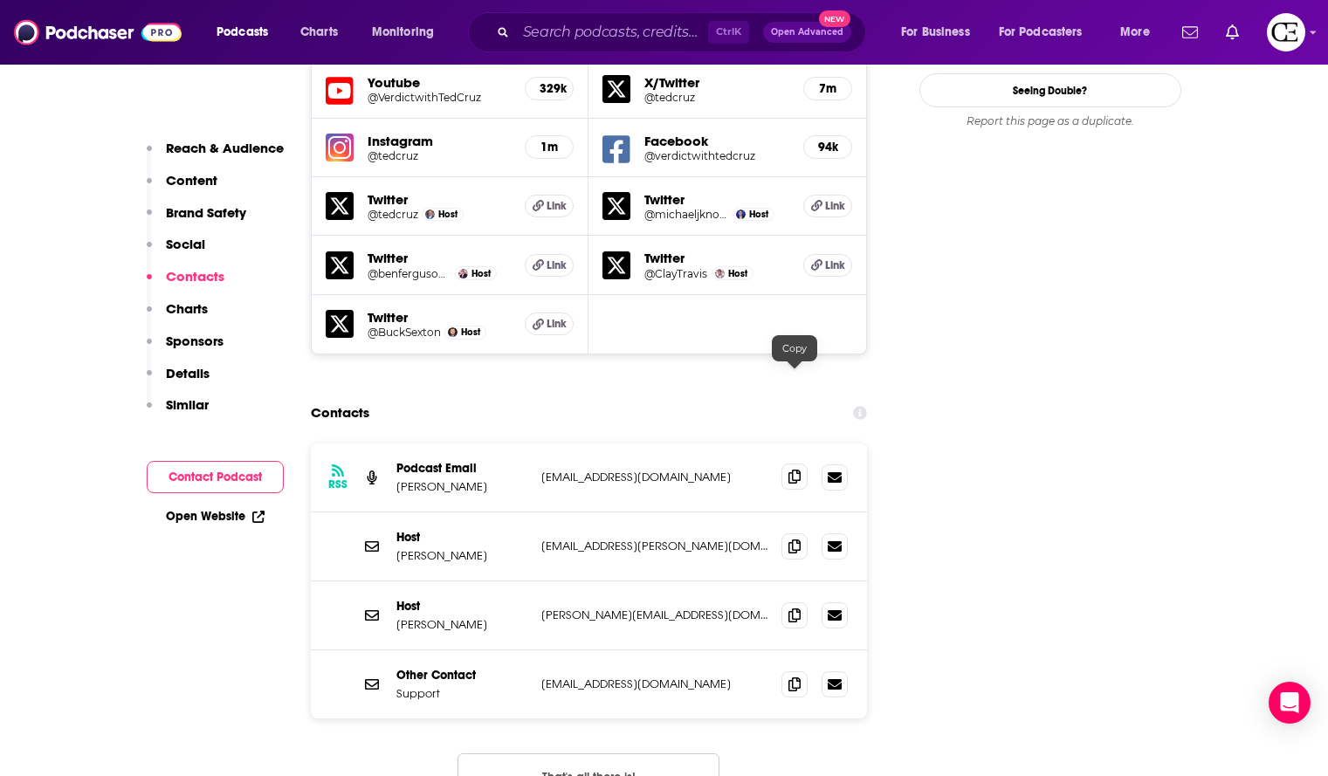
click at [801, 470] on icon at bounding box center [795, 477] width 12 height 14
click at [789, 539] on icon at bounding box center [795, 546] width 12 height 14
click at [794, 602] on span at bounding box center [795, 615] width 26 height 26
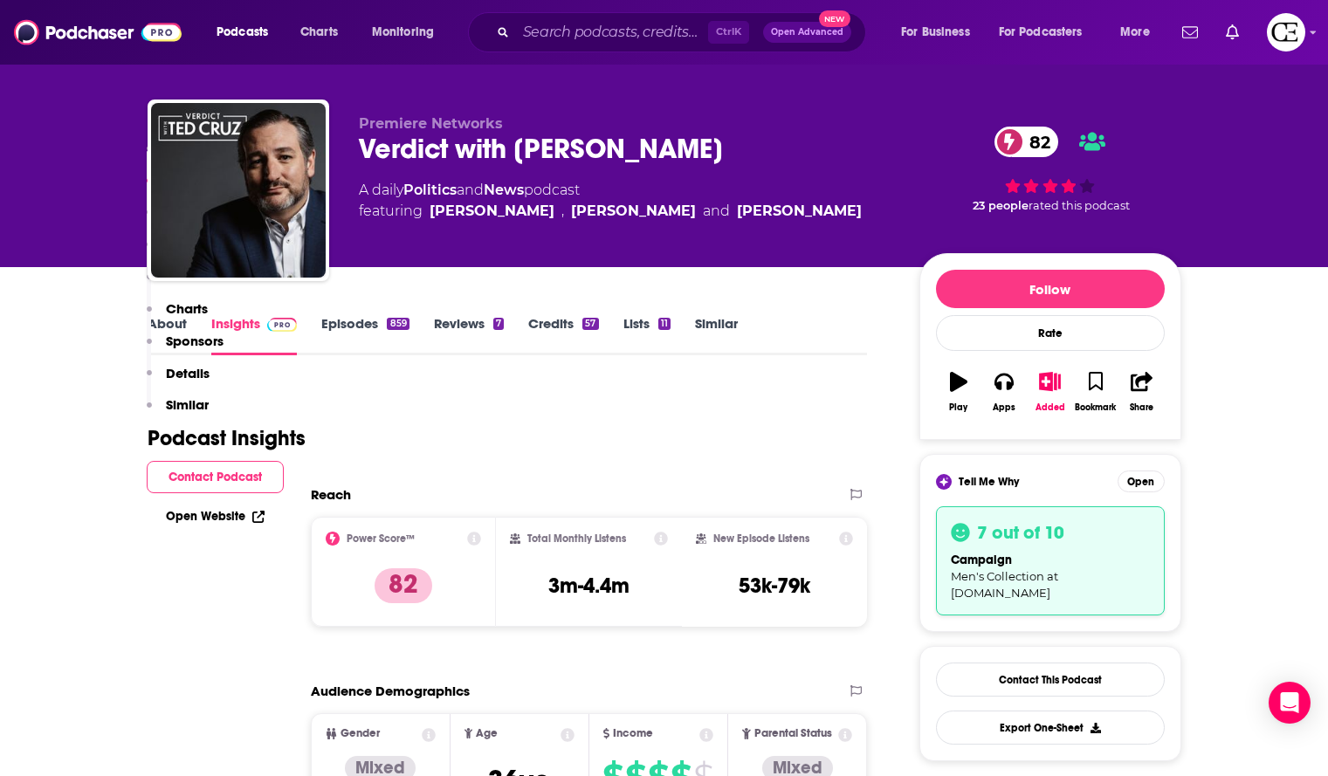
scroll to position [0, 0]
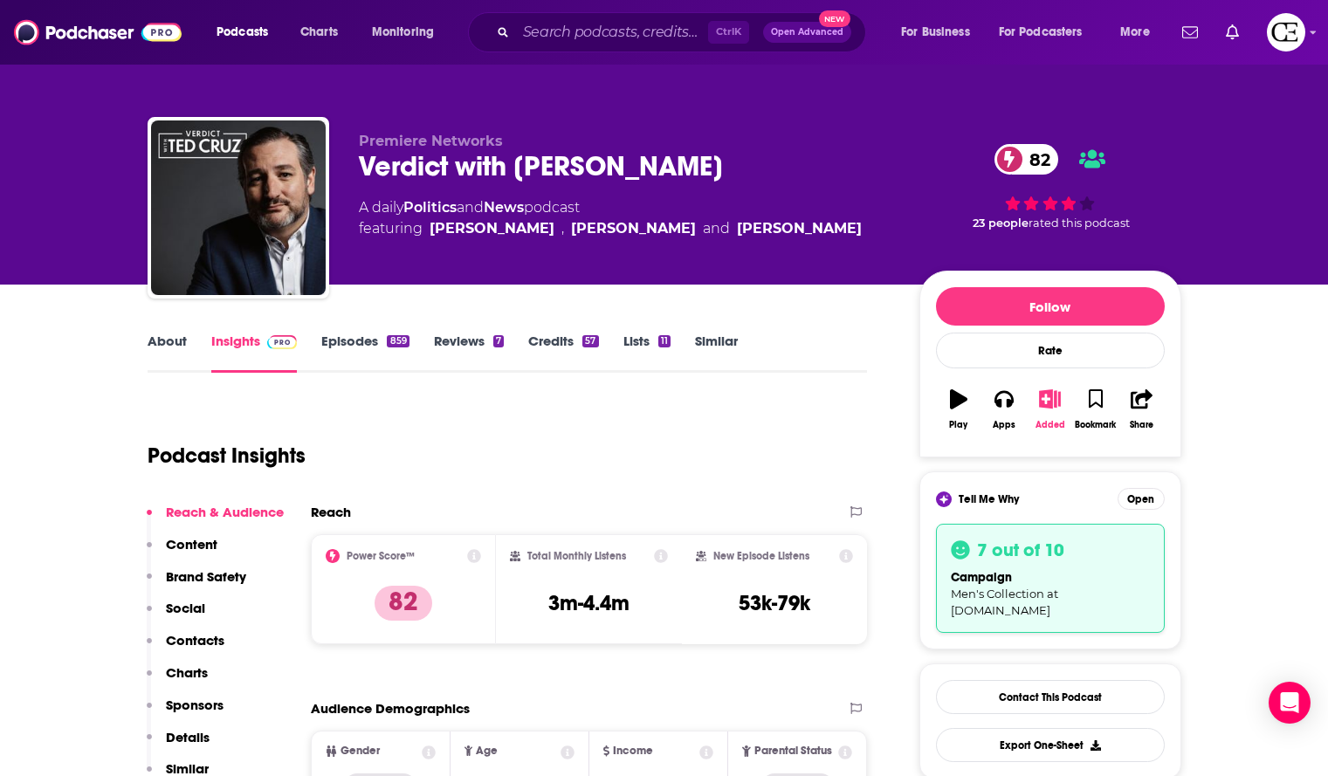
click at [1045, 397] on icon "button" at bounding box center [1050, 399] width 22 height 19
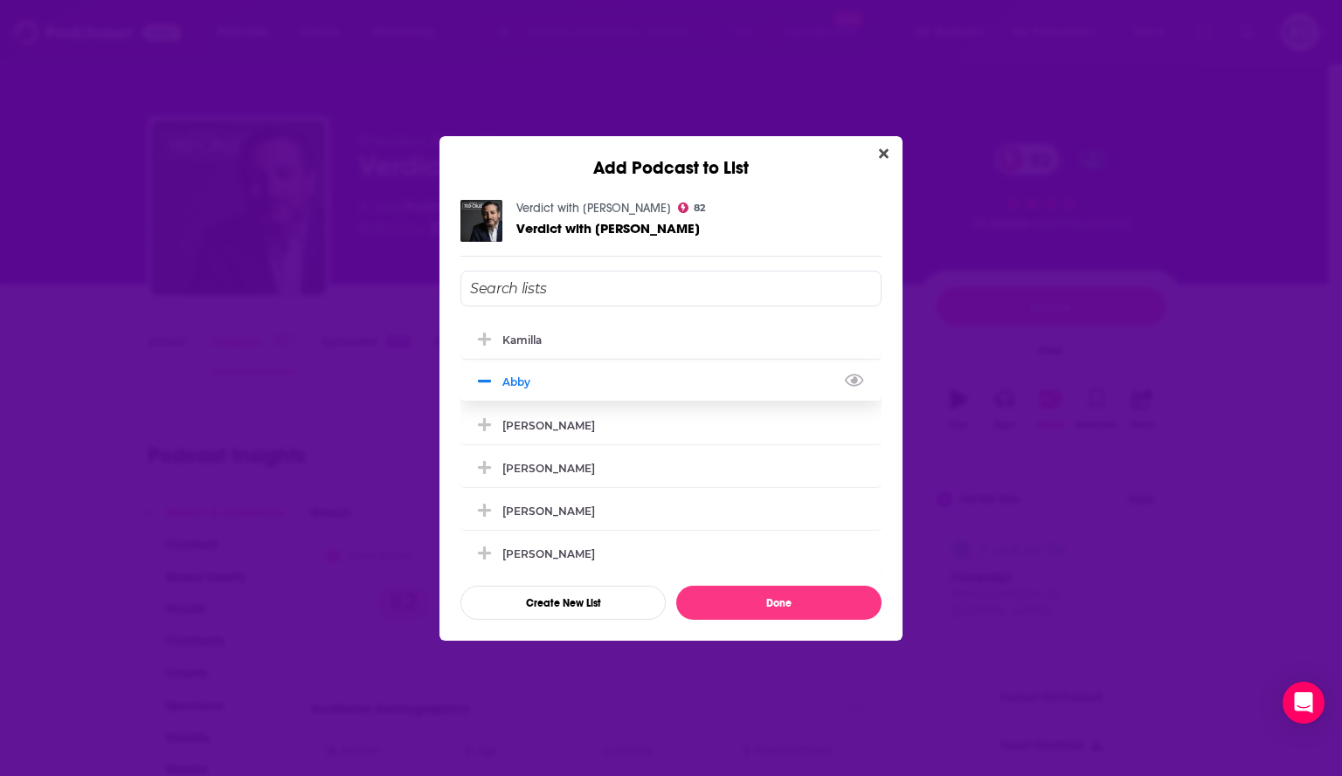
click at [482, 379] on icon "Add Podcast To List" at bounding box center [484, 382] width 13 height 16
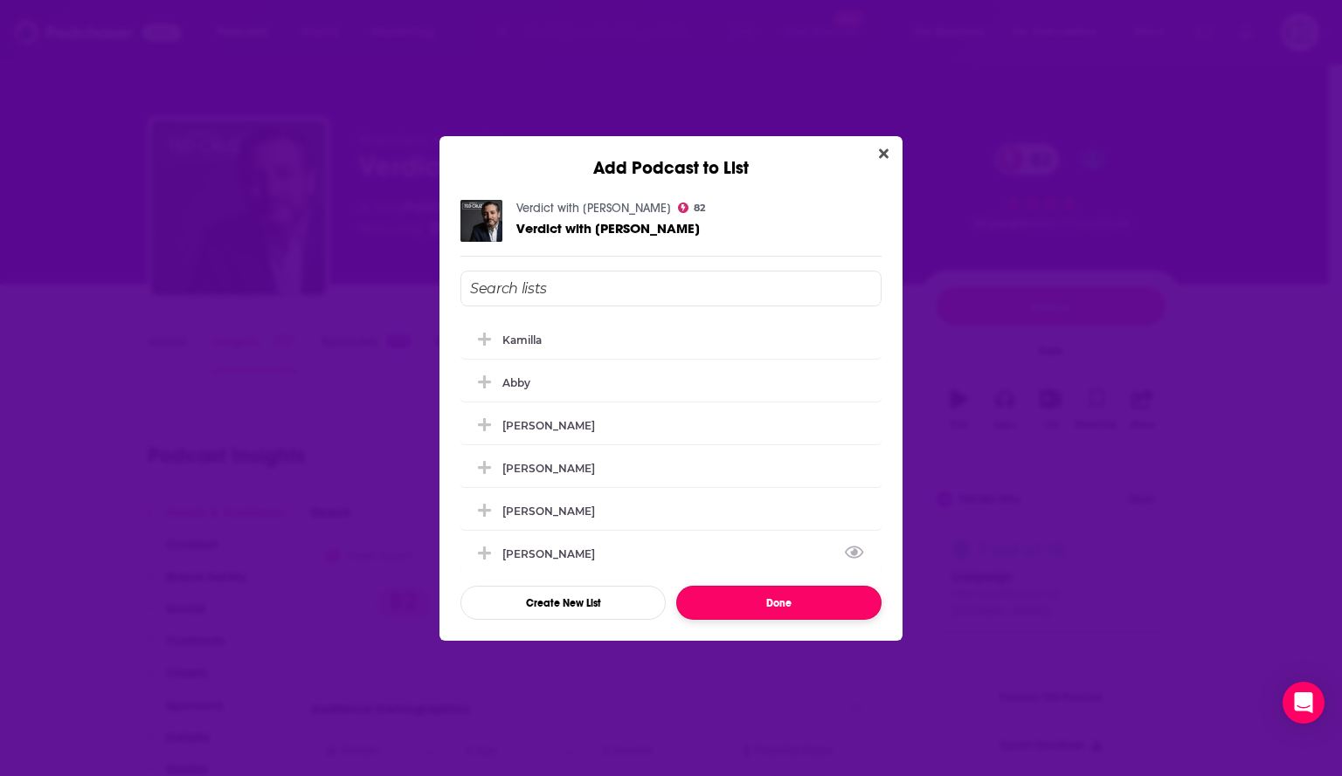
click at [771, 602] on button "Done" at bounding box center [778, 603] width 205 height 34
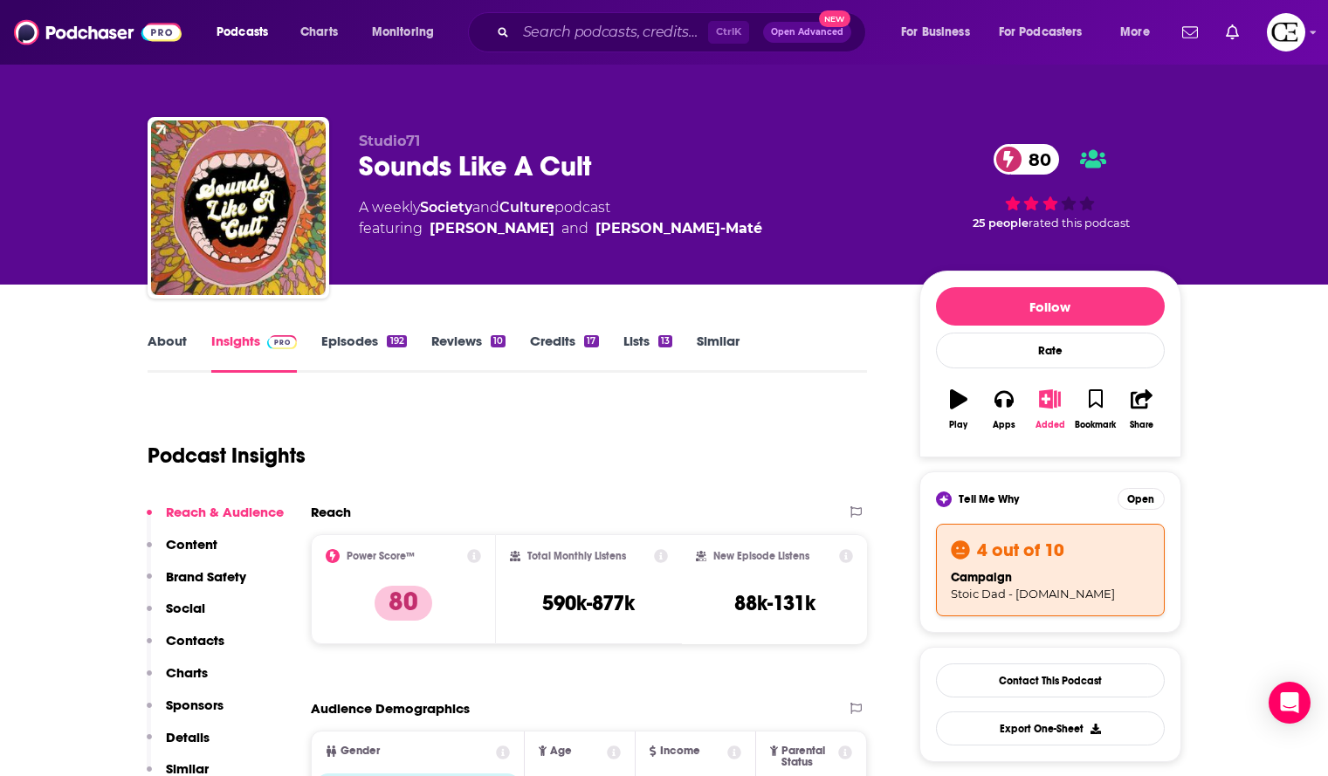
click at [1049, 401] on icon "button" at bounding box center [1050, 399] width 22 height 19
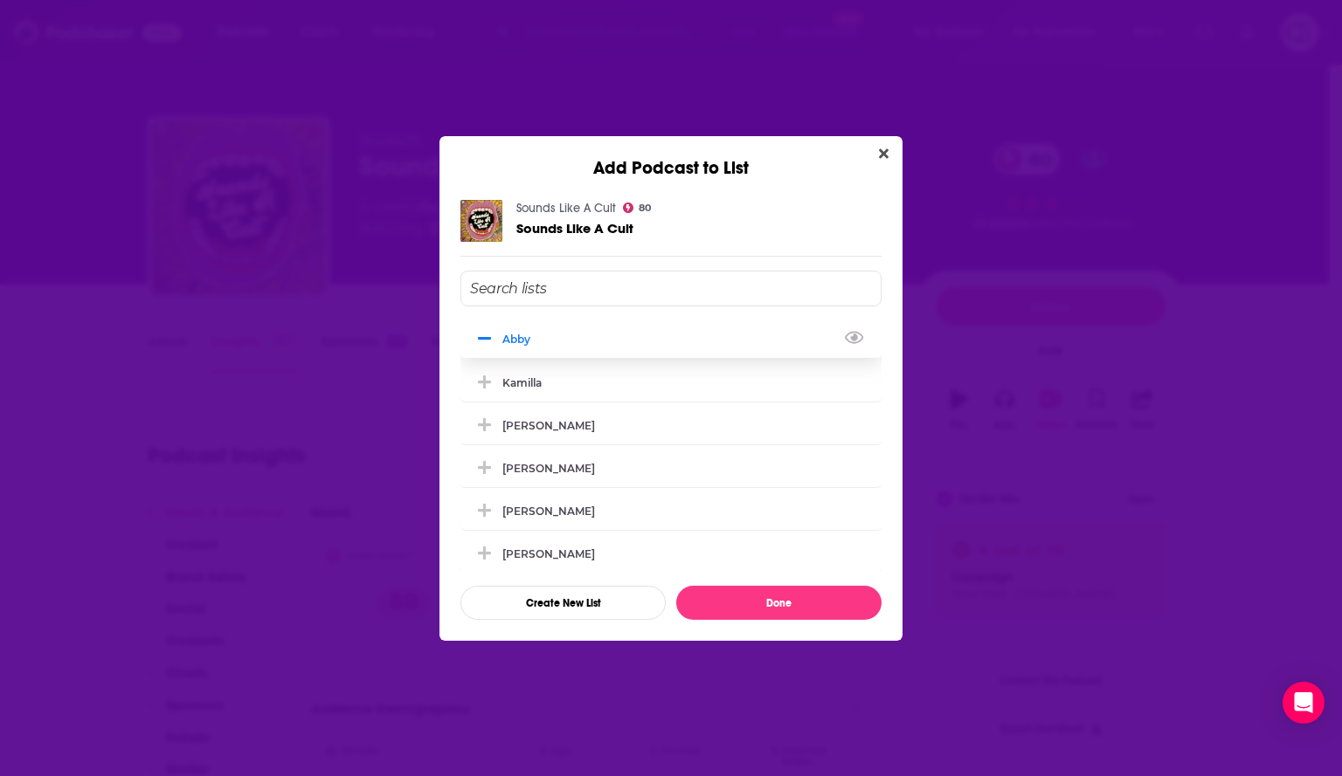
click at [485, 347] on span "Add Podcast To List" at bounding box center [484, 339] width 17 height 17
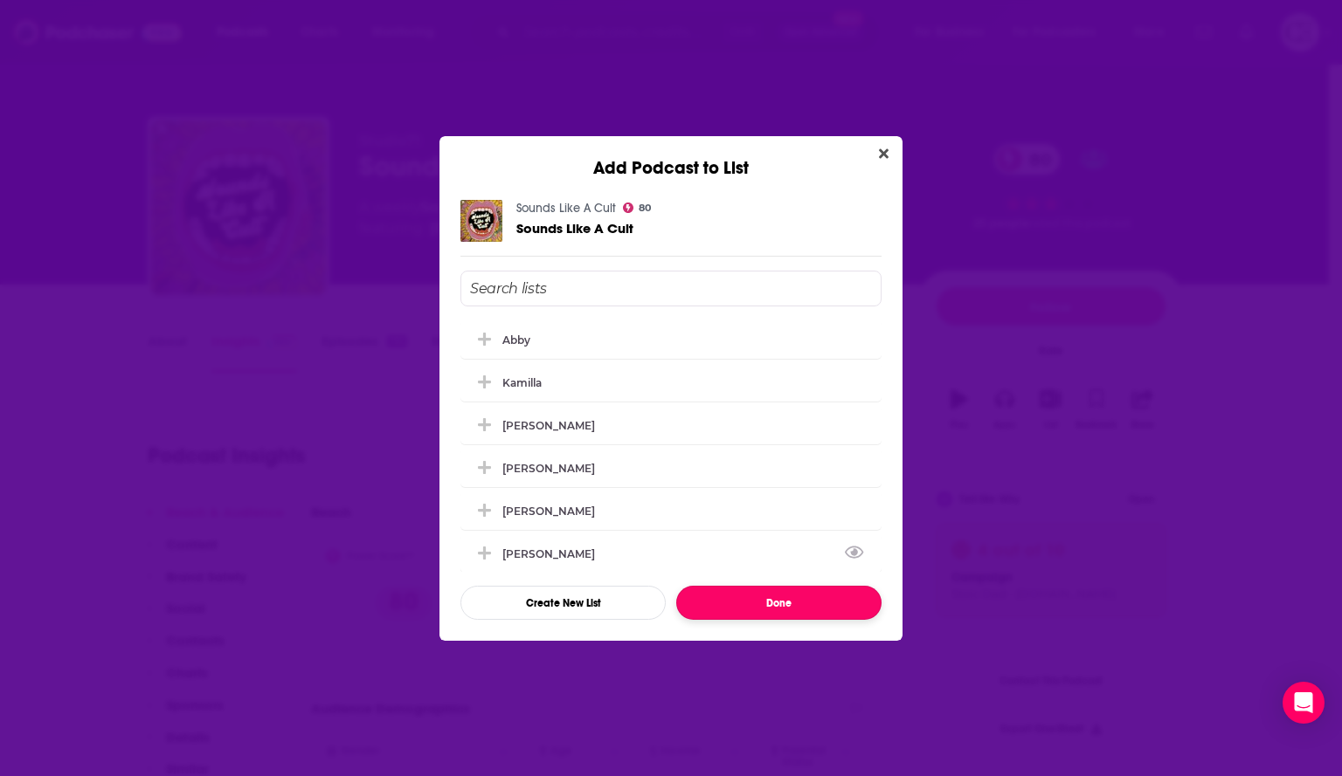
click at [742, 599] on button "Done" at bounding box center [778, 603] width 205 height 34
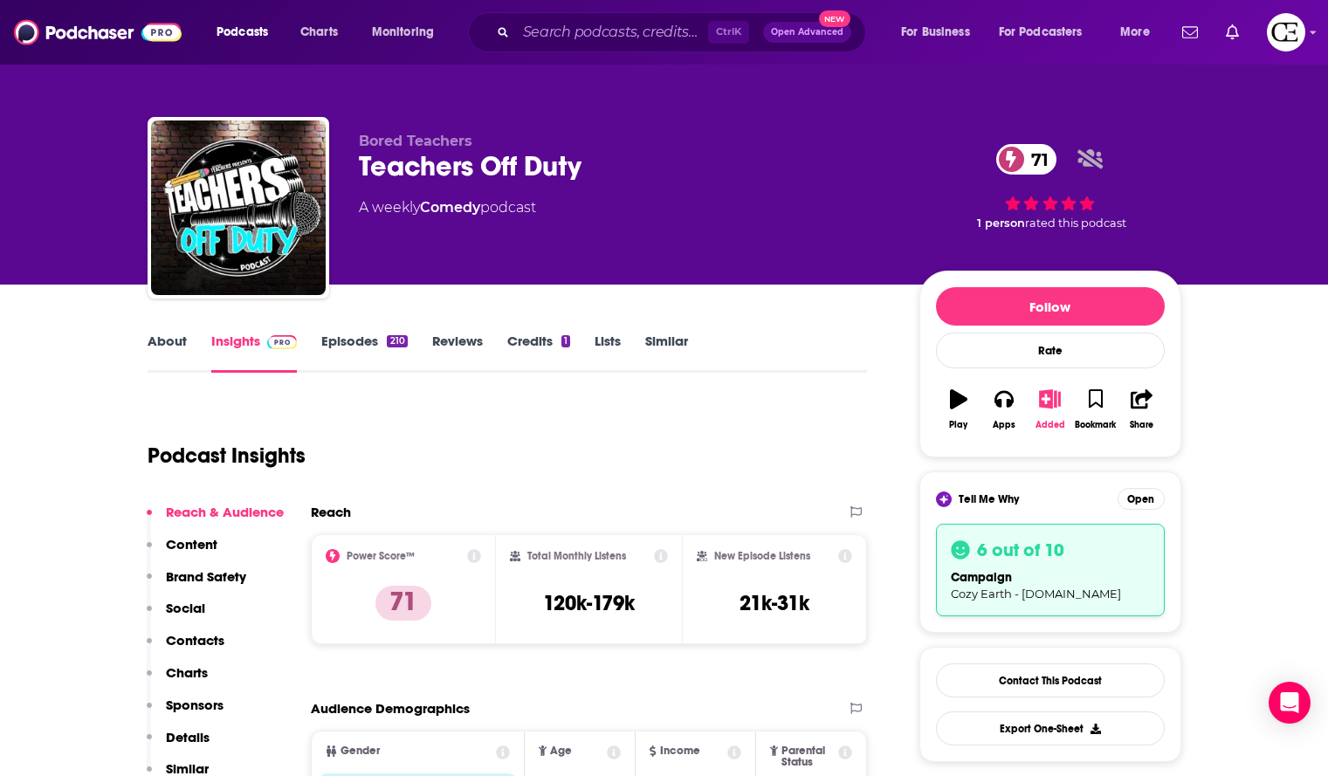
click at [1044, 399] on icon "button" at bounding box center [1050, 399] width 22 height 19
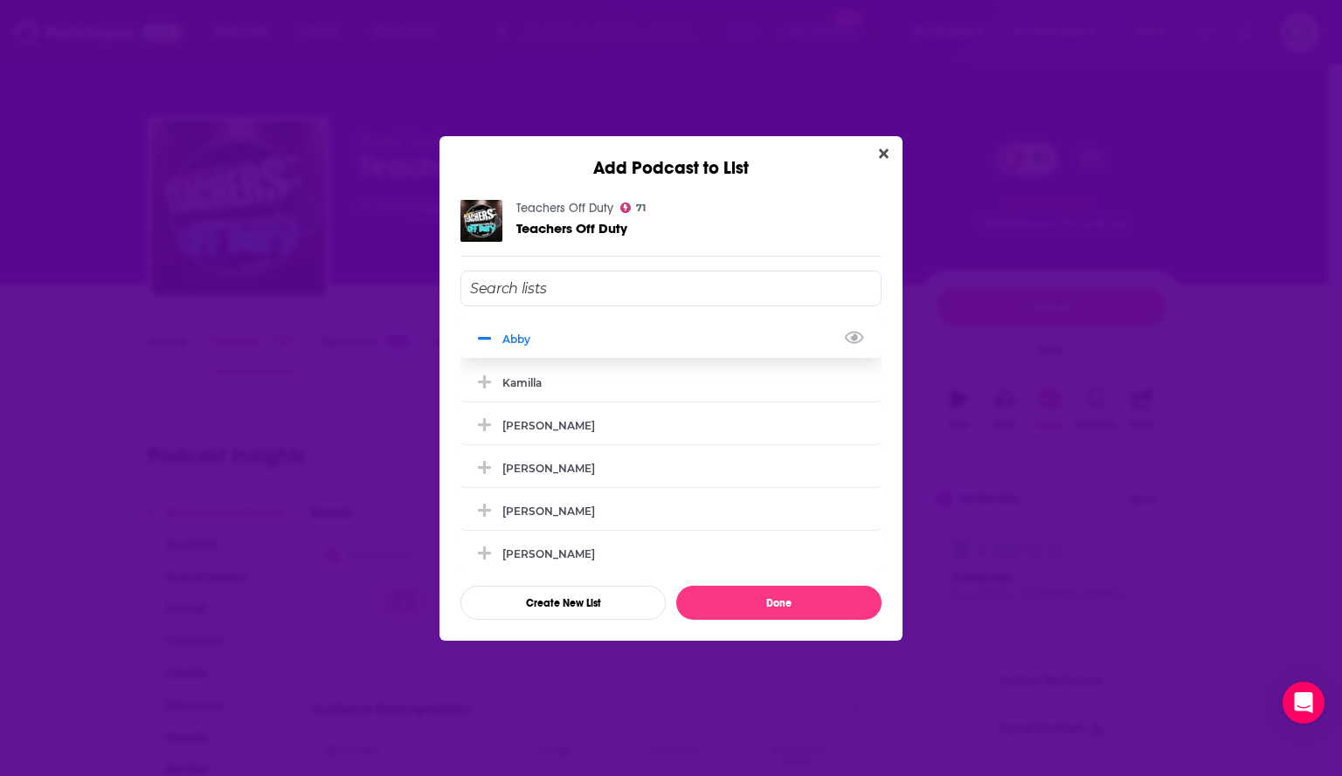
click at [486, 335] on icon "Add Podcast To List" at bounding box center [484, 339] width 13 height 16
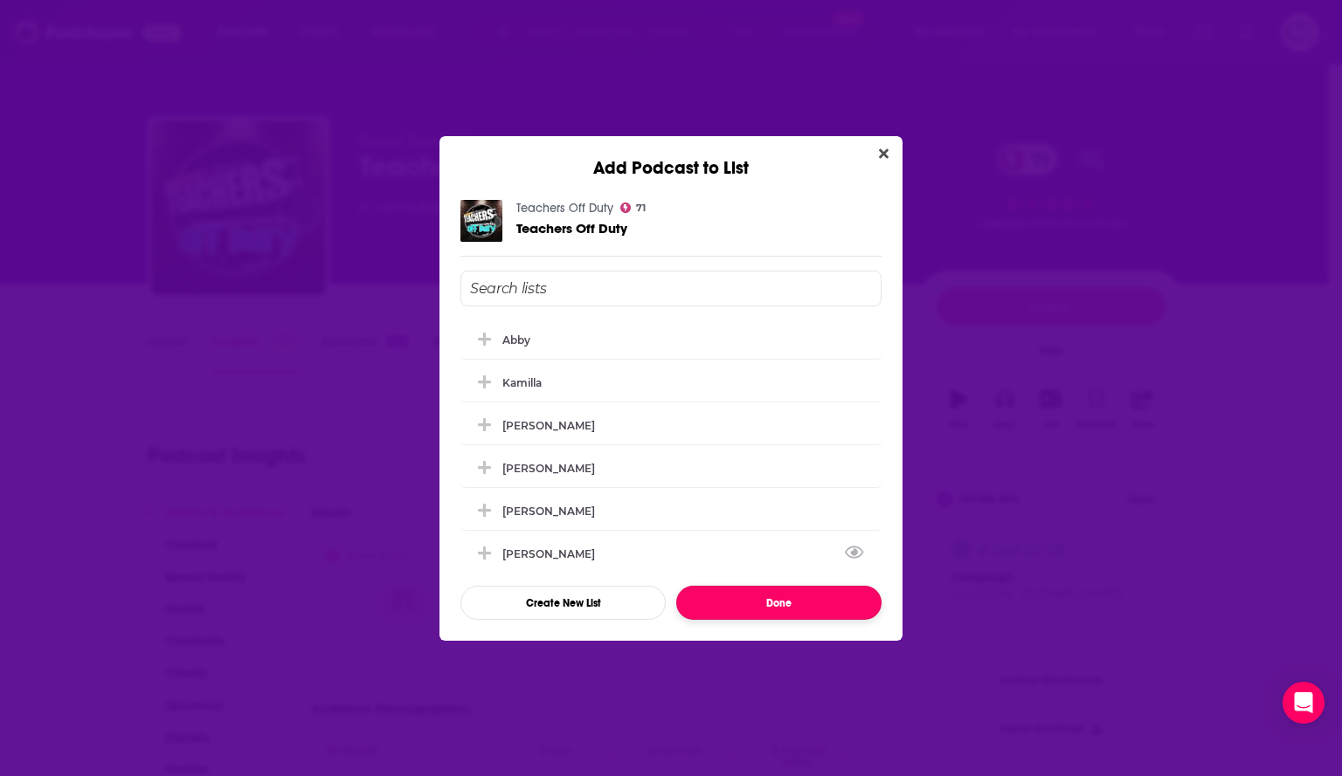
click at [735, 602] on button "Done" at bounding box center [778, 603] width 205 height 34
